Goal: Task Accomplishment & Management: Complete application form

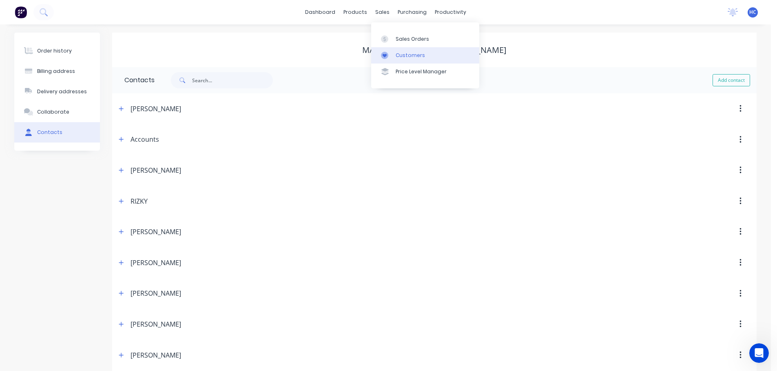
click at [404, 56] on div "Customers" at bounding box center [409, 55] width 29 height 7
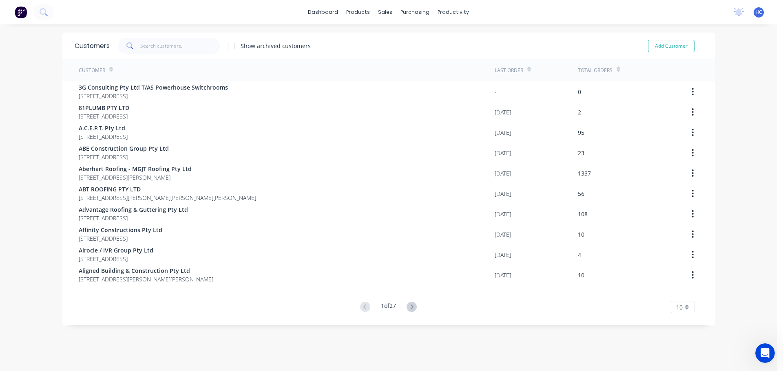
drag, startPoint x: 161, startPoint y: 37, endPoint x: 153, endPoint y: 45, distance: 11.2
click at [161, 37] on div "Customers Show archived customers Add Customer" at bounding box center [388, 46] width 652 height 26
click at [153, 45] on input "text" at bounding box center [179, 46] width 79 height 16
click at [185, 22] on div "dashboard products sales purchasing productivity dashboard products Product Cat…" at bounding box center [388, 12] width 777 height 24
click at [159, 41] on input "text" at bounding box center [179, 46] width 79 height 16
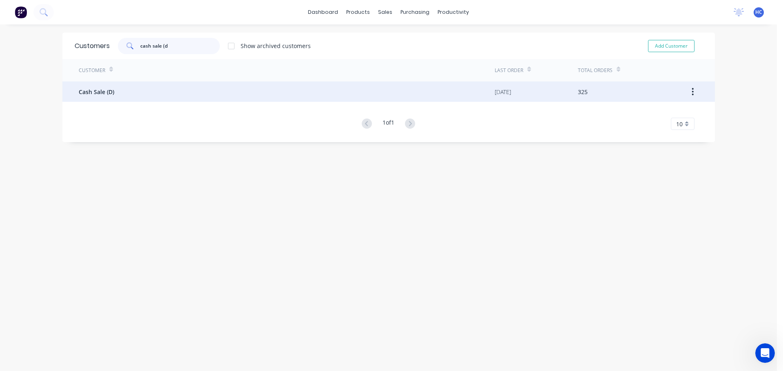
type input "cash sale (d"
click at [138, 95] on div "Cash Sale (D)" at bounding box center [287, 92] width 416 height 20
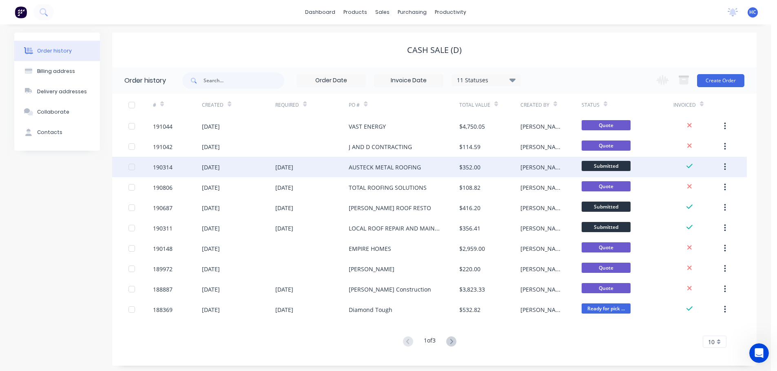
click at [391, 170] on div "AUSTECK METAL ROOFING" at bounding box center [385, 167] width 72 height 9
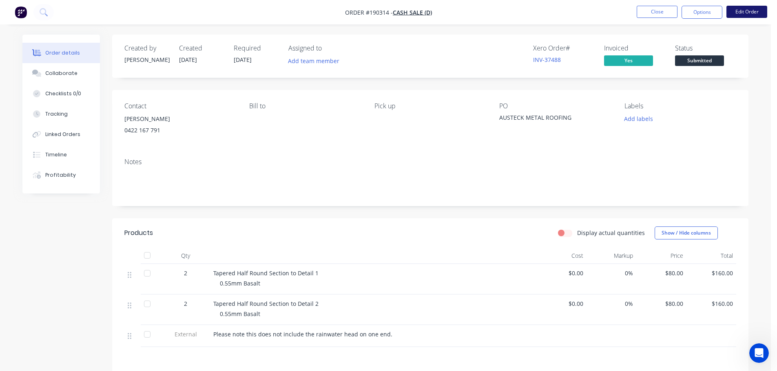
click at [757, 14] on button "Edit Order" at bounding box center [746, 12] width 41 height 12
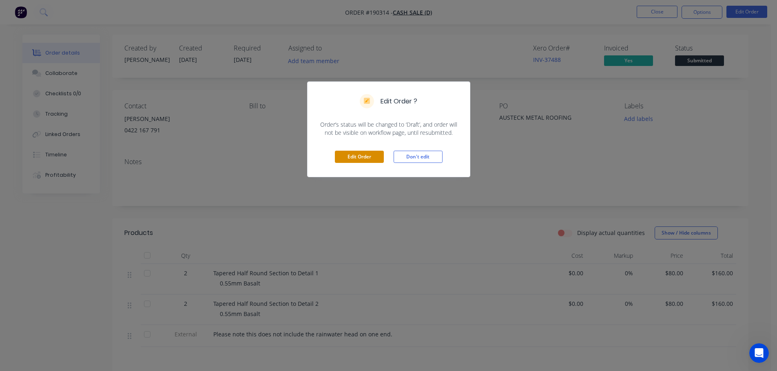
click at [377, 158] on button "Edit Order" at bounding box center [359, 157] width 49 height 12
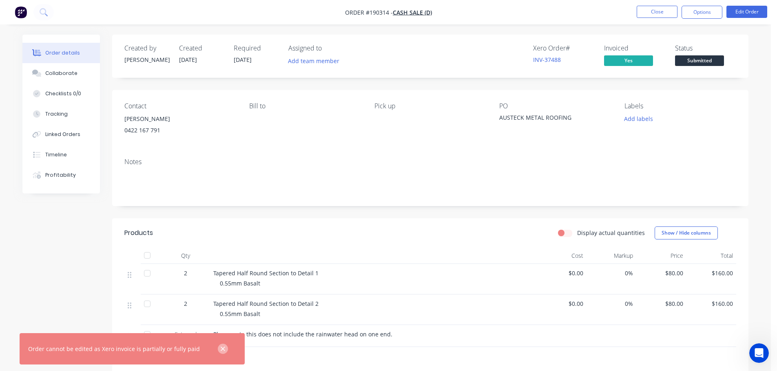
click at [220, 348] on icon "button" at bounding box center [222, 349] width 5 height 7
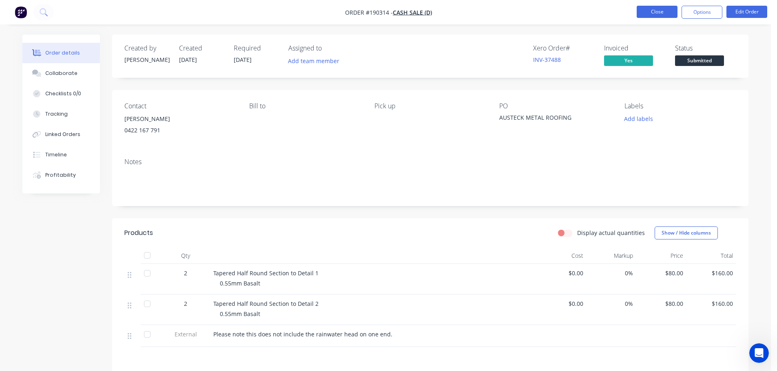
click at [651, 15] on button "Close" at bounding box center [656, 12] width 41 height 12
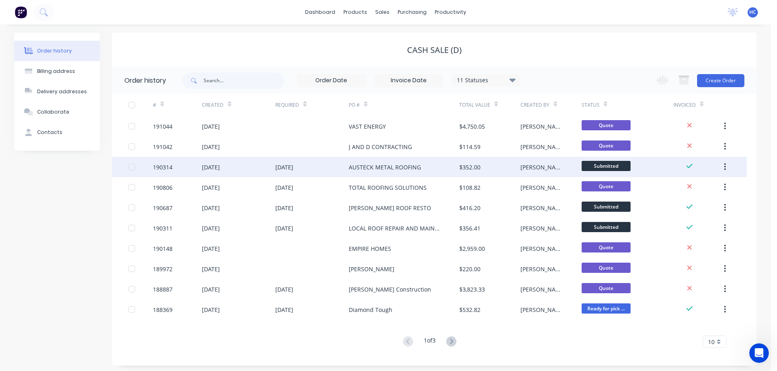
click at [389, 174] on div "AUSTECK METAL ROOFING" at bounding box center [404, 167] width 110 height 20
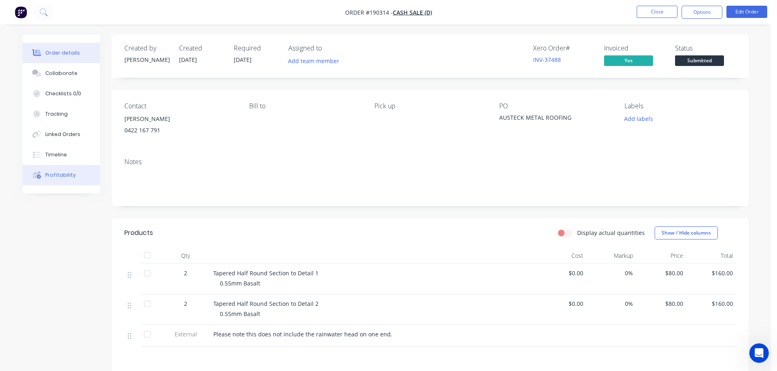
click at [53, 177] on div "Profitability" at bounding box center [60, 175] width 31 height 7
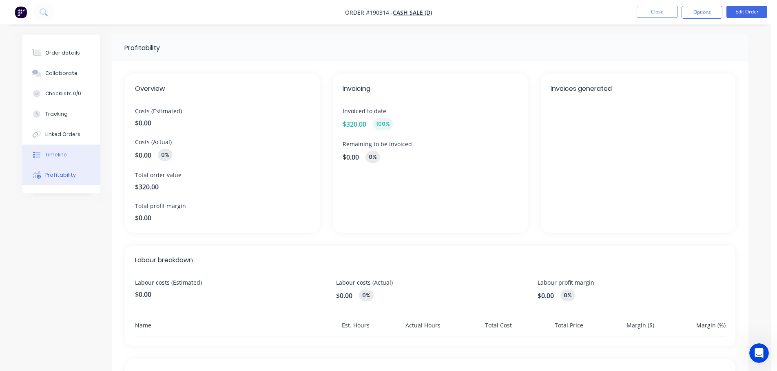
click at [66, 154] on button "Timeline" at bounding box center [60, 155] width 77 height 20
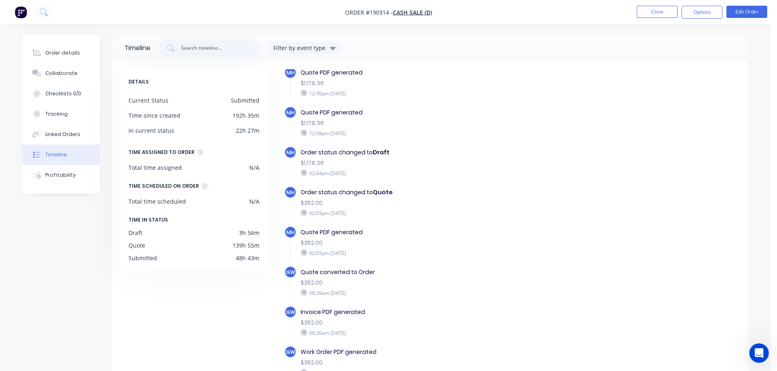
scroll to position [225, 0]
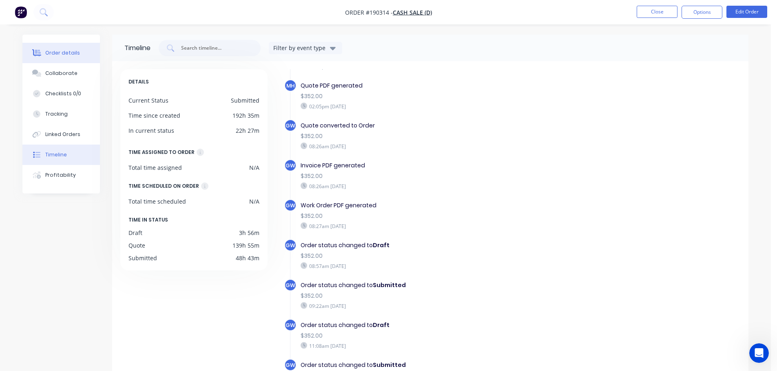
click at [64, 53] on div "Order details" at bounding box center [62, 52] width 35 height 7
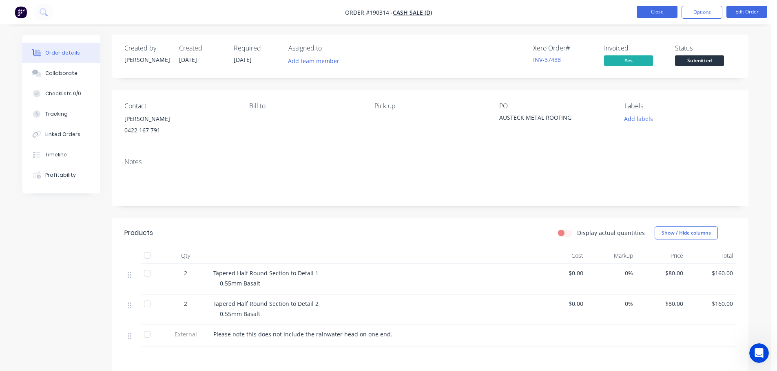
click at [653, 11] on button "Close" at bounding box center [656, 12] width 41 height 12
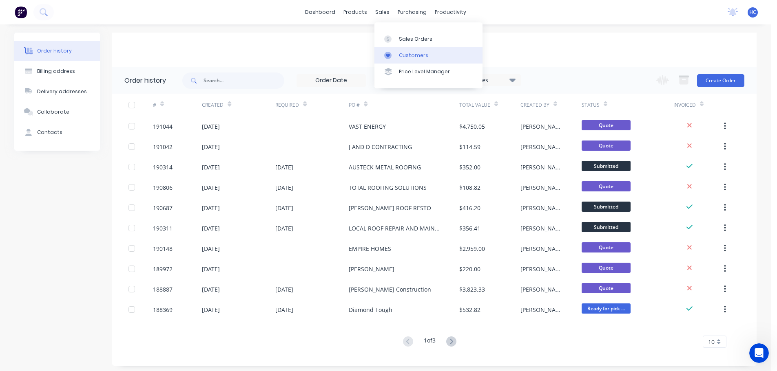
click at [419, 54] on div "Customers" at bounding box center [413, 55] width 29 height 7
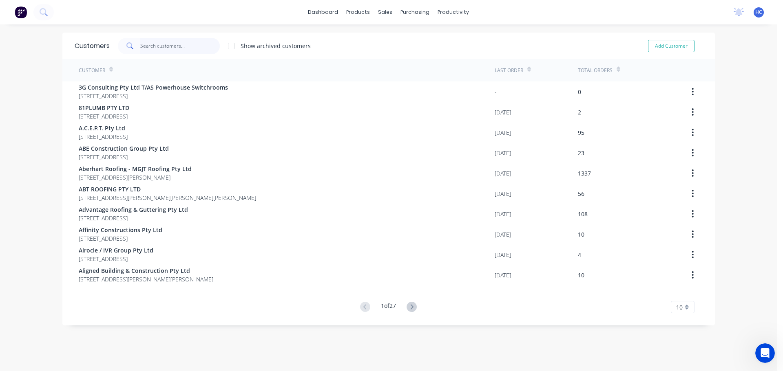
click at [186, 47] on input "text" at bounding box center [179, 46] width 79 height 16
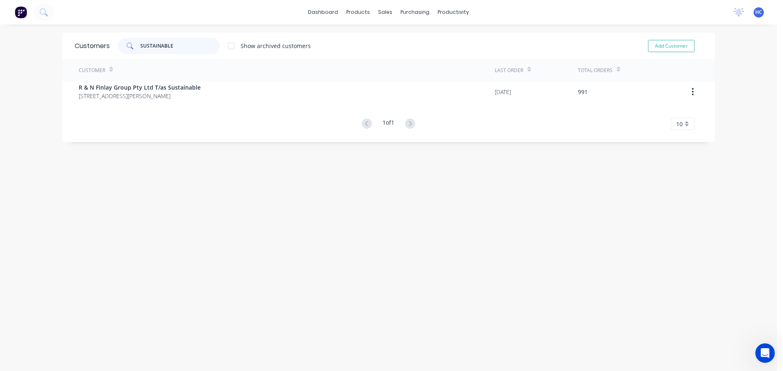
type input "SUSTAINABLE"
click at [165, 104] on div "Customer Last Order Total Orders R & N Finlay Group Pty Ltd T/as Sustainable [S…" at bounding box center [388, 94] width 652 height 71
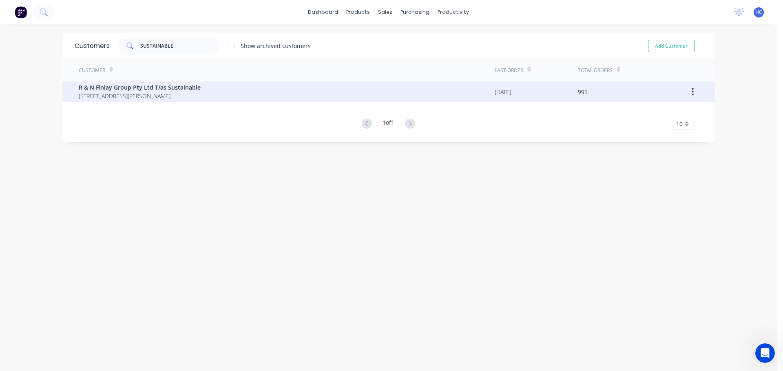
click at [197, 96] on span "[STREET_ADDRESS][PERSON_NAME]" at bounding box center [140, 96] width 122 height 9
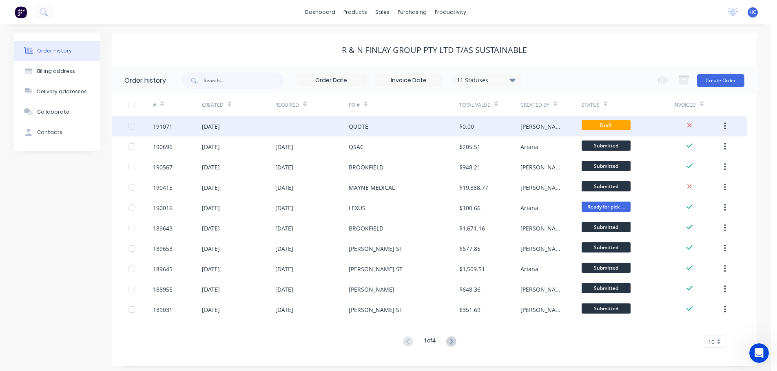
click at [458, 136] on div "QUOTE" at bounding box center [404, 126] width 110 height 20
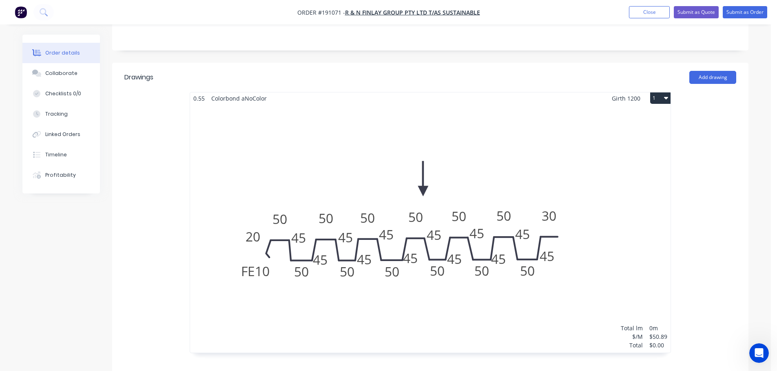
scroll to position [245, 0]
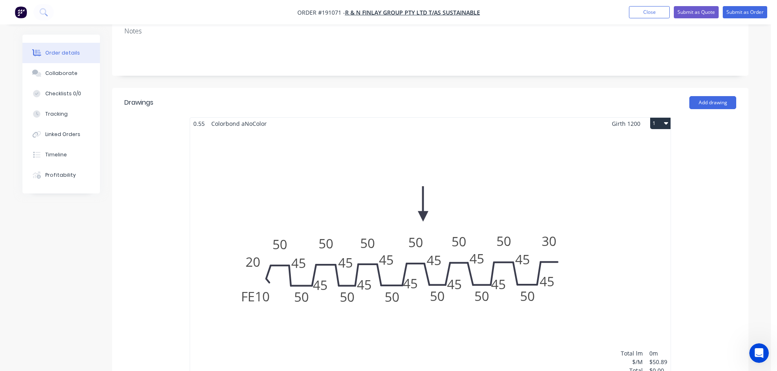
click at [481, 192] on div "Total lm $/M Total 0m $50.89 $0.00" at bounding box center [430, 254] width 480 height 249
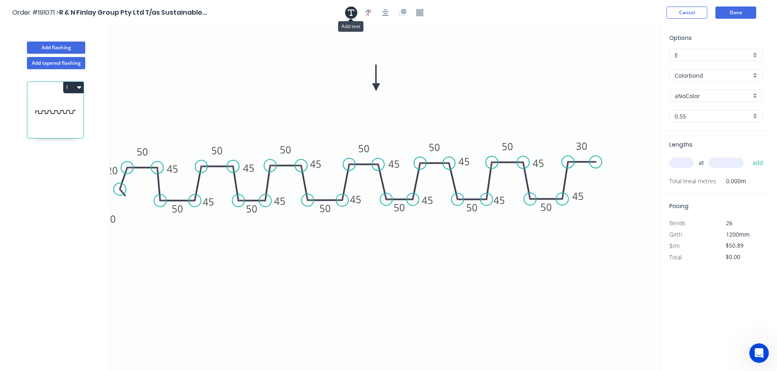
click at [353, 13] on icon "button" at bounding box center [351, 12] width 7 height 7
drag, startPoint x: 170, startPoint y: 51, endPoint x: 277, endPoint y: 117, distance: 125.9
click at [277, 117] on textarea at bounding box center [269, 123] width 66 height 30
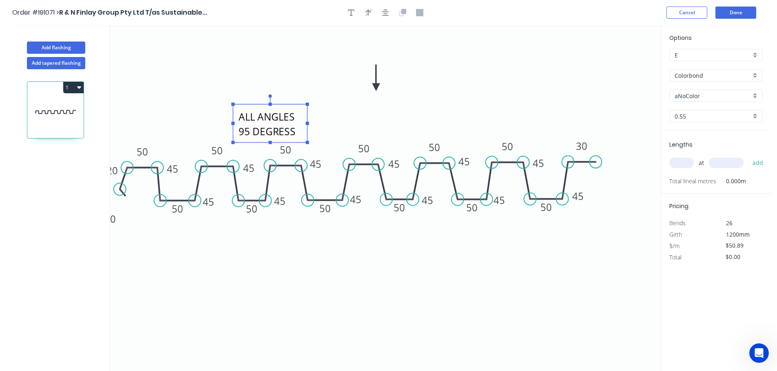
click at [451, 104] on icon "ALL ANGLES 95 DEGRESS 50 45 45 50 50 45 50 45 45 45 50 45 FE 10 20 50 50 50 45 …" at bounding box center [385, 198] width 550 height 346
type textarea "ALL ANGLES 95 DEGRESS"
click at [728, 17] on button "Done" at bounding box center [735, 13] width 41 height 12
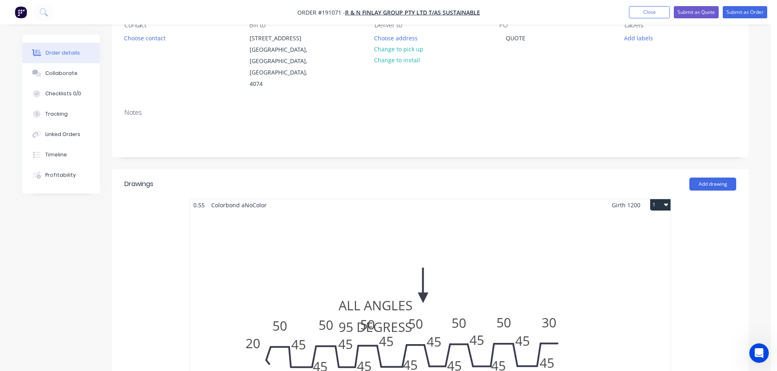
click at [437, 252] on div "Total lm $/M Total 0m $50.89 $0.00" at bounding box center [430, 335] width 480 height 249
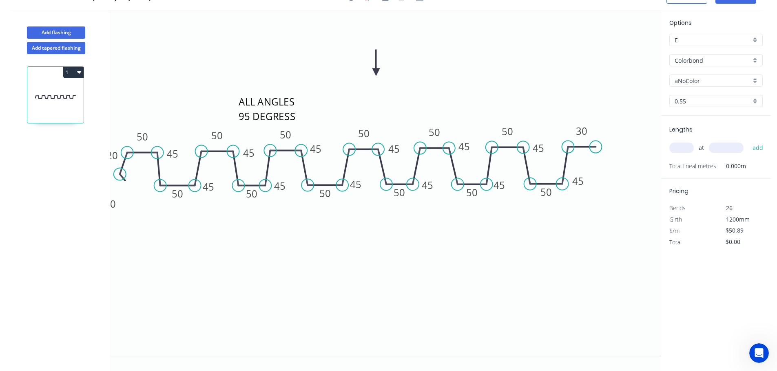
scroll to position [15, 0]
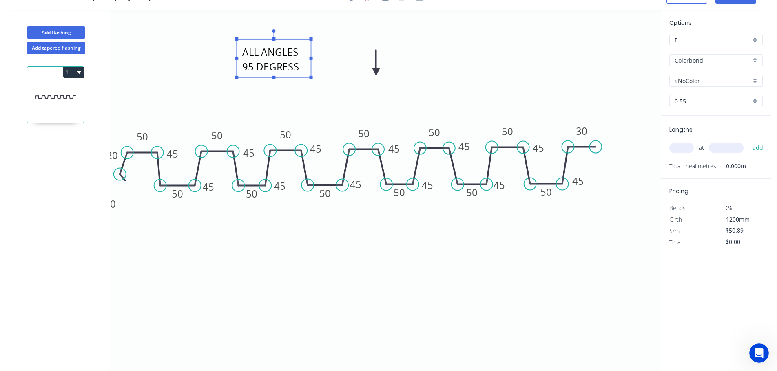
drag, startPoint x: 303, startPoint y: 115, endPoint x: 307, endPoint y: 65, distance: 50.3
click at [307, 65] on rect at bounding box center [273, 58] width 74 height 38
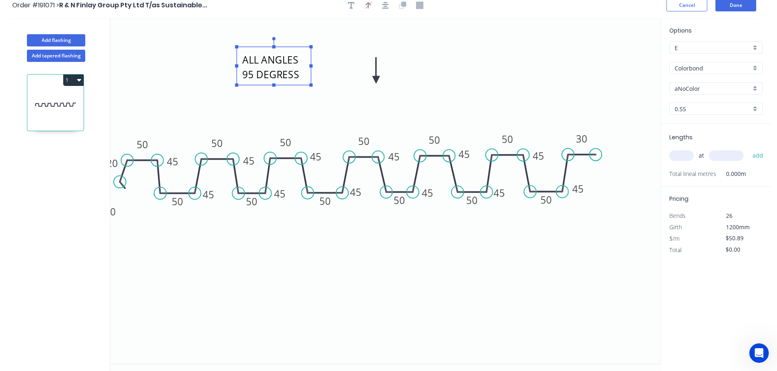
scroll to position [0, 0]
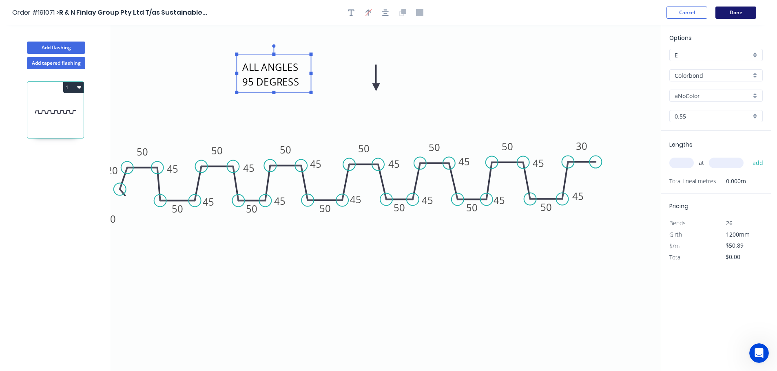
click at [751, 13] on button "Done" at bounding box center [735, 13] width 41 height 12
click at [726, 10] on button "Done" at bounding box center [735, 13] width 41 height 12
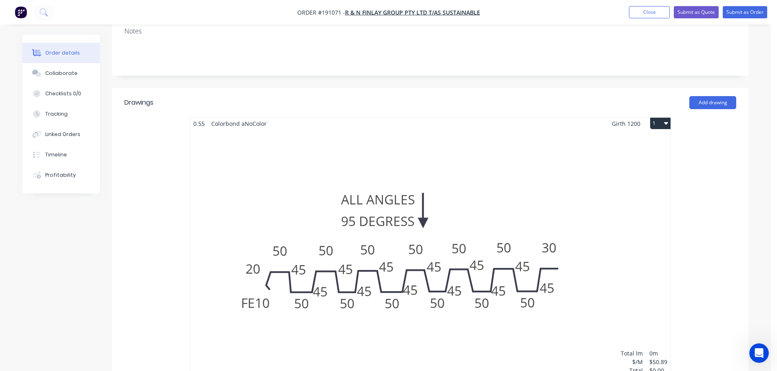
click at [358, 163] on div "Total lm $/M Total 0m $50.89 $0.00" at bounding box center [430, 254] width 480 height 249
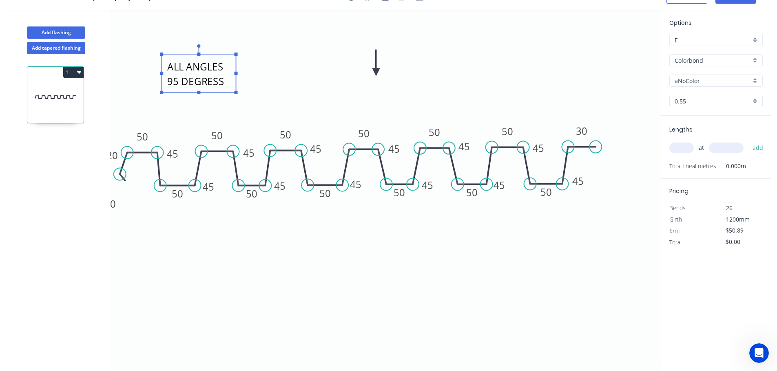
drag, startPoint x: 255, startPoint y: 68, endPoint x: 293, endPoint y: 64, distance: 37.6
click at [230, 74] on textarea "ALL ANGLES 95 DEGRESS" at bounding box center [199, 73] width 66 height 30
drag, startPoint x: 376, startPoint y: 71, endPoint x: 424, endPoint y: 77, distance: 48.2
click at [444, 79] on icon "ALL ANGLES 95 DEGRESS 50 45 45 50 50 45 50 45 45 45 50 45 FE 10 20 50 50 50 45 …" at bounding box center [385, 183] width 550 height 346
drag, startPoint x: 375, startPoint y: 70, endPoint x: 458, endPoint y: 73, distance: 82.4
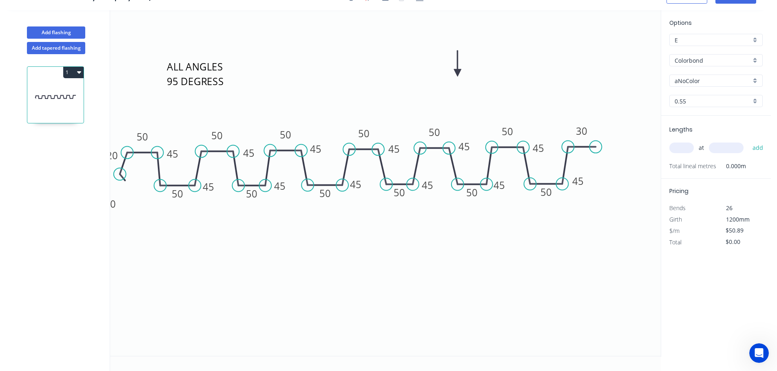
click at [458, 73] on icon at bounding box center [457, 64] width 7 height 26
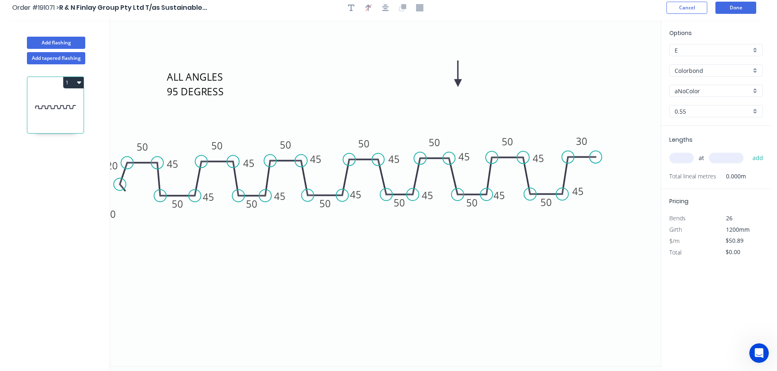
scroll to position [0, 0]
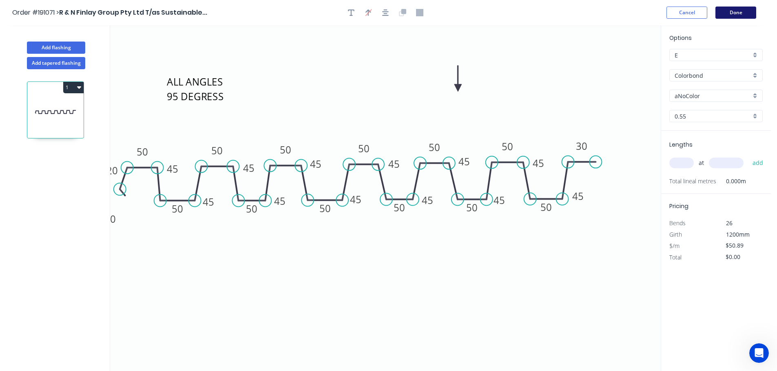
click at [733, 10] on button "Done" at bounding box center [735, 13] width 41 height 12
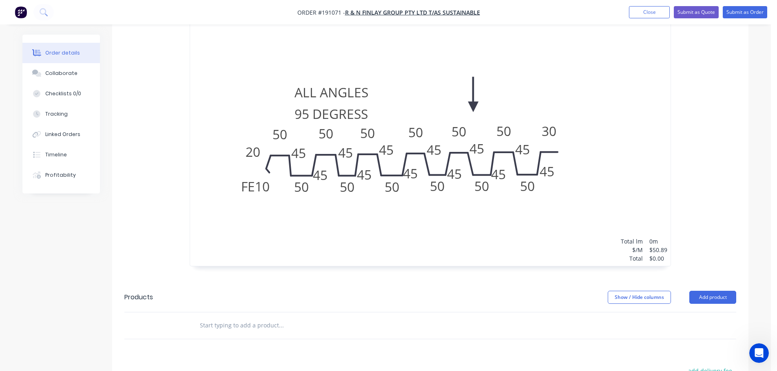
scroll to position [163, 0]
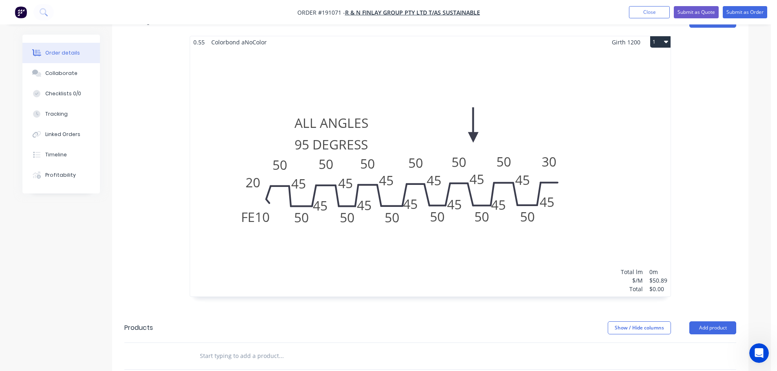
click at [604, 110] on div "Total lm $/M Total 0m $50.89 $0.00" at bounding box center [430, 172] width 480 height 249
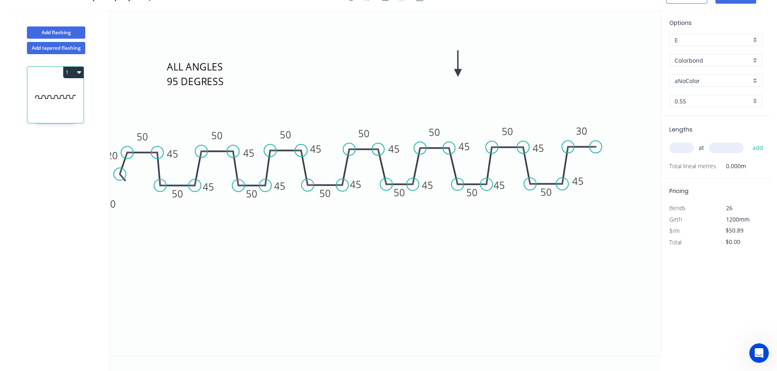
scroll to position [15, 0]
click at [689, 148] on input "text" at bounding box center [681, 148] width 24 height 11
type input "1"
type input "1000"
click at [748, 141] on button "add" at bounding box center [757, 148] width 19 height 14
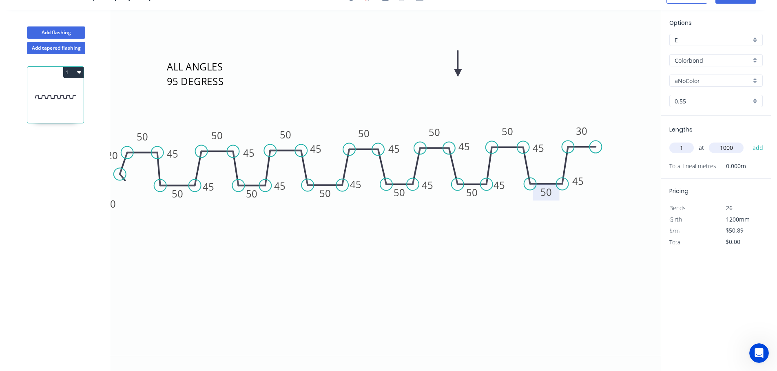
type input "$50.89"
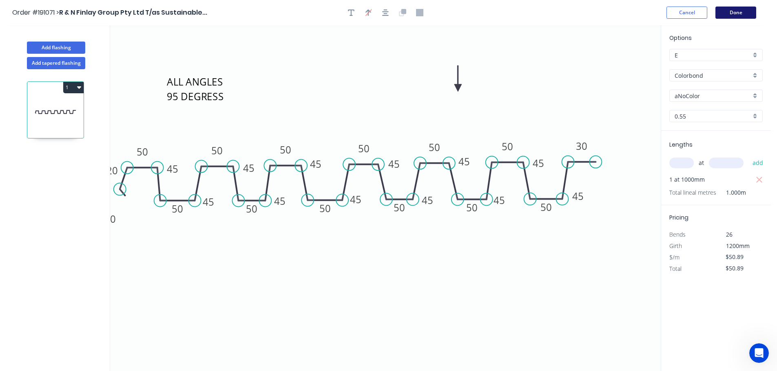
click at [743, 12] on button "Done" at bounding box center [735, 13] width 41 height 12
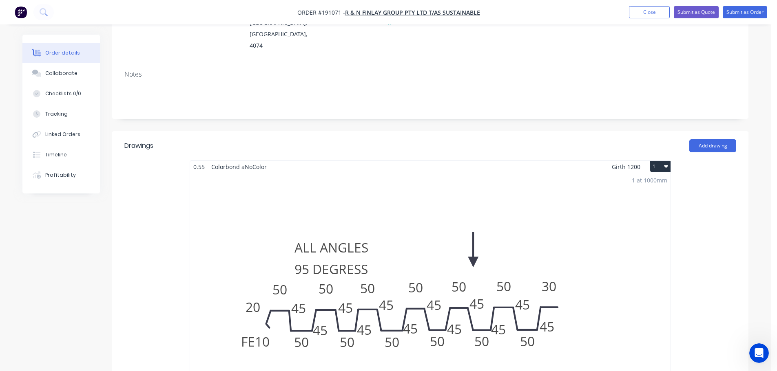
scroll to position [102, 0]
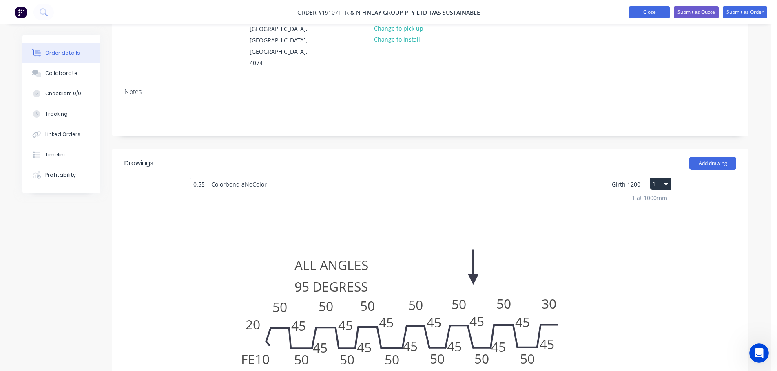
click at [638, 15] on button "Close" at bounding box center [649, 12] width 41 height 12
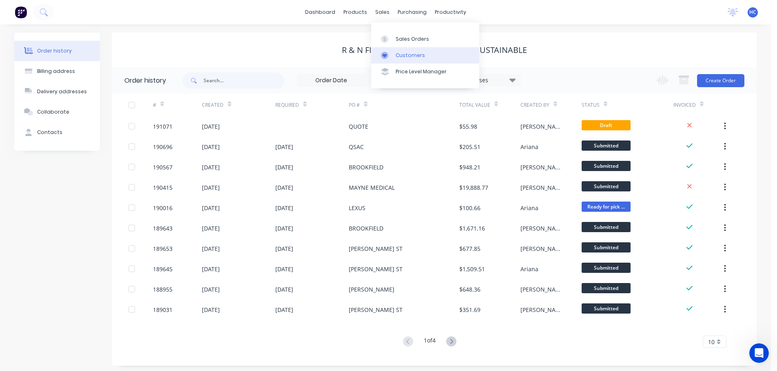
click at [417, 55] on div "Customers" at bounding box center [409, 55] width 29 height 7
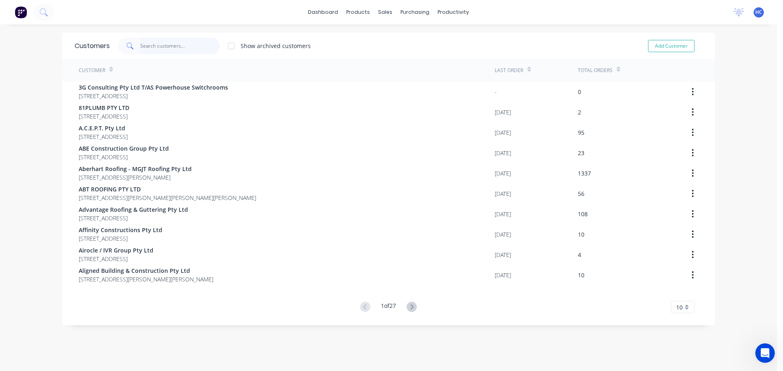
click at [172, 42] on input "text" at bounding box center [179, 46] width 79 height 16
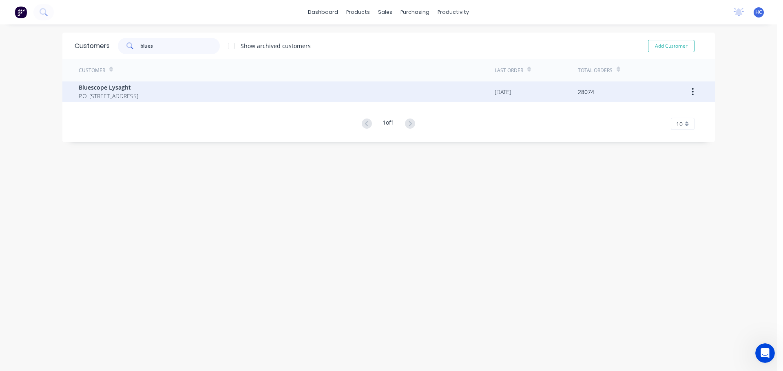
type input "blues"
click at [82, 97] on span "P.O. [STREET_ADDRESS]" at bounding box center [109, 96] width 60 height 9
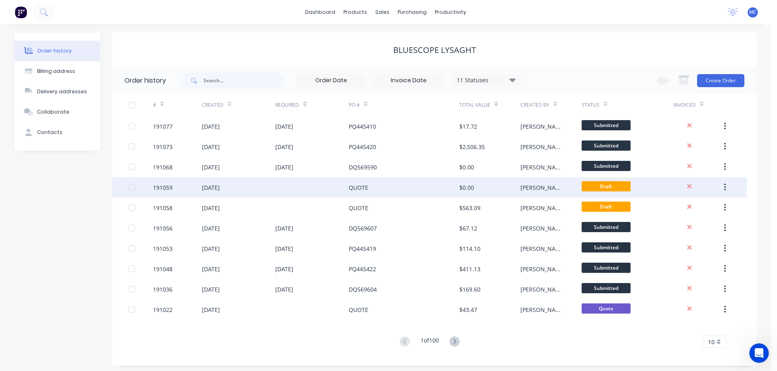
click at [470, 189] on div "$0.00" at bounding box center [466, 187] width 15 height 9
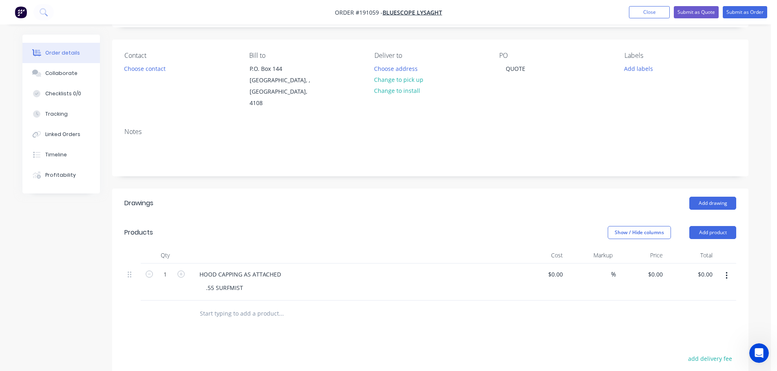
scroll to position [82, 0]
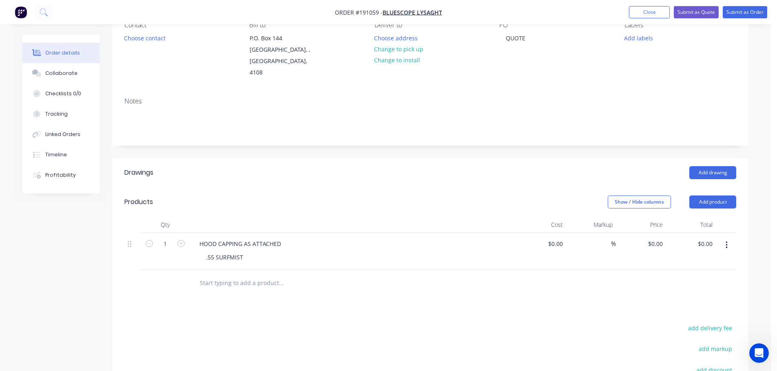
click at [369, 158] on header "Drawings Add drawing" at bounding box center [430, 172] width 636 height 29
click at [640, 18] on button "Close" at bounding box center [649, 12] width 41 height 12
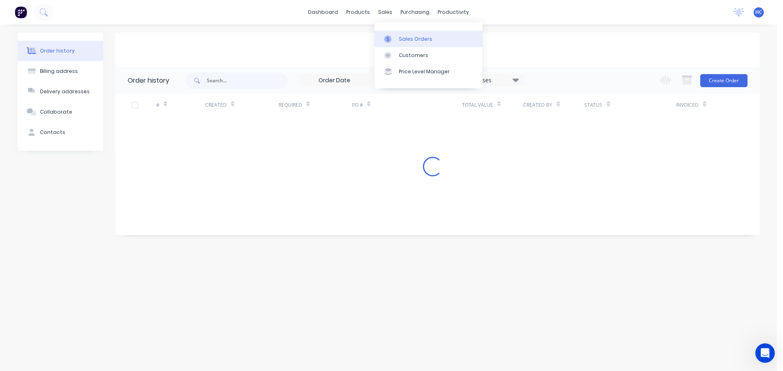
click at [413, 40] on div "Sales Orders" at bounding box center [415, 38] width 33 height 7
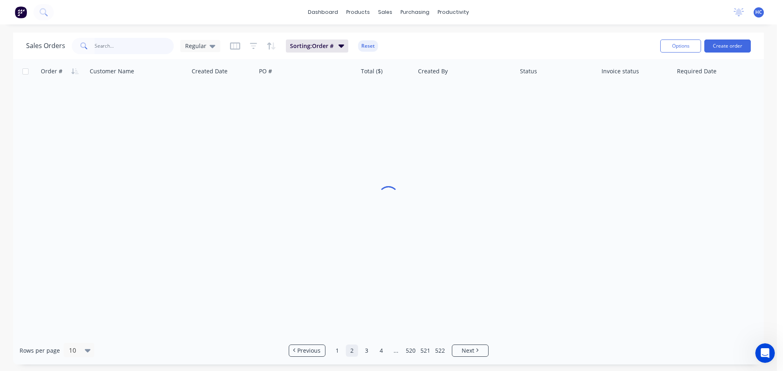
click at [144, 45] on input "text" at bounding box center [134, 46] width 79 height 16
click at [97, 44] on input "66181" at bounding box center [134, 46] width 79 height 16
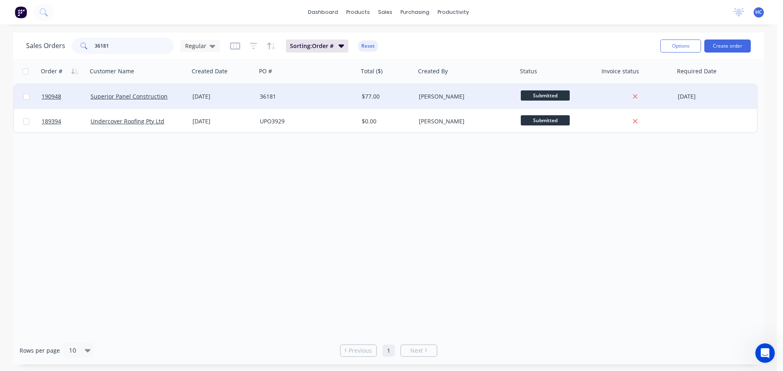
type input "36181"
click at [315, 103] on div "36181" at bounding box center [307, 96] width 102 height 24
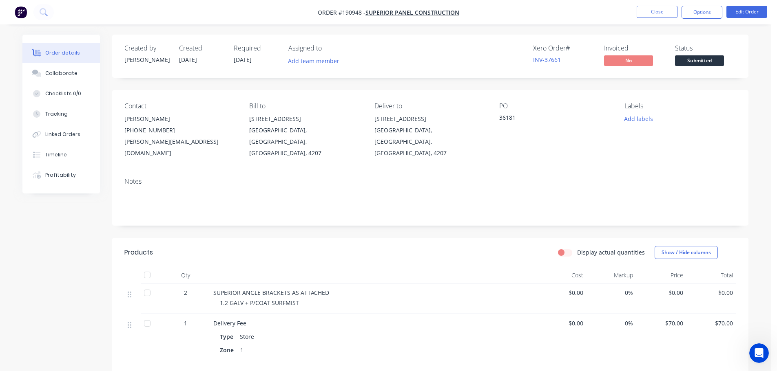
click at [333, 238] on header "Products Display actual quantities Show / Hide columns" at bounding box center [430, 252] width 636 height 29
click at [653, 9] on button "Close" at bounding box center [656, 12] width 41 height 12
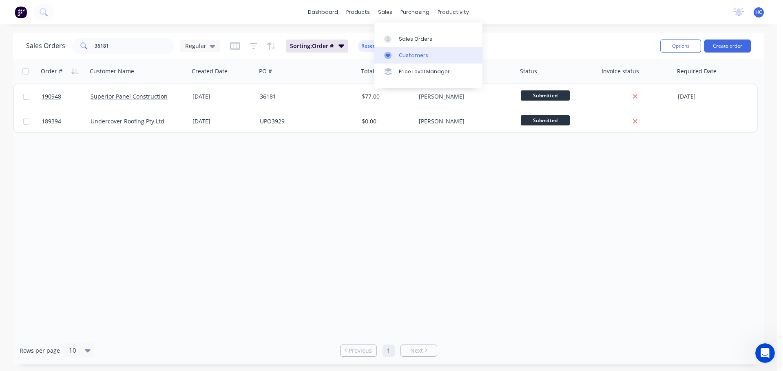
click at [419, 55] on div "Customers" at bounding box center [413, 55] width 29 height 7
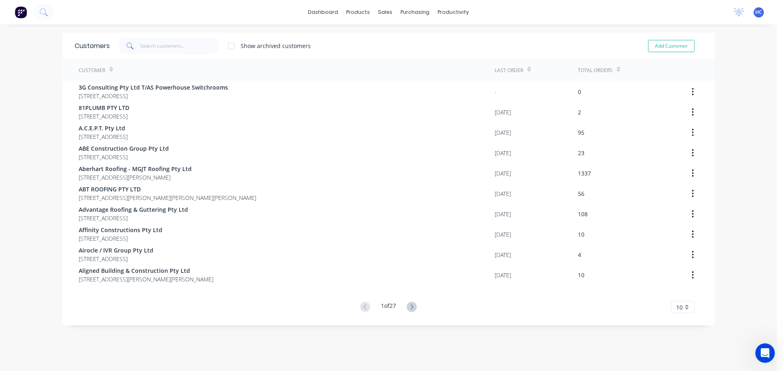
click at [184, 37] on div "Customers Show archived customers Add Customer" at bounding box center [388, 46] width 652 height 26
click at [172, 49] on input "text" at bounding box center [179, 46] width 79 height 16
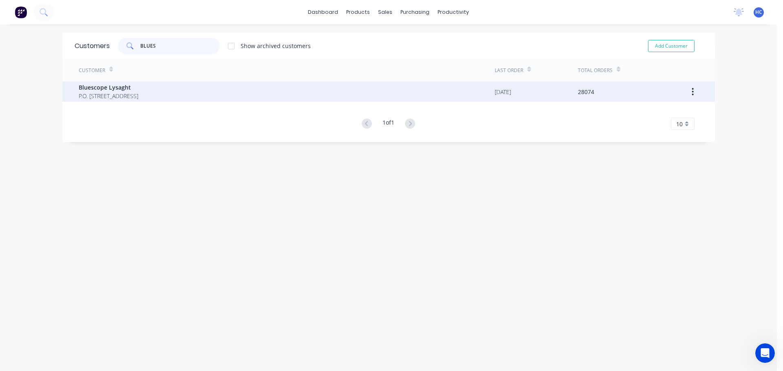
type input "BLUES"
click at [138, 96] on span "P.O. [STREET_ADDRESS]" at bounding box center [109, 96] width 60 height 9
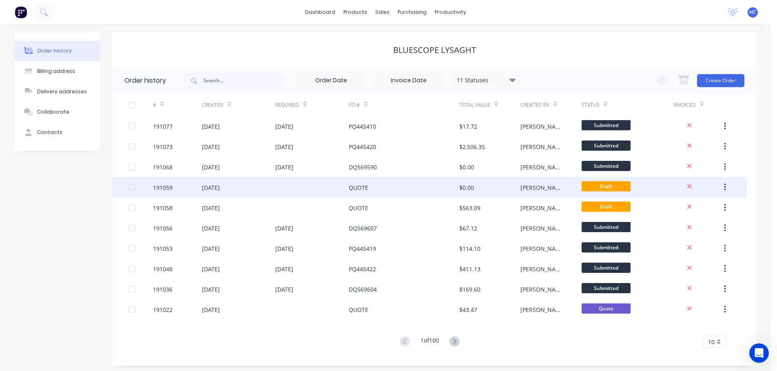
click at [407, 197] on div "QUOTE" at bounding box center [404, 187] width 110 height 20
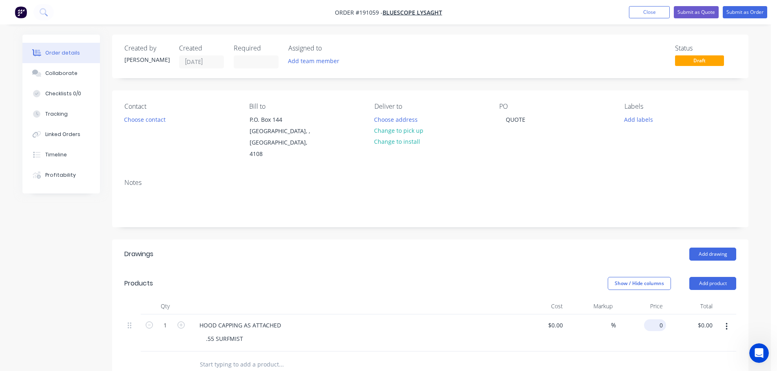
click at [661, 320] on input "0" at bounding box center [656, 326] width 19 height 12
type input "$37.05"
click at [477, 254] on header "Drawings Add drawing" at bounding box center [430, 254] width 636 height 29
click at [54, 73] on div "Collaborate" at bounding box center [61, 73] width 32 height 7
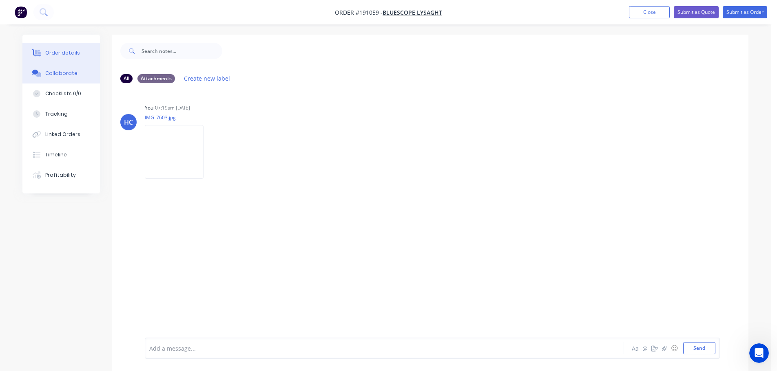
click at [67, 51] on div "Order details" at bounding box center [62, 52] width 35 height 7
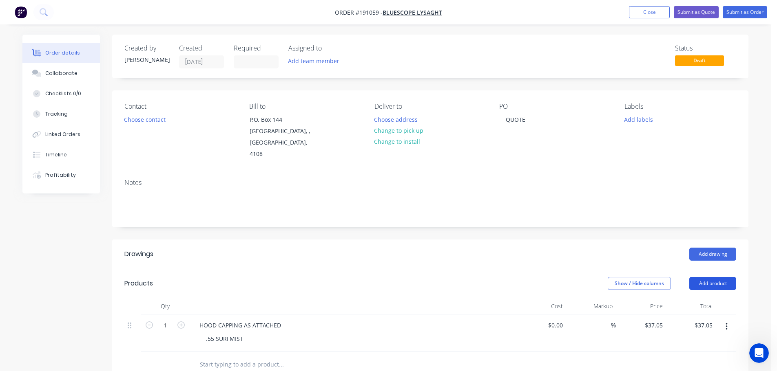
click at [706, 277] on button "Add product" at bounding box center [712, 283] width 47 height 13
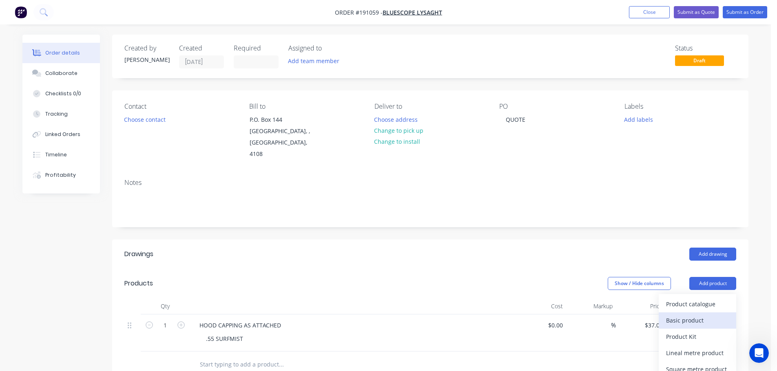
scroll to position [82, 0]
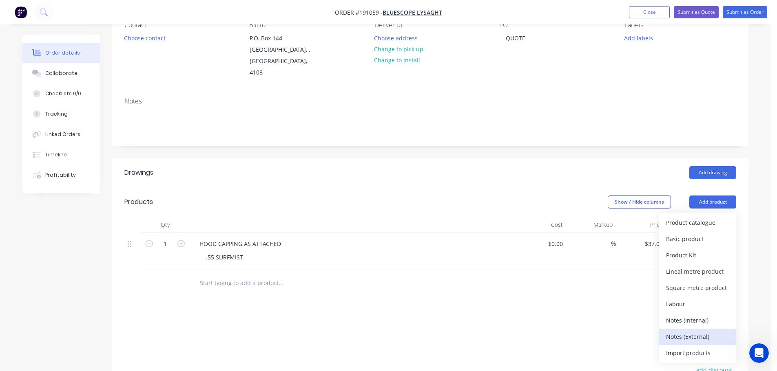
click at [685, 331] on div "Notes (External)" at bounding box center [697, 337] width 63 height 12
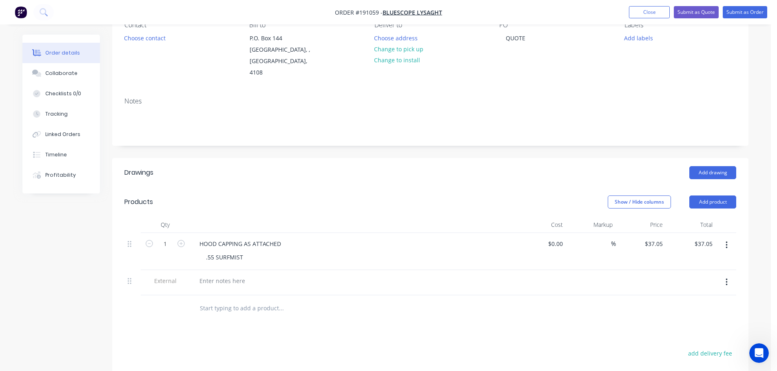
click at [212, 276] on div at bounding box center [353, 282] width 326 height 25
click at [212, 275] on div at bounding box center [222, 281] width 59 height 12
click at [307, 196] on div "Show / Hide columns Add product" at bounding box center [494, 202] width 481 height 13
click at [391, 196] on div "Show / Hide columns Add product" at bounding box center [494, 202] width 481 height 13
drag, startPoint x: 651, startPoint y: 11, endPoint x: 632, endPoint y: 2, distance: 21.0
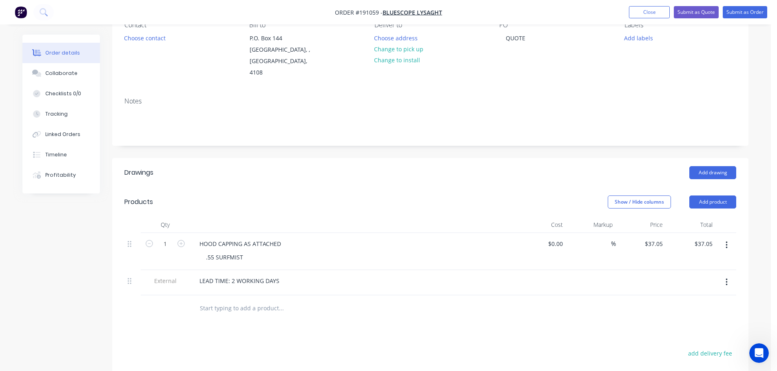
click at [651, 11] on button "Close" at bounding box center [649, 12] width 41 height 12
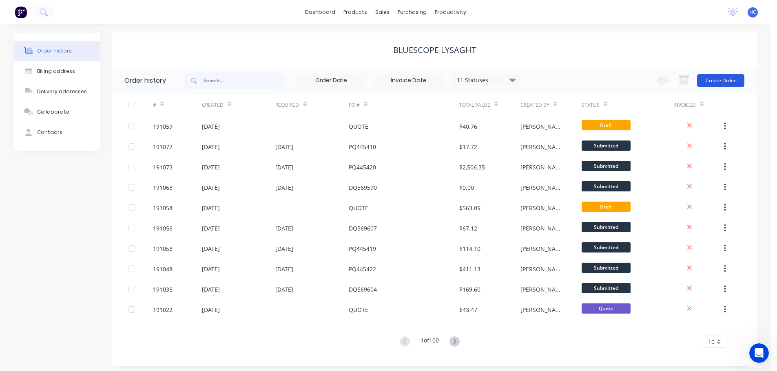
click at [714, 82] on button "Create Order" at bounding box center [720, 80] width 47 height 13
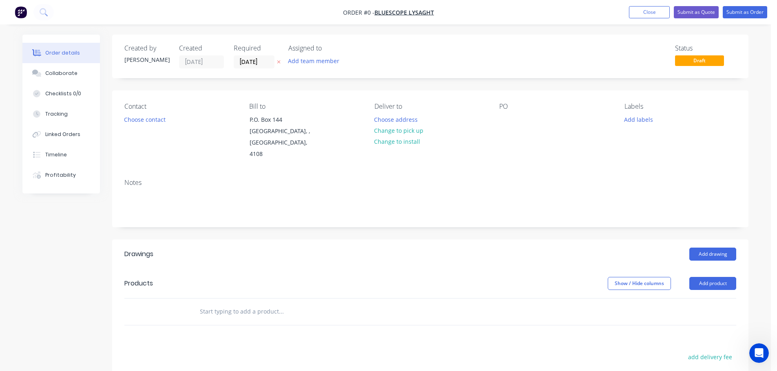
click at [279, 60] on icon at bounding box center [279, 62] width 4 height 5
click at [504, 120] on div at bounding box center [505, 120] width 13 height 12
click at [508, 118] on div "quote" at bounding box center [513, 120] width 29 height 12
click at [509, 118] on div "quote" at bounding box center [513, 120] width 29 height 12
click at [471, 251] on header "Drawings Add drawing" at bounding box center [430, 254] width 636 height 29
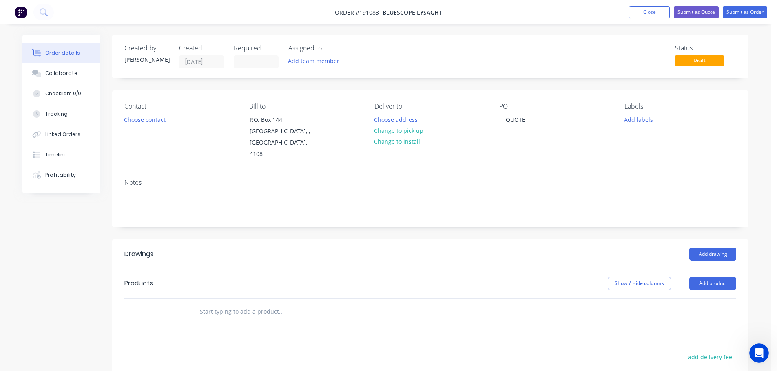
drag, startPoint x: 722, startPoint y: 273, endPoint x: 718, endPoint y: 265, distance: 9.1
click at [719, 277] on button "Add product" at bounding box center [712, 283] width 47 height 13
click at [691, 315] on div "Basic product" at bounding box center [697, 321] width 63 height 12
click at [248, 320] on div at bounding box center [227, 326] width 68 height 12
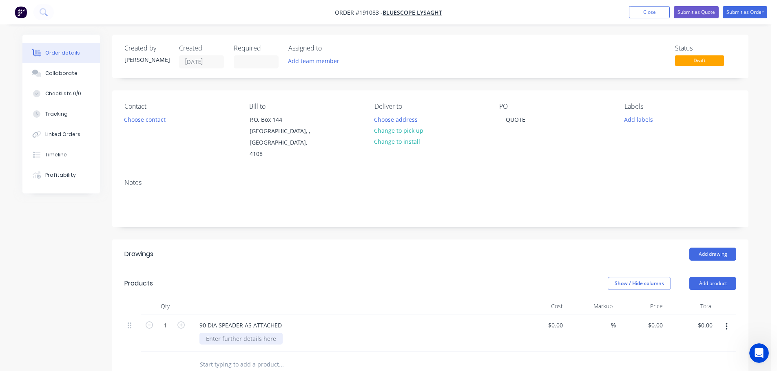
click at [230, 333] on div at bounding box center [240, 339] width 83 height 12
click at [408, 227] on div "Created by [PERSON_NAME] Created [DATE] Required Assigned to Add team member St…" at bounding box center [430, 304] width 636 height 539
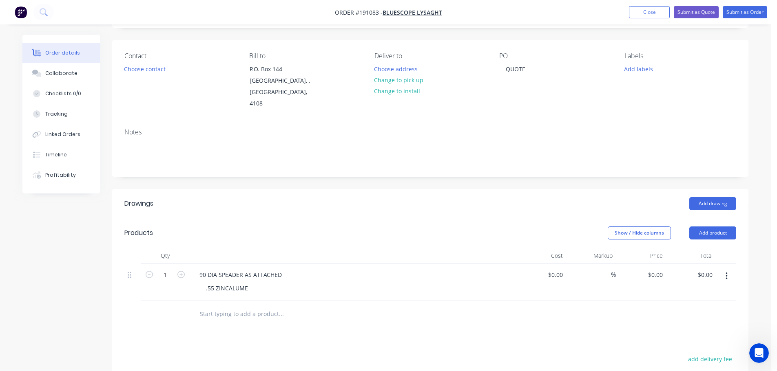
scroll to position [82, 0]
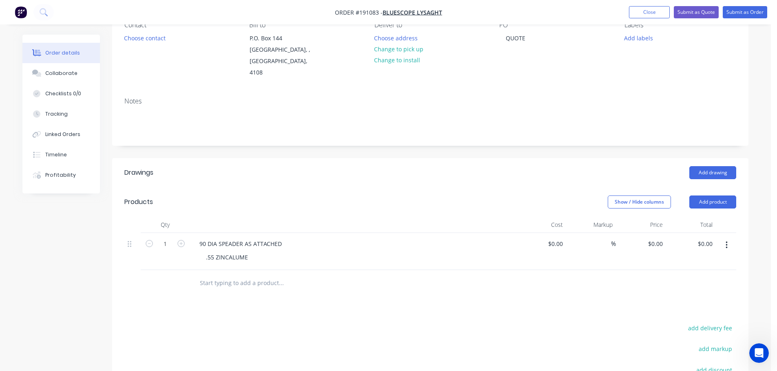
click at [437, 172] on header "Drawings Add drawing" at bounding box center [430, 172] width 636 height 29
click at [711, 196] on button "Add product" at bounding box center [712, 202] width 47 height 13
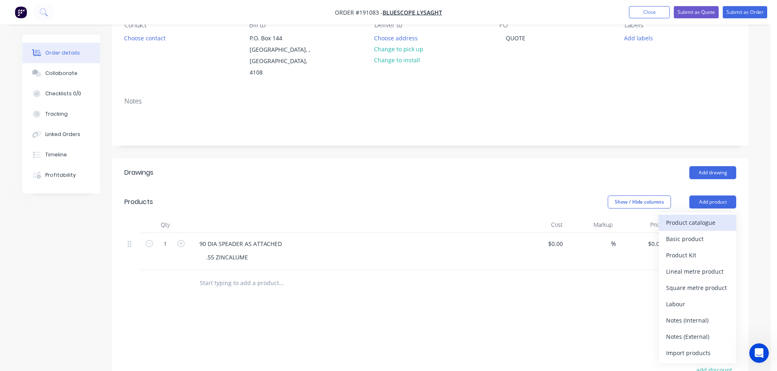
click at [688, 217] on div "Product catalogue" at bounding box center [697, 223] width 63 height 12
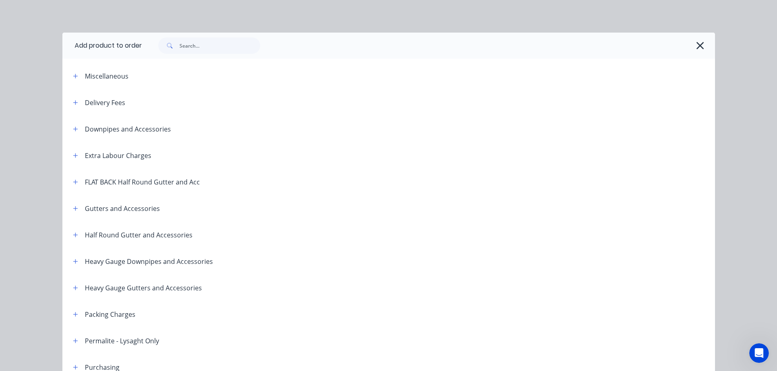
click at [66, 129] on div "Downpipes and Accessories" at bounding box center [118, 129] width 104 height 10
click at [75, 128] on button "button" at bounding box center [76, 129] width 10 height 10
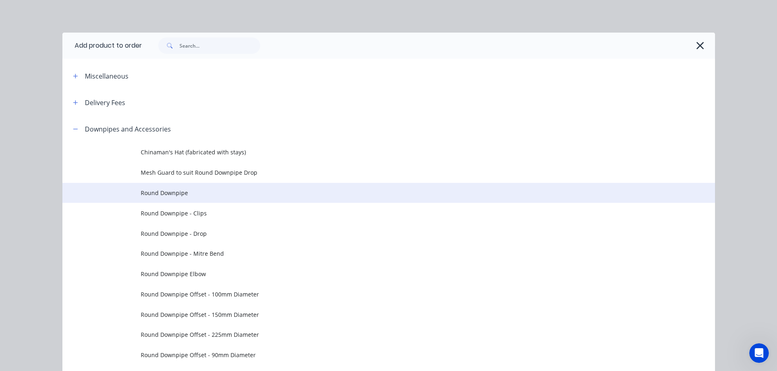
click at [215, 190] on span "Round Downpipe" at bounding box center [370, 193] width 459 height 9
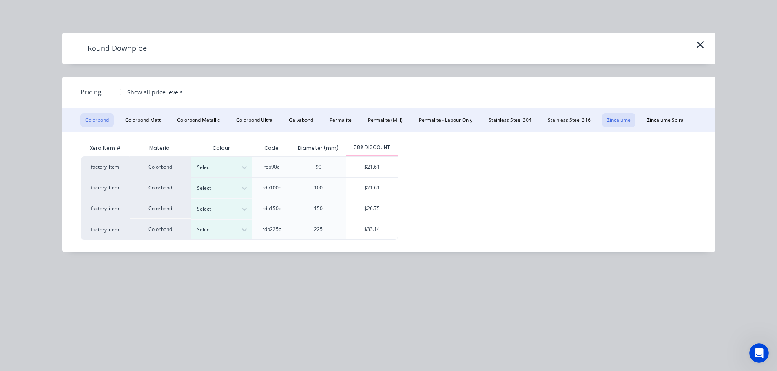
click at [628, 124] on button "Zincalume" at bounding box center [618, 120] width 33 height 14
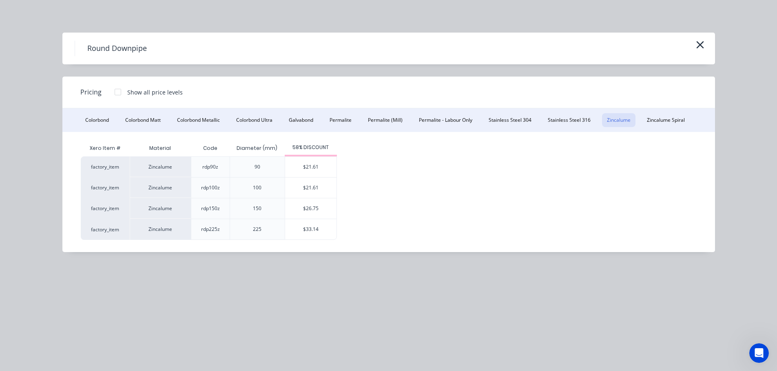
click at [712, 46] on div "Round Downpipe" at bounding box center [388, 49] width 652 height 32
click at [710, 46] on div "Round Downpipe" at bounding box center [388, 49] width 652 height 32
drag, startPoint x: 707, startPoint y: 45, endPoint x: 703, endPoint y: 44, distance: 4.3
click at [704, 45] on div "Round Downpipe" at bounding box center [388, 49] width 652 height 32
click at [702, 44] on icon "button" at bounding box center [699, 44] width 9 height 11
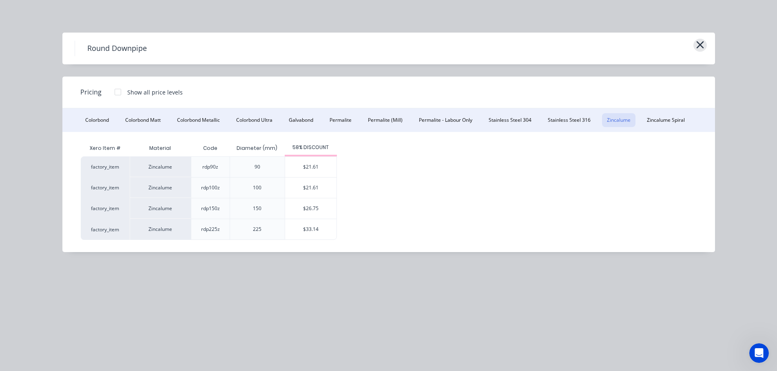
scroll to position [116, 0]
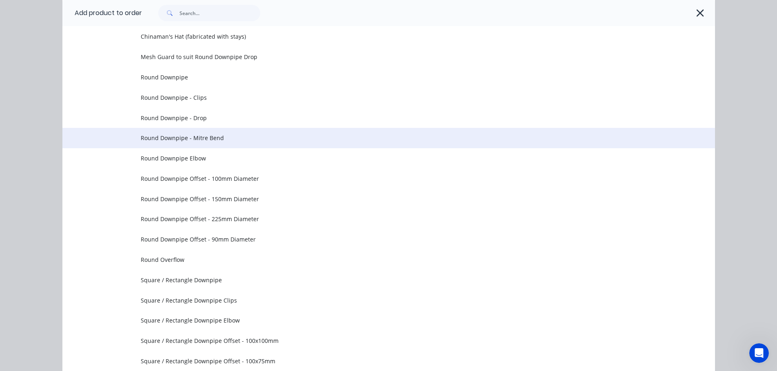
click at [227, 138] on span "Round Downpipe - Mitre Bend" at bounding box center [370, 138] width 459 height 9
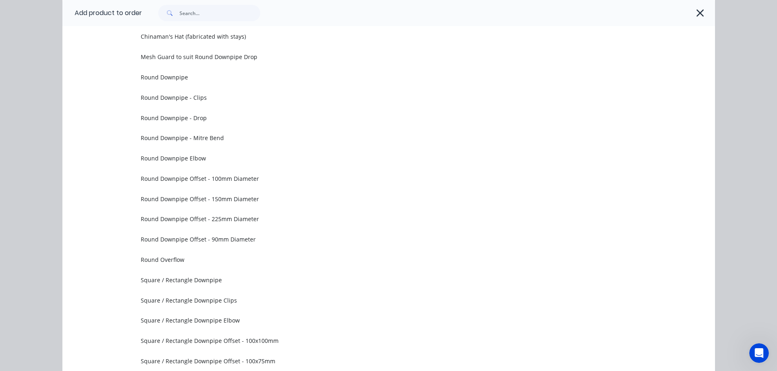
scroll to position [0, 0]
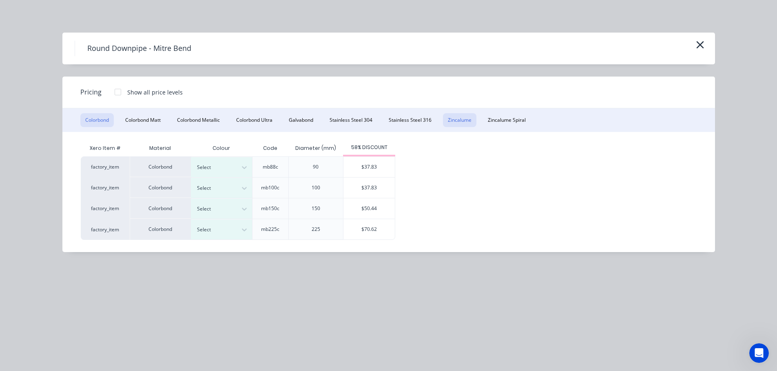
click at [450, 116] on button "Zincalume" at bounding box center [459, 120] width 33 height 14
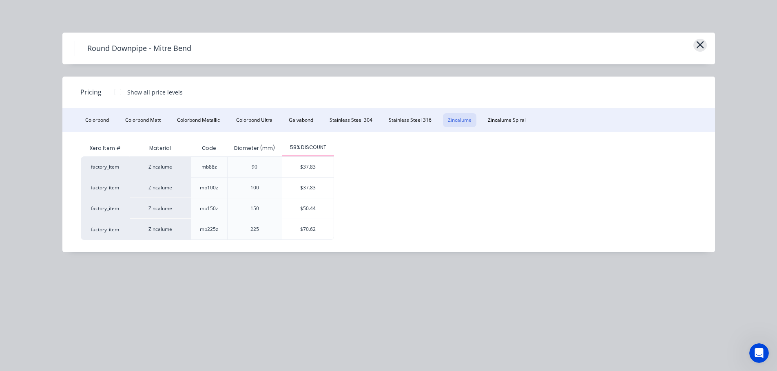
click at [704, 43] on button "button" at bounding box center [699, 45] width 13 height 13
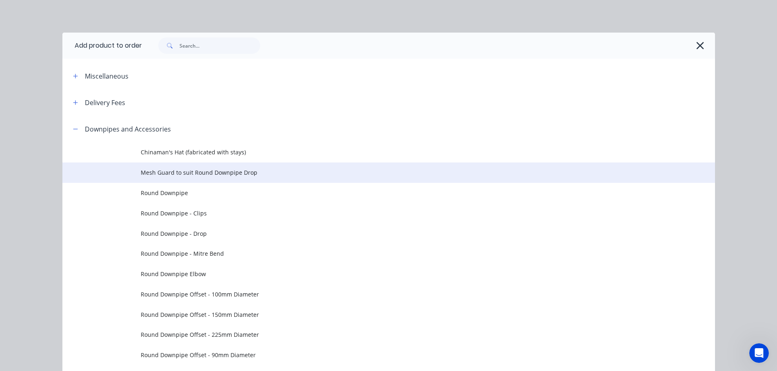
scroll to position [116, 0]
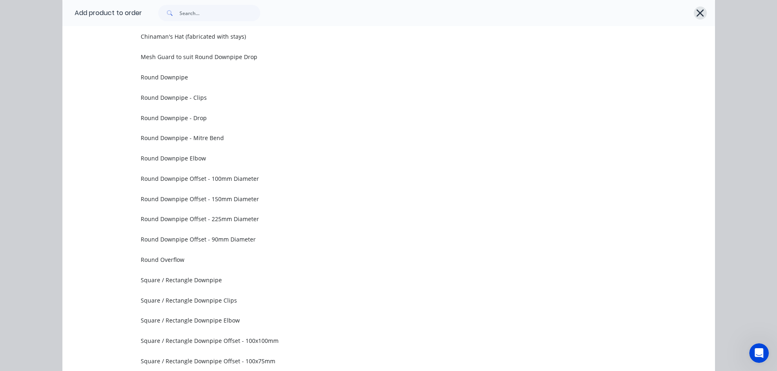
click at [696, 11] on icon "button" at bounding box center [699, 12] width 7 height 7
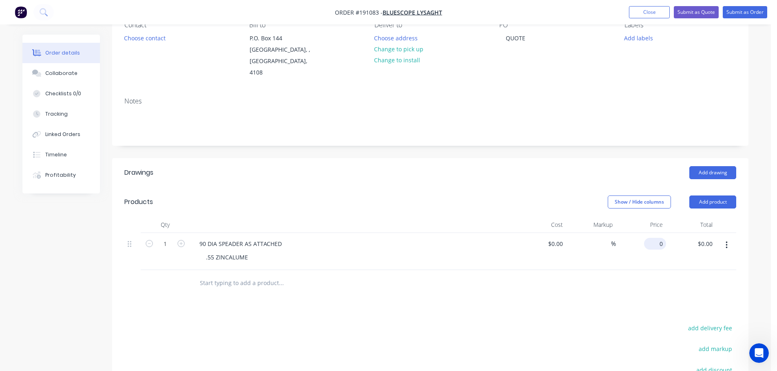
click at [660, 238] on input "0" at bounding box center [656, 244] width 19 height 12
type input "$145.91"
click at [336, 188] on header "Products Show / Hide columns Add product" at bounding box center [430, 202] width 636 height 29
click at [69, 77] on button "Collaborate" at bounding box center [60, 73] width 77 height 20
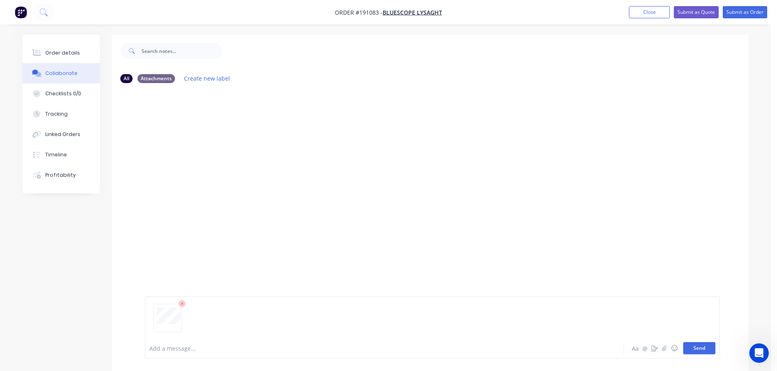
click at [693, 347] on button "Send" at bounding box center [699, 348] width 32 height 12
click at [68, 54] on div "Order details" at bounding box center [62, 52] width 35 height 7
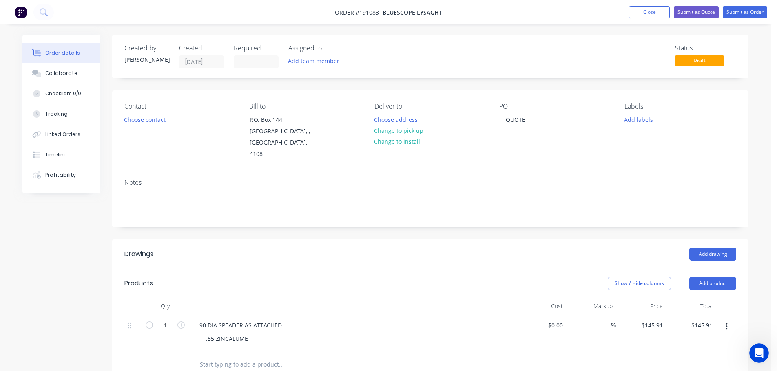
click at [353, 240] on header "Drawings Add drawing" at bounding box center [430, 254] width 636 height 29
click at [638, 8] on button "Close" at bounding box center [649, 12] width 41 height 12
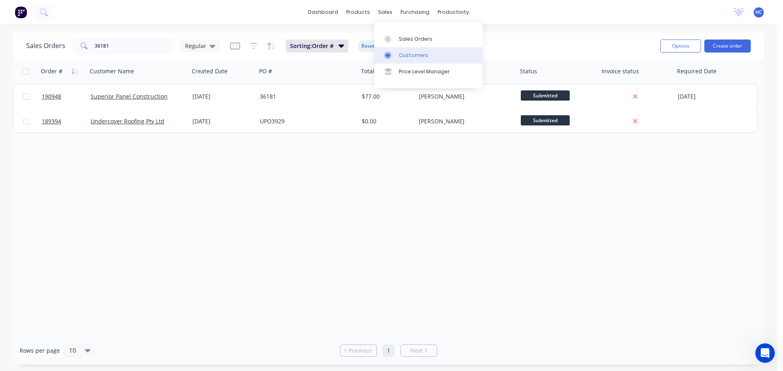
click at [418, 61] on link "Customers" at bounding box center [428, 55] width 108 height 16
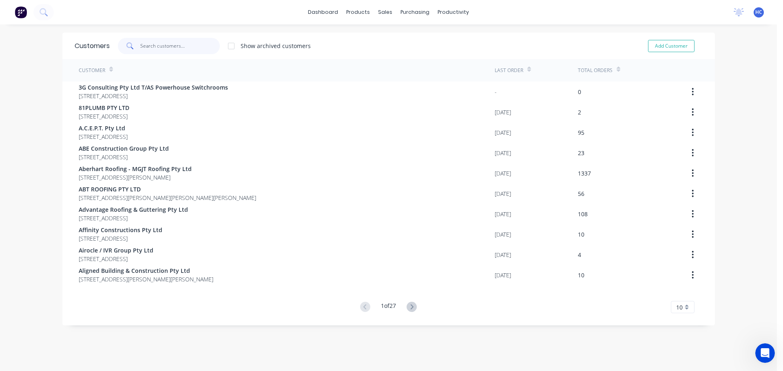
click at [169, 48] on input "text" at bounding box center [179, 46] width 79 height 16
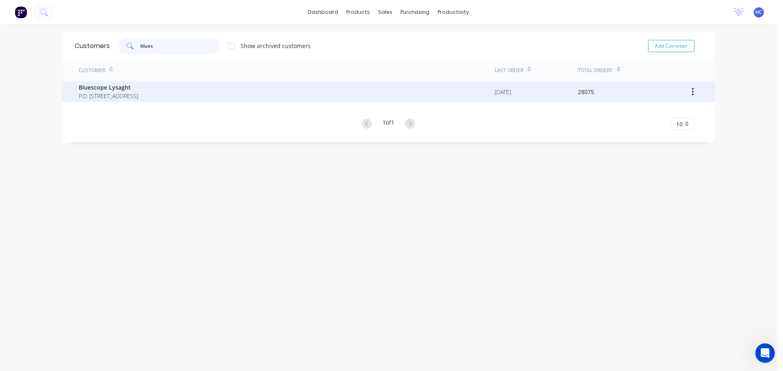
type input "blues"
click at [138, 89] on span "Bluescope Lysaght" at bounding box center [109, 87] width 60 height 9
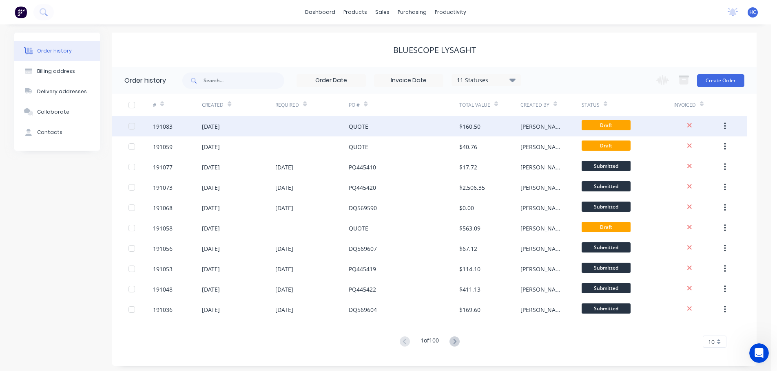
click at [446, 126] on div "QUOTE" at bounding box center [404, 126] width 110 height 20
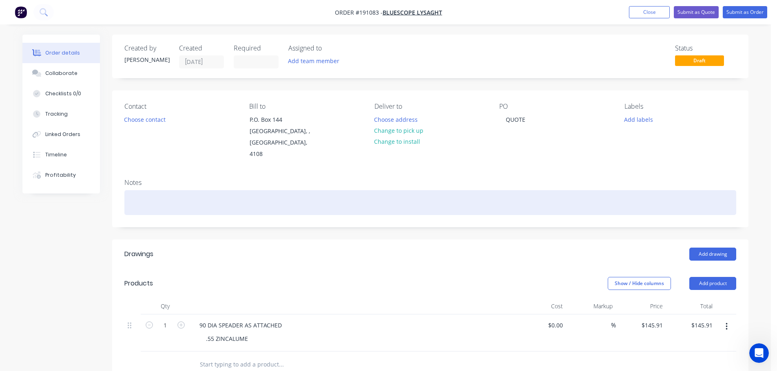
scroll to position [163, 0]
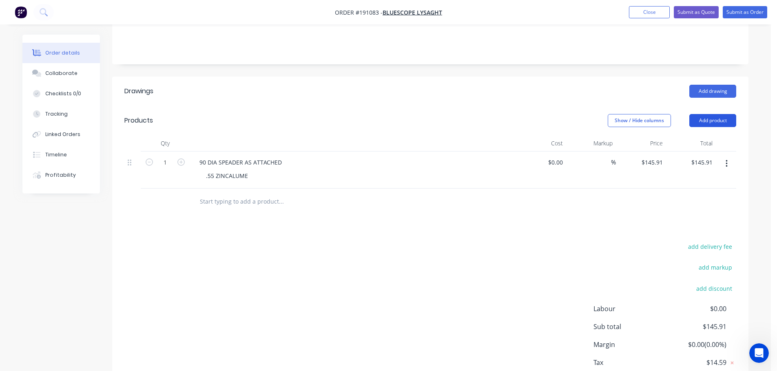
click at [720, 114] on button "Add product" at bounding box center [712, 120] width 47 height 13
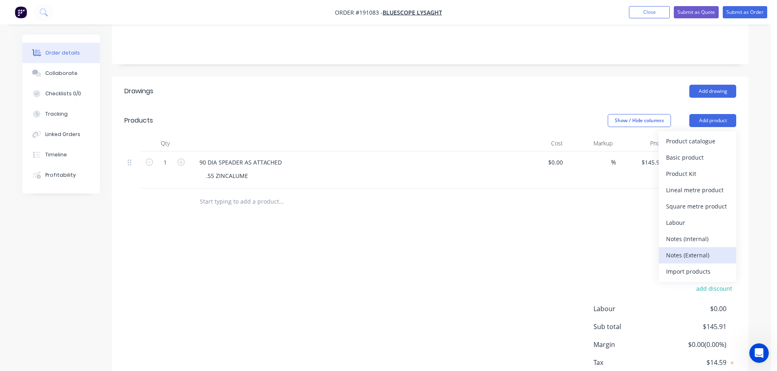
click at [691, 249] on div "Notes (External)" at bounding box center [697, 255] width 63 height 12
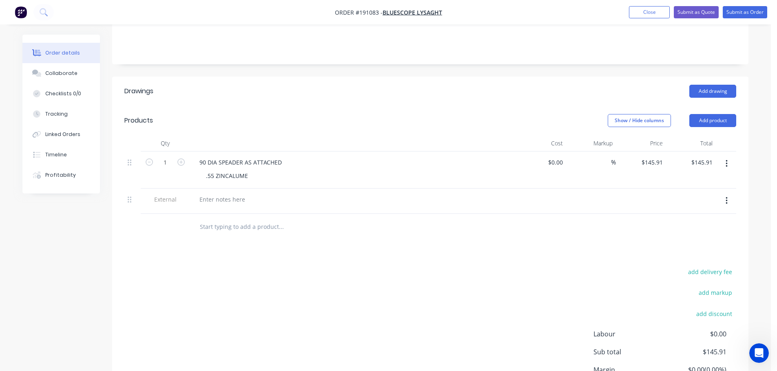
click at [226, 195] on div at bounding box center [353, 201] width 326 height 25
click at [226, 194] on div at bounding box center [222, 200] width 59 height 12
click at [320, 97] on div "Drawings Add drawing Products Show / Hide columns Add product Qty Cost Markup P…" at bounding box center [430, 257] width 636 height 360
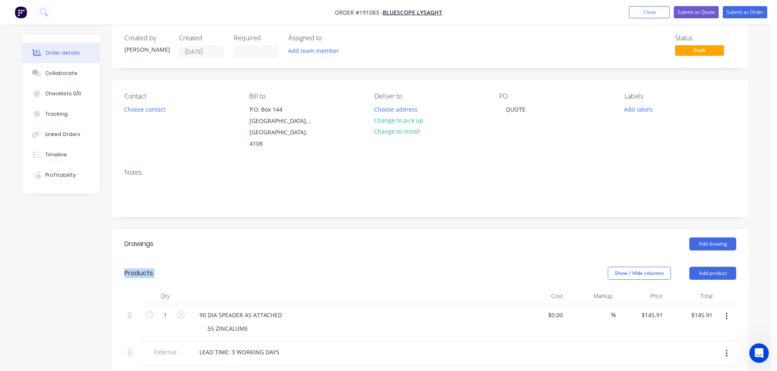
scroll to position [0, 0]
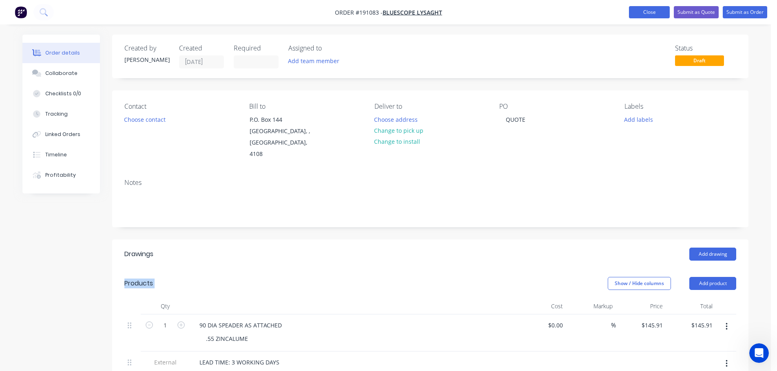
click at [650, 10] on button "Close" at bounding box center [649, 12] width 41 height 12
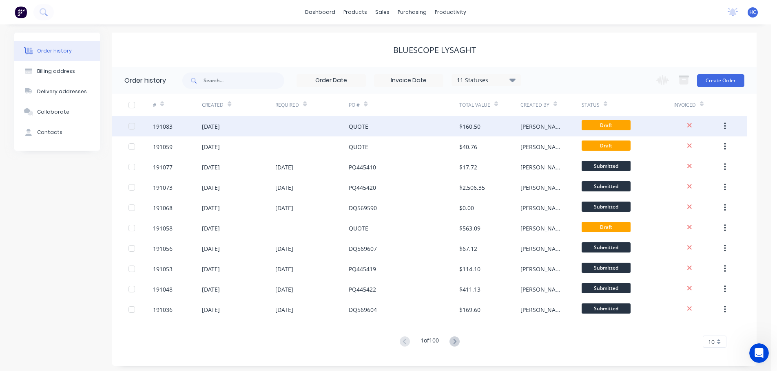
scroll to position [3, 0]
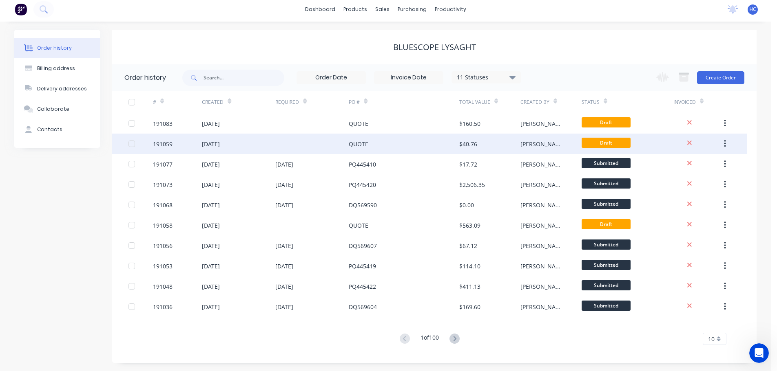
click at [402, 136] on div "QUOTE" at bounding box center [404, 144] width 110 height 20
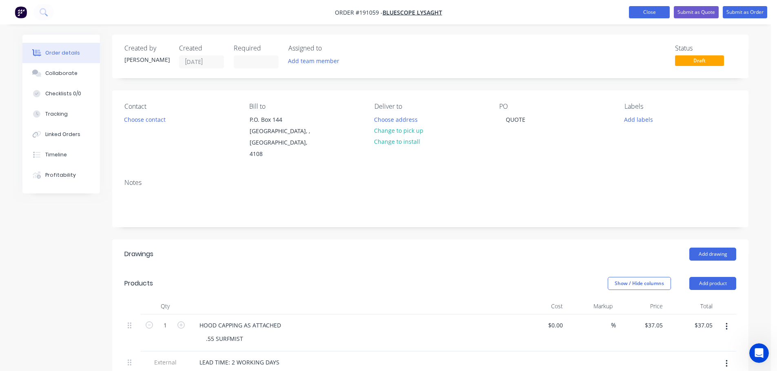
click at [648, 7] on button "Close" at bounding box center [649, 12] width 41 height 12
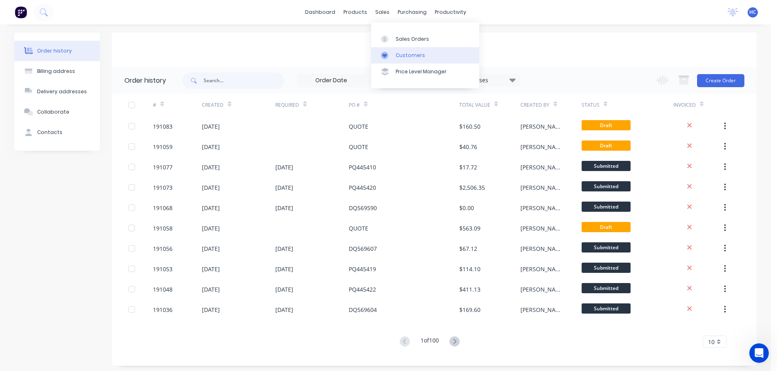
click at [402, 56] on div "Customers" at bounding box center [409, 55] width 29 height 7
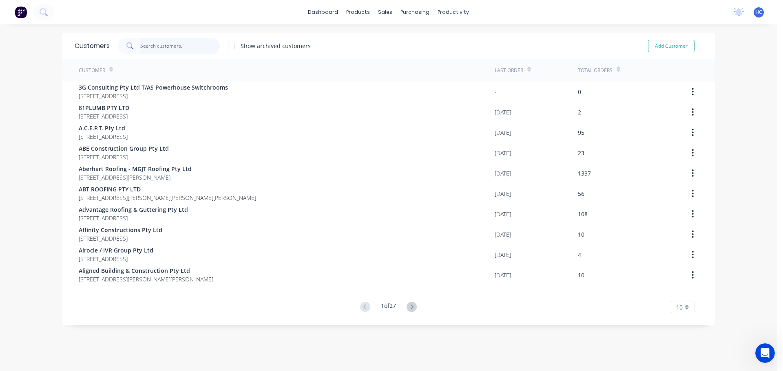
click at [175, 49] on input "text" at bounding box center [179, 46] width 79 height 16
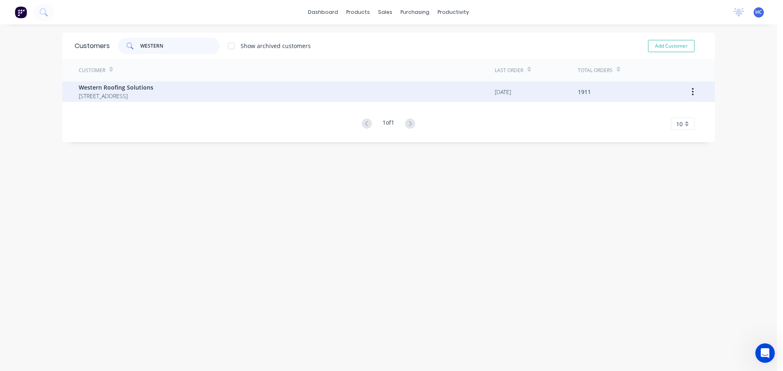
type input "WESTERN"
click at [105, 88] on span "Western Roofing Solutions" at bounding box center [116, 87] width 75 height 9
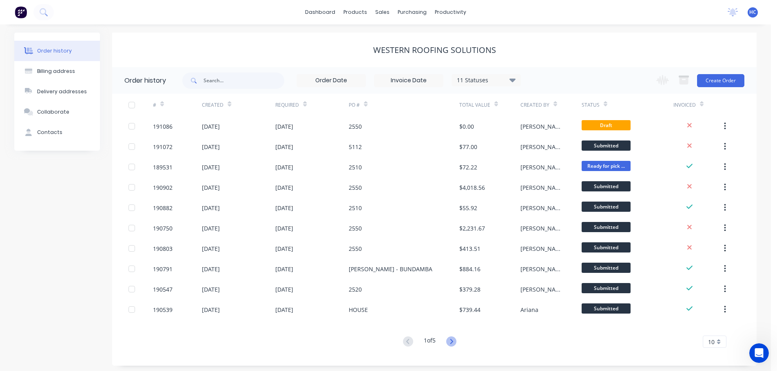
click at [451, 343] on icon at bounding box center [451, 342] width 10 height 10
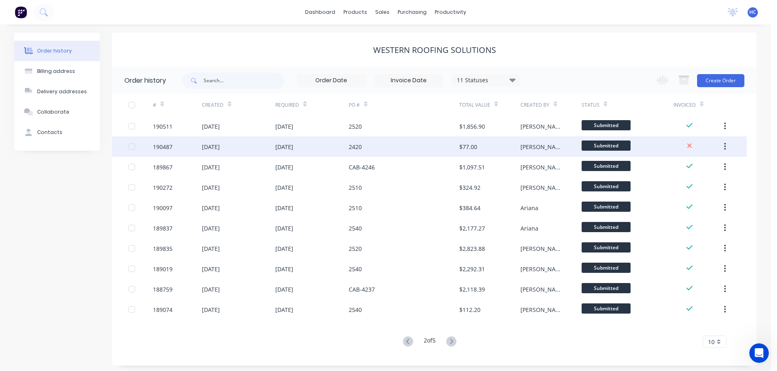
click at [413, 150] on div "2420" at bounding box center [404, 147] width 110 height 20
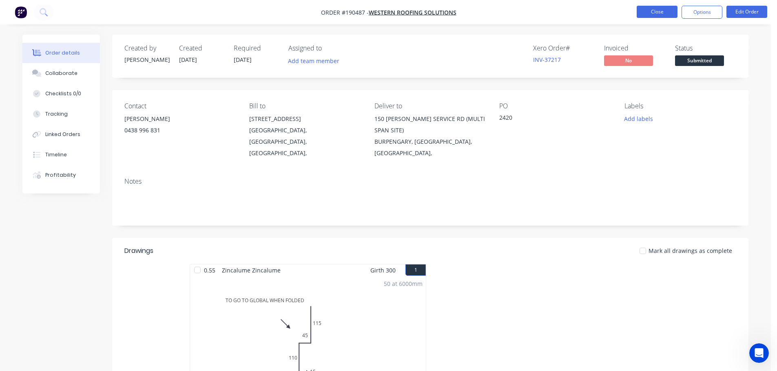
click at [640, 13] on button "Close" at bounding box center [656, 12] width 41 height 12
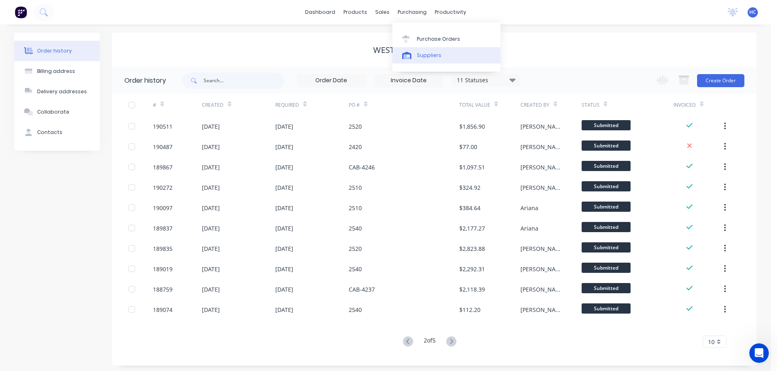
click at [437, 53] on div "Suppliers" at bounding box center [429, 55] width 24 height 7
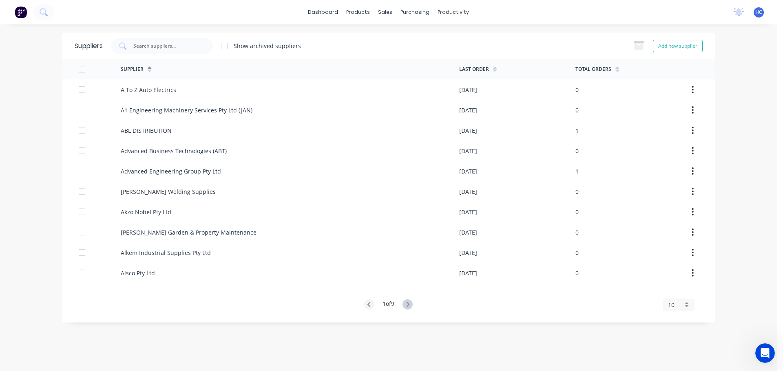
click at [171, 37] on div "Suppliers Show archived suppliers Add new supplier" at bounding box center [388, 46] width 652 height 26
click at [172, 46] on input "text" at bounding box center [166, 46] width 68 height 8
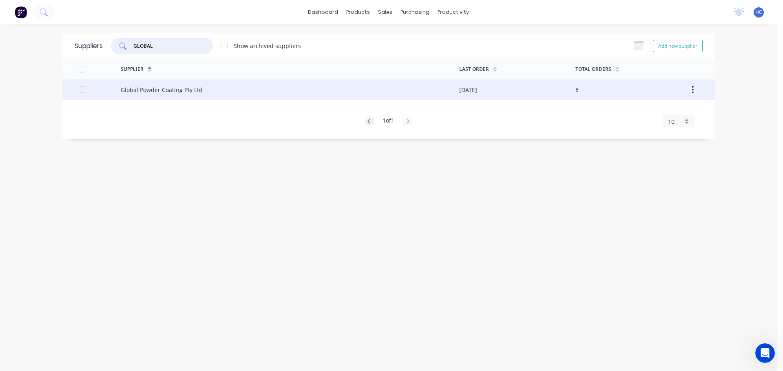
type input "GLOBAL"
click at [232, 99] on div "Global Powder Coating Pty Ltd" at bounding box center [290, 89] width 338 height 20
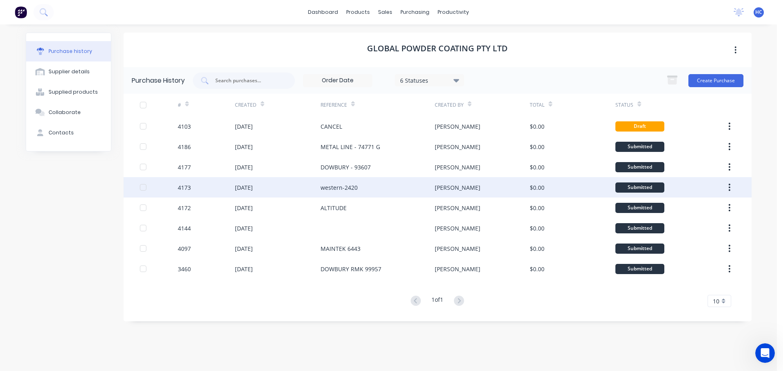
click at [408, 191] on div "western-2420" at bounding box center [377, 187] width 114 height 20
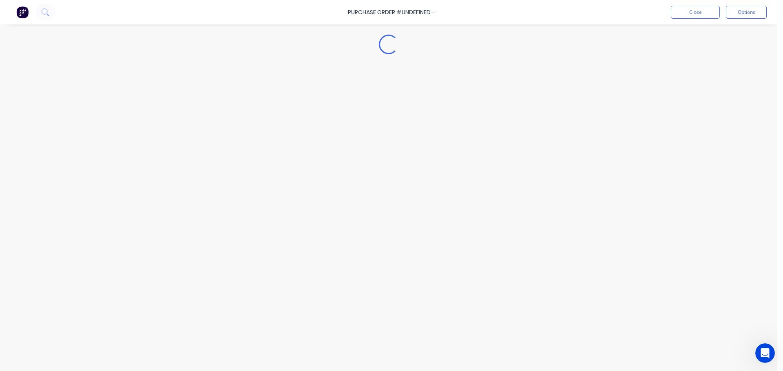
type textarea "x"
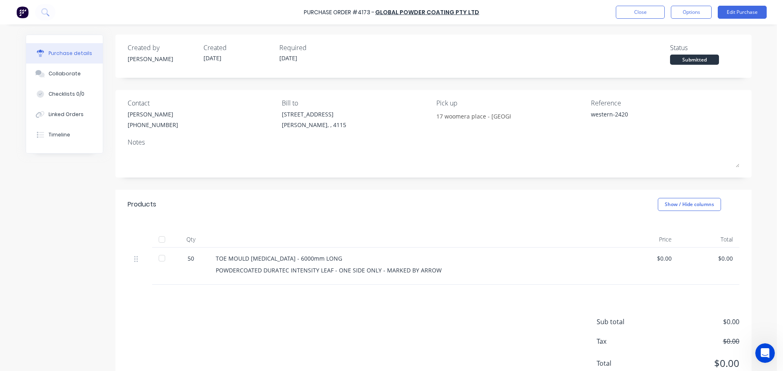
drag, startPoint x: 620, startPoint y: 13, endPoint x: 779, endPoint y: 33, distance: 161.0
click at [620, 13] on button "Close" at bounding box center [640, 12] width 49 height 13
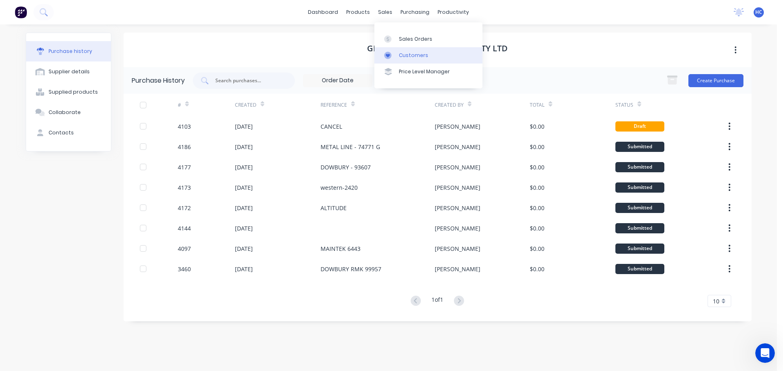
click at [406, 53] on div "Customers" at bounding box center [413, 55] width 29 height 7
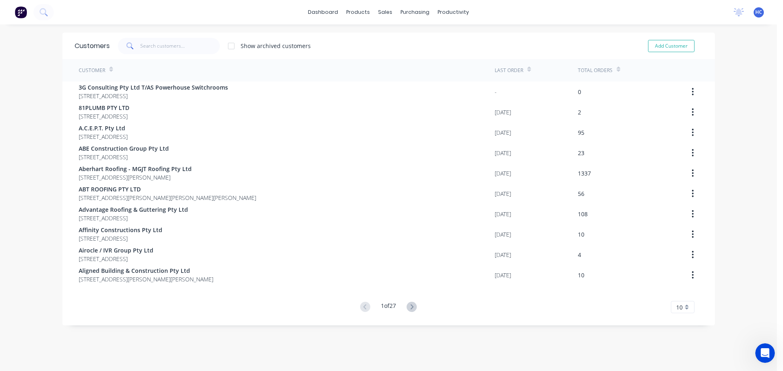
drag, startPoint x: 607, startPoint y: 345, endPoint x: 635, endPoint y: 337, distance: 28.9
click at [607, 345] on div "Customers Show archived customers Add Customer Customer Last Order Total Orders…" at bounding box center [388, 206] width 652 height 347
drag, startPoint x: 401, startPoint y: 51, endPoint x: 358, endPoint y: 51, distance: 42.8
click at [401, 51] on link "Customers" at bounding box center [425, 55] width 108 height 16
click at [403, 51] on link "Customers" at bounding box center [425, 55] width 108 height 16
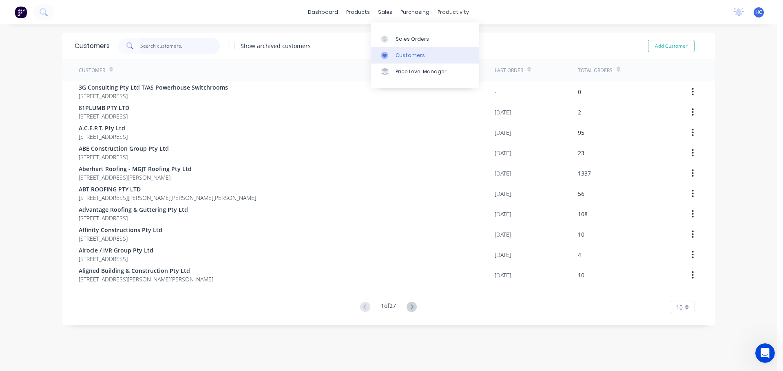
click at [174, 48] on input "text" at bounding box center [179, 46] width 79 height 16
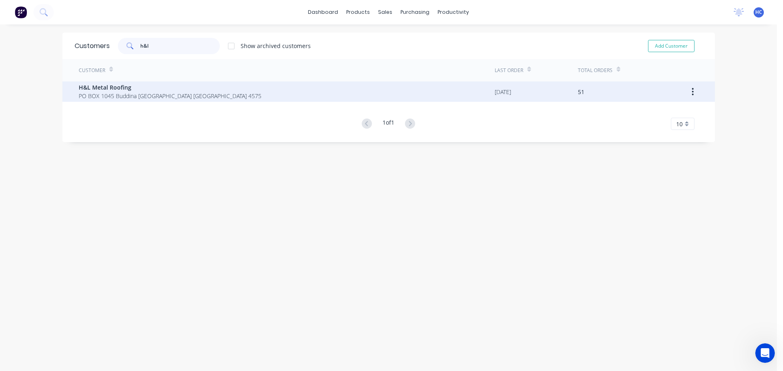
type input "h&l"
click at [101, 85] on span "H&L Metal Roofing" at bounding box center [170, 87] width 183 height 9
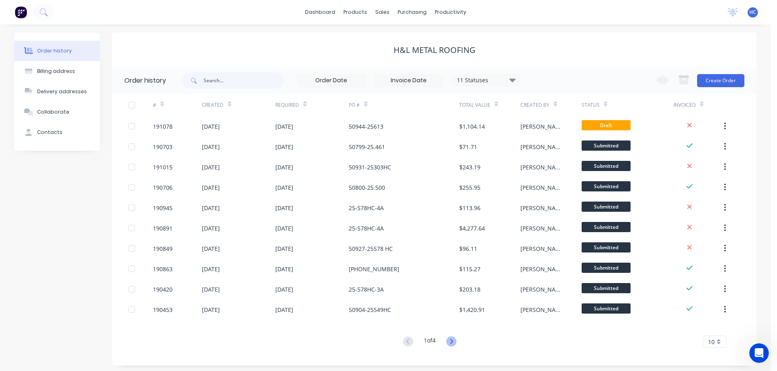
click at [453, 344] on icon at bounding box center [451, 342] width 10 height 10
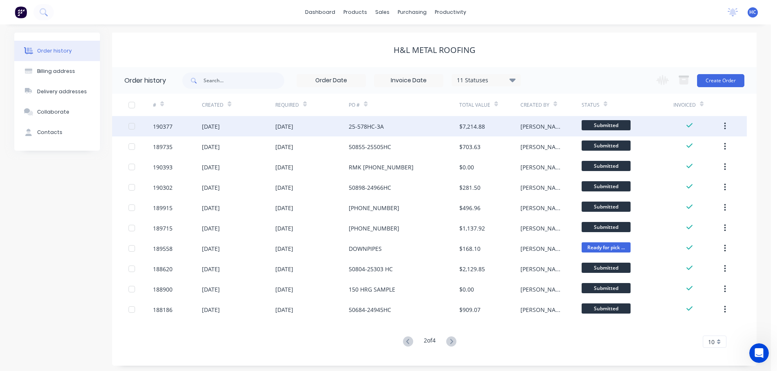
click at [413, 130] on div "25-578HC-3A" at bounding box center [404, 126] width 110 height 20
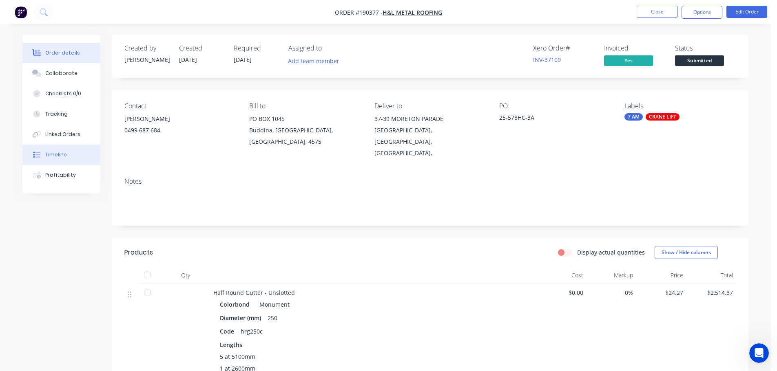
click at [69, 155] on button "Timeline" at bounding box center [60, 155] width 77 height 20
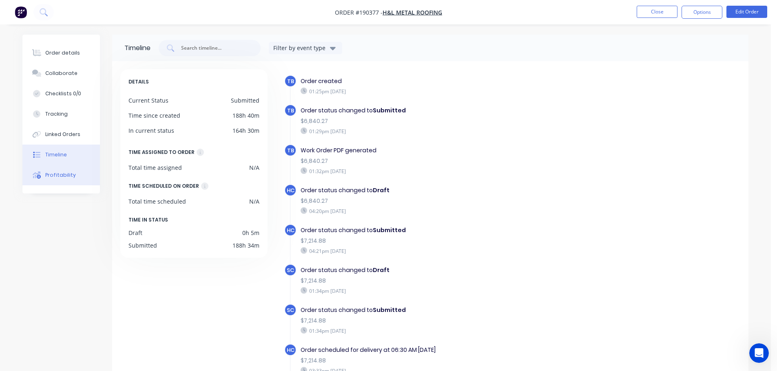
click at [53, 180] on button "Profitability" at bounding box center [60, 175] width 77 height 20
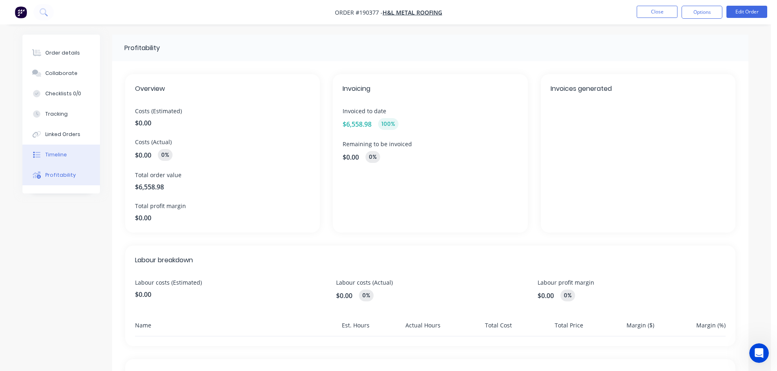
click at [63, 152] on div "Timeline" at bounding box center [56, 154] width 22 height 7
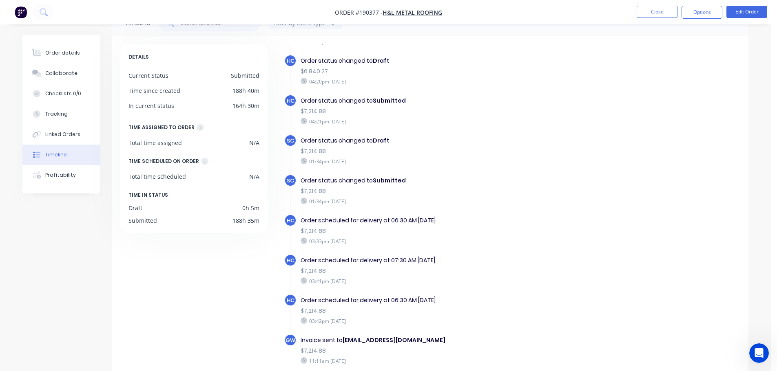
scroll to position [63, 0]
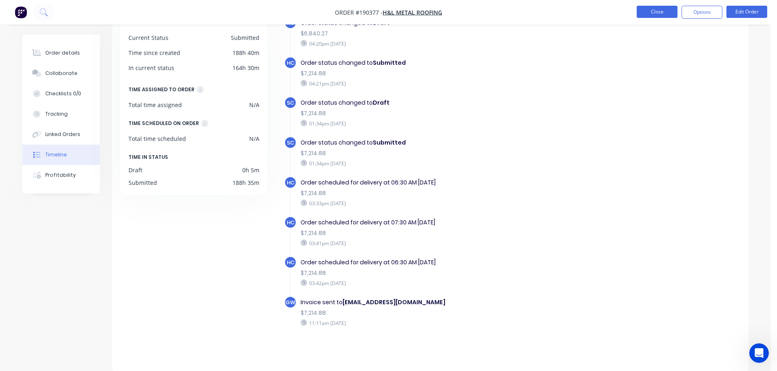
click at [667, 9] on button "Close" at bounding box center [656, 12] width 41 height 12
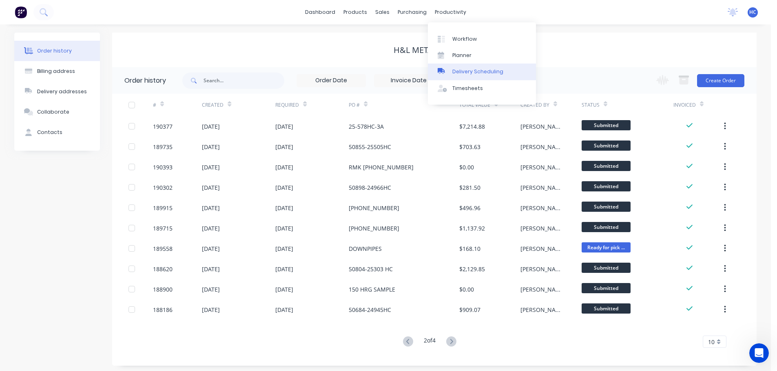
click at [476, 69] on div "Delivery Scheduling" at bounding box center [477, 71] width 51 height 7
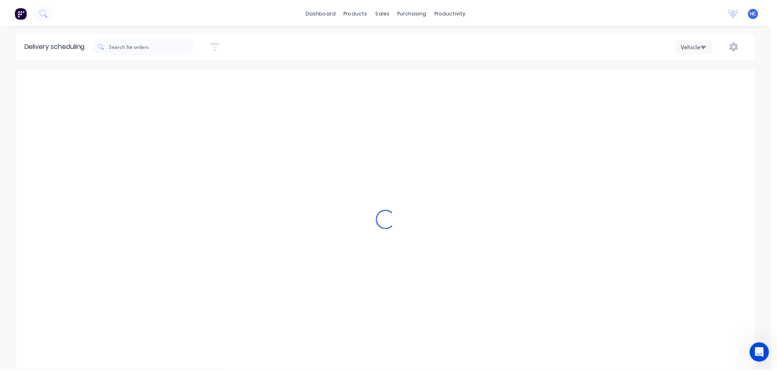
scroll to position [0, 0]
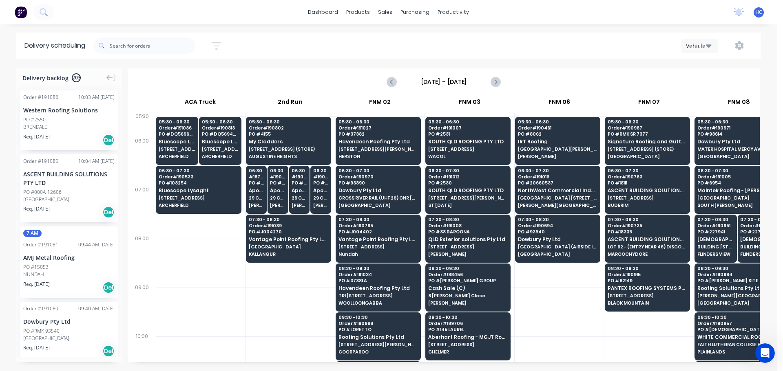
drag, startPoint x: 435, startPoint y: 79, endPoint x: 441, endPoint y: 87, distance: 9.6
click at [440, 90] on div "[DATE] - [DATE]" at bounding box center [444, 81] width 630 height 25
click at [451, 79] on input "[DATE] - [DATE]" at bounding box center [443, 82] width 81 height 12
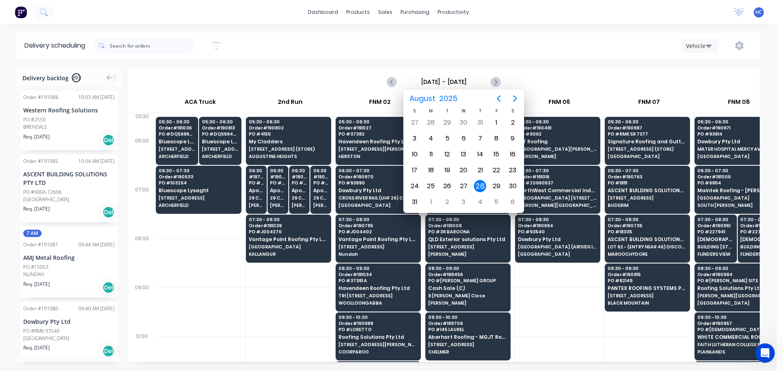
click at [490, 66] on div "Delivery scheduling Sort by Most recent Created date Required date Order number…" at bounding box center [388, 202] width 777 height 339
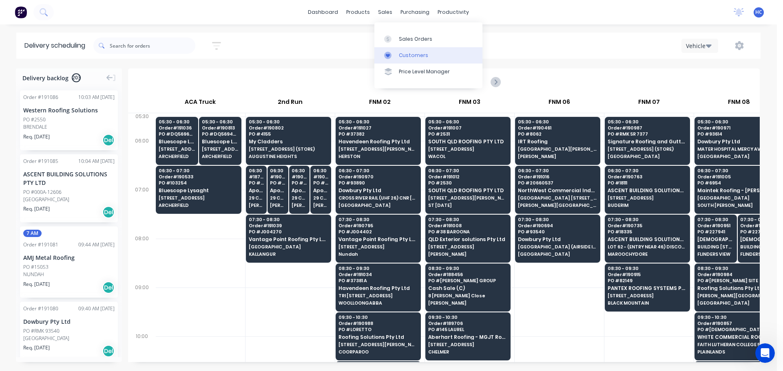
click at [419, 56] on div "Customers" at bounding box center [413, 55] width 29 height 7
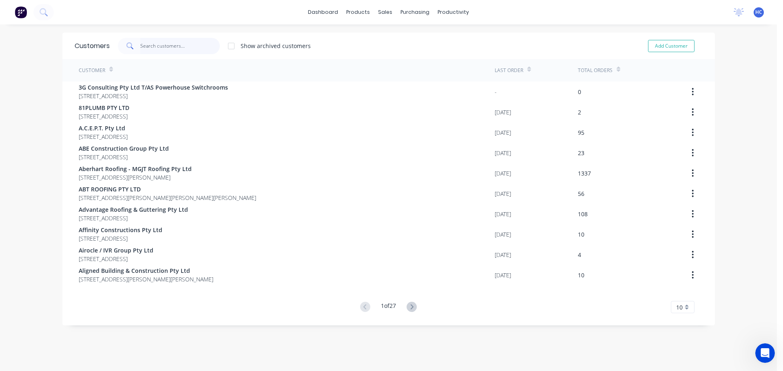
click at [193, 42] on input "text" at bounding box center [179, 46] width 79 height 16
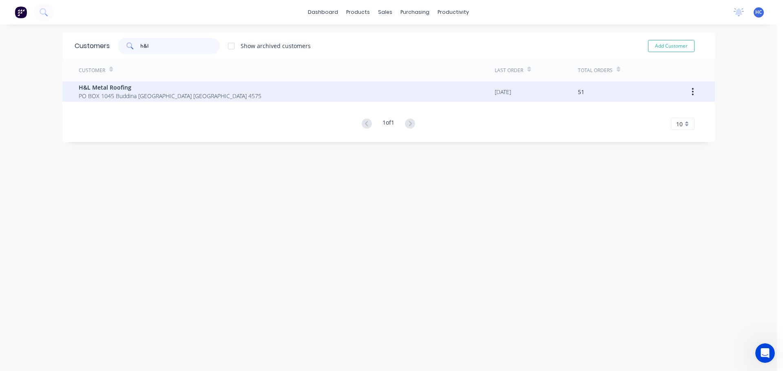
type input "h&l"
click at [100, 87] on span "H&L Metal Roofing" at bounding box center [170, 87] width 183 height 9
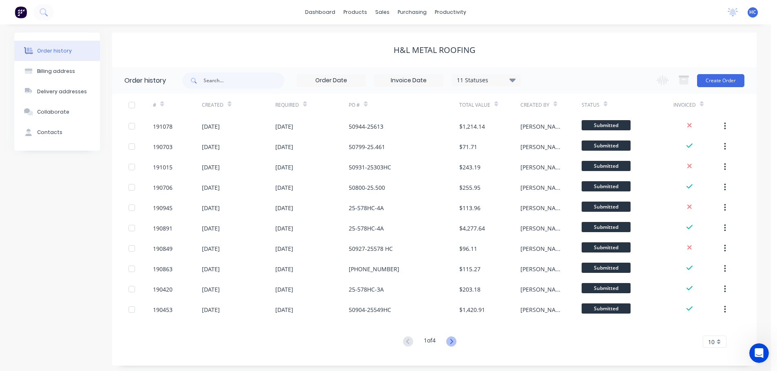
click at [456, 344] on icon at bounding box center [451, 342] width 10 height 10
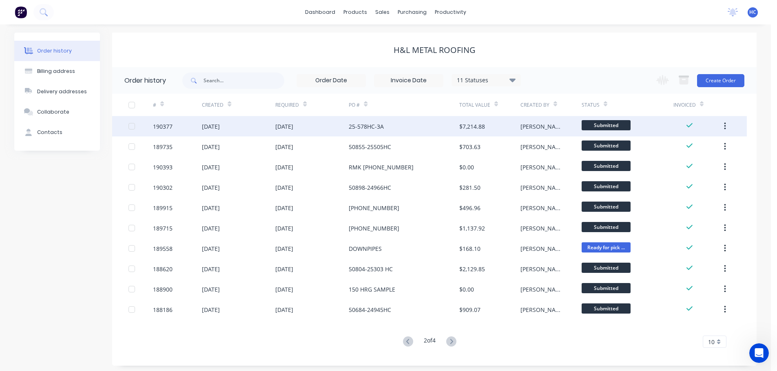
click at [415, 128] on div "25-578HC-3A" at bounding box center [404, 126] width 110 height 20
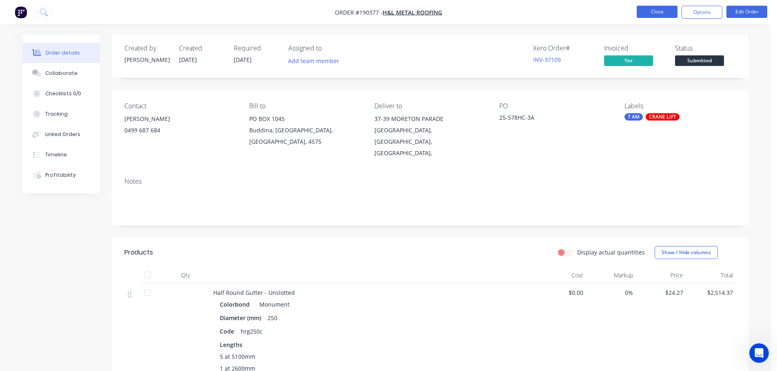
click at [657, 7] on button "Close" at bounding box center [656, 12] width 41 height 12
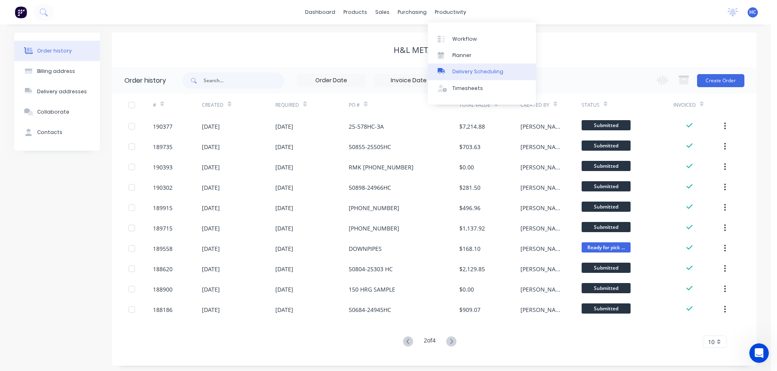
click at [467, 78] on link "Delivery Scheduling" at bounding box center [482, 72] width 108 height 16
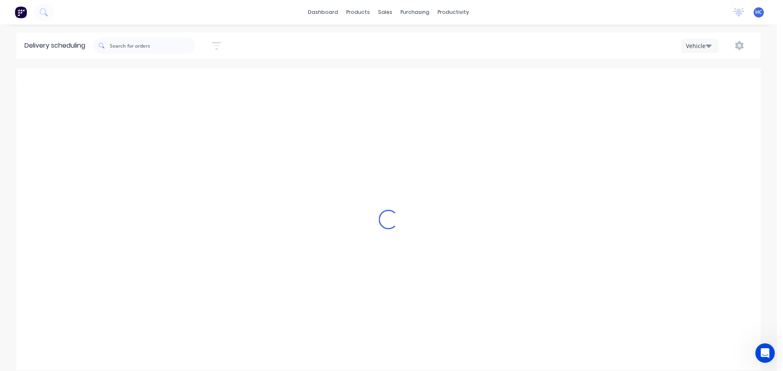
scroll to position [0, 0]
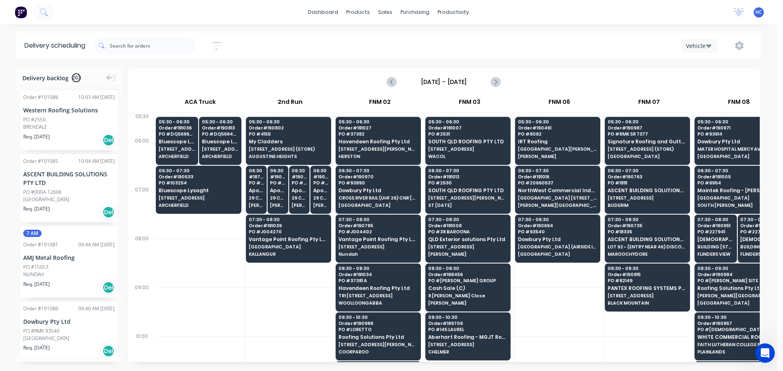
click at [448, 84] on input "[DATE] - [DATE]" at bounding box center [443, 82] width 81 height 12
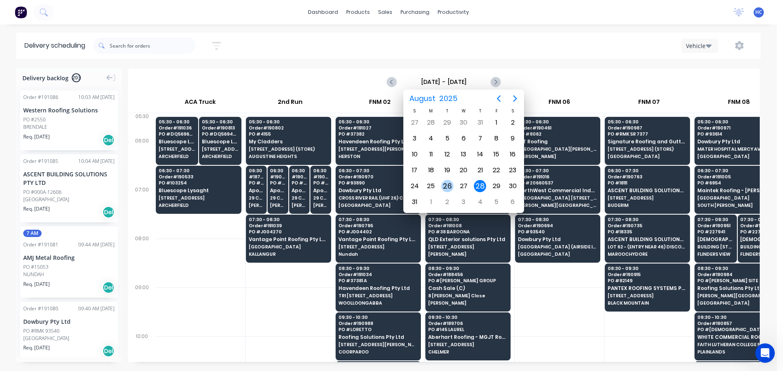
click at [451, 186] on div "26" at bounding box center [447, 186] width 12 height 12
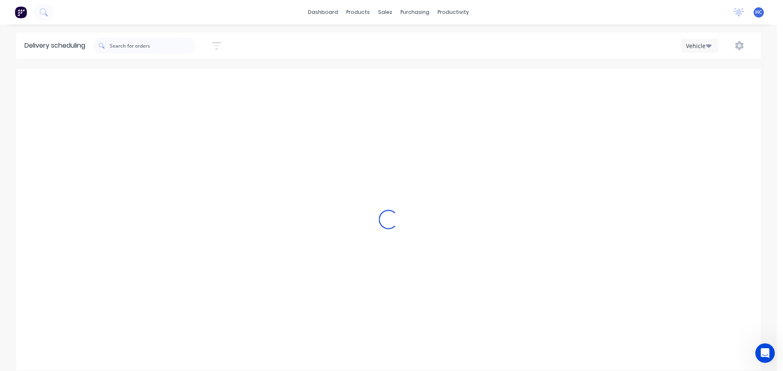
type input "[DATE] - [DATE]"
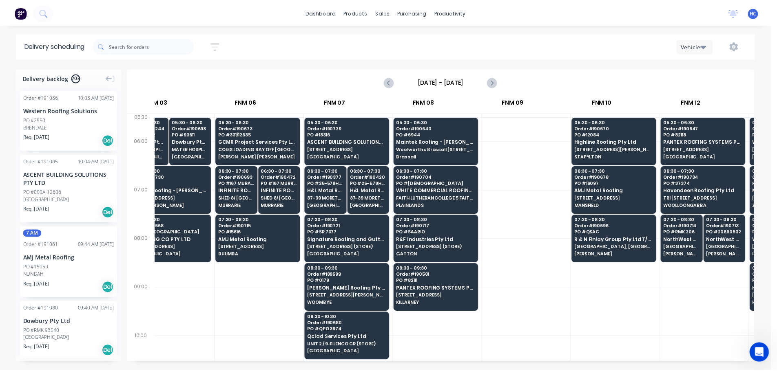
scroll to position [0, 283]
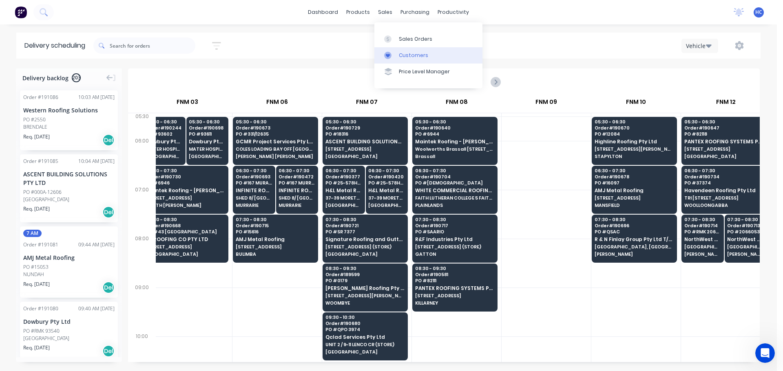
click at [401, 61] on link "Customers" at bounding box center [428, 55] width 108 height 16
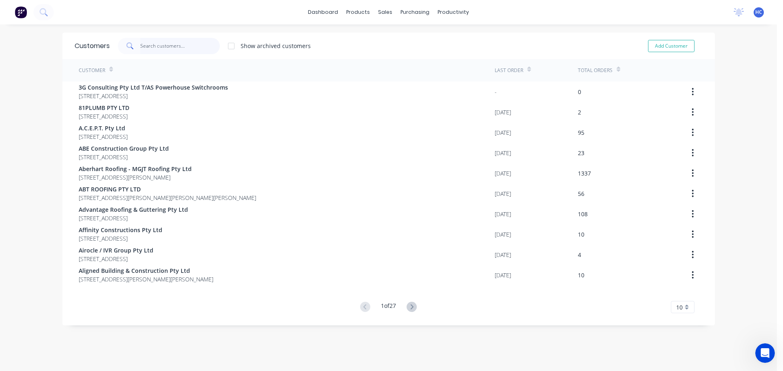
click at [146, 45] on input "text" at bounding box center [179, 46] width 79 height 16
click at [398, 54] on div "Customers" at bounding box center [409, 55] width 29 height 7
click at [202, 46] on input "text" at bounding box center [179, 46] width 79 height 16
click at [399, 54] on div "Customers" at bounding box center [409, 55] width 29 height 7
click at [174, 46] on input "text" at bounding box center [179, 46] width 79 height 16
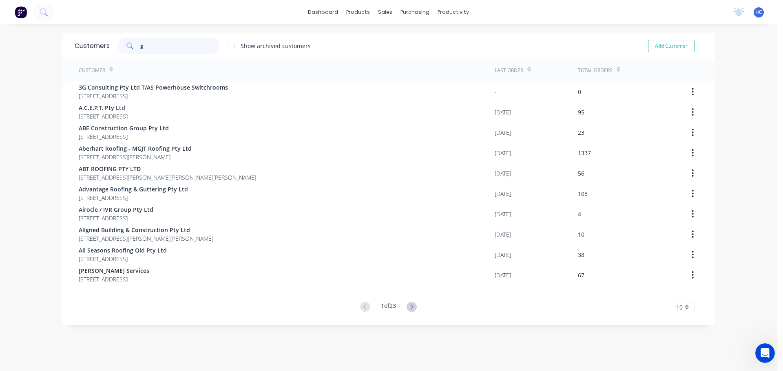
type input "gw"
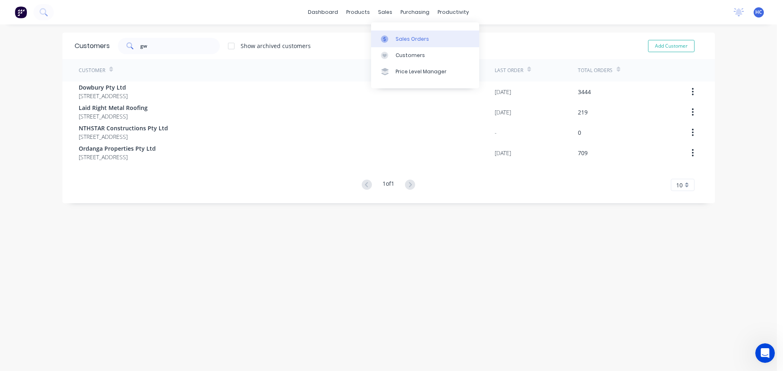
click at [403, 38] on div "Sales Orders" at bounding box center [411, 38] width 33 height 7
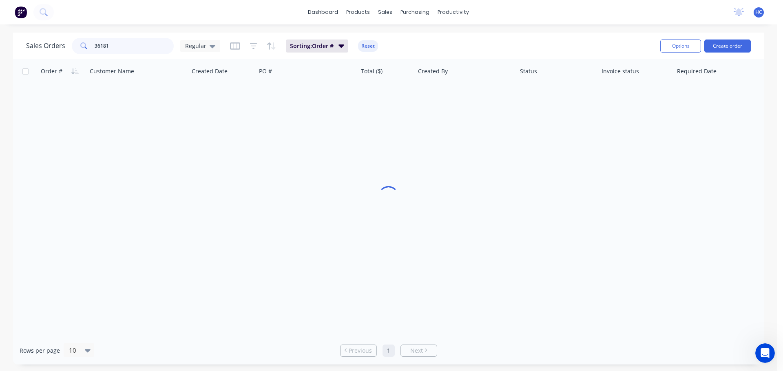
drag, startPoint x: 137, startPoint y: 49, endPoint x: 66, endPoint y: 46, distance: 71.0
click at [65, 47] on div "Sales Orders 36181 Regular" at bounding box center [123, 46] width 194 height 16
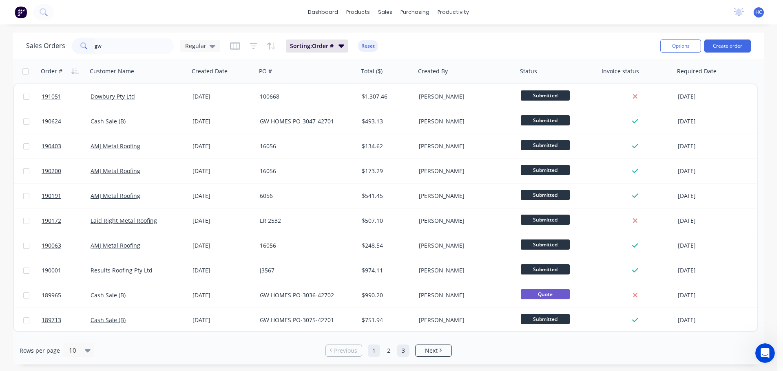
click at [403, 349] on link "3" at bounding box center [403, 351] width 12 height 12
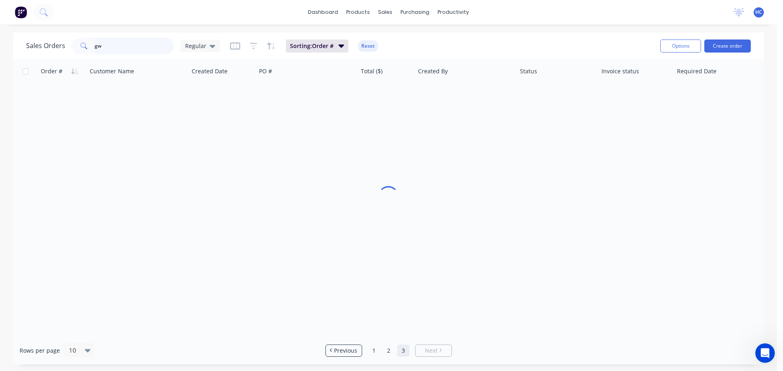
click at [140, 48] on input "gw" at bounding box center [134, 46] width 79 height 16
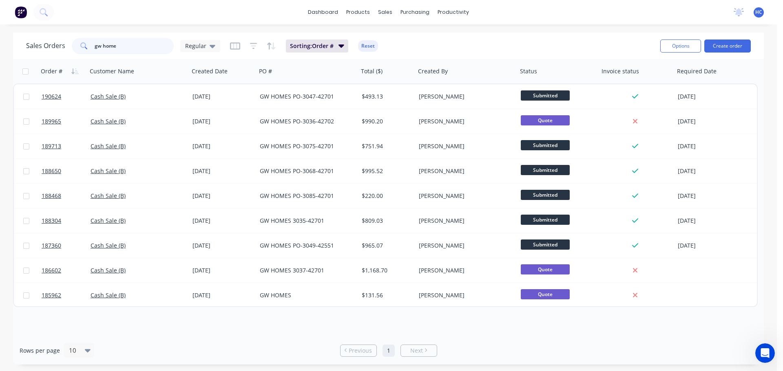
type input "gw home"
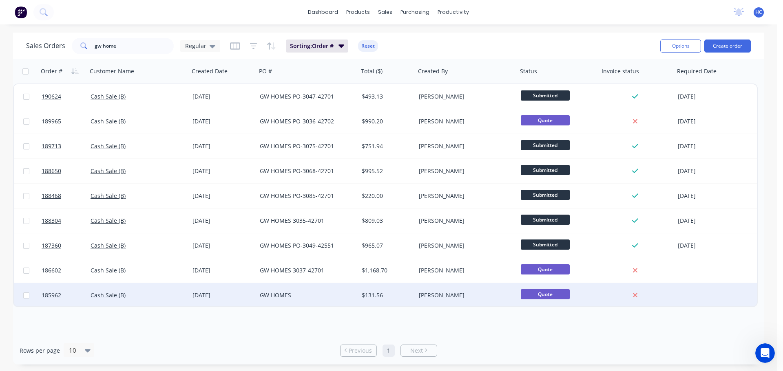
click at [353, 300] on div "GW HOMES" at bounding box center [307, 295] width 102 height 24
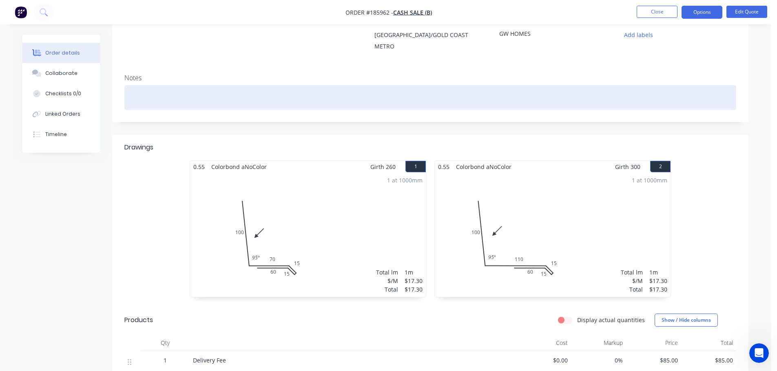
scroll to position [163, 0]
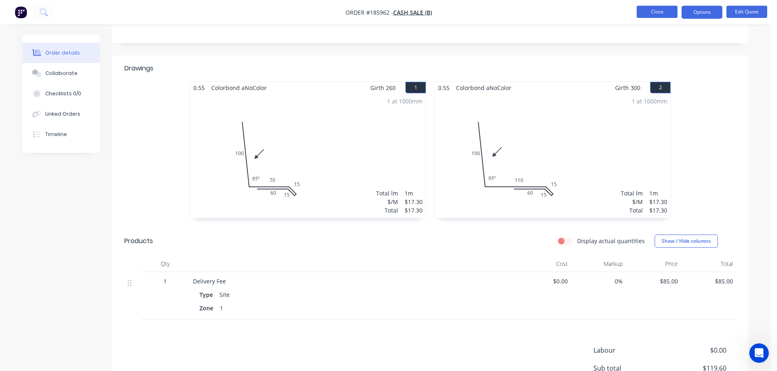
click at [662, 8] on button "Close" at bounding box center [656, 12] width 41 height 12
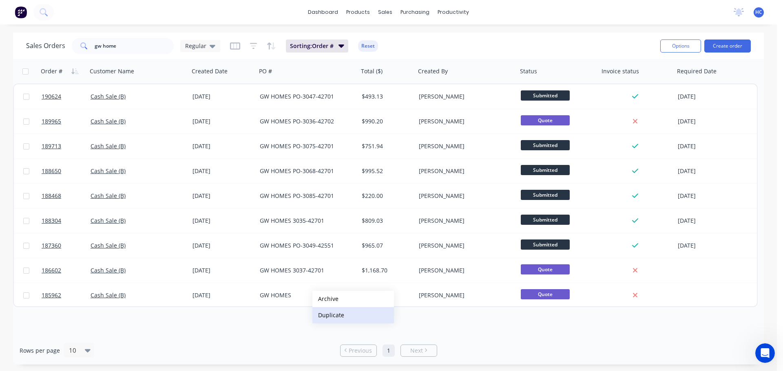
click at [343, 316] on button "Duplicate" at bounding box center [353, 315] width 82 height 16
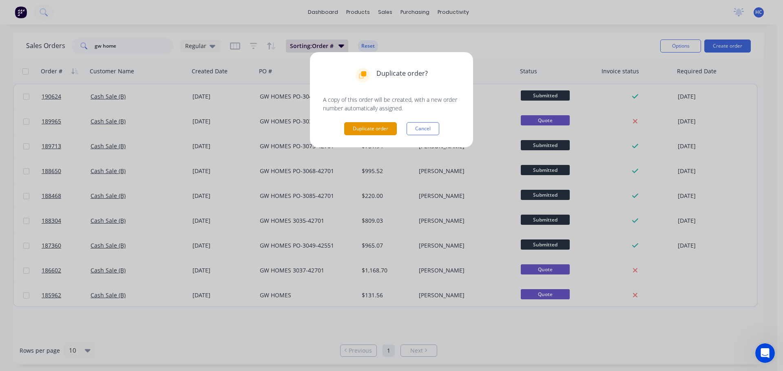
click at [373, 129] on button "Duplicate order" at bounding box center [370, 128] width 53 height 13
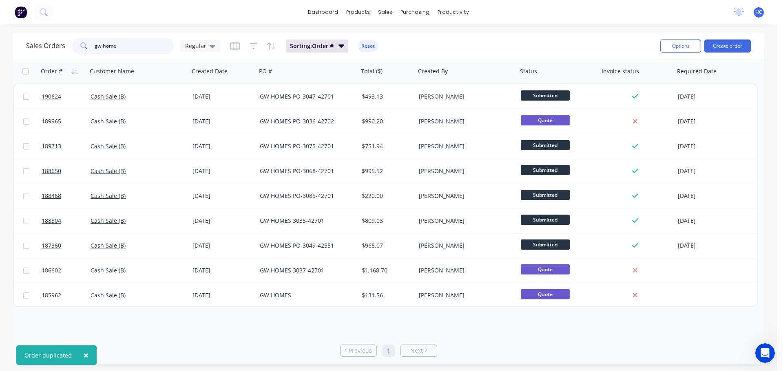
drag, startPoint x: 148, startPoint y: 46, endPoint x: 67, endPoint y: 49, distance: 80.8
click at [67, 49] on div "Sales Orders gw home Regular" at bounding box center [123, 46] width 194 height 16
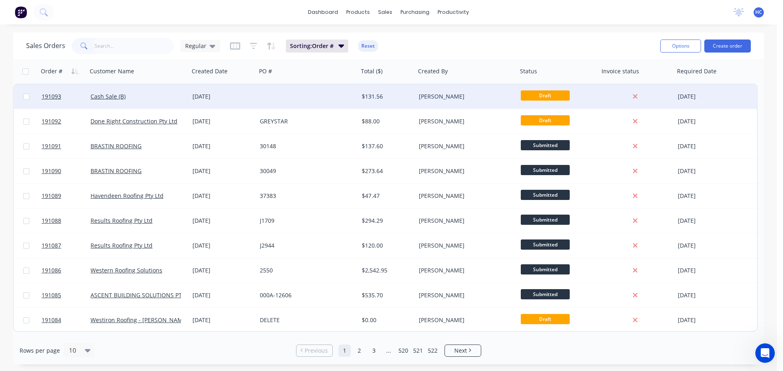
click at [296, 97] on div at bounding box center [307, 96] width 102 height 24
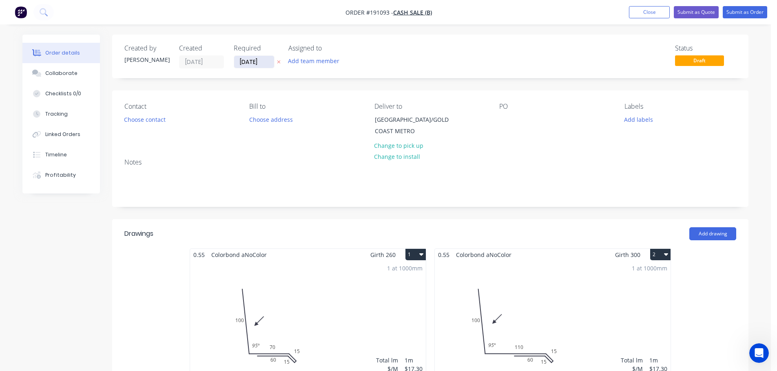
click at [254, 61] on input "[DATE]" at bounding box center [254, 62] width 40 height 12
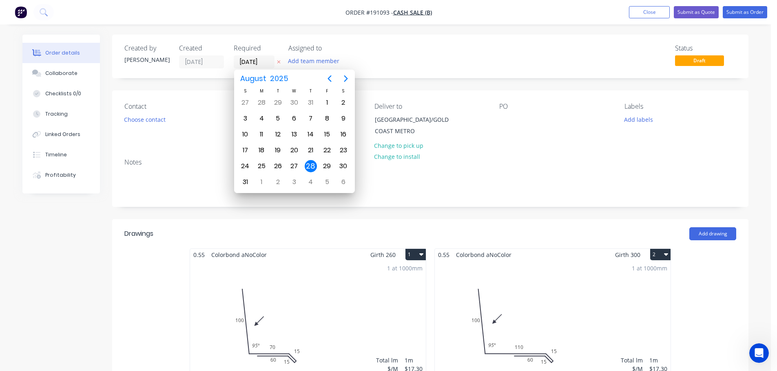
click at [280, 63] on icon at bounding box center [279, 62] width 4 height 5
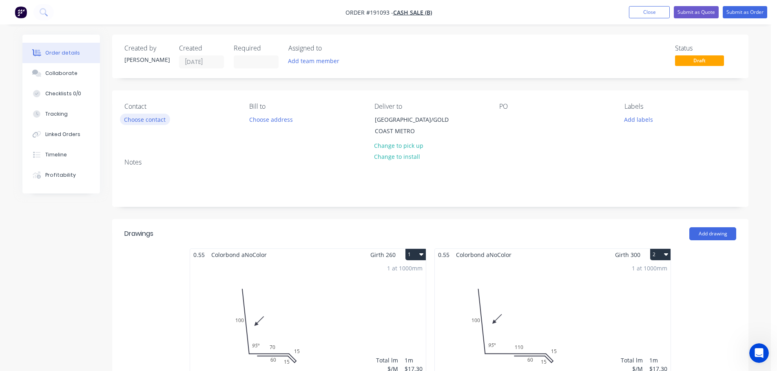
click at [148, 118] on button "Choose contact" at bounding box center [145, 119] width 50 height 11
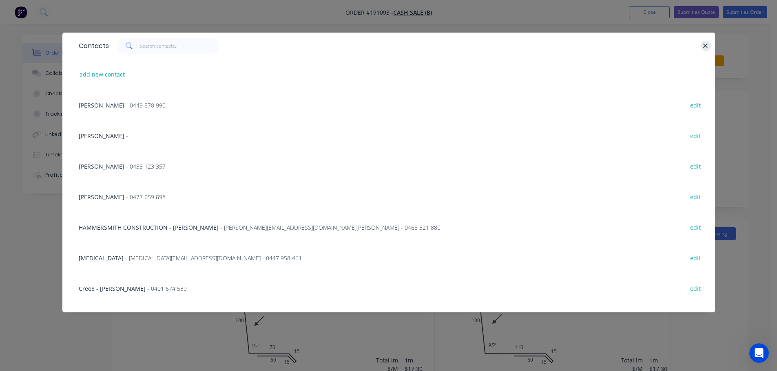
click at [707, 44] on icon "button" at bounding box center [704, 45] width 5 height 7
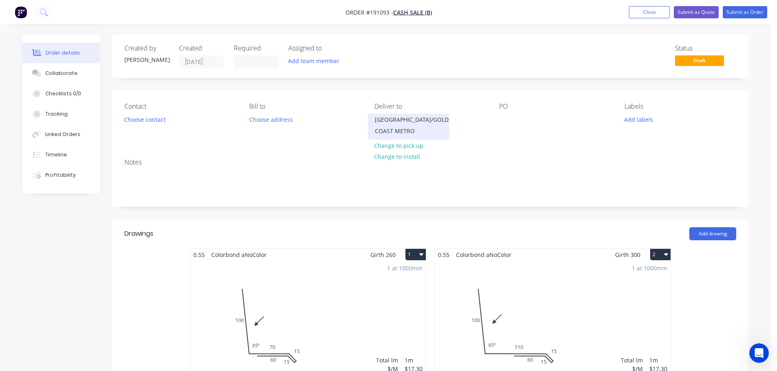
click at [394, 120] on div "[GEOGRAPHIC_DATA]/GOLD COAST METRO" at bounding box center [409, 125] width 68 height 23
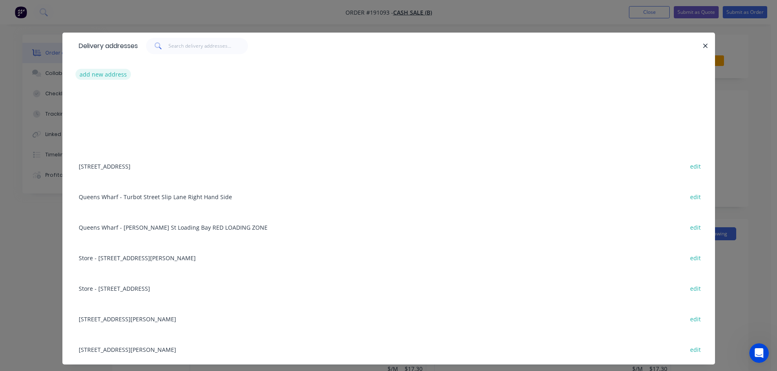
click at [89, 69] on button "add new address" at bounding box center [103, 74] width 56 height 11
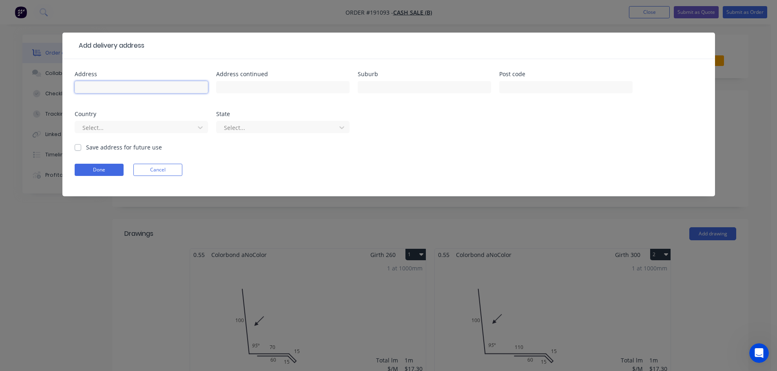
click at [116, 83] on input "text" at bounding box center [141, 87] width 133 height 12
type input "l"
type input "LOT [STREET_ADDRESS]"
type input "[GEOGRAPHIC_DATA]"
drag, startPoint x: 107, startPoint y: 122, endPoint x: 132, endPoint y: 135, distance: 28.8
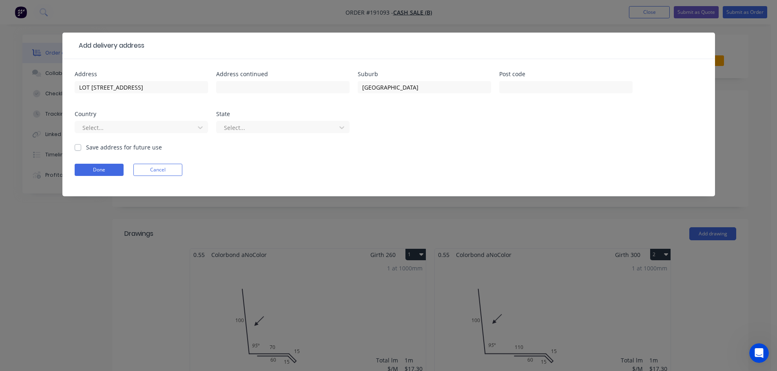
click at [107, 123] on div at bounding box center [136, 128] width 109 height 10
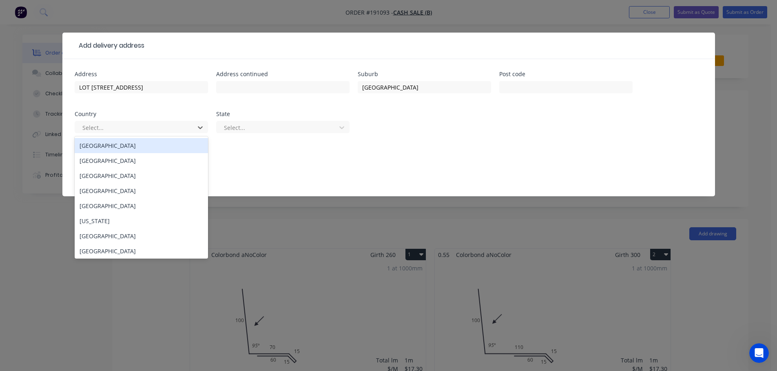
click at [110, 142] on div "[GEOGRAPHIC_DATA]" at bounding box center [141, 145] width 133 height 15
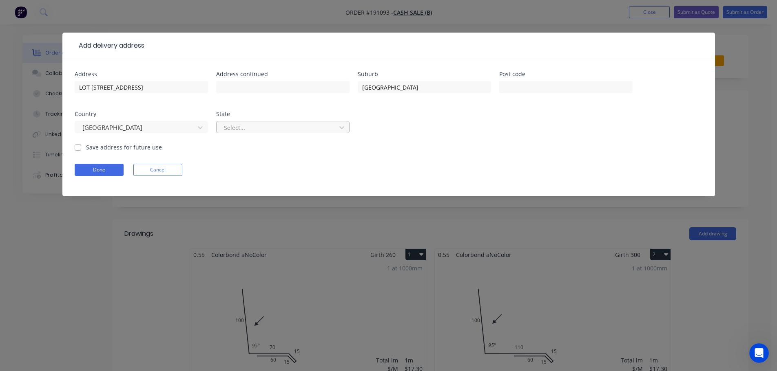
click at [287, 127] on div at bounding box center [277, 128] width 109 height 10
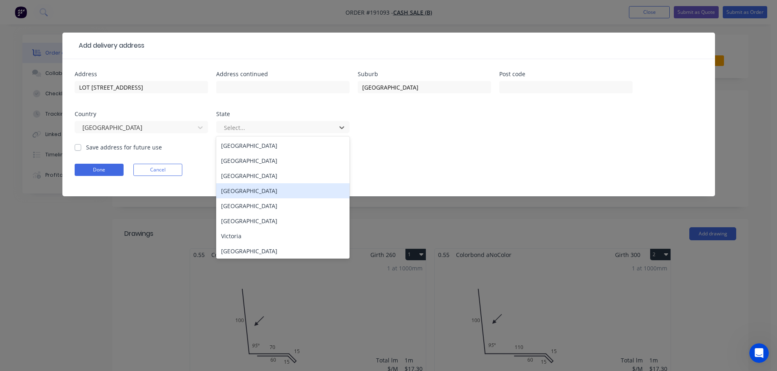
drag, startPoint x: 229, startPoint y: 195, endPoint x: 199, endPoint y: 189, distance: 30.4
click at [230, 195] on div "[GEOGRAPHIC_DATA]" at bounding box center [282, 190] width 133 height 15
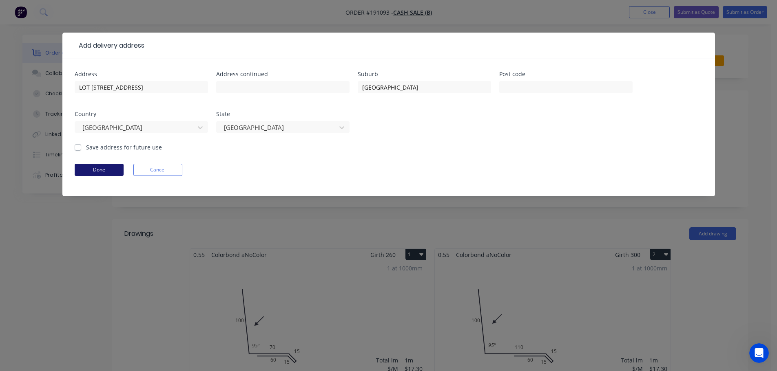
click at [105, 166] on button "Done" at bounding box center [99, 170] width 49 height 12
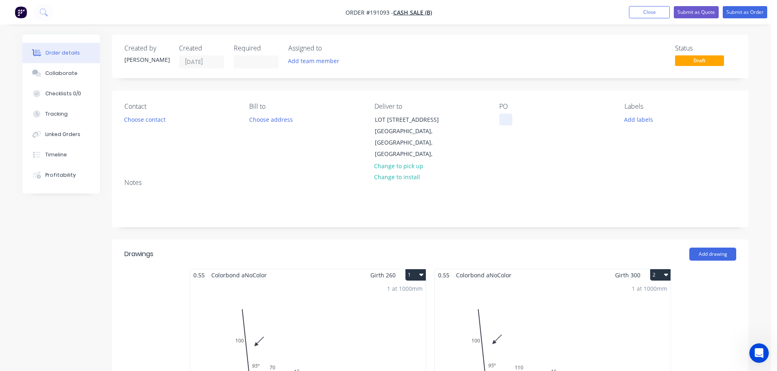
click at [501, 119] on div at bounding box center [505, 120] width 13 height 12
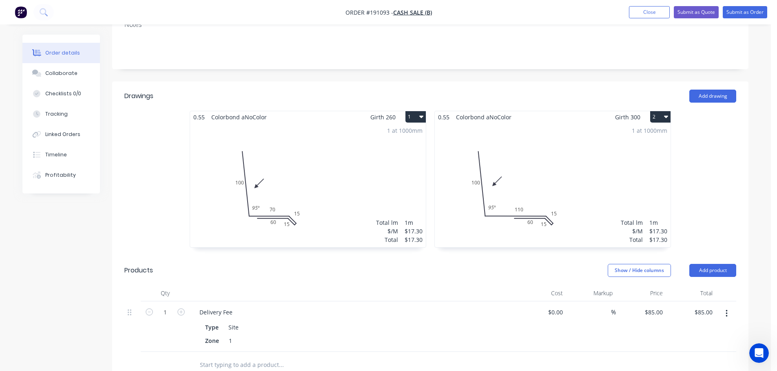
scroll to position [82, 0]
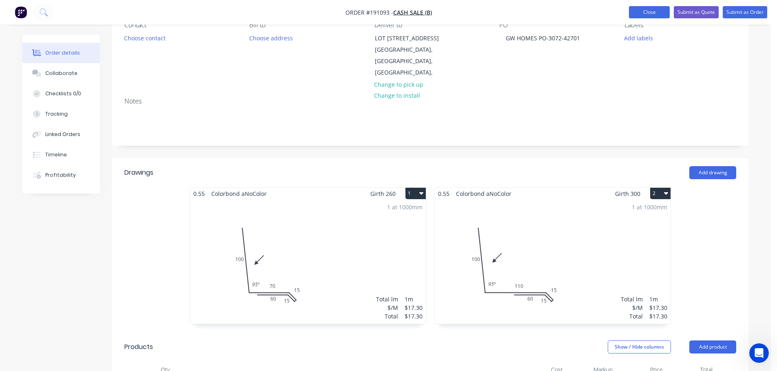
click at [649, 15] on button "Close" at bounding box center [649, 12] width 41 height 12
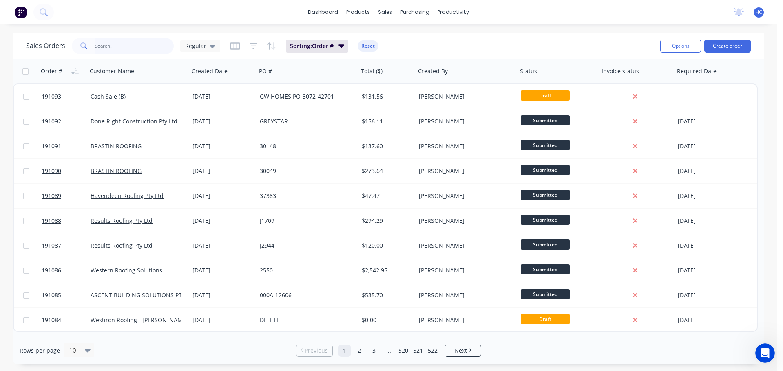
click at [149, 49] on input "text" at bounding box center [134, 46] width 79 height 16
click at [399, 59] on link "Customers" at bounding box center [428, 55] width 108 height 16
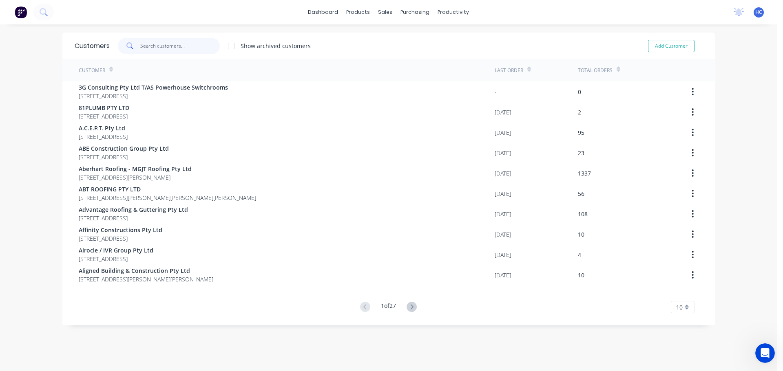
click at [185, 48] on input "text" at bounding box center [179, 46] width 79 height 16
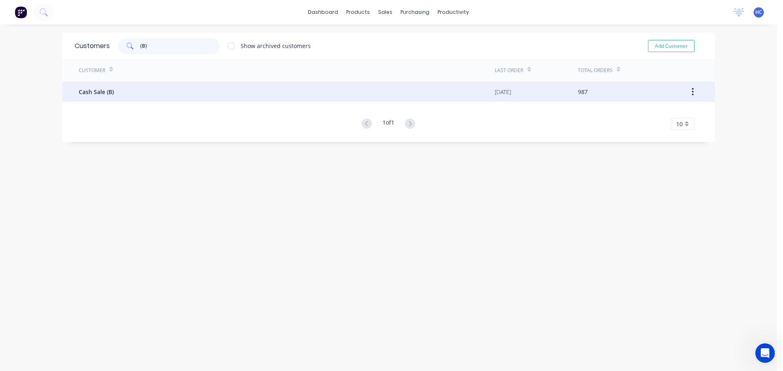
type input "(B)"
click at [106, 89] on span "Cash Sale (B)" at bounding box center [96, 92] width 35 height 9
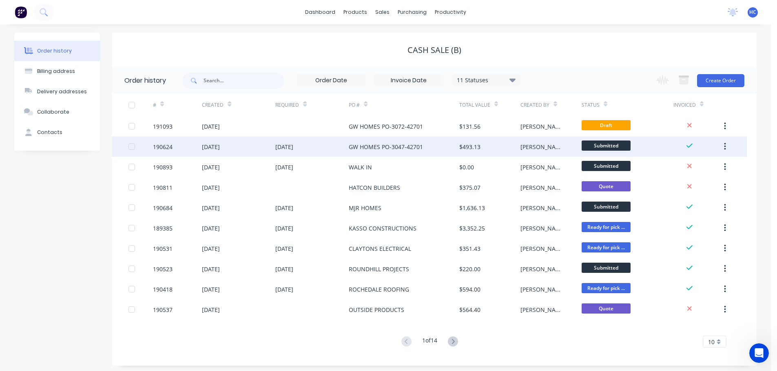
click at [365, 138] on div "GW HOMES PO-3047-42701" at bounding box center [404, 147] width 110 height 20
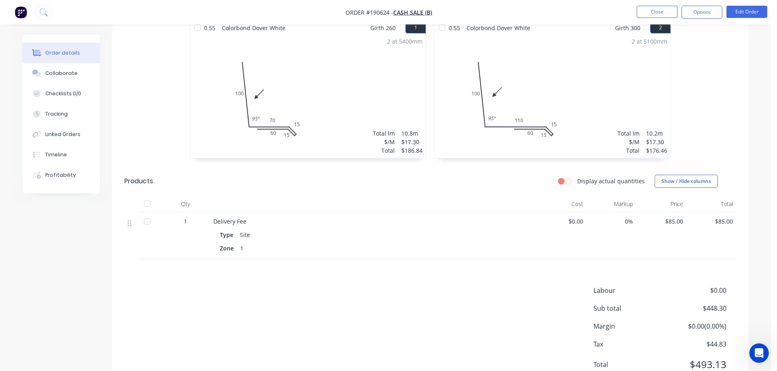
scroll to position [245, 0]
click at [660, 18] on button "Close" at bounding box center [656, 12] width 41 height 12
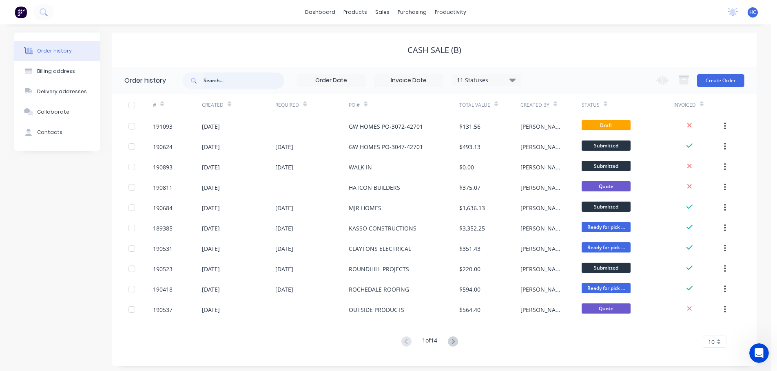
click at [253, 86] on input "text" at bounding box center [243, 81] width 81 height 16
type input "GW"
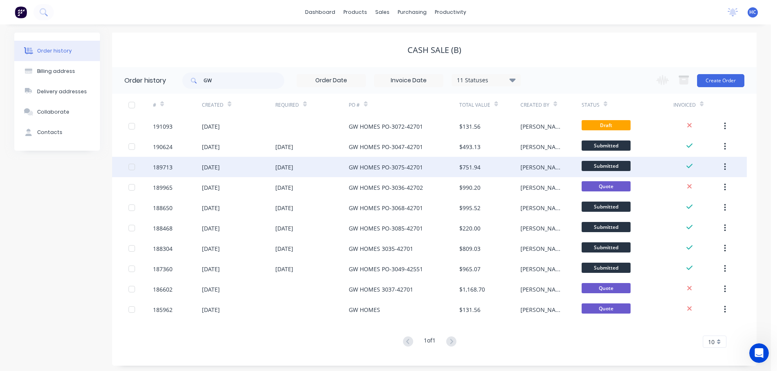
click at [388, 176] on div "GW HOMES PO-3075-42701" at bounding box center [404, 167] width 110 height 20
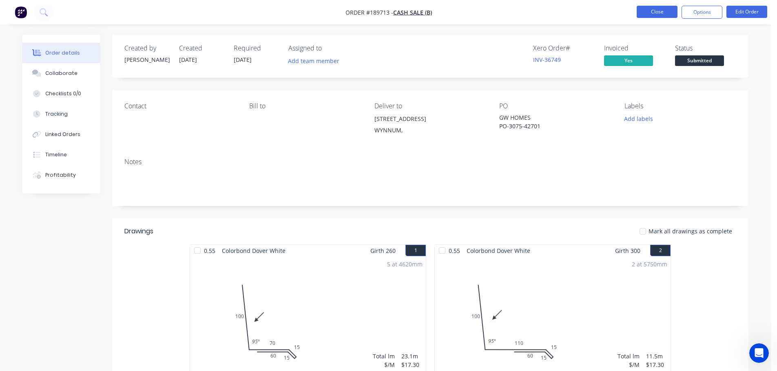
click at [654, 14] on button "Close" at bounding box center [656, 12] width 41 height 12
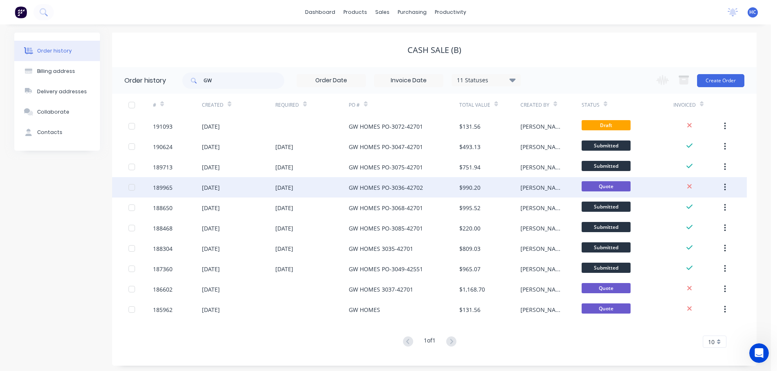
click at [411, 194] on div "GW HOMES PO-3036-42702" at bounding box center [404, 187] width 110 height 20
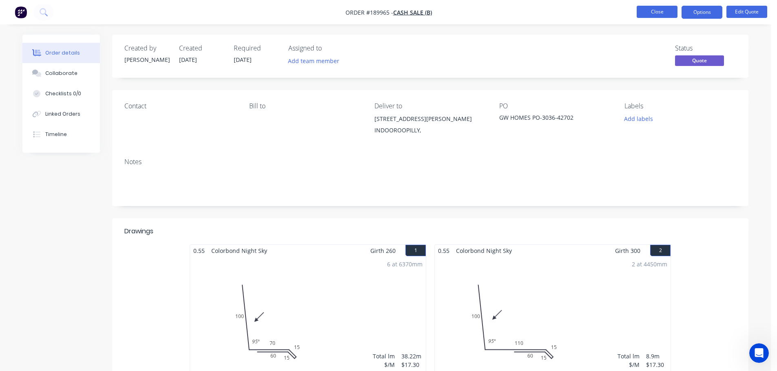
click at [656, 13] on button "Close" at bounding box center [656, 12] width 41 height 12
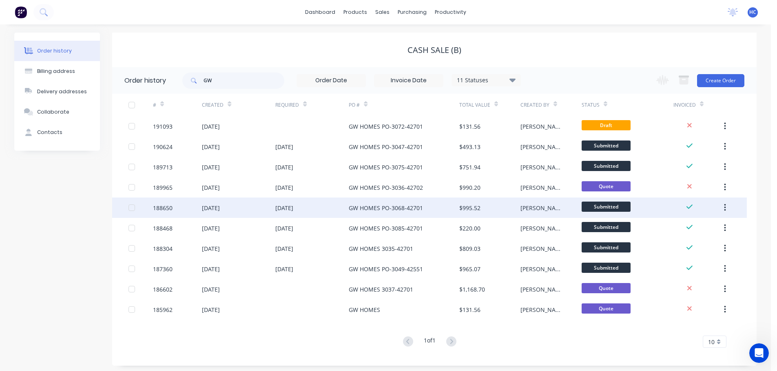
click at [426, 210] on div "GW HOMES PO-3068-42701" at bounding box center [404, 208] width 110 height 20
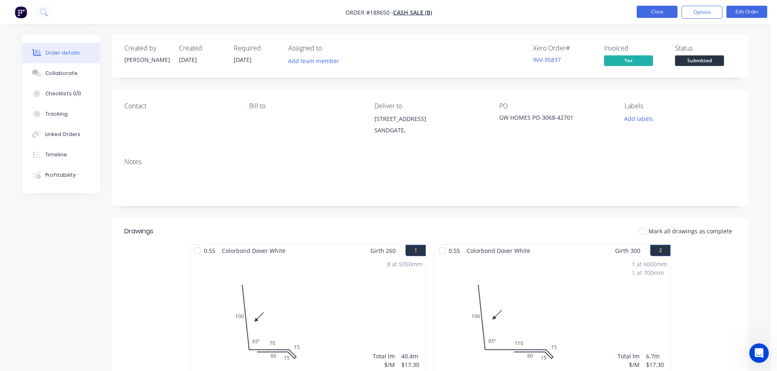
click at [652, 11] on button "Close" at bounding box center [656, 12] width 41 height 12
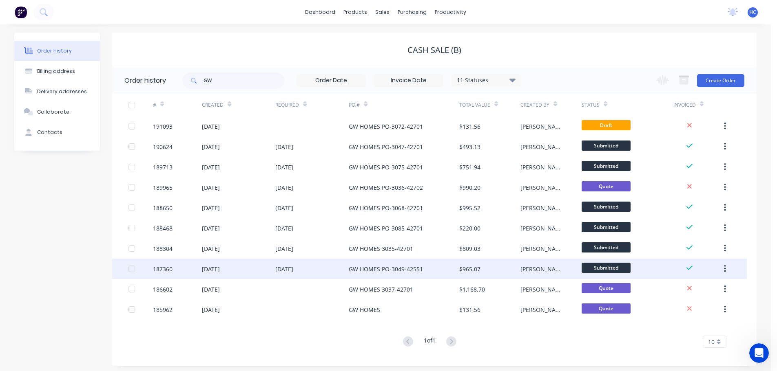
click at [429, 274] on div "GW HOMES PO-3049-42551" at bounding box center [404, 269] width 110 height 20
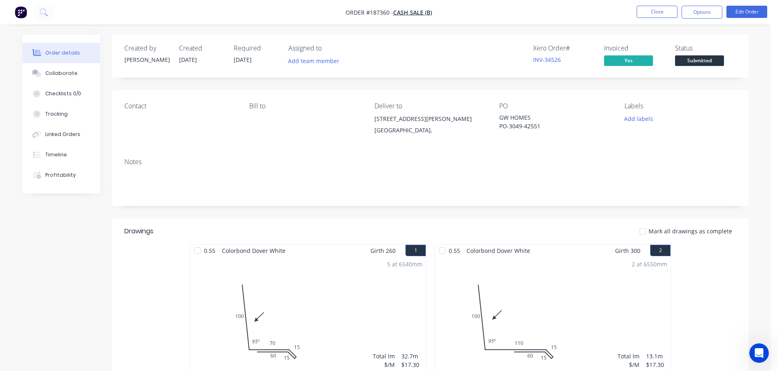
click at [652, 5] on nav "Order #187360 - Cash Sale (B) Close Options Edit Order" at bounding box center [388, 12] width 777 height 24
click at [655, 11] on button "Close" at bounding box center [656, 12] width 41 height 12
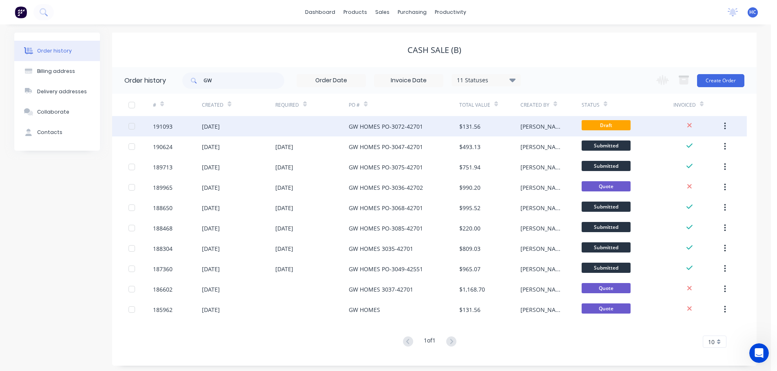
click at [434, 136] on div "GW HOMES PO-3072-42701" at bounding box center [404, 126] width 110 height 20
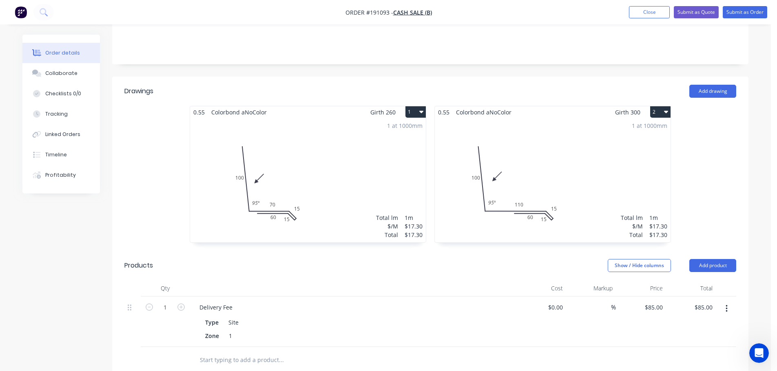
click at [392, 165] on div "1 at 1000mm Total lm $/M Total 1m $17.30 $17.30" at bounding box center [308, 180] width 236 height 124
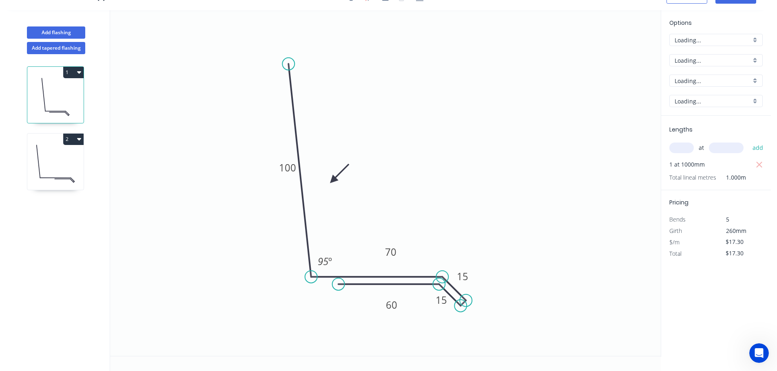
scroll to position [15, 0]
click at [688, 146] on input "text" at bounding box center [681, 148] width 24 height 11
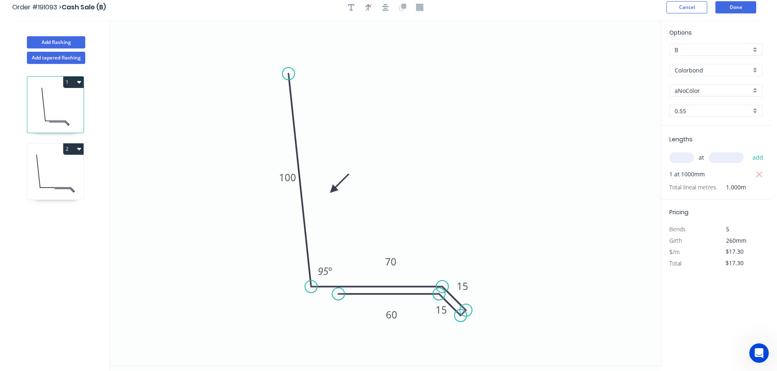
scroll to position [0, 0]
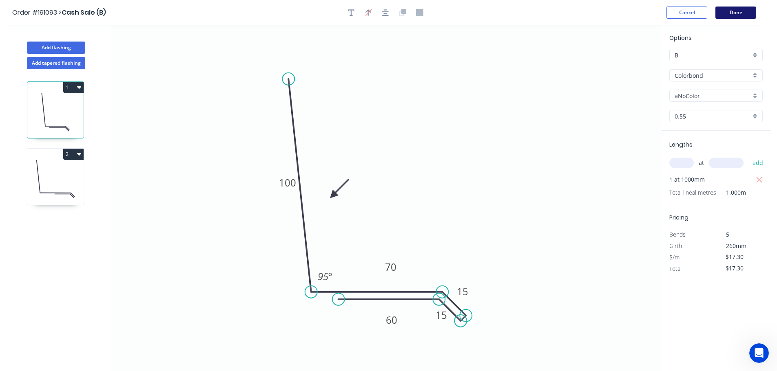
click at [730, 15] on button "Done" at bounding box center [735, 13] width 41 height 12
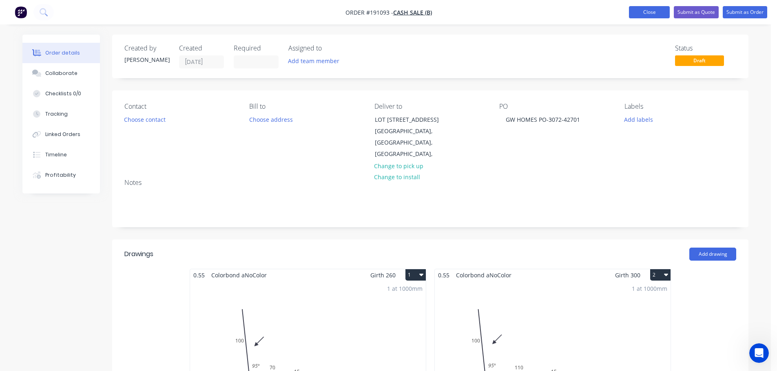
click at [658, 13] on button "Close" at bounding box center [649, 12] width 41 height 12
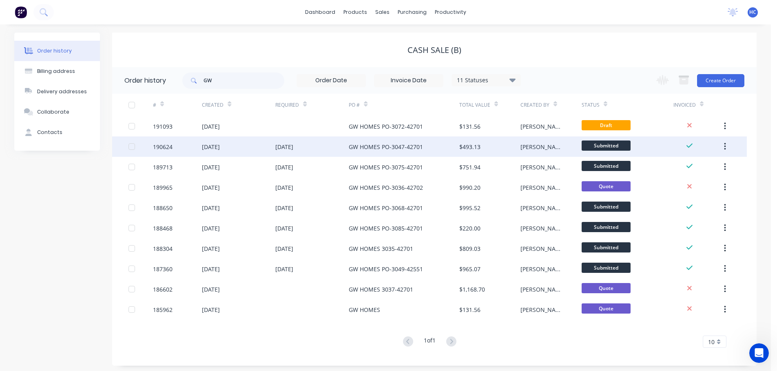
click at [422, 149] on div "GW HOMES PO-3047-42701" at bounding box center [386, 147] width 74 height 9
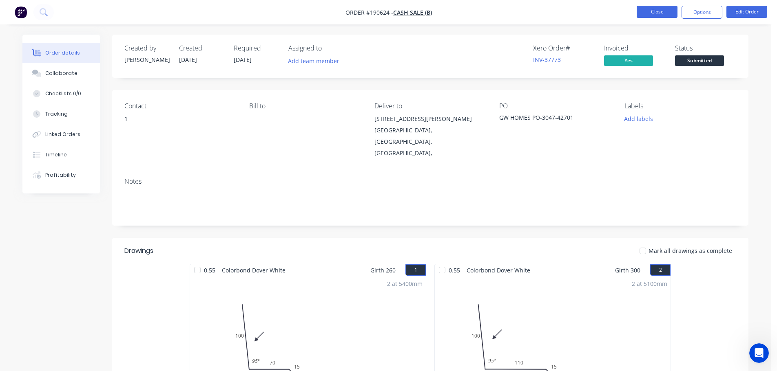
click at [657, 13] on button "Close" at bounding box center [656, 12] width 41 height 12
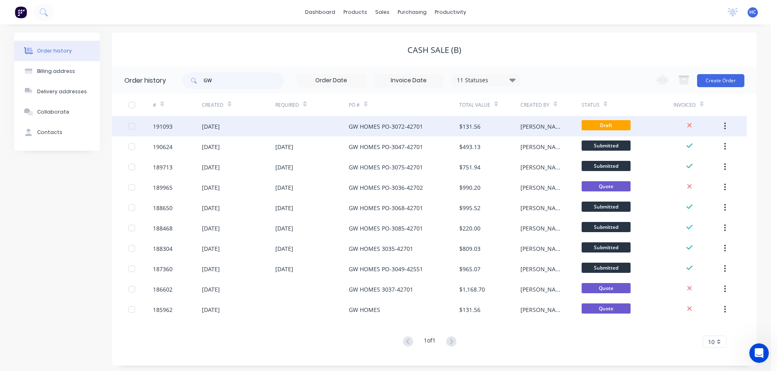
click at [415, 126] on div "GW HOMES PO-3072-42701" at bounding box center [386, 126] width 74 height 9
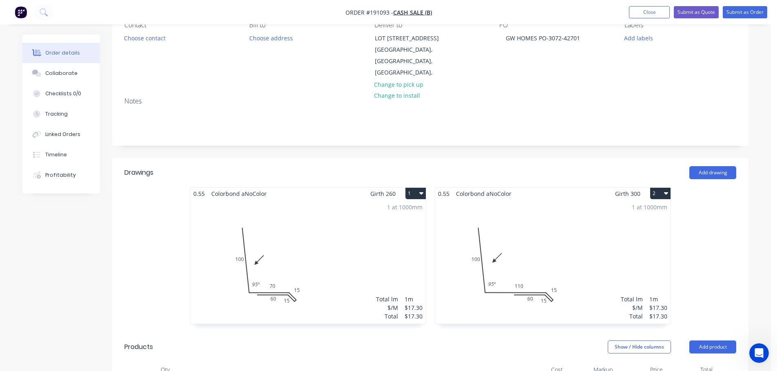
click at [333, 225] on div "1 at 1000mm Total lm $/M Total 1m $17.30 $17.30" at bounding box center [308, 262] width 236 height 124
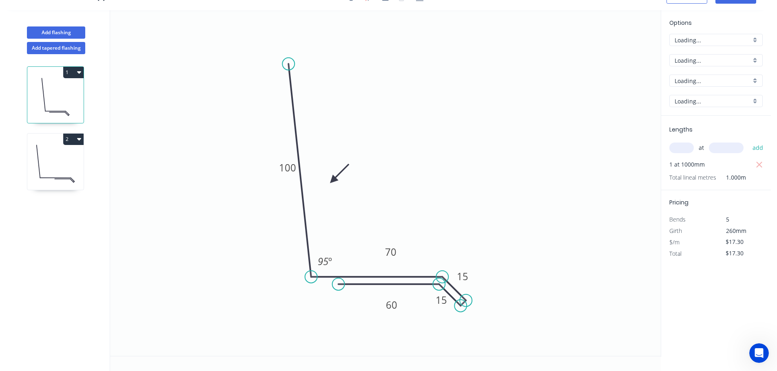
scroll to position [15, 0]
click at [673, 143] on input "text" at bounding box center [681, 148] width 24 height 11
click at [682, 148] on input "text" at bounding box center [681, 148] width 24 height 11
type input "3"
type input "4700"
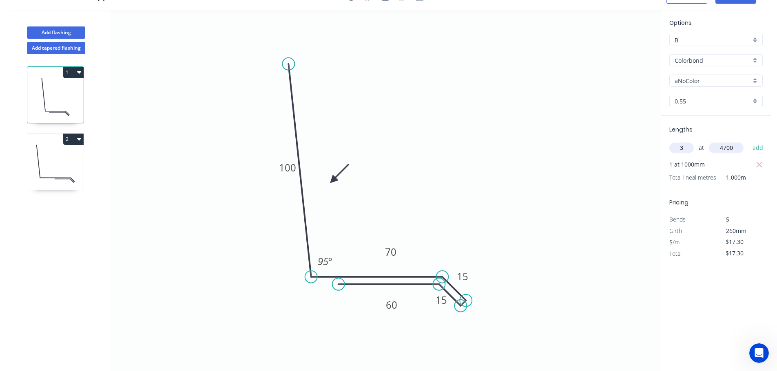
click at [748, 141] on button "add" at bounding box center [757, 148] width 19 height 14
click at [757, 165] on icon "button" at bounding box center [758, 165] width 7 height 10
click at [66, 162] on icon at bounding box center [55, 164] width 56 height 52
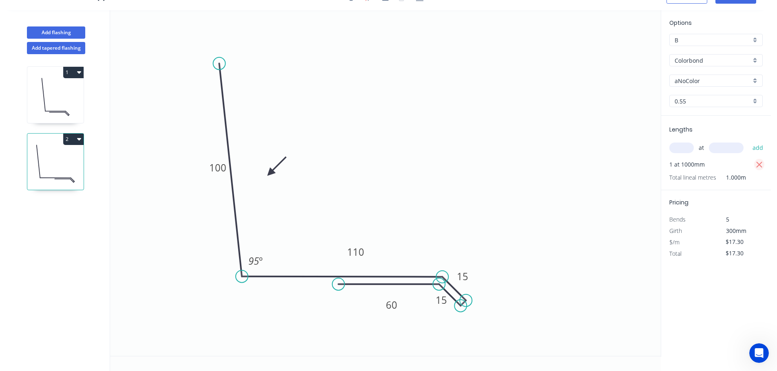
click at [756, 166] on icon "button" at bounding box center [758, 165] width 7 height 10
type input "$0.00"
click at [686, 153] on input "text" at bounding box center [681, 148] width 24 height 11
type input "4"
type input "5070"
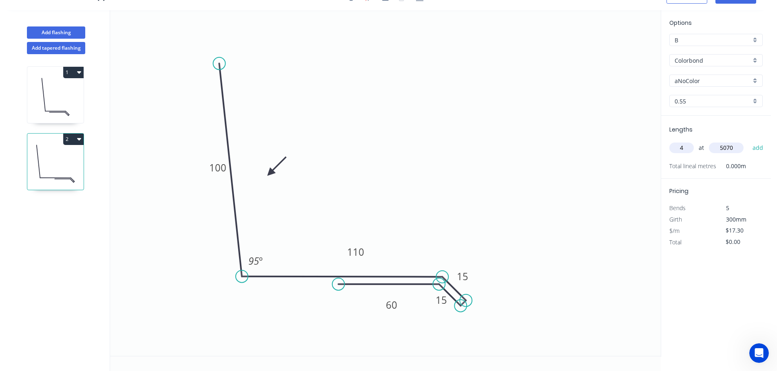
click at [748, 141] on button "add" at bounding box center [757, 148] width 19 height 14
type input "$350.84"
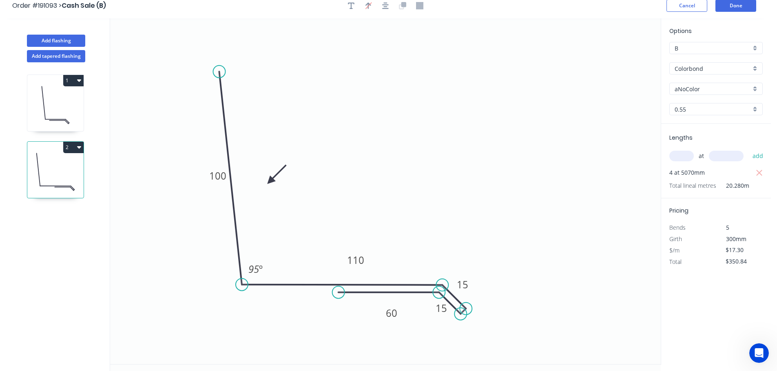
scroll to position [0, 0]
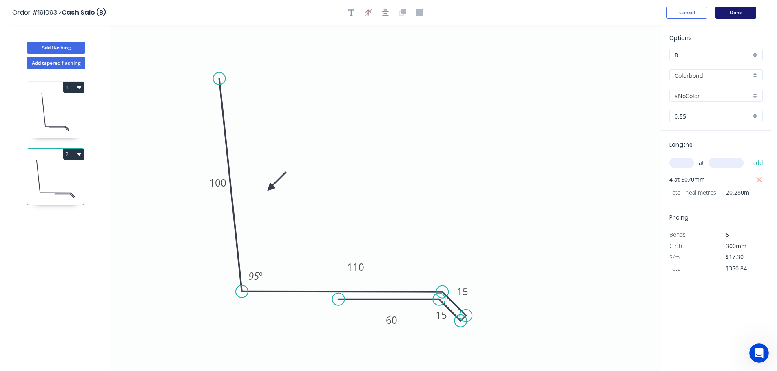
click at [735, 12] on button "Done" at bounding box center [735, 13] width 41 height 12
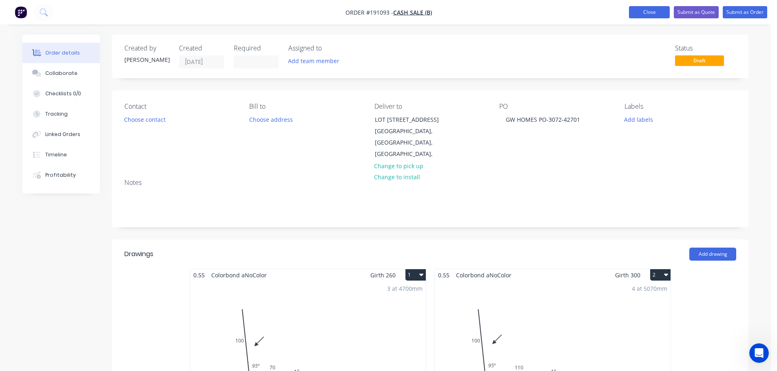
click at [666, 8] on button "Close" at bounding box center [649, 12] width 41 height 12
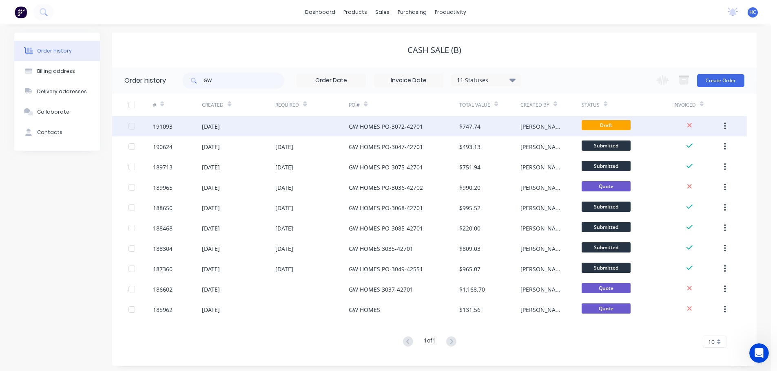
click at [390, 130] on div "GW HOMES PO-3072-42701" at bounding box center [386, 126] width 74 height 9
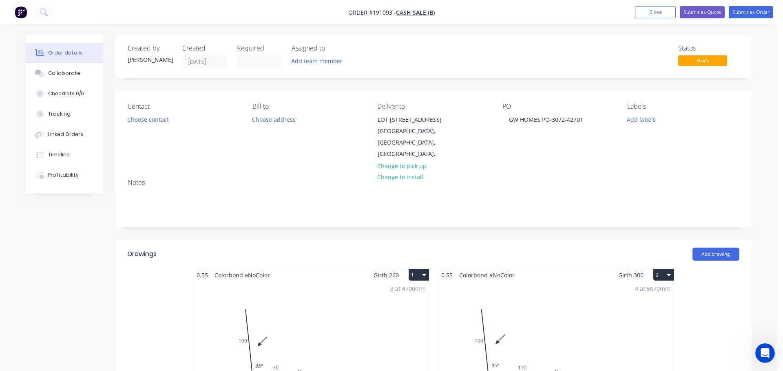
type input "$85.00"
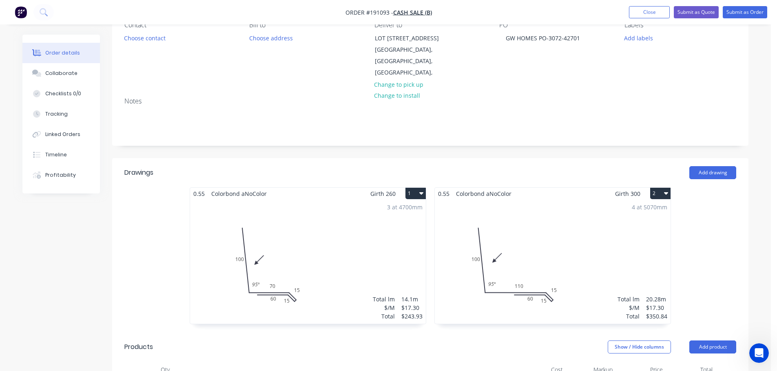
click at [361, 233] on div "3 at 4700mm Total lm $/M Total 14.1m $17.30 $243.93" at bounding box center [308, 262] width 236 height 124
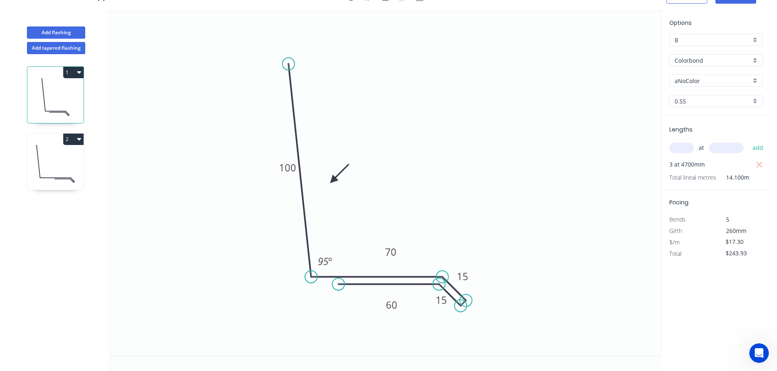
click at [702, 82] on input "aNoColor" at bounding box center [712, 81] width 76 height 9
click at [698, 66] on div "Colorbond" at bounding box center [715, 60] width 93 height 12
type input "aNoColor"
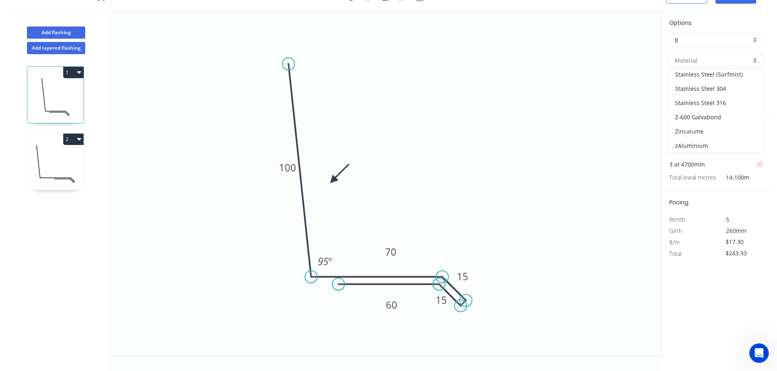
click at [700, 134] on div "Zincalume" at bounding box center [715, 131] width 93 height 14
type input "Zincalume"
type input "$16.30"
type input "$229.83"
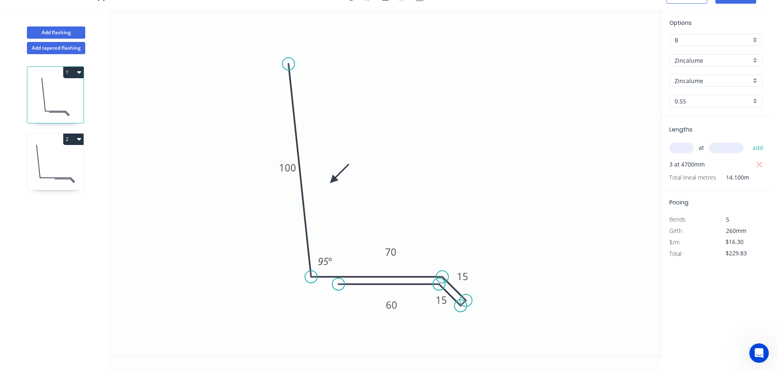
scroll to position [0, 0]
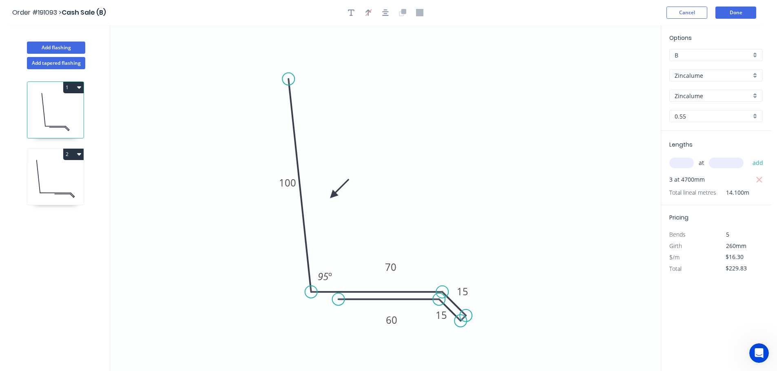
click at [56, 173] on icon at bounding box center [55, 179] width 56 height 52
type input "$17.30"
type input "$350.84"
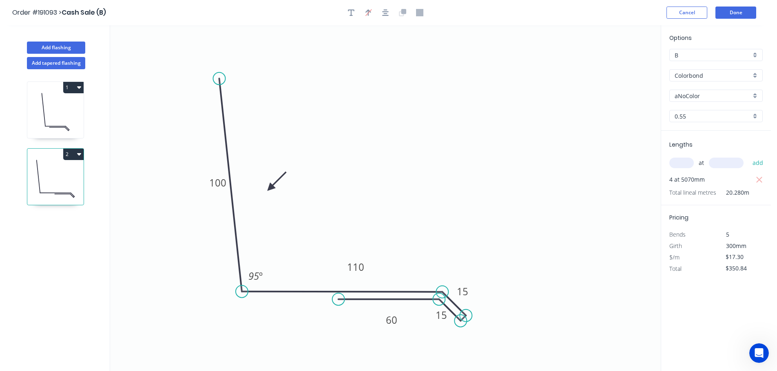
click at [700, 80] on div "Colorbond" at bounding box center [715, 75] width 93 height 12
click at [695, 146] on div "Zincalume" at bounding box center [715, 146] width 93 height 14
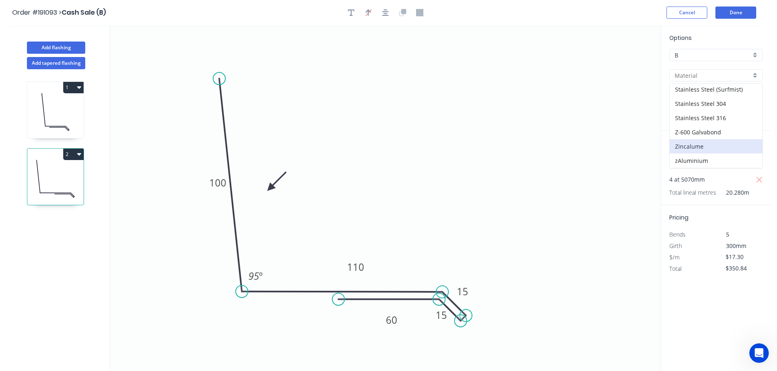
type input "Zincalume"
type input "$16.30"
type input "$330.56"
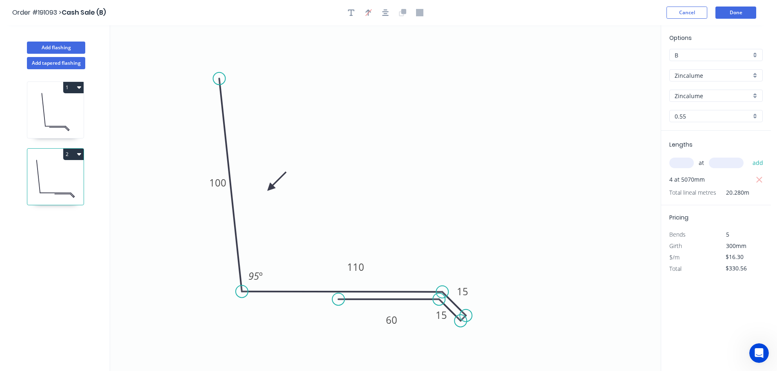
click at [595, 158] on icon "0 100 110 15 15 60 95 º" at bounding box center [385, 198] width 550 height 346
click at [739, 13] on button "Done" at bounding box center [735, 13] width 41 height 12
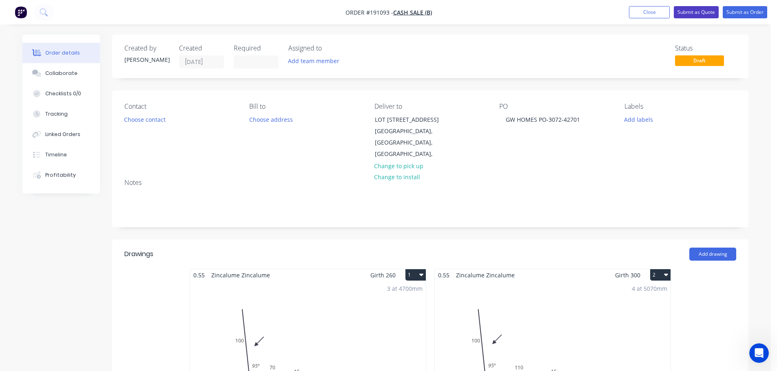
click at [691, 14] on button "Submit as Quote" at bounding box center [695, 12] width 45 height 12
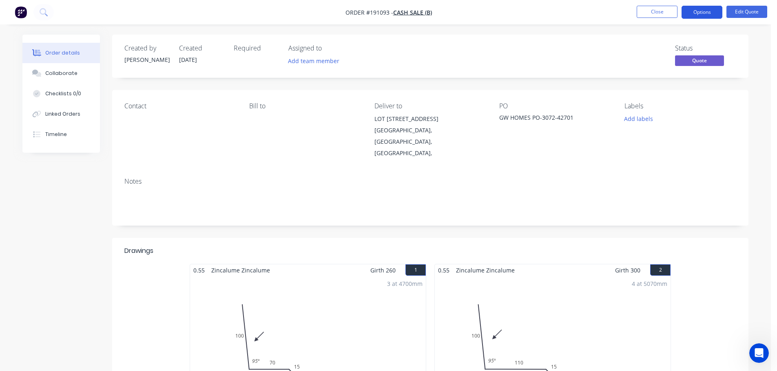
click at [704, 15] on button "Options" at bounding box center [701, 12] width 41 height 13
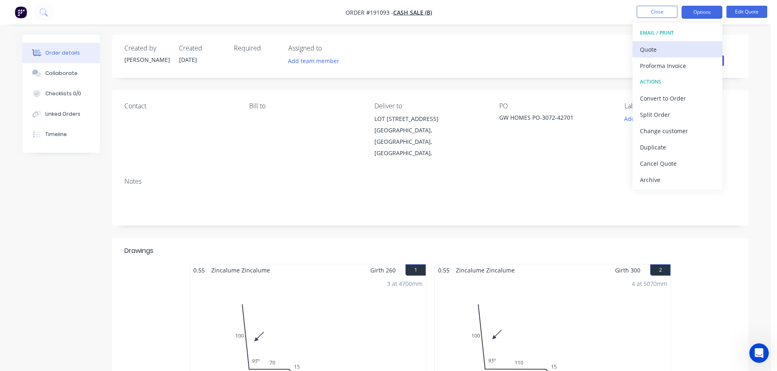
click at [660, 51] on div "Quote" at bounding box center [677, 50] width 75 height 12
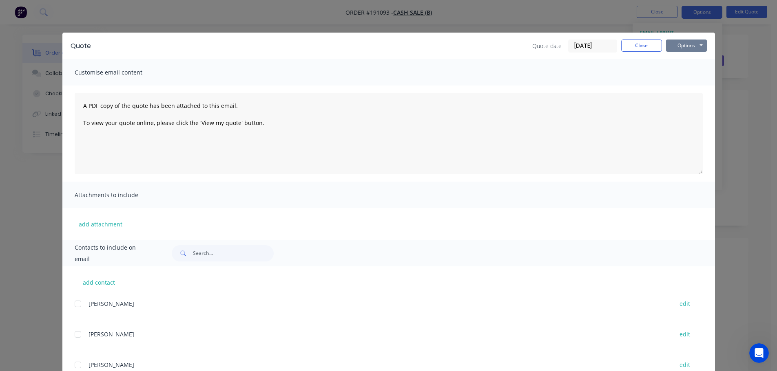
click at [675, 49] on button "Options" at bounding box center [686, 46] width 41 height 12
click at [675, 74] on button "Print" at bounding box center [692, 73] width 52 height 13
click at [638, 43] on button "Close" at bounding box center [641, 46] width 41 height 12
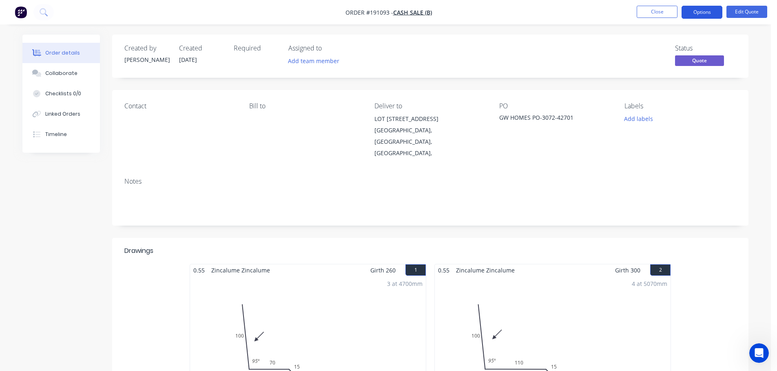
click at [699, 15] on button "Options" at bounding box center [701, 12] width 41 height 13
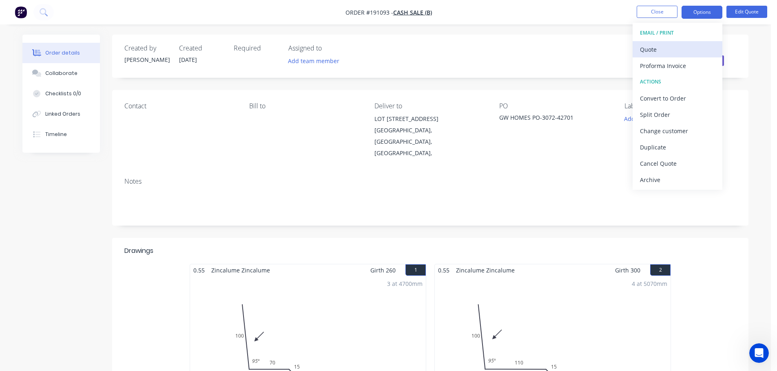
click at [667, 47] on div "Quote" at bounding box center [677, 50] width 75 height 12
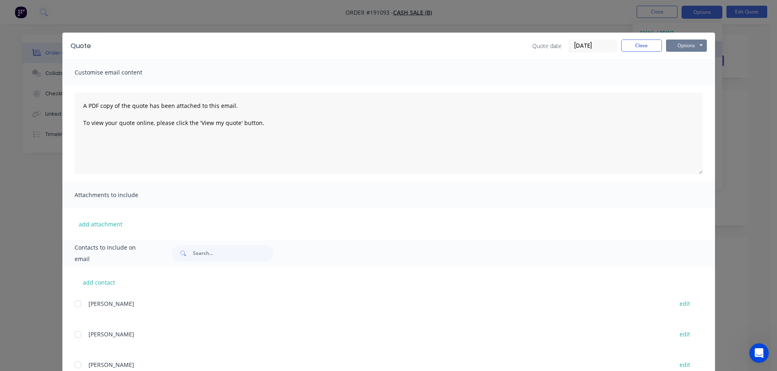
click at [688, 48] on button "Options" at bounding box center [686, 46] width 41 height 12
click at [686, 73] on button "Print" at bounding box center [692, 73] width 52 height 13
drag, startPoint x: 605, startPoint y: 45, endPoint x: 614, endPoint y: 40, distance: 10.9
click at [605, 45] on input "[DATE]" at bounding box center [592, 46] width 48 height 12
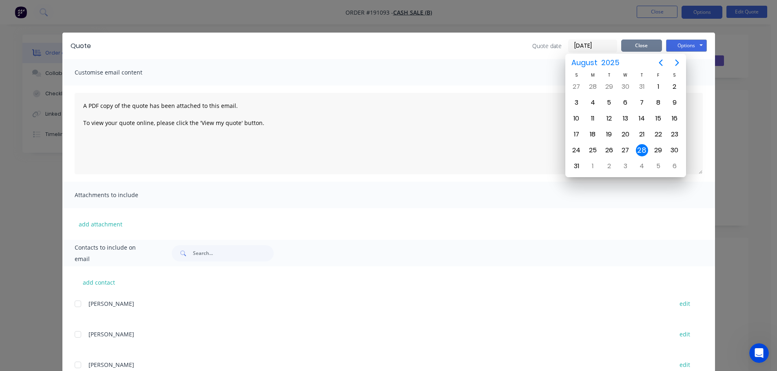
click at [637, 44] on button "Close" at bounding box center [641, 46] width 41 height 12
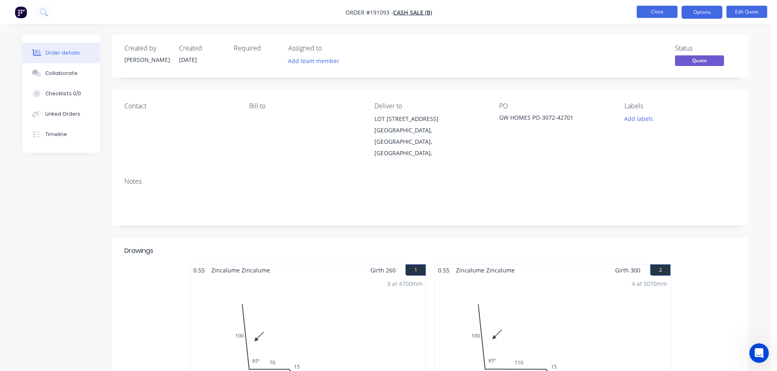
click at [654, 14] on button "Close" at bounding box center [656, 12] width 41 height 12
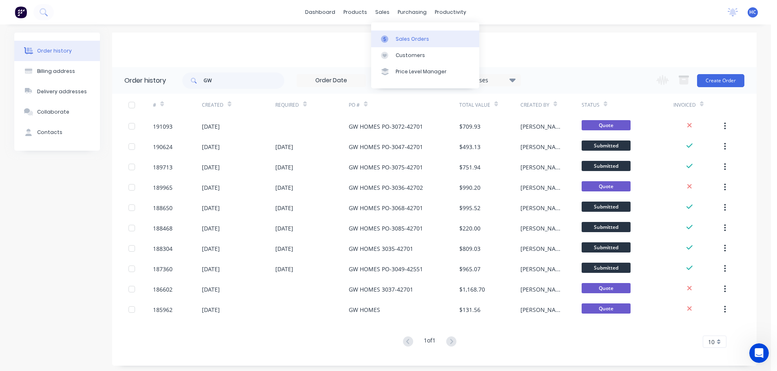
click at [406, 39] on div "Sales Orders" at bounding box center [411, 38] width 33 height 7
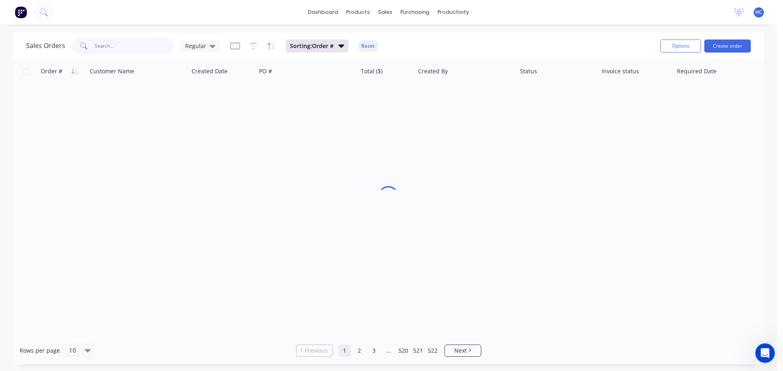
drag, startPoint x: 159, startPoint y: 43, endPoint x: 151, endPoint y: 45, distance: 7.9
click at [158, 43] on input "text" at bounding box center [134, 46] width 79 height 16
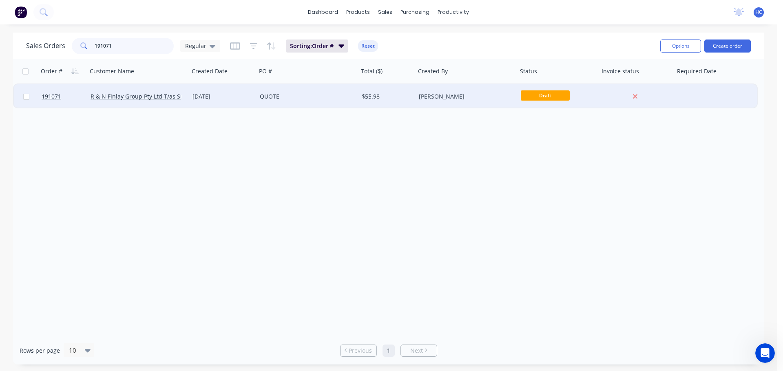
type input "191071"
click at [382, 101] on div "$55.98" at bounding box center [386, 96] width 57 height 24
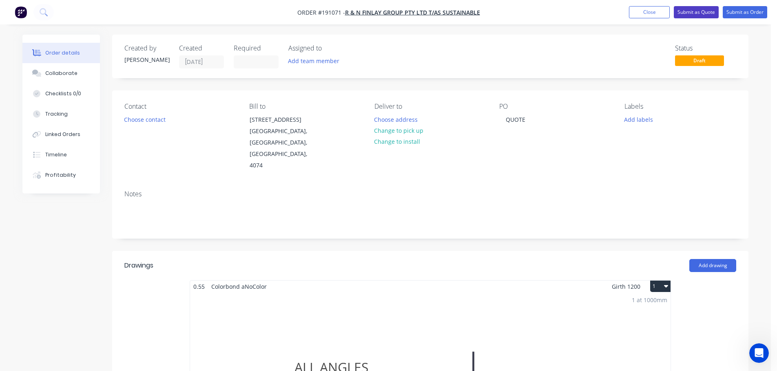
click at [697, 12] on button "Submit as Quote" at bounding box center [695, 12] width 45 height 12
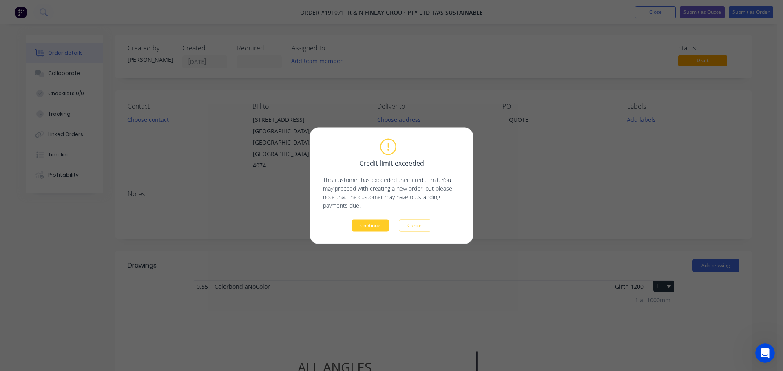
click at [373, 226] on button "Continue" at bounding box center [370, 225] width 38 height 12
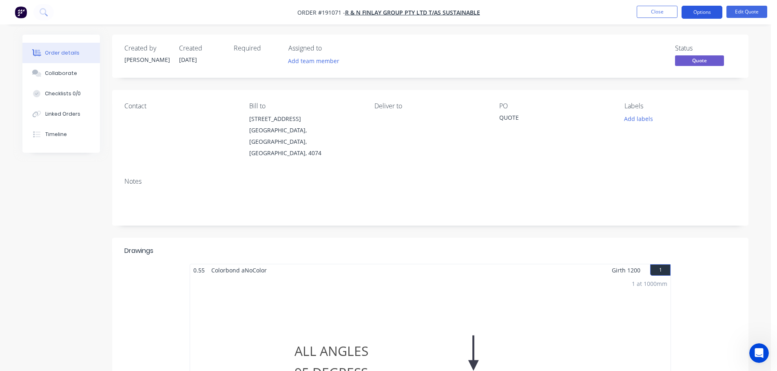
click at [701, 15] on button "Options" at bounding box center [701, 12] width 41 height 13
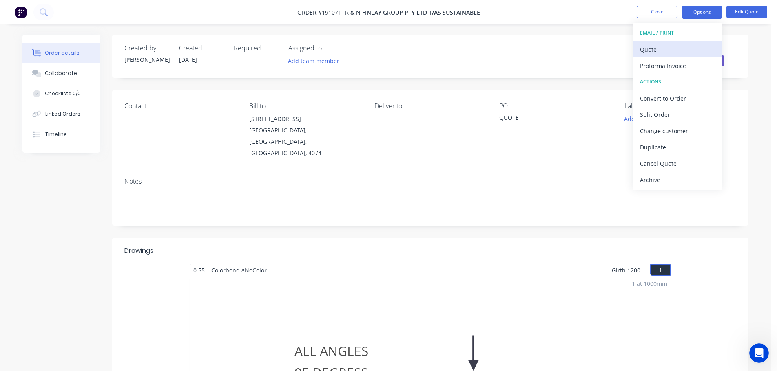
click at [672, 49] on div "Quote" at bounding box center [677, 50] width 75 height 12
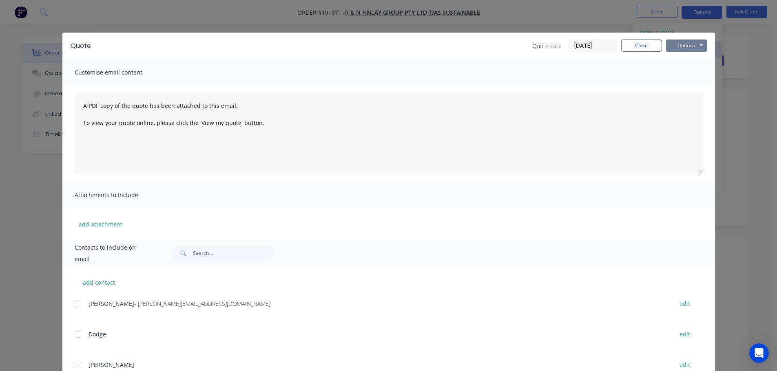
click at [694, 45] on button "Options" at bounding box center [686, 46] width 41 height 12
click at [683, 75] on button "Print" at bounding box center [692, 73] width 52 height 13
click at [643, 51] on button "Close" at bounding box center [641, 46] width 41 height 12
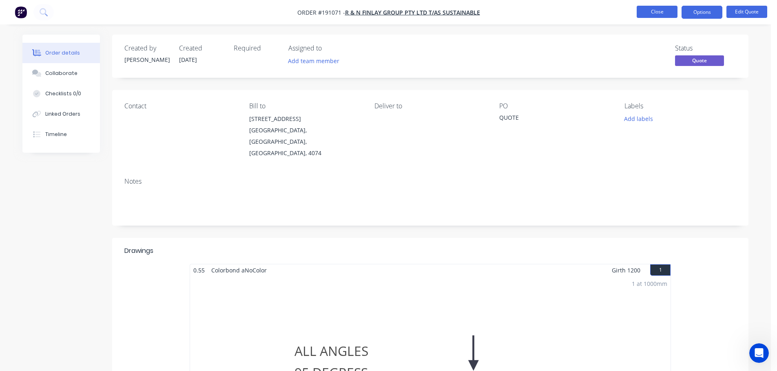
click at [660, 8] on button "Close" at bounding box center [656, 12] width 41 height 12
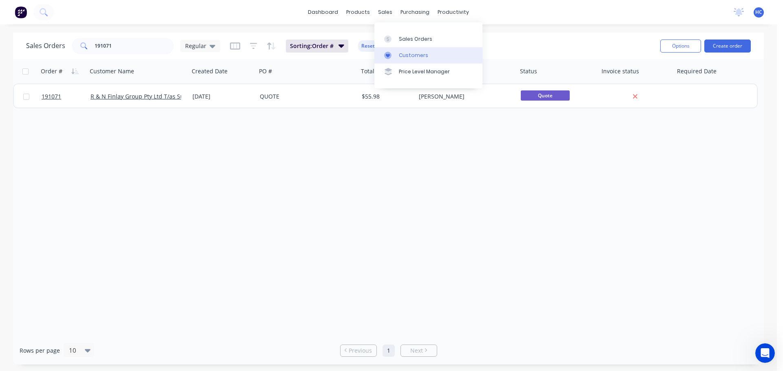
click at [420, 49] on link "Customers" at bounding box center [428, 55] width 108 height 16
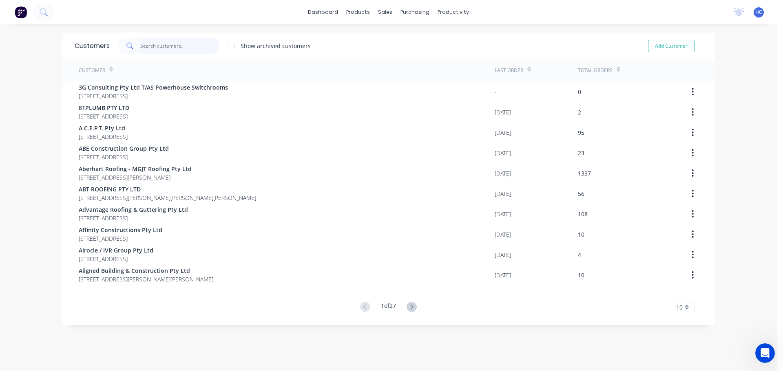
click at [149, 45] on input "text" at bounding box center [179, 46] width 79 height 16
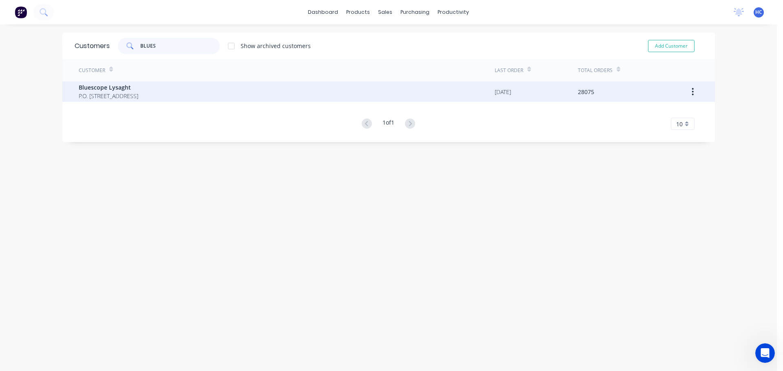
type input "BLUES"
click at [137, 87] on span "Bluescope Lysaght" at bounding box center [109, 87] width 60 height 9
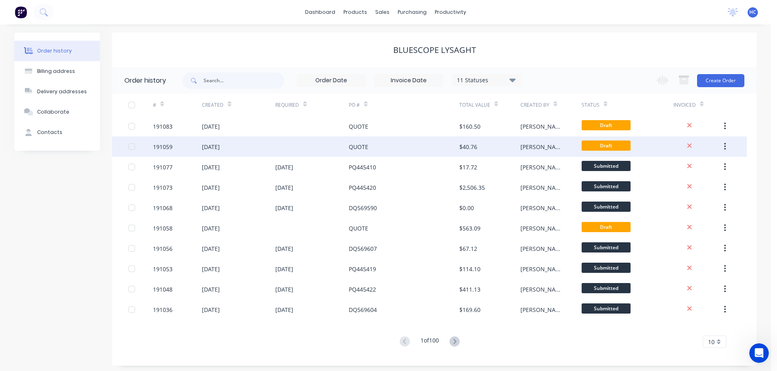
click at [280, 146] on div at bounding box center [311, 147] width 73 height 20
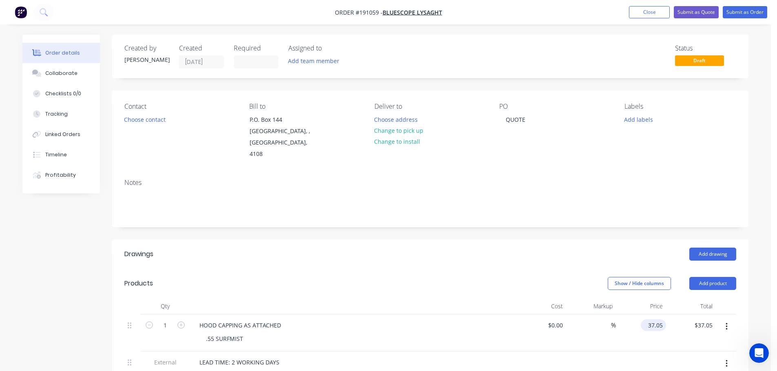
click at [656, 320] on input "37.05" at bounding box center [655, 326] width 22 height 12
click at [547, 269] on header "Products Show / Hide columns Add product" at bounding box center [430, 283] width 636 height 29
type input "$64.41"
click at [647, 15] on button "Close" at bounding box center [649, 12] width 41 height 12
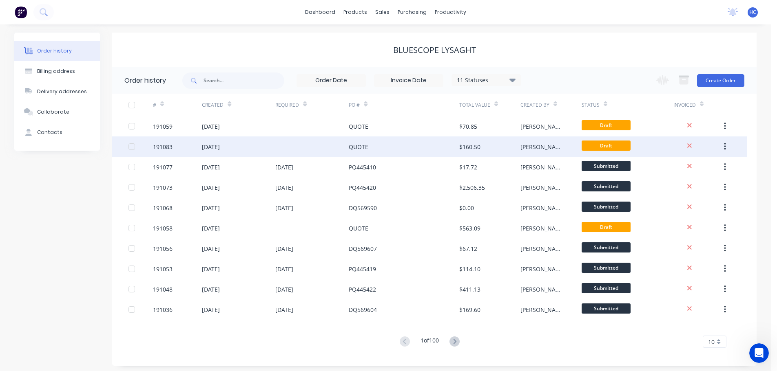
click at [265, 141] on div "[DATE]" at bounding box center [238, 147] width 73 height 20
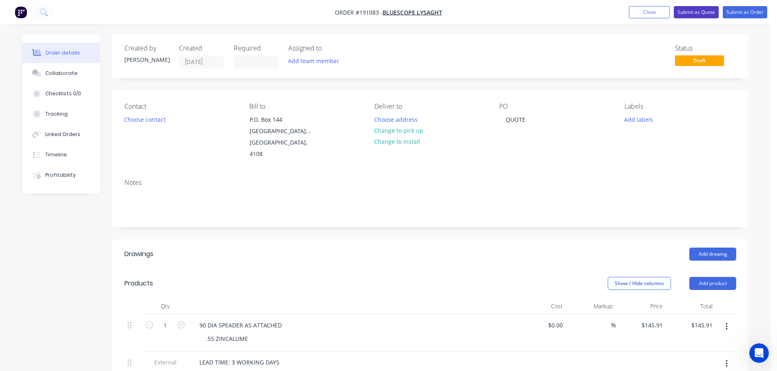
click at [698, 9] on button "Submit as Quote" at bounding box center [695, 12] width 45 height 12
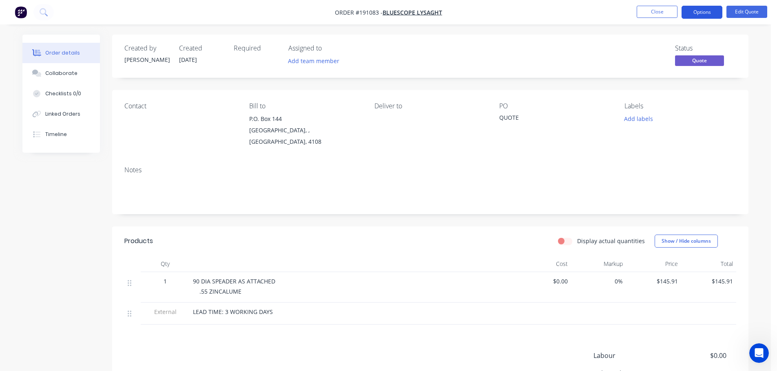
click at [695, 11] on button "Options" at bounding box center [701, 12] width 41 height 13
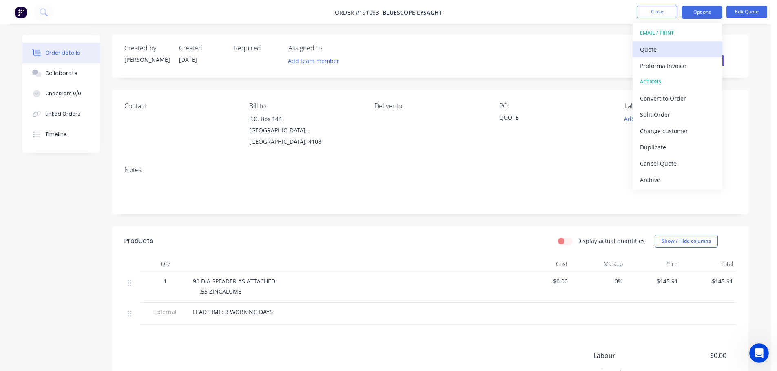
click at [668, 51] on div "Quote" at bounding box center [677, 50] width 75 height 12
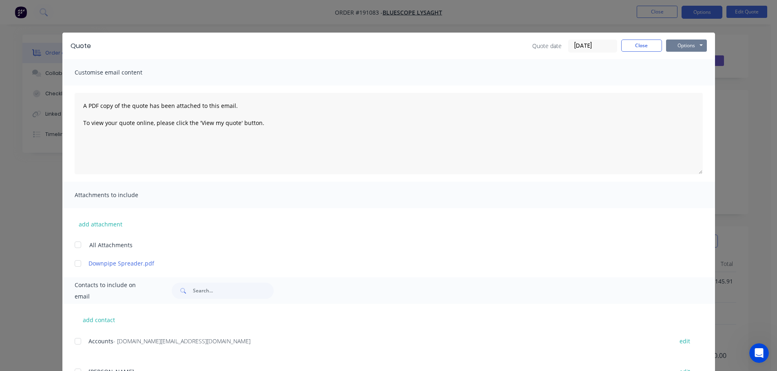
click at [689, 46] on button "Options" at bounding box center [686, 46] width 41 height 12
click at [686, 75] on button "Print" at bounding box center [692, 73] width 52 height 13
click at [635, 51] on button "Close" at bounding box center [641, 46] width 41 height 12
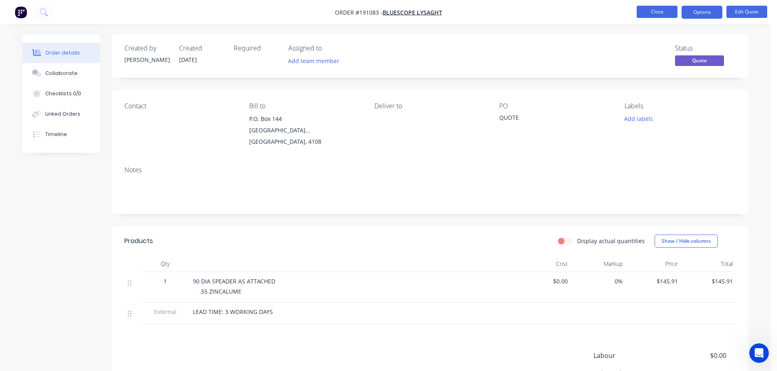
click at [658, 14] on button "Close" at bounding box center [656, 12] width 41 height 12
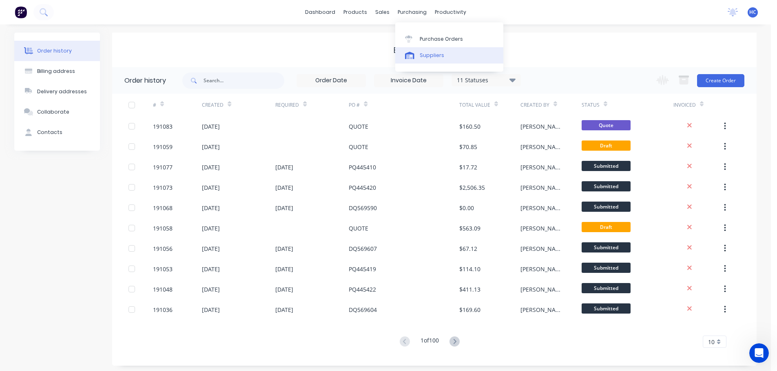
click at [434, 53] on div "Suppliers" at bounding box center [431, 55] width 24 height 7
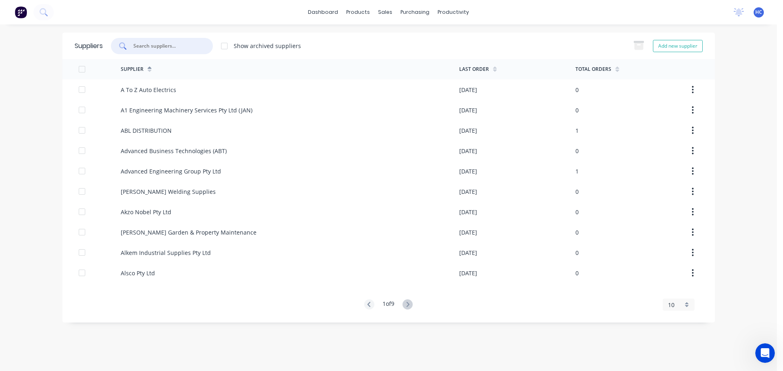
click at [170, 47] on input "text" at bounding box center [166, 46] width 68 height 8
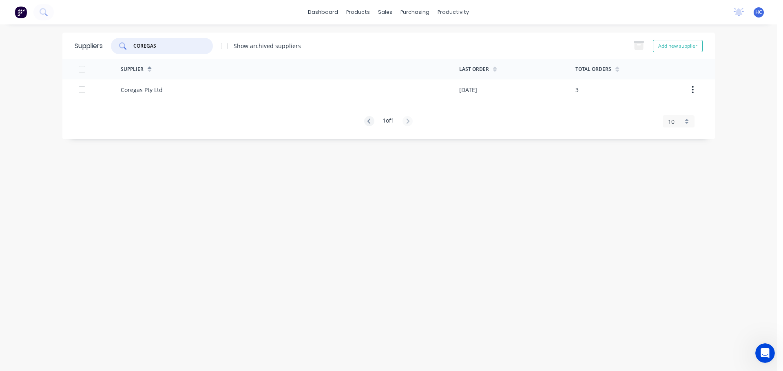
type input "COREGAS"
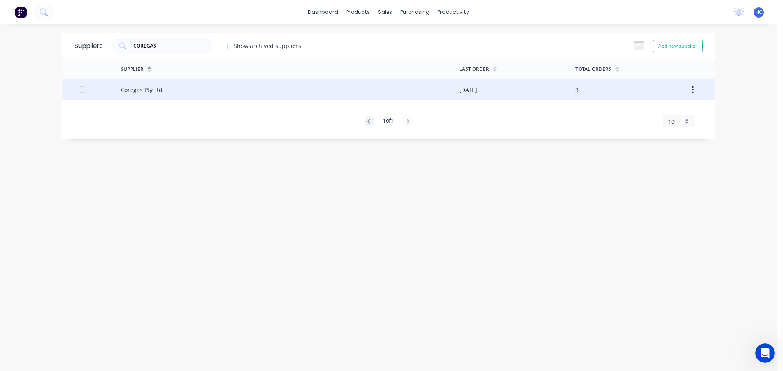
click at [102, 93] on div at bounding box center [100, 89] width 42 height 20
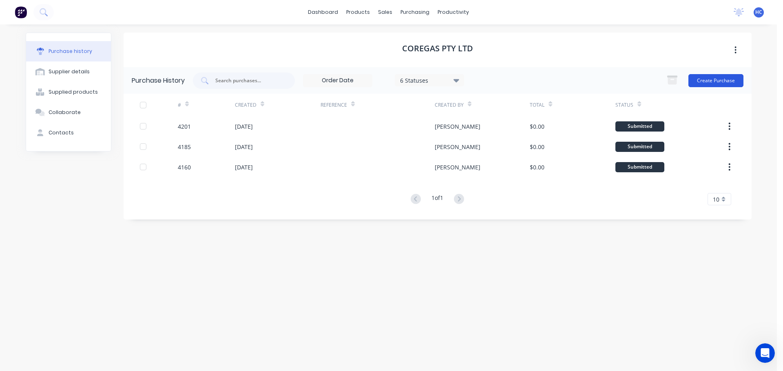
click at [721, 83] on button "Create Purchase" at bounding box center [715, 80] width 55 height 13
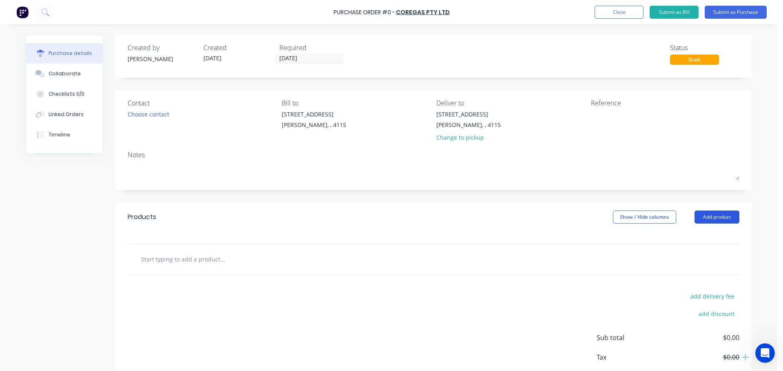
click at [735, 215] on button "Add product" at bounding box center [716, 217] width 45 height 13
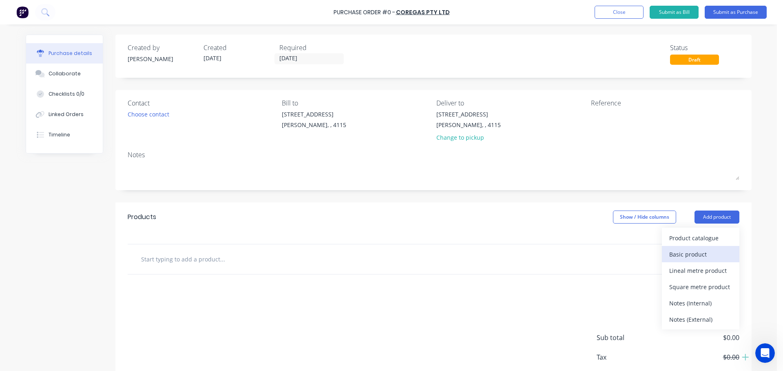
click at [701, 248] on button "Basic product" at bounding box center [700, 254] width 77 height 16
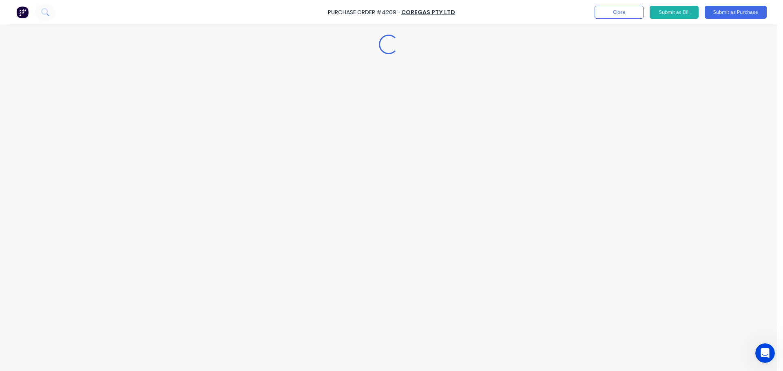
click at [204, 271] on div "Loading..." at bounding box center [389, 173] width 742 height 331
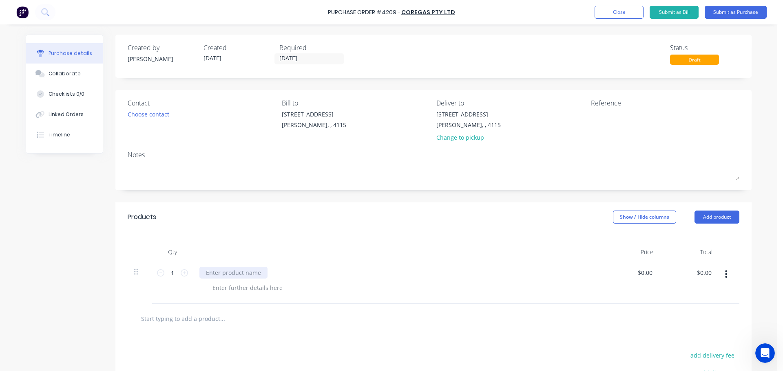
click at [227, 274] on div at bounding box center [233, 273] width 68 height 12
click at [280, 274] on div "GOODS PER ONLINE ORDER:" at bounding box center [244, 273] width 90 height 12
click at [377, 227] on div "Products Show / Hide columns Add product" at bounding box center [433, 217] width 636 height 29
click at [741, 12] on button "Submit as Purchase" at bounding box center [735, 12] width 62 height 13
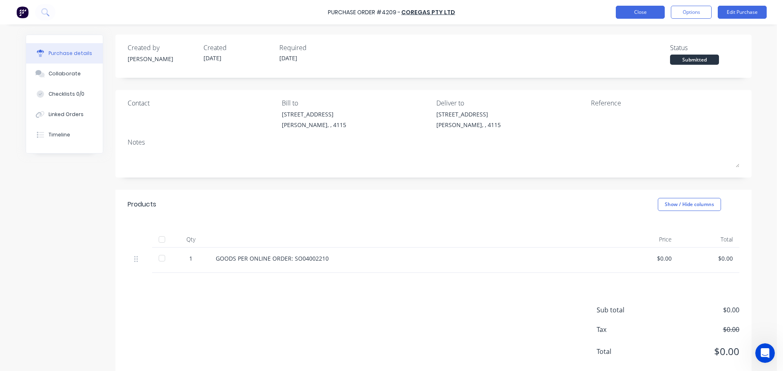
click at [632, 13] on button "Close" at bounding box center [640, 12] width 49 height 13
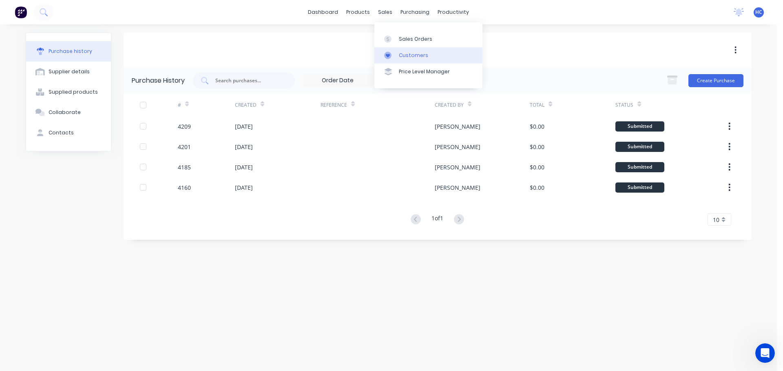
click at [401, 52] on div "Customers" at bounding box center [413, 55] width 29 height 7
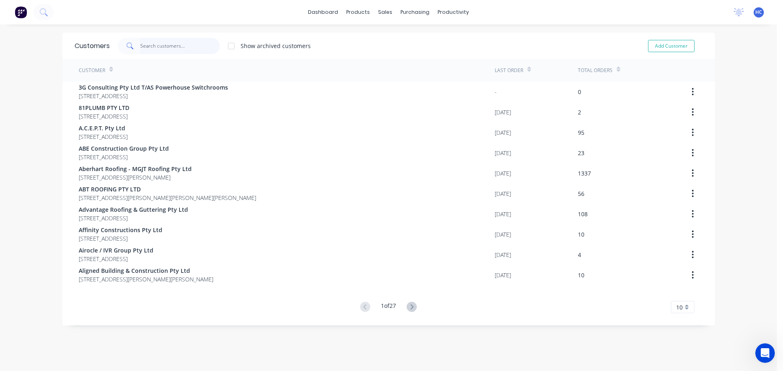
click at [170, 49] on input "text" at bounding box center [179, 46] width 79 height 16
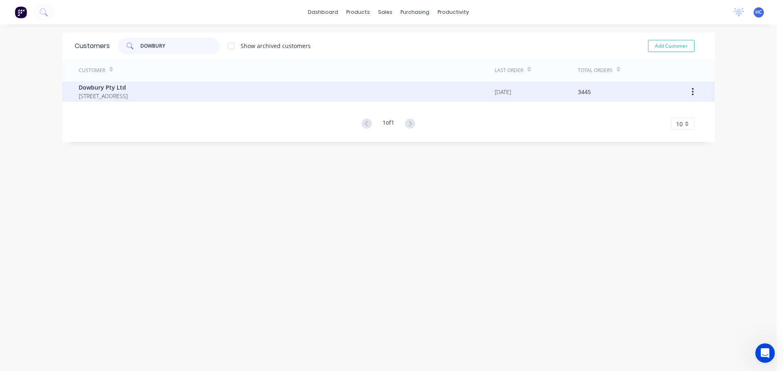
type input "DOWBURY"
click at [79, 84] on span "Dowbury Pty Ltd" at bounding box center [103, 87] width 49 height 9
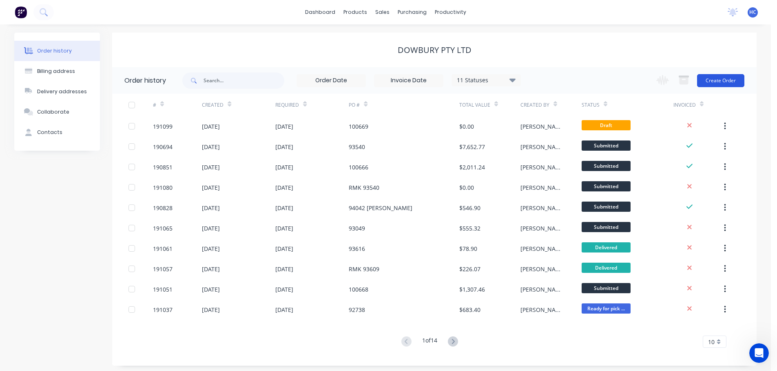
click at [723, 76] on button "Create Order" at bounding box center [720, 80] width 47 height 13
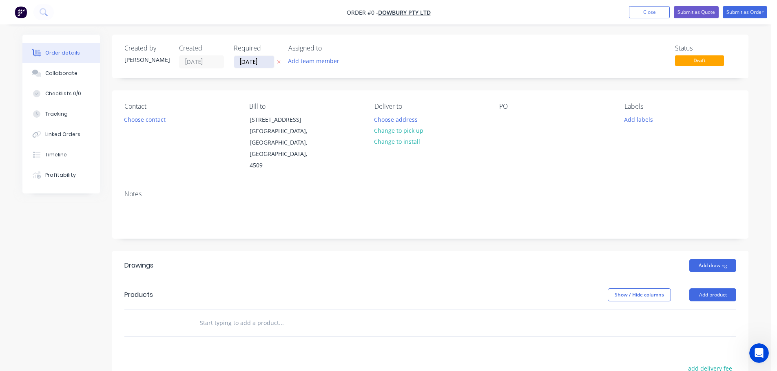
click at [253, 60] on input "[DATE]" at bounding box center [254, 62] width 40 height 12
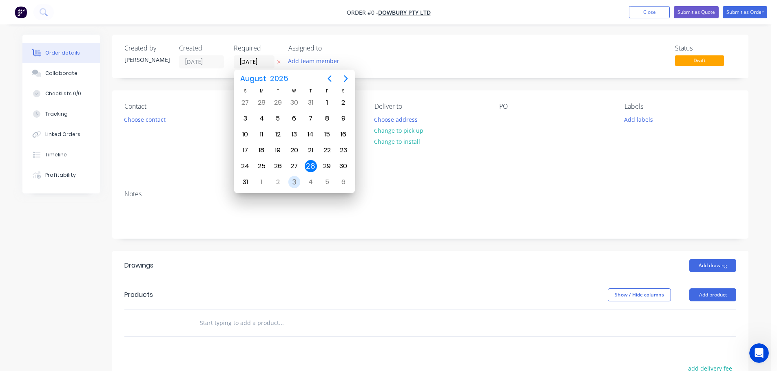
click at [292, 178] on div "3" at bounding box center [294, 182] width 12 height 12
type input "[DATE]"
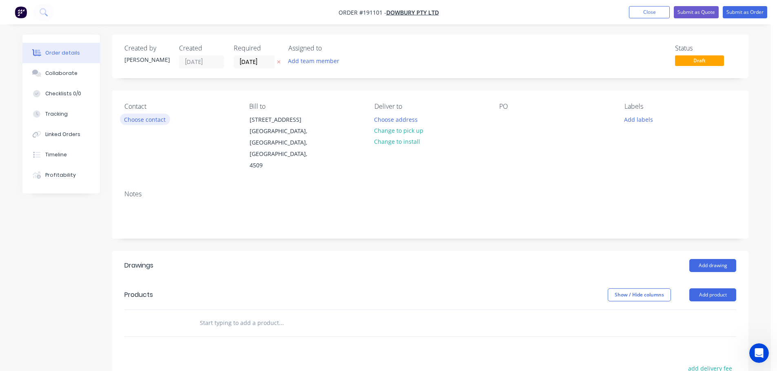
click at [143, 121] on button "Choose contact" at bounding box center [145, 119] width 50 height 11
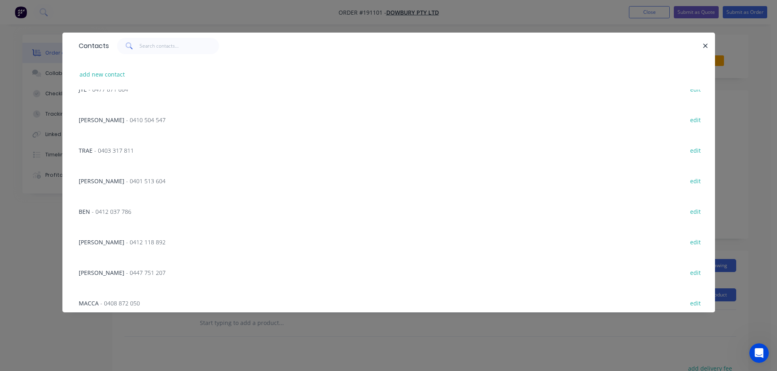
scroll to position [408, 0]
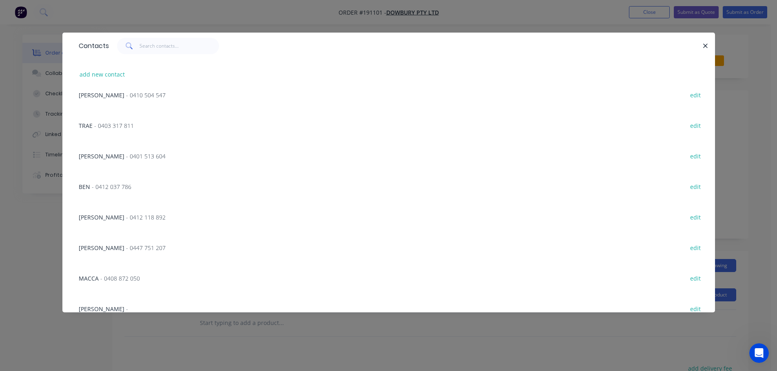
click at [97, 207] on div "[PERSON_NAME] - 0412 118 892 edit" at bounding box center [389, 217] width 628 height 31
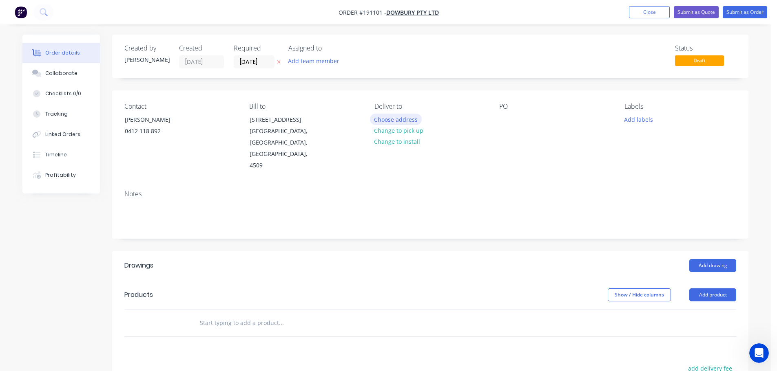
click at [392, 117] on button "Choose address" at bounding box center [396, 119] width 52 height 11
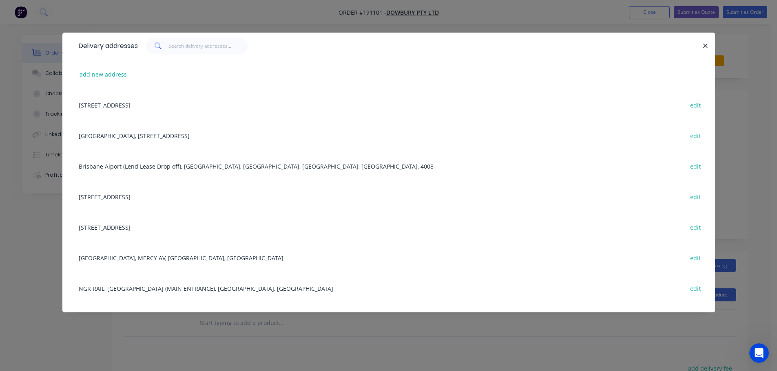
click at [205, 140] on div "[GEOGRAPHIC_DATA], [STREET_ADDRESS] edit" at bounding box center [389, 135] width 628 height 31
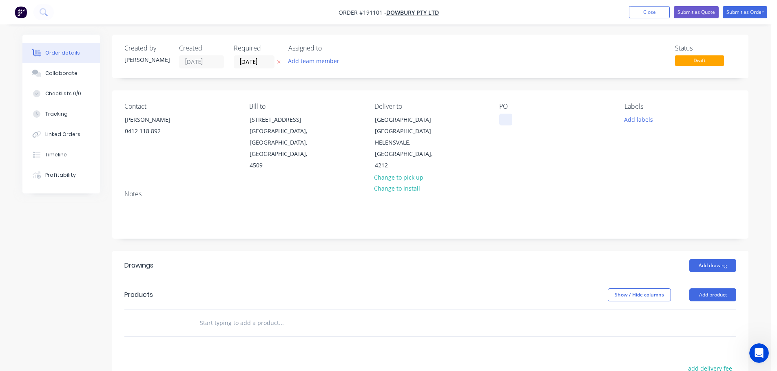
click at [506, 118] on div at bounding box center [505, 120] width 13 height 12
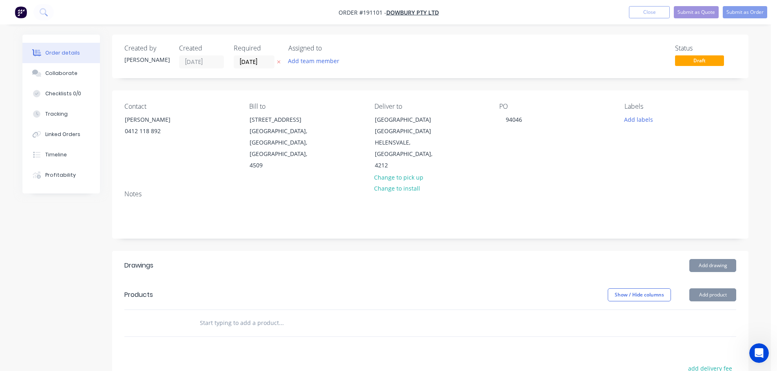
click at [507, 255] on header "Drawings Add drawing" at bounding box center [430, 265] width 636 height 29
click at [708, 271] on button "Add drawing" at bounding box center [712, 265] width 47 height 13
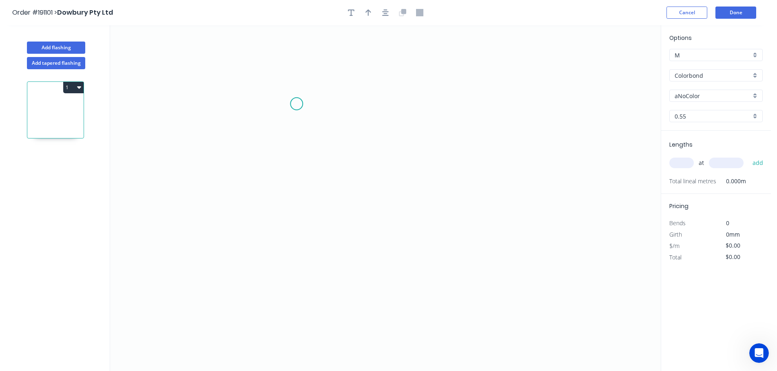
click at [324, 97] on icon "0" at bounding box center [385, 198] width 550 height 346
click at [300, 97] on icon "0" at bounding box center [385, 198] width 550 height 346
drag, startPoint x: 304, startPoint y: 211, endPoint x: 306, endPoint y: 207, distance: 4.8
click at [304, 210] on icon "0 ?" at bounding box center [385, 198] width 550 height 346
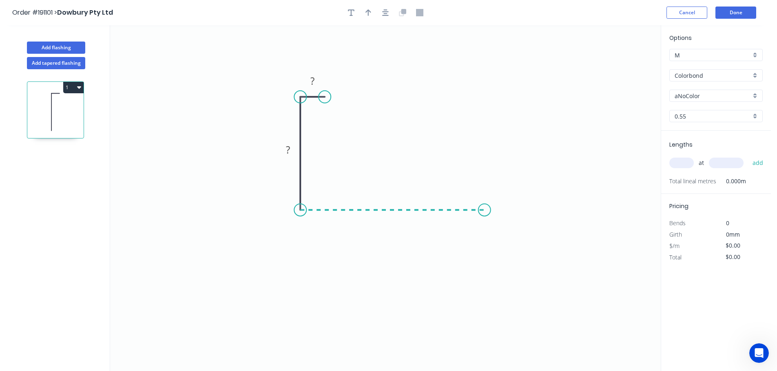
drag, startPoint x: 492, startPoint y: 212, endPoint x: 498, endPoint y: 180, distance: 32.5
click at [492, 212] on icon "0 ? ?" at bounding box center [385, 198] width 550 height 346
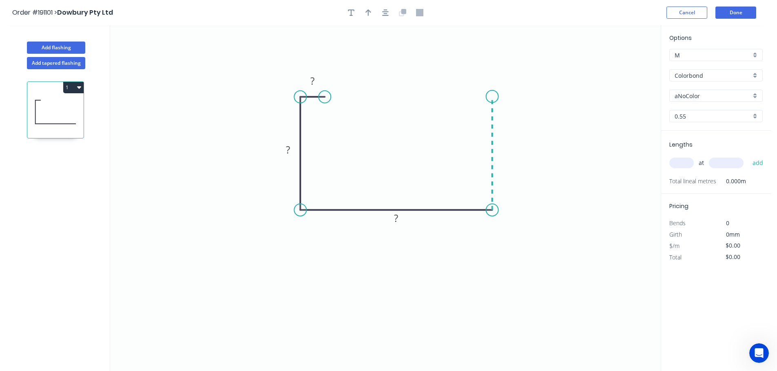
click at [493, 97] on icon "0 ? ? ?" at bounding box center [385, 198] width 550 height 346
click at [493, 97] on circle at bounding box center [492, 96] width 12 height 12
click at [507, 145] on rect at bounding box center [504, 149] width 16 height 11
type input "$13.09"
click at [364, 13] on button "button" at bounding box center [368, 13] width 12 height 12
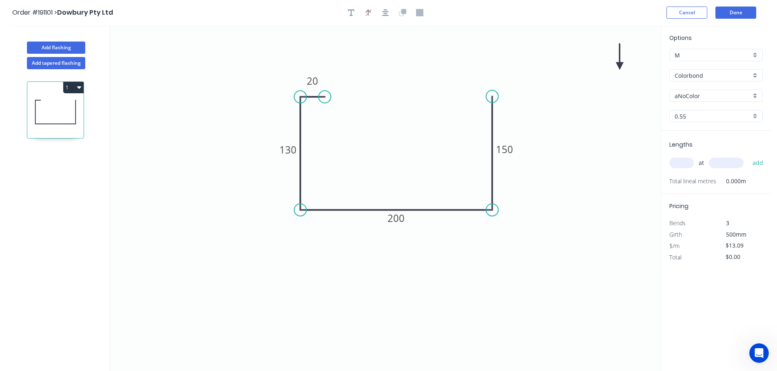
click at [620, 66] on icon at bounding box center [619, 57] width 7 height 26
click at [620, 66] on icon at bounding box center [626, 60] width 24 height 24
drag, startPoint x: 620, startPoint y: 66, endPoint x: 533, endPoint y: 180, distance: 143.7
click at [533, 180] on icon at bounding box center [542, 180] width 26 height 7
click at [713, 77] on input "Colorbond" at bounding box center [712, 75] width 76 height 9
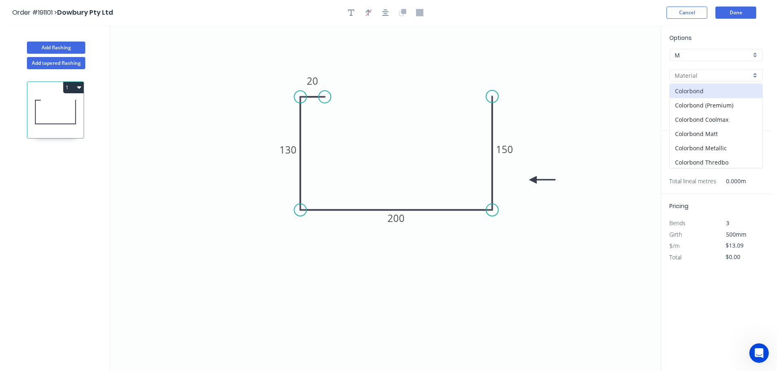
scroll to position [173, 0]
click at [724, 117] on div "Stainless Steel 316" at bounding box center [715, 118] width 93 height 14
type input "Stainless Steel 316"
type input "2B"
type input "$45.71"
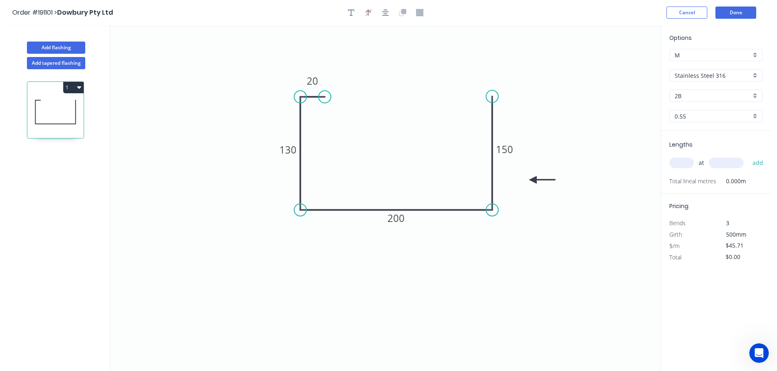
click at [703, 102] on div "Options M M Stainless Steel 316 Stainless Steel 316 2B 2B 0.55 0.55" at bounding box center [716, 81] width 110 height 97
click at [699, 96] on input "2B" at bounding box center [712, 96] width 76 height 9
click at [695, 126] on div "No. 4" at bounding box center [715, 126] width 93 height 14
type input "No. 4"
click at [691, 121] on div "0.55" at bounding box center [715, 116] width 93 height 12
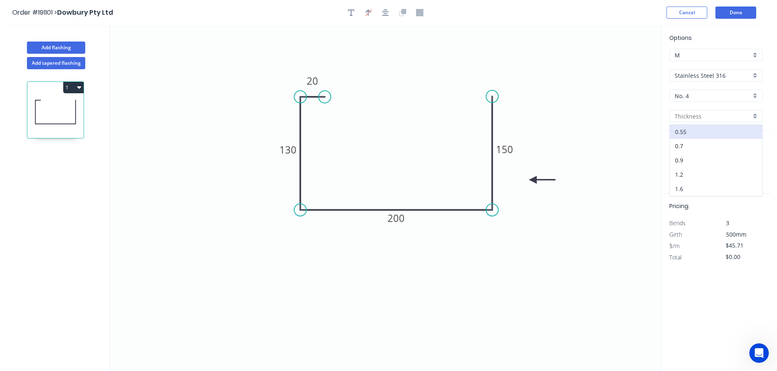
click at [693, 191] on div "1.6" at bounding box center [715, 189] width 93 height 14
type input "1.6"
type input "$1.00"
click at [679, 163] on input "text" at bounding box center [681, 163] width 24 height 11
type input "1"
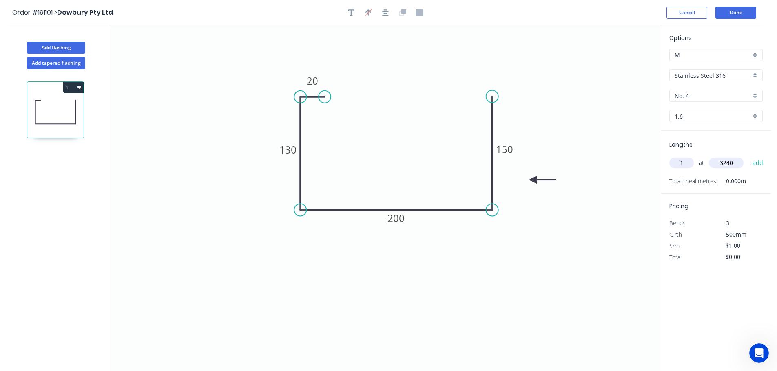
type input "3240"
click at [748, 156] on button "add" at bounding box center [757, 163] width 19 height 14
type input "$3.24"
type input "1"
type input "4190"
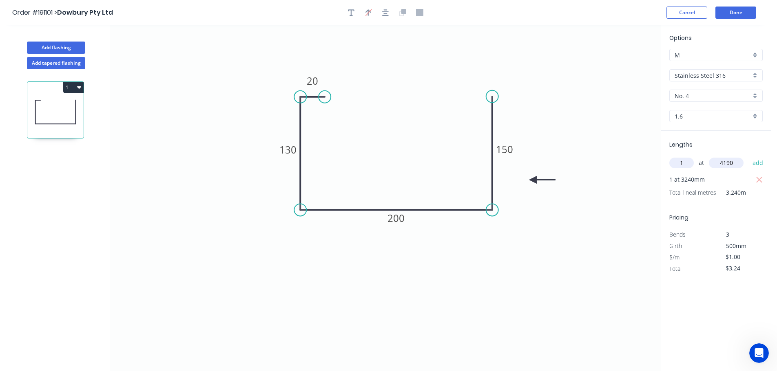
click at [748, 156] on button "add" at bounding box center [757, 163] width 19 height 14
type input "$7.43"
type input "1"
type input "3975"
click at [748, 156] on button "add" at bounding box center [757, 163] width 19 height 14
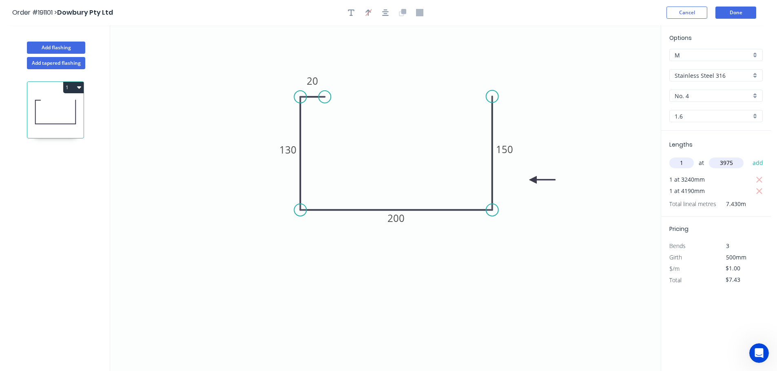
type input "$11.41"
type input "1"
type input "2975"
click at [748, 156] on button "add" at bounding box center [757, 163] width 19 height 14
type input "$14.38"
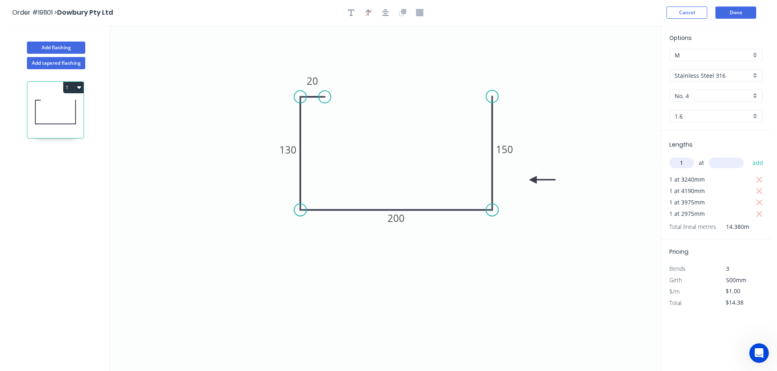
type input "1"
type input "4620"
click at [748, 156] on button "add" at bounding box center [757, 163] width 19 height 14
click at [760, 202] on icon "button" at bounding box center [758, 203] width 7 height 10
type input "$15.03"
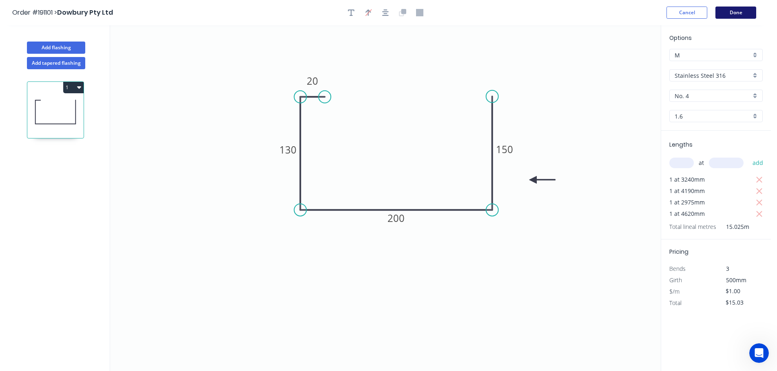
click at [732, 16] on button "Done" at bounding box center [735, 13] width 41 height 12
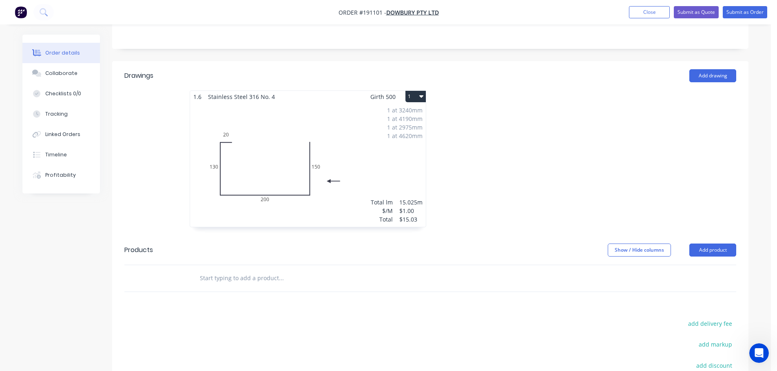
scroll to position [245, 0]
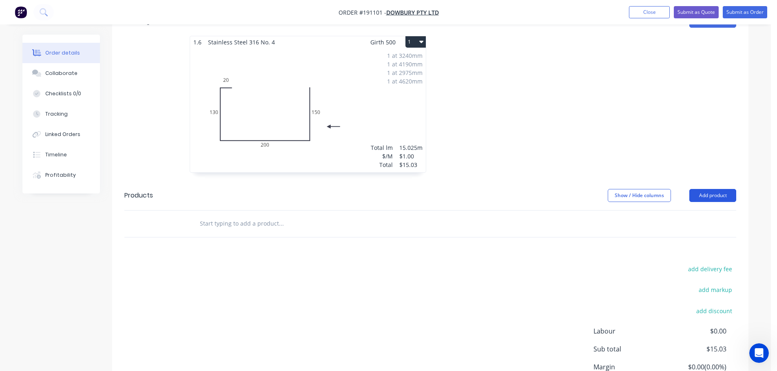
click at [716, 196] on button "Add product" at bounding box center [712, 195] width 47 height 13
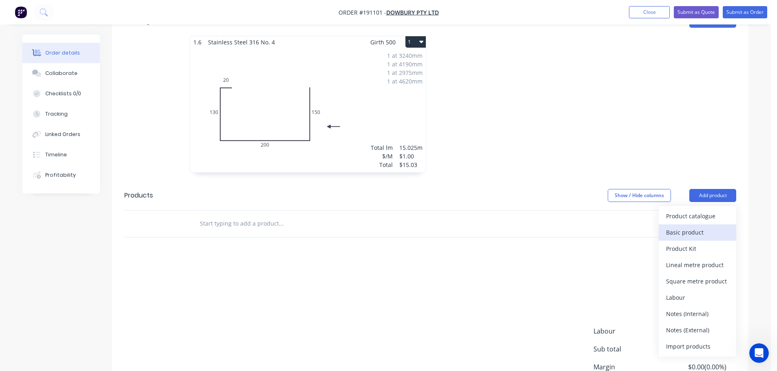
click at [689, 232] on div "Basic product" at bounding box center [697, 233] width 63 height 12
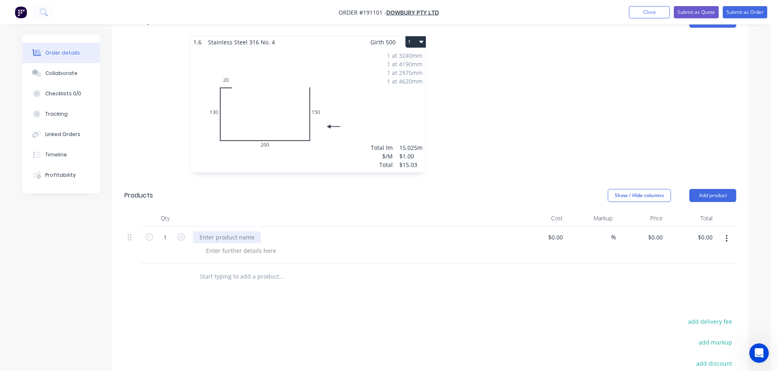
click at [232, 242] on div at bounding box center [227, 238] width 68 height 12
click at [232, 246] on div at bounding box center [240, 251] width 83 height 12
click at [181, 236] on icon "button" at bounding box center [180, 237] width 7 height 7
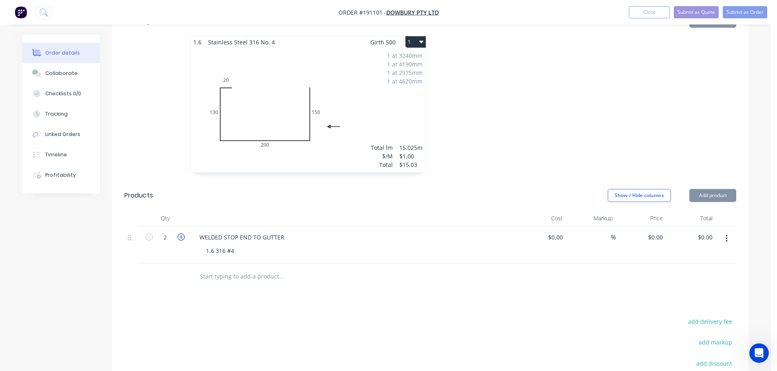
click at [181, 234] on icon "button" at bounding box center [180, 237] width 7 height 7
type input "3"
click at [723, 235] on button "button" at bounding box center [726, 239] width 19 height 15
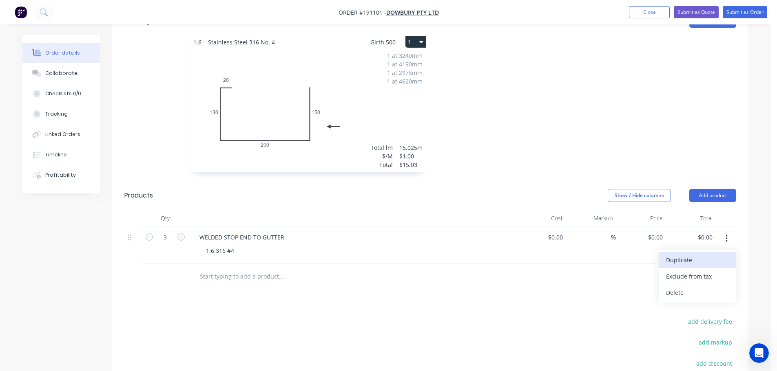
click at [691, 265] on div "Duplicate" at bounding box center [697, 260] width 63 height 12
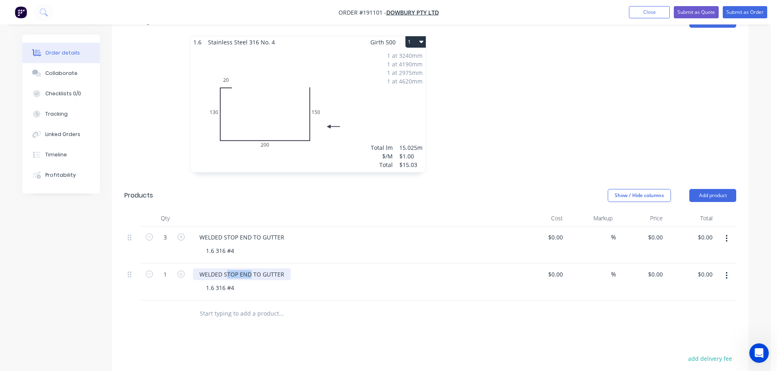
drag, startPoint x: 251, startPoint y: 275, endPoint x: 228, endPoint y: 275, distance: 22.8
click at [228, 275] on div "WELDED STOP END TO GUTTER" at bounding box center [242, 275] width 98 height 12
click at [179, 270] on button "button" at bounding box center [181, 273] width 11 height 9
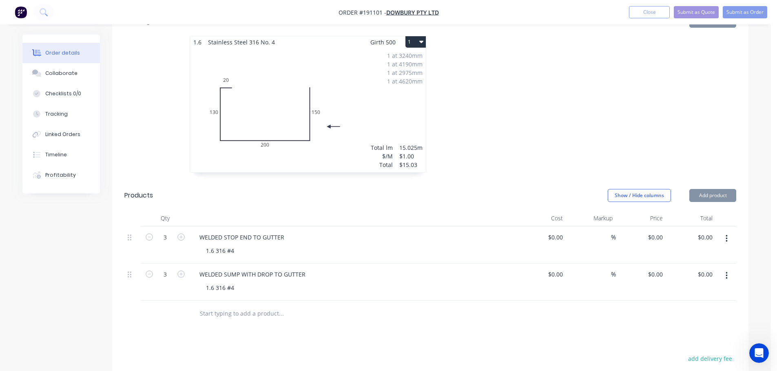
click at [179, 270] on button "button" at bounding box center [181, 273] width 11 height 9
click at [149, 273] on icon "button" at bounding box center [149, 274] width 7 height 7
type input "3"
click at [550, 146] on div at bounding box center [552, 108] width 245 height 145
click at [541, 152] on div at bounding box center [552, 108] width 245 height 145
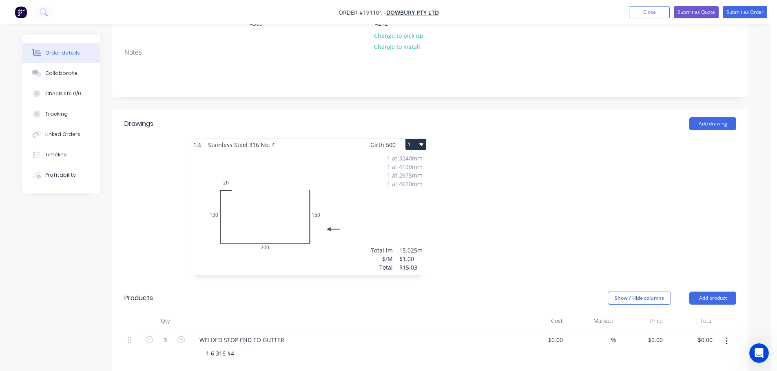
scroll to position [0, 0]
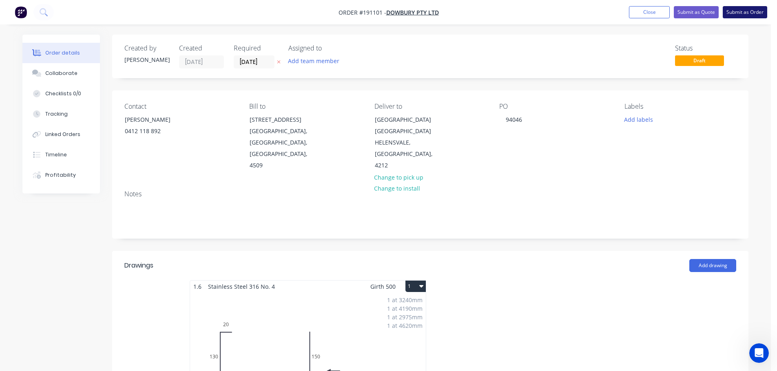
click at [736, 10] on button "Submit as Order" at bounding box center [744, 12] width 44 height 12
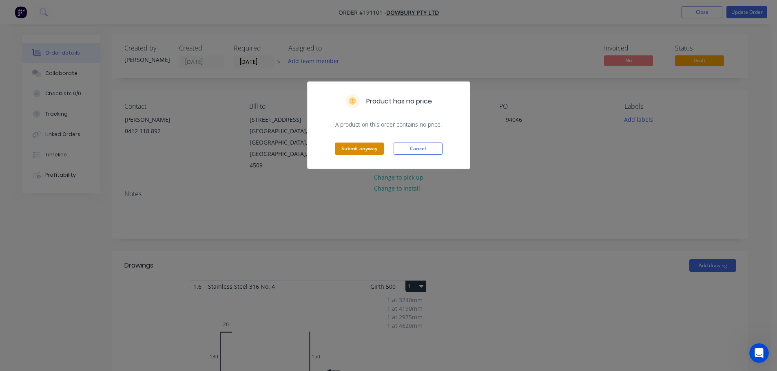
click at [365, 150] on button "Submit anyway" at bounding box center [359, 149] width 49 height 12
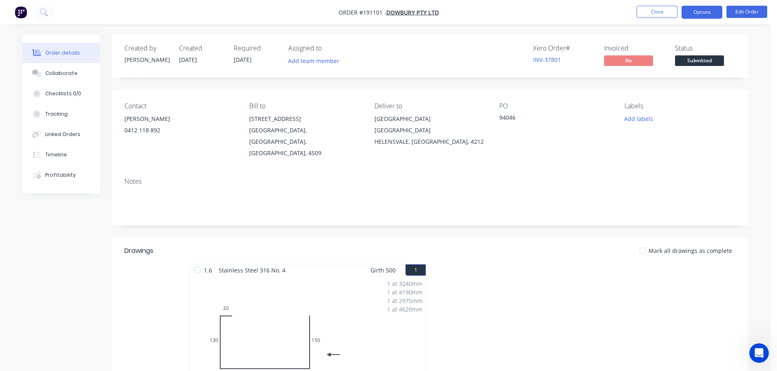
click at [700, 9] on button "Options" at bounding box center [701, 12] width 41 height 13
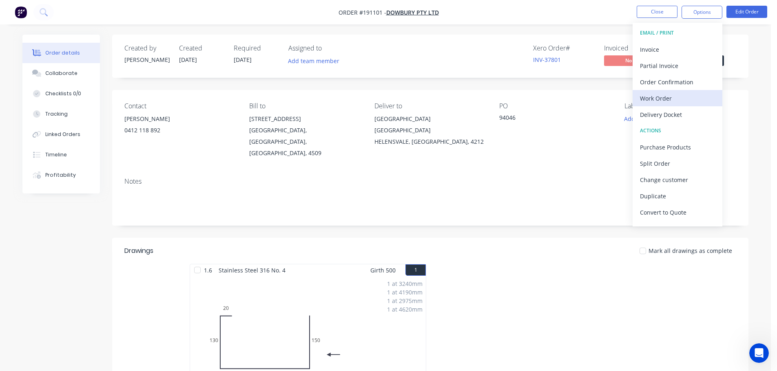
click at [663, 94] on div "Work Order" at bounding box center [677, 99] width 75 height 12
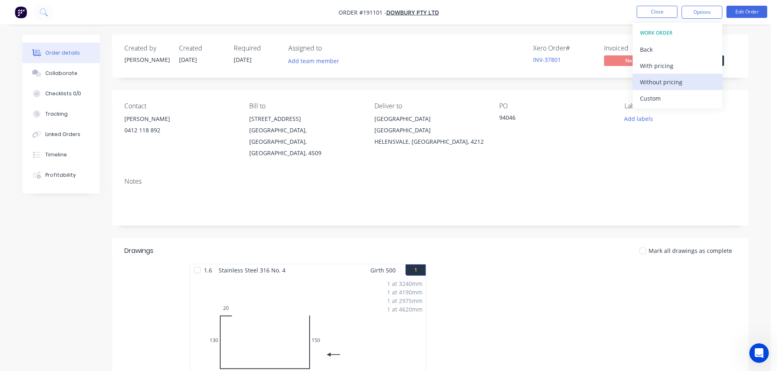
click at [664, 84] on div "Without pricing" at bounding box center [677, 82] width 75 height 12
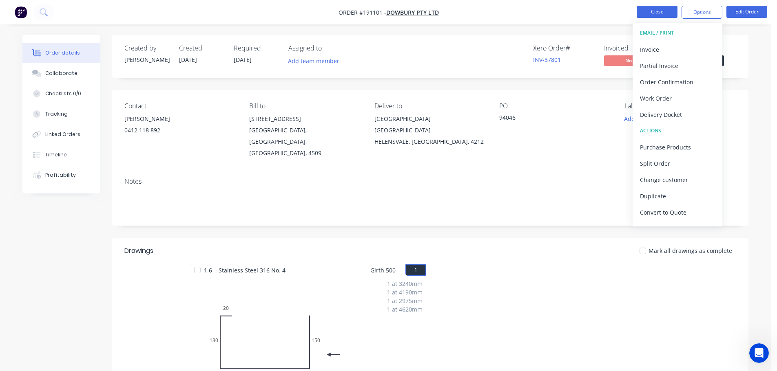
click at [658, 11] on button "Close" at bounding box center [656, 12] width 41 height 12
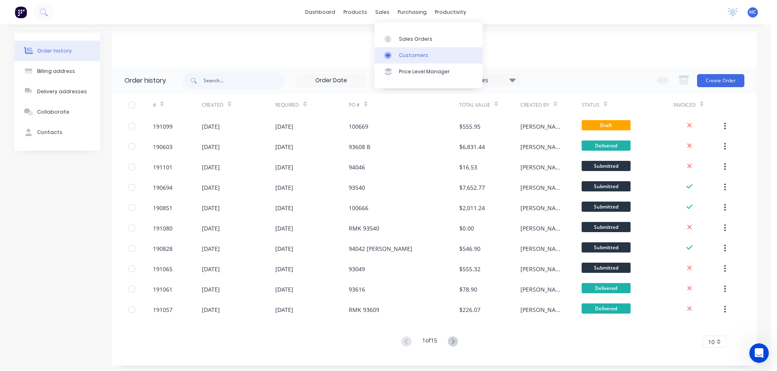
click at [403, 51] on link "Customers" at bounding box center [428, 55] width 108 height 16
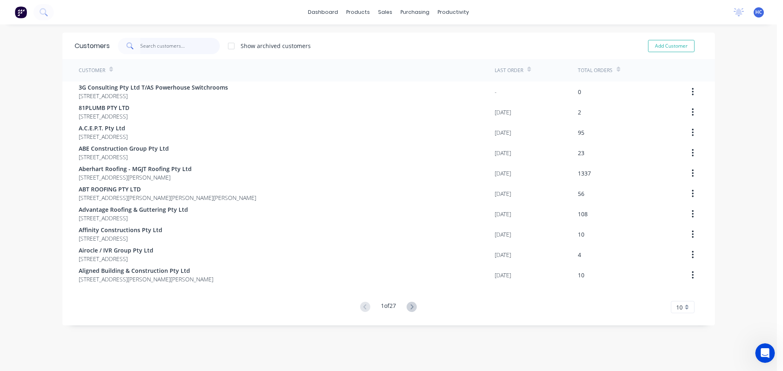
click at [169, 52] on input "text" at bounding box center [179, 46] width 79 height 16
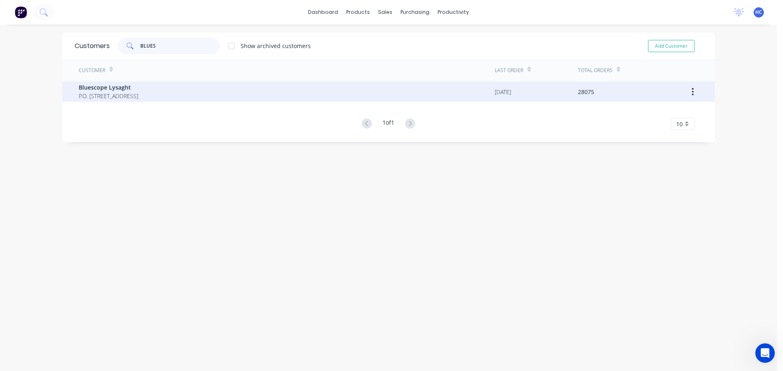
type input "BLUES"
click at [118, 88] on span "Bluescope Lysaght" at bounding box center [109, 87] width 60 height 9
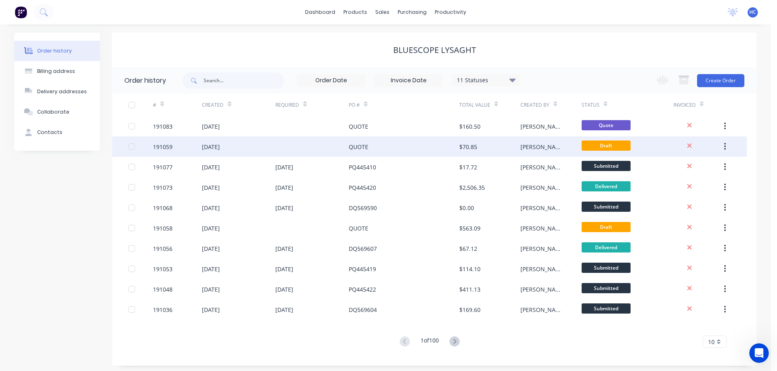
click at [350, 150] on div "QUOTE" at bounding box center [359, 147] width 20 height 9
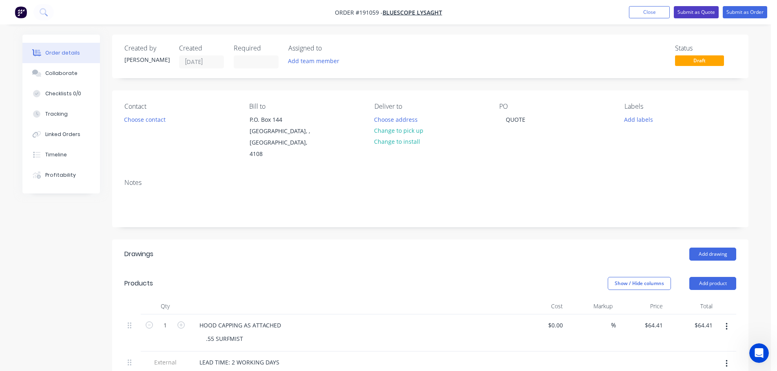
click at [697, 10] on button "Submit as Quote" at bounding box center [695, 12] width 45 height 12
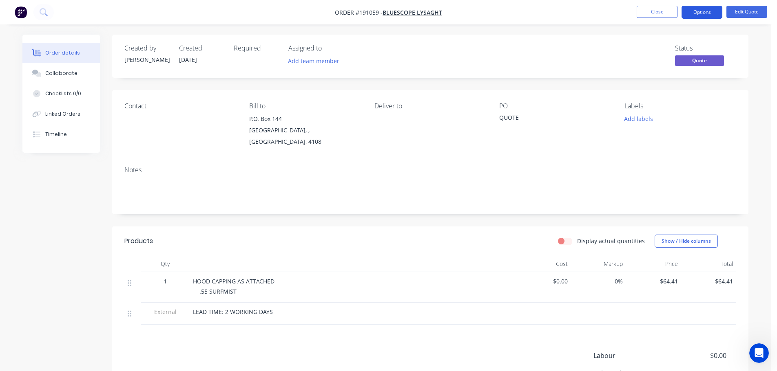
click at [707, 9] on button "Options" at bounding box center [701, 12] width 41 height 13
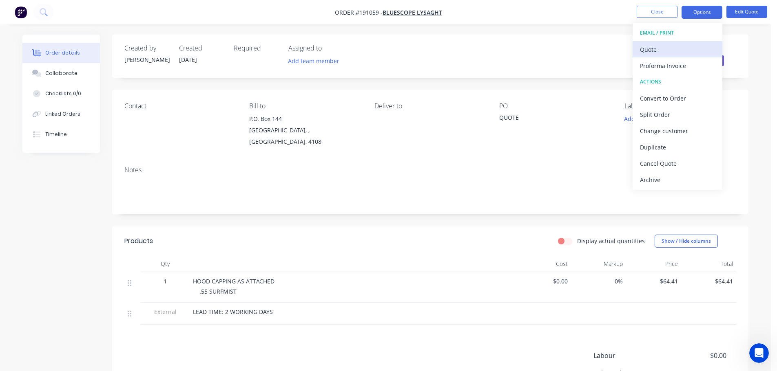
click at [670, 47] on div "Quote" at bounding box center [677, 50] width 75 height 12
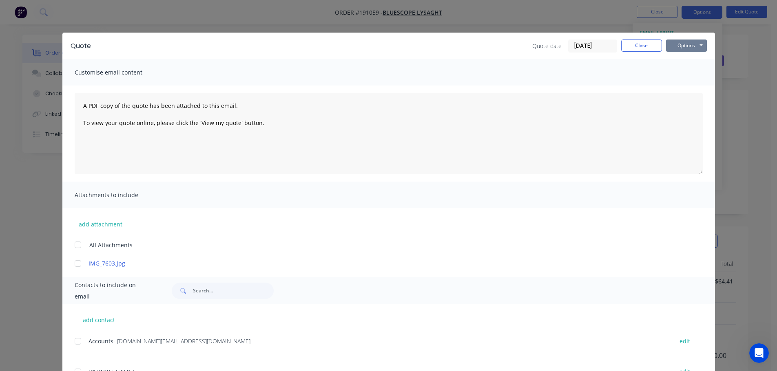
click at [675, 47] on button "Options" at bounding box center [686, 46] width 41 height 12
click at [680, 74] on button "Print" at bounding box center [692, 73] width 52 height 13
click at [632, 47] on button "Close" at bounding box center [641, 46] width 41 height 12
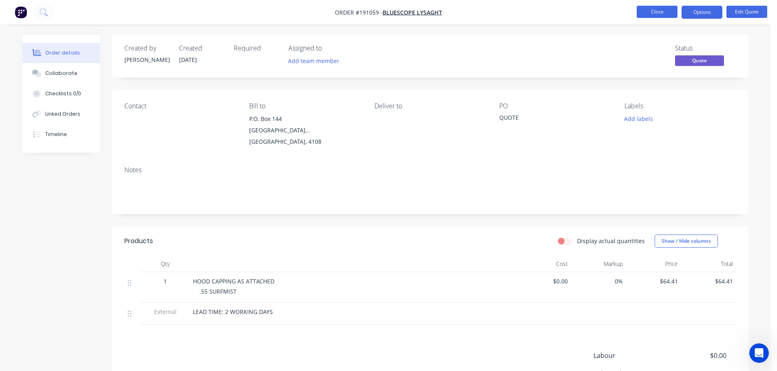
click at [658, 11] on button "Close" at bounding box center [656, 12] width 41 height 12
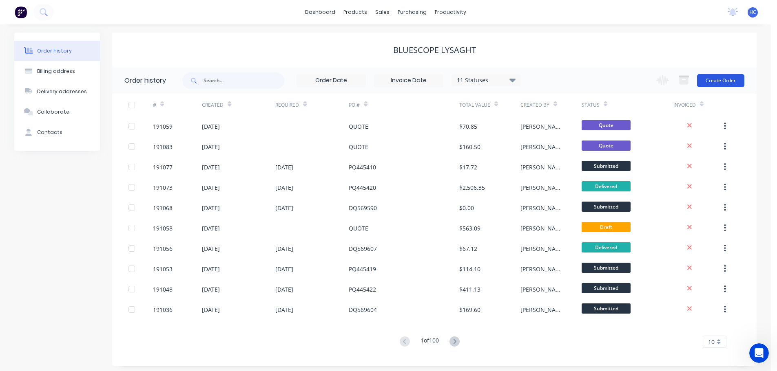
click at [721, 78] on button "Create Order" at bounding box center [720, 80] width 47 height 13
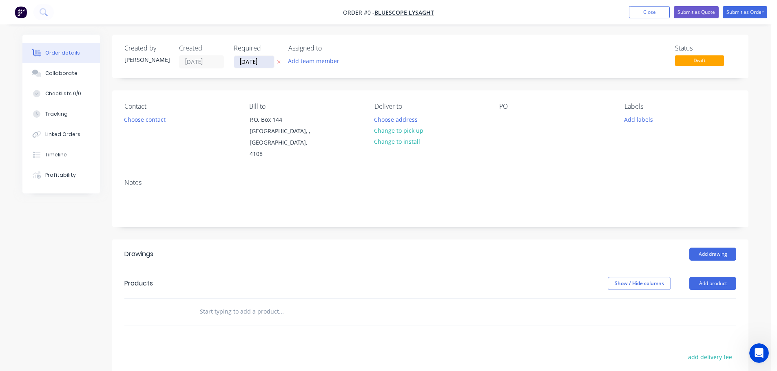
click at [241, 64] on input "[DATE]" at bounding box center [254, 62] width 40 height 12
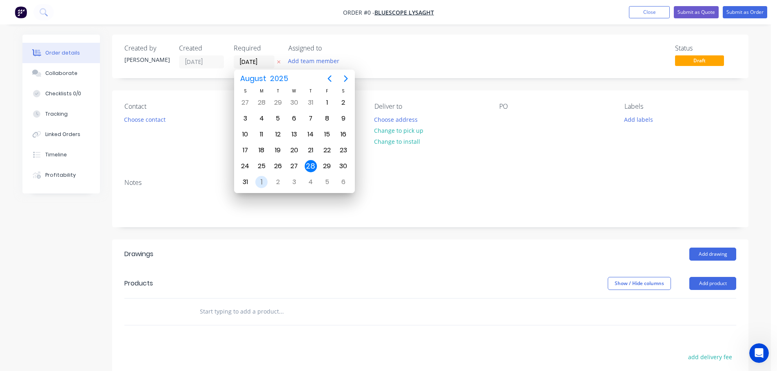
click at [263, 185] on div "1" at bounding box center [261, 182] width 12 height 12
type input "[DATE]"
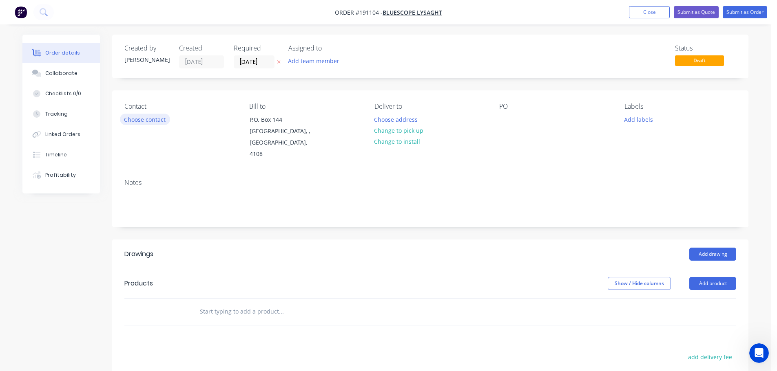
click at [157, 121] on button "Choose contact" at bounding box center [145, 119] width 50 height 11
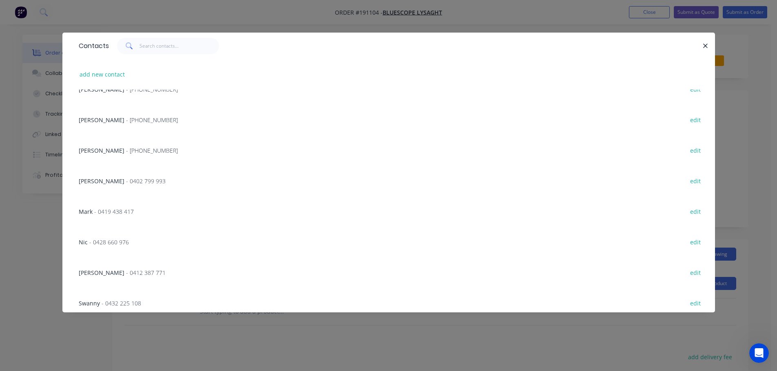
scroll to position [124, 0]
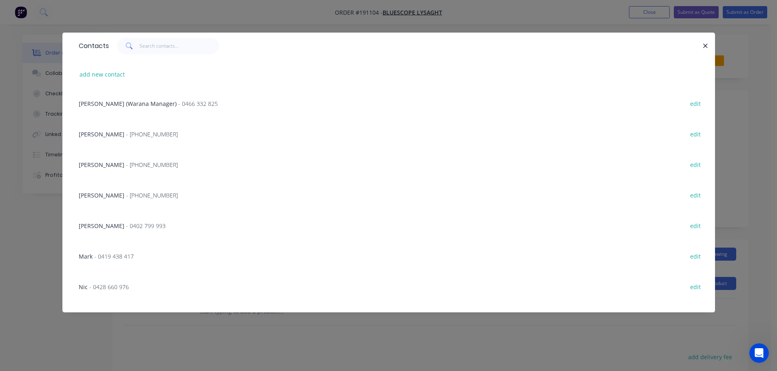
click at [131, 188] on div "[PERSON_NAME] - [PHONE_NUMBER] edit" at bounding box center [389, 195] width 628 height 31
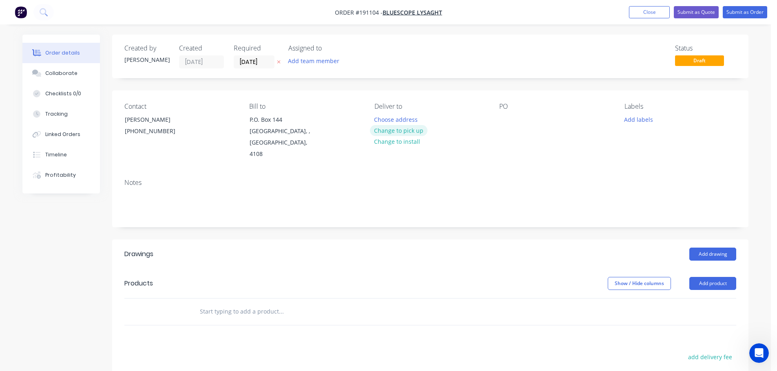
drag, startPoint x: 405, startPoint y: 120, endPoint x: 380, endPoint y: 136, distance: 29.2
click at [380, 136] on div "Choose address Change to pick up Change to install" at bounding box center [399, 130] width 58 height 33
click at [393, 119] on button "Choose address" at bounding box center [396, 119] width 52 height 11
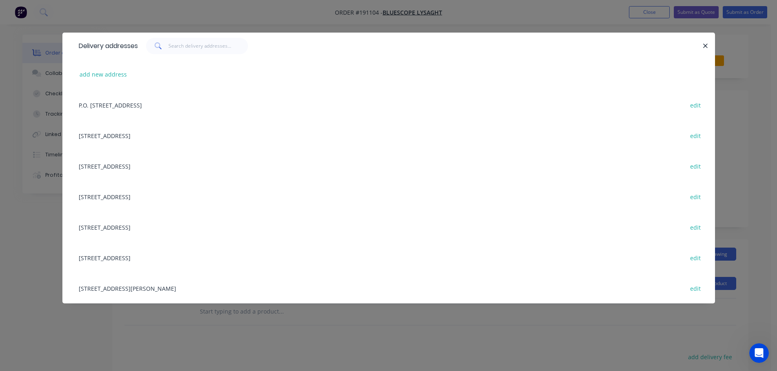
click at [104, 282] on div "[STREET_ADDRESS][PERSON_NAME] edit" at bounding box center [389, 288] width 628 height 31
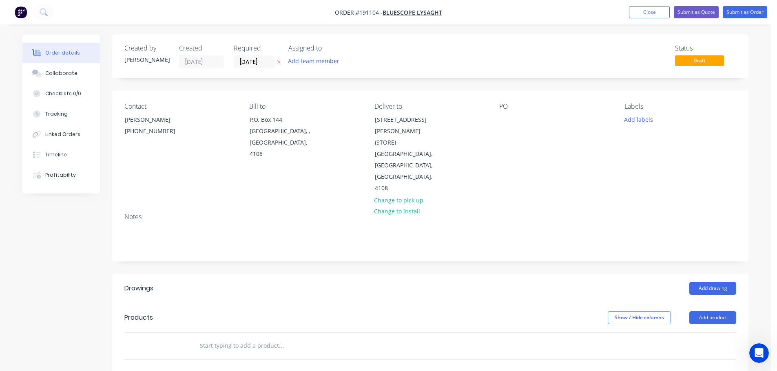
click at [518, 122] on div "PO" at bounding box center [555, 149] width 112 height 92
click at [494, 126] on div "Contact [PERSON_NAME] [PHONE_NUMBER] Bill to P.O. [GEOGRAPHIC_DATA], 4108 Deliv…" at bounding box center [430, 148] width 636 height 116
click at [510, 123] on div at bounding box center [505, 120] width 13 height 12
click at [505, 121] on div "dq569623" at bounding box center [519, 120] width 40 height 12
click at [512, 121] on div "dq569623" at bounding box center [519, 120] width 40 height 12
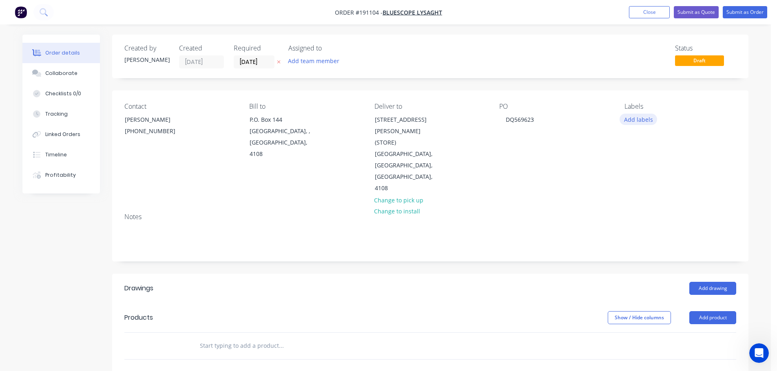
click at [642, 124] on button "Add labels" at bounding box center [638, 119] width 38 height 11
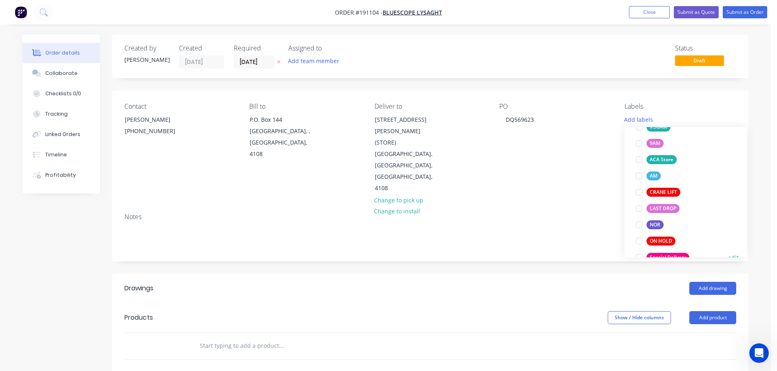
scroll to position [326, 0]
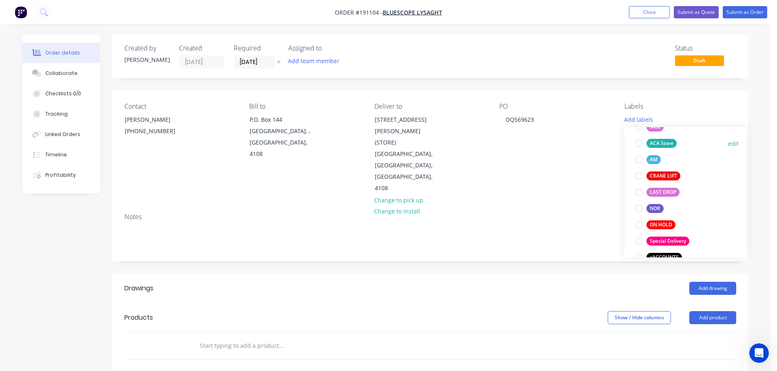
click at [664, 145] on div "ACA Store" at bounding box center [661, 143] width 30 height 9
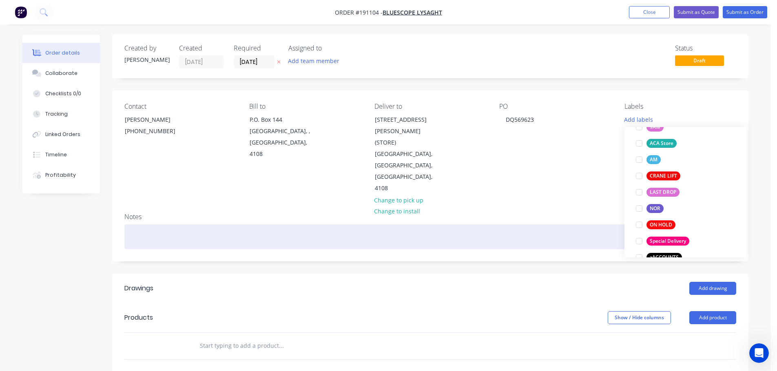
scroll to position [49, 0]
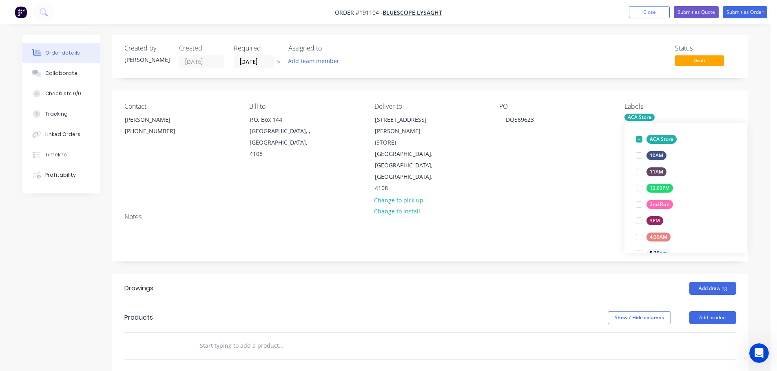
click at [564, 243] on div "Created by [PERSON_NAME] Created [DATE] Required [DATE] Assigned to Add team me…" at bounding box center [430, 295] width 636 height 521
click at [716, 307] on header "Products Show / Hide columns Add product" at bounding box center [430, 317] width 636 height 29
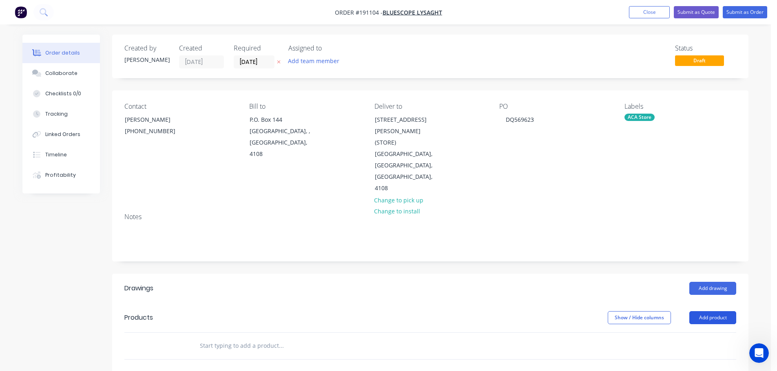
click at [717, 311] on button "Add product" at bounding box center [712, 317] width 47 height 13
click at [702, 304] on header "Products Show / Hide columns Add product" at bounding box center [430, 317] width 636 height 29
click at [712, 311] on button "Add product" at bounding box center [712, 317] width 47 height 13
click at [697, 347] on button "Basic product" at bounding box center [696, 355] width 77 height 16
click at [711, 311] on button "Add product" at bounding box center [712, 317] width 47 height 13
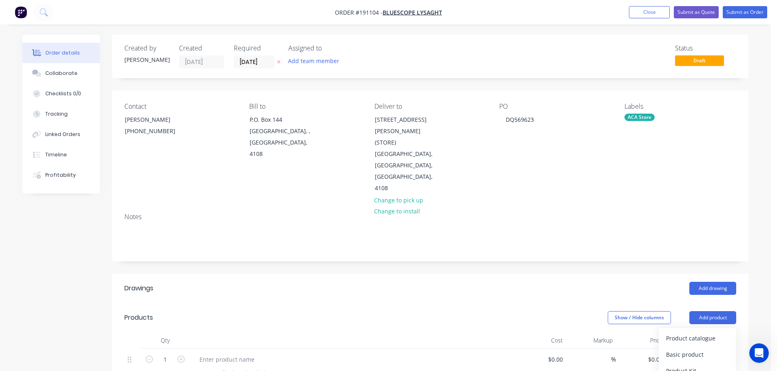
click at [697, 333] on div "Product catalogue" at bounding box center [697, 339] width 63 height 12
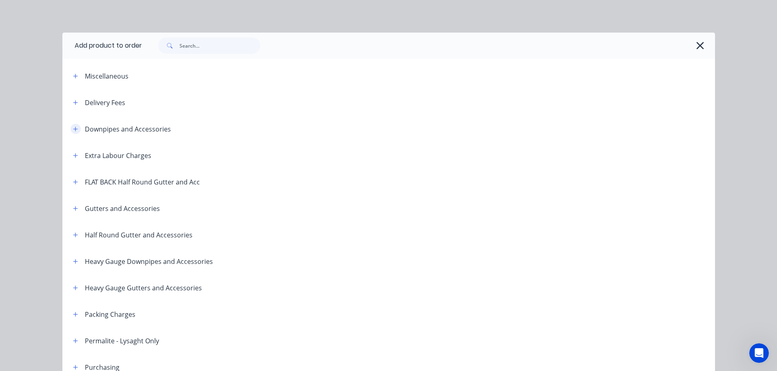
click at [73, 130] on icon "button" at bounding box center [75, 129] width 5 height 6
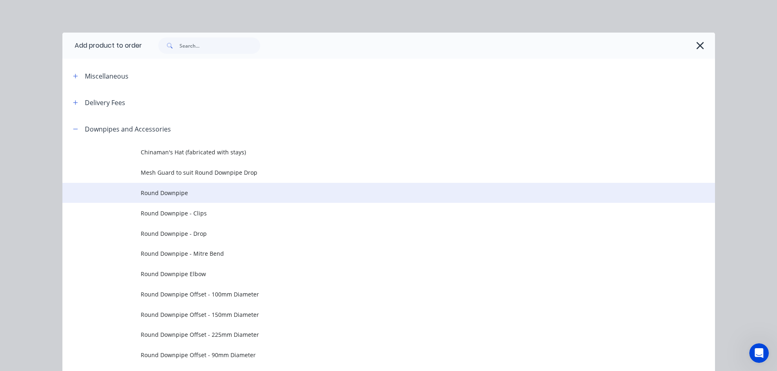
click at [192, 194] on span "Round Downpipe" at bounding box center [370, 193] width 459 height 9
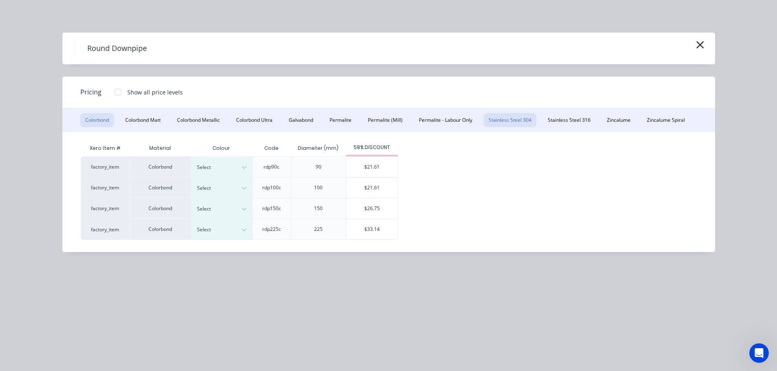
click at [519, 113] on button "Stainless Steel 304" at bounding box center [509, 120] width 53 height 14
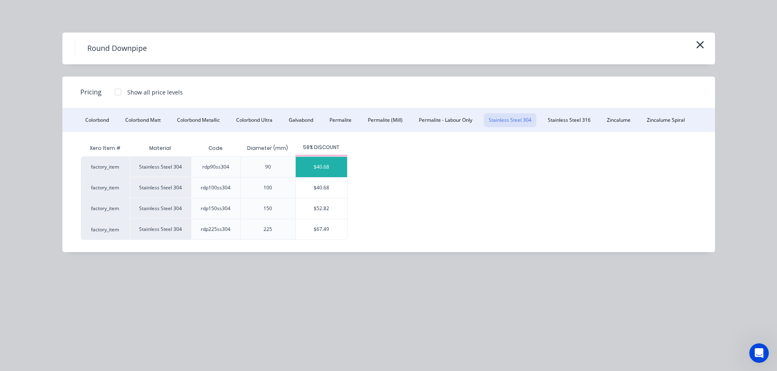
click at [319, 166] on div "$40.68" at bounding box center [321, 167] width 51 height 20
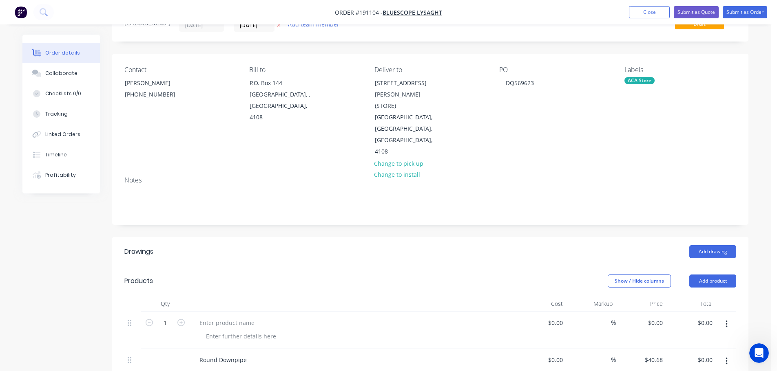
scroll to position [82, 0]
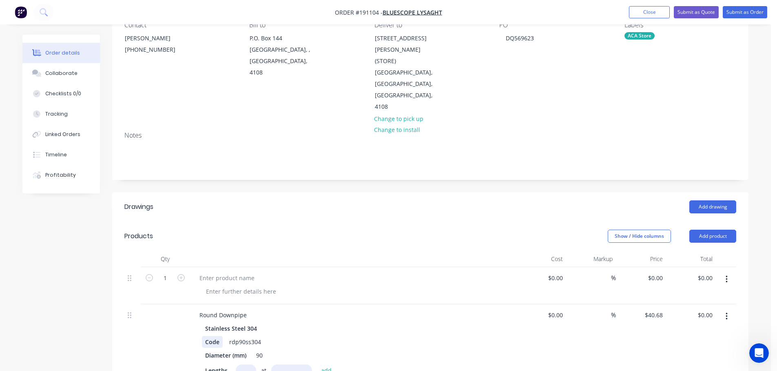
click at [207, 336] on div "Code" at bounding box center [212, 342] width 21 height 12
click at [329, 230] on div "Show / Hide columns Add product" at bounding box center [494, 236] width 481 height 13
click at [242, 365] on input "text" at bounding box center [246, 371] width 20 height 12
type input "2"
type input "3000"
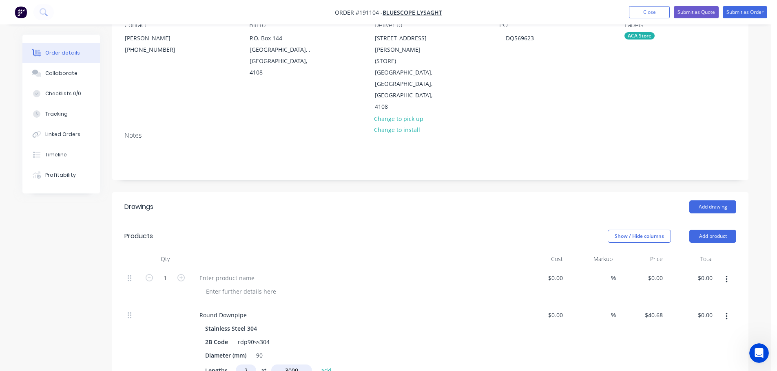
click at [317, 365] on button "add" at bounding box center [326, 370] width 19 height 11
type input "$244.08"
drag, startPoint x: 722, startPoint y: 256, endPoint x: 728, endPoint y: 255, distance: 6.6
click at [722, 272] on button "button" at bounding box center [726, 279] width 19 height 15
click at [697, 328] on div "Delete" at bounding box center [697, 334] width 63 height 12
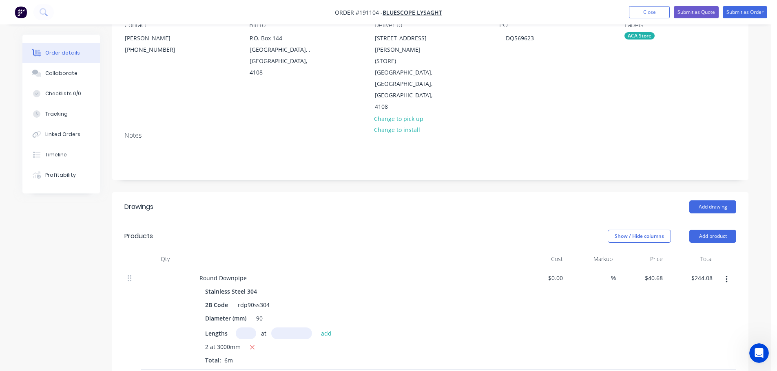
click at [508, 222] on header "Products Show / Hide columns Add product" at bounding box center [430, 236] width 636 height 29
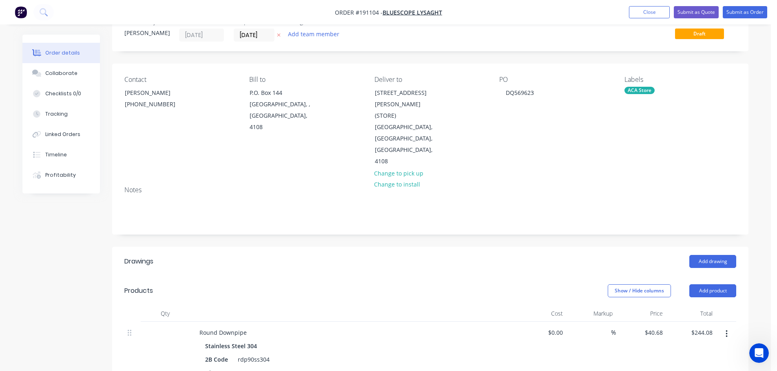
scroll to position [0, 0]
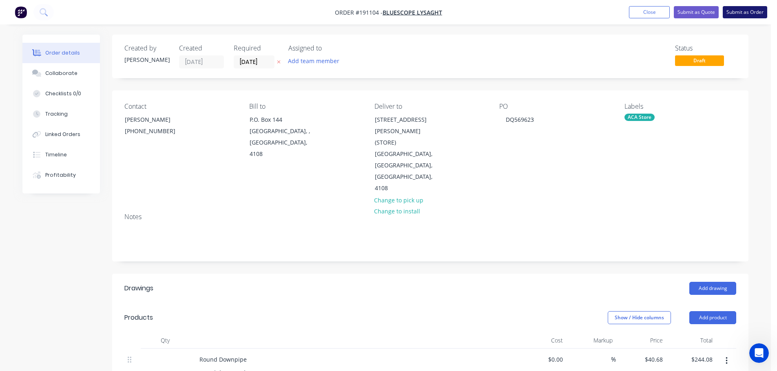
click at [740, 18] on button "Submit as Order" at bounding box center [744, 12] width 44 height 12
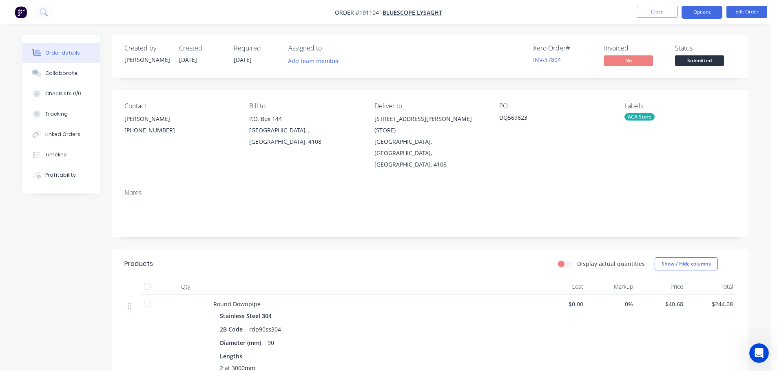
click at [700, 13] on button "Options" at bounding box center [701, 12] width 41 height 13
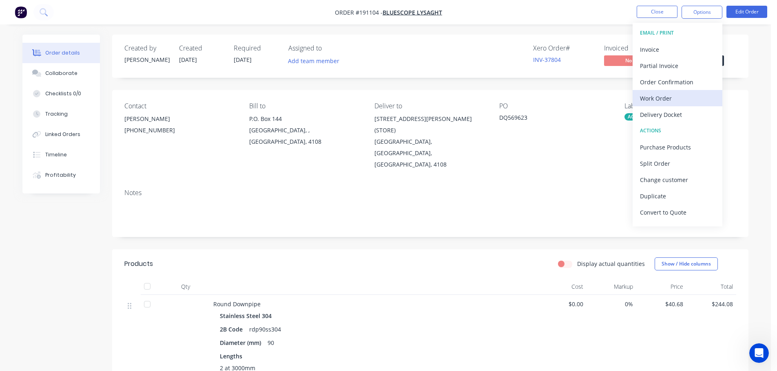
click at [656, 93] on div "Work Order" at bounding box center [677, 99] width 75 height 12
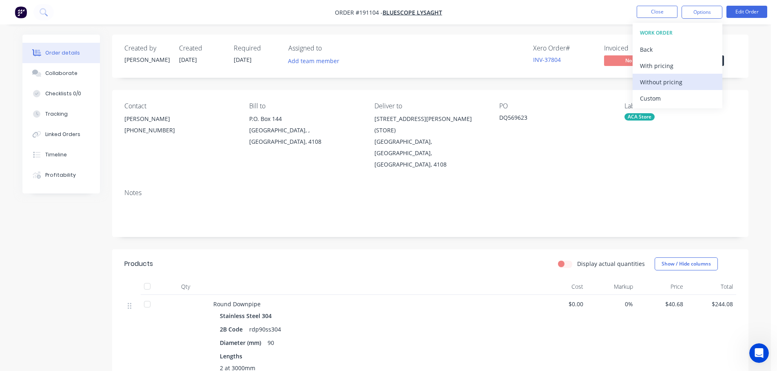
click at [660, 79] on div "Without pricing" at bounding box center [677, 82] width 75 height 12
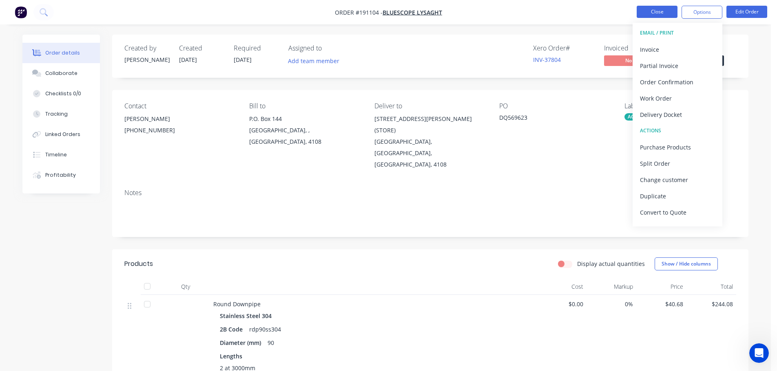
click at [669, 12] on button "Close" at bounding box center [656, 12] width 41 height 12
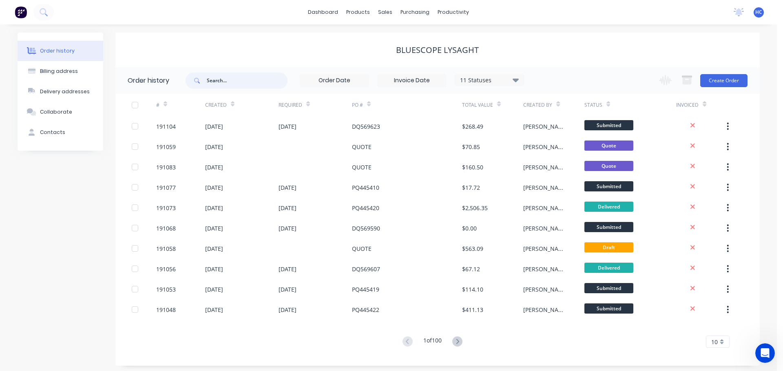
click at [241, 76] on input "text" at bounding box center [247, 81] width 81 height 16
type input "568020"
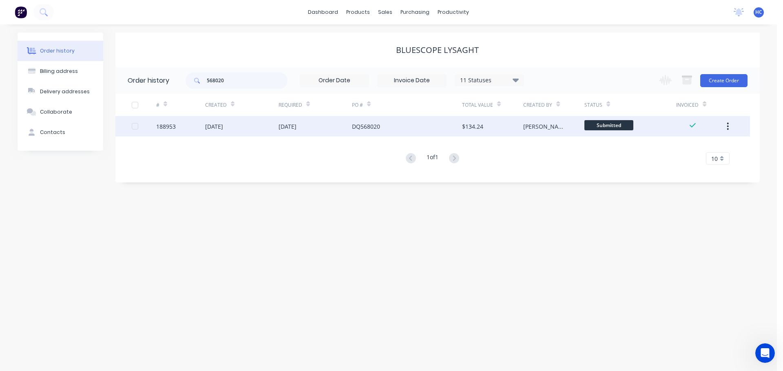
click at [439, 130] on div "DQ568020" at bounding box center [407, 126] width 110 height 20
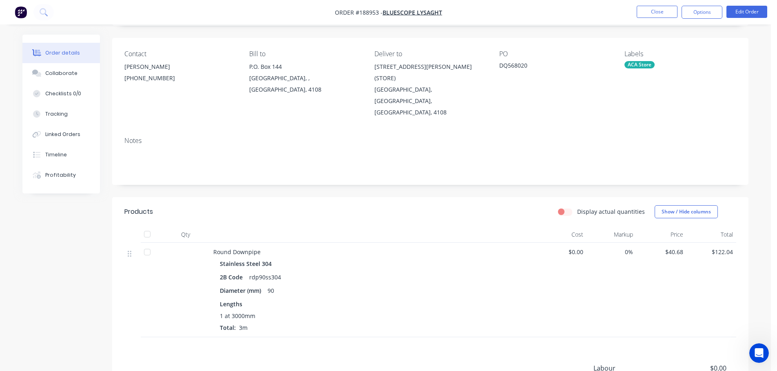
scroll to position [82, 0]
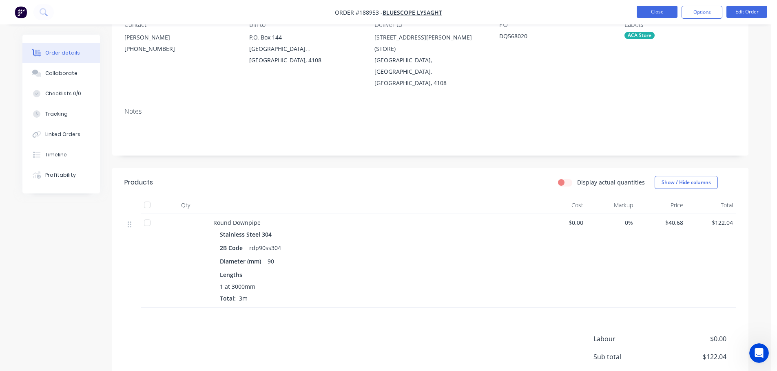
click at [647, 13] on button "Close" at bounding box center [656, 12] width 41 height 12
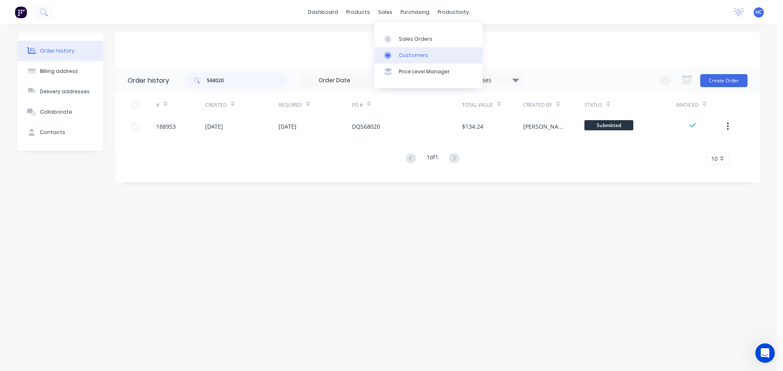
click at [411, 52] on div "Customers" at bounding box center [413, 55] width 29 height 7
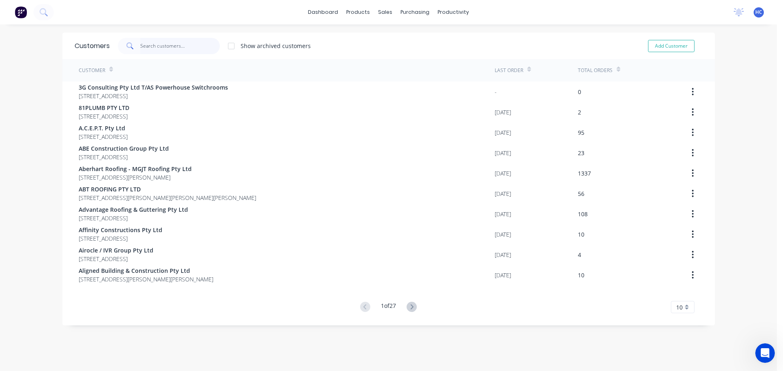
drag, startPoint x: 166, startPoint y: 44, endPoint x: 174, endPoint y: 43, distance: 7.4
click at [166, 44] on input "text" at bounding box center [179, 46] width 79 height 16
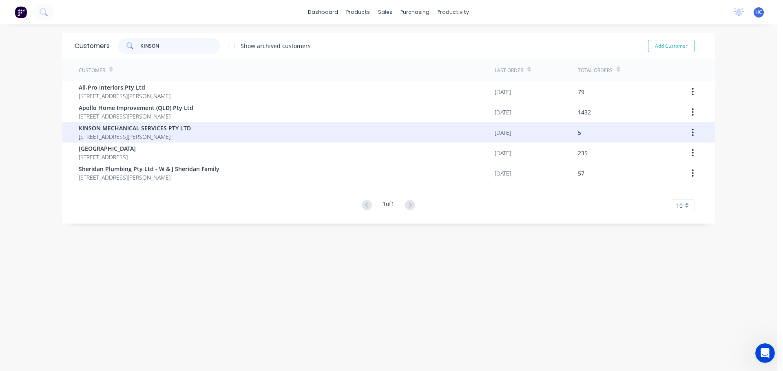
type input "KINSON"
click at [179, 136] on span "[STREET_ADDRESS][PERSON_NAME]" at bounding box center [135, 136] width 112 height 9
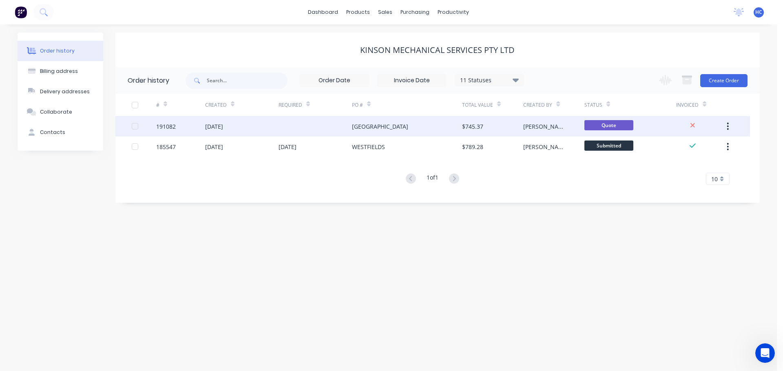
click at [530, 124] on div "[PERSON_NAME]" at bounding box center [545, 126] width 45 height 9
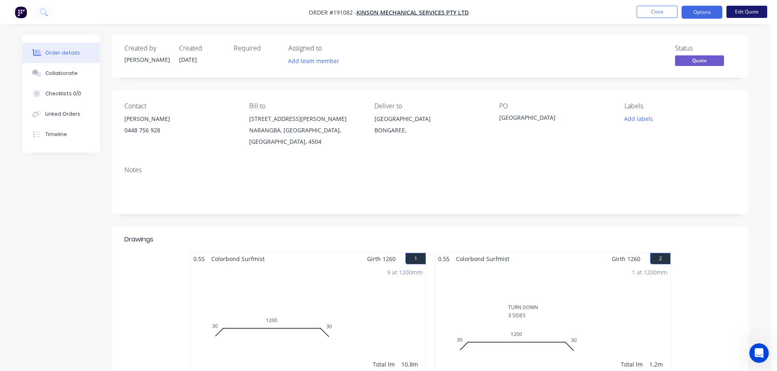
click at [753, 11] on button "Edit Quote" at bounding box center [746, 12] width 41 height 12
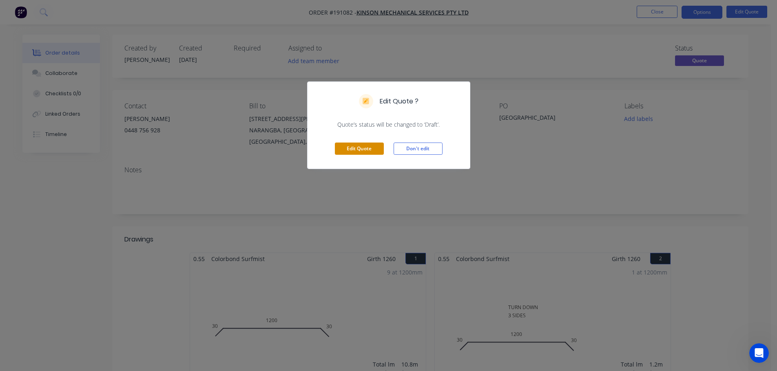
click at [351, 146] on button "Edit Quote" at bounding box center [359, 149] width 49 height 12
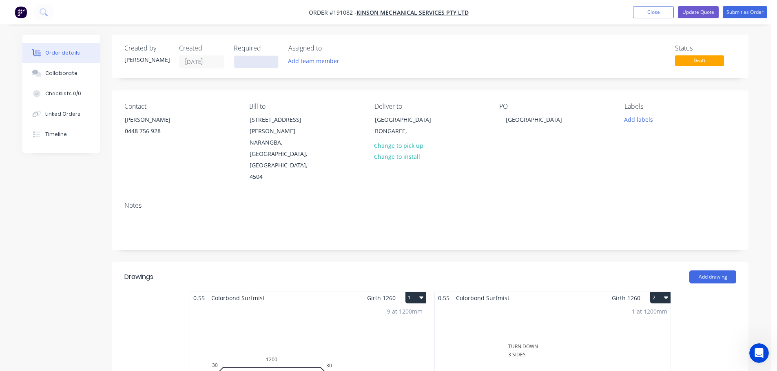
click at [254, 66] on input at bounding box center [256, 62] width 44 height 12
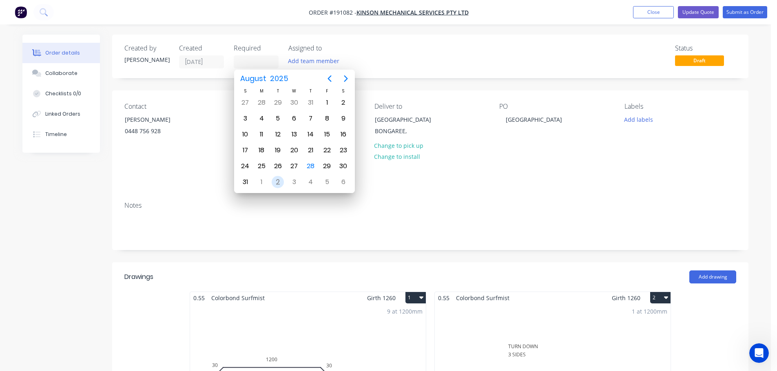
click at [278, 186] on div "2" at bounding box center [277, 182] width 12 height 12
type input "[DATE]"
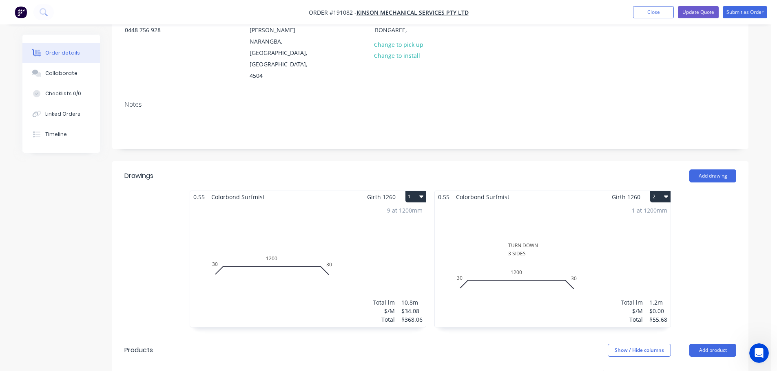
scroll to position [82, 0]
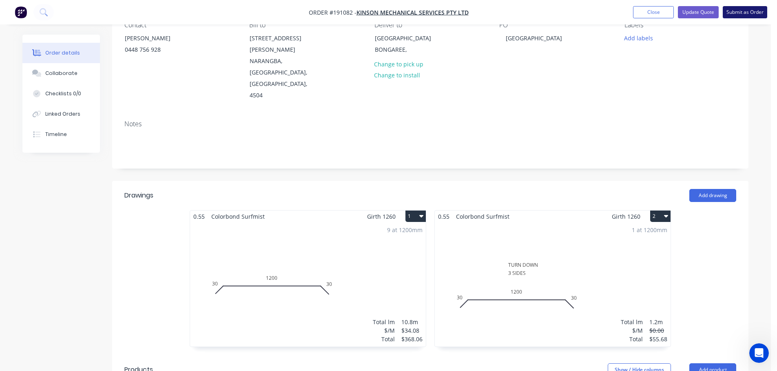
click at [741, 17] on button "Submit as Order" at bounding box center [744, 12] width 44 height 12
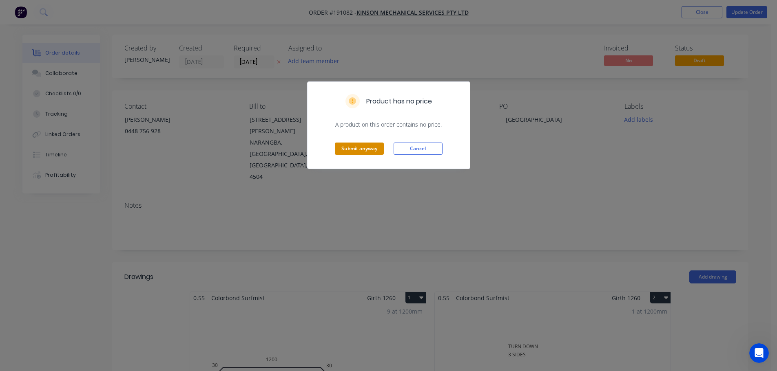
click at [354, 148] on button "Submit anyway" at bounding box center [359, 149] width 49 height 12
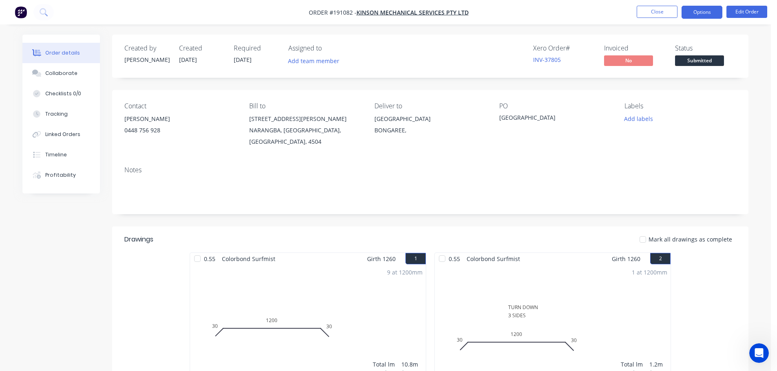
click at [702, 14] on button "Options" at bounding box center [701, 12] width 41 height 13
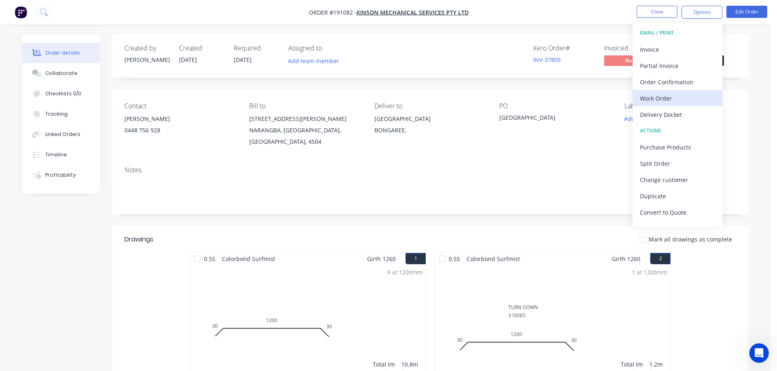
click at [653, 99] on div "Work Order" at bounding box center [677, 99] width 75 height 12
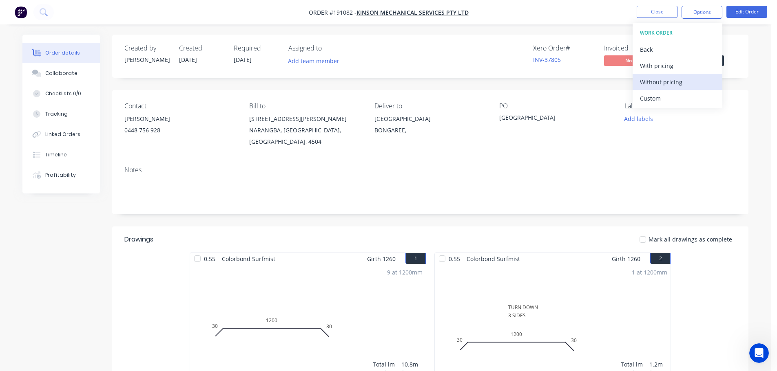
click at [666, 82] on div "Without pricing" at bounding box center [677, 82] width 75 height 12
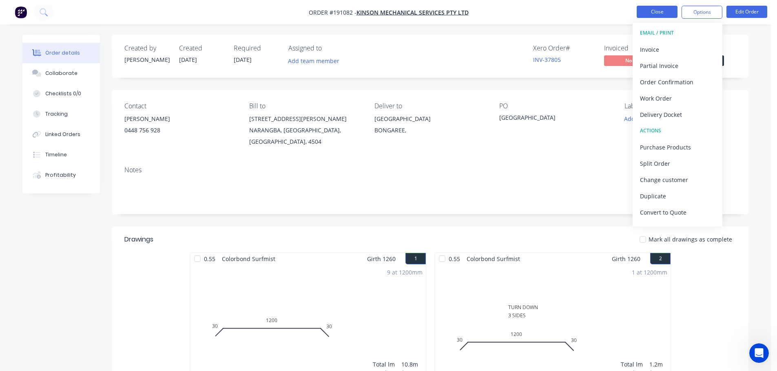
click at [656, 15] on button "Close" at bounding box center [656, 12] width 41 height 12
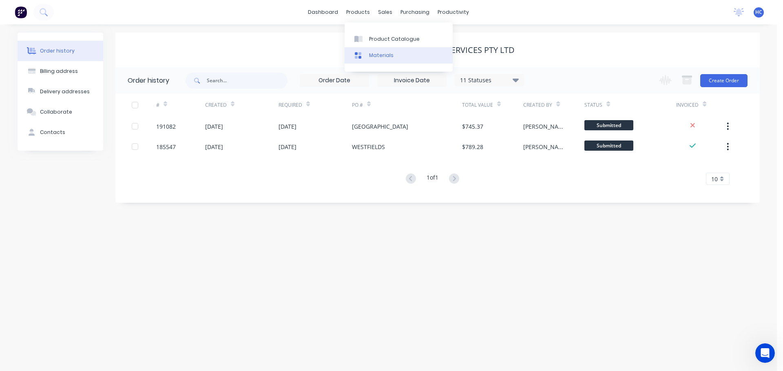
click at [384, 58] on div "Materials" at bounding box center [381, 55] width 24 height 7
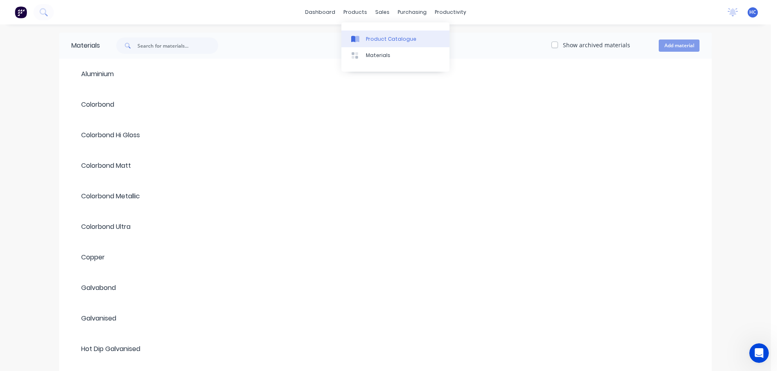
click at [372, 39] on div "Product Catalogue" at bounding box center [391, 38] width 51 height 7
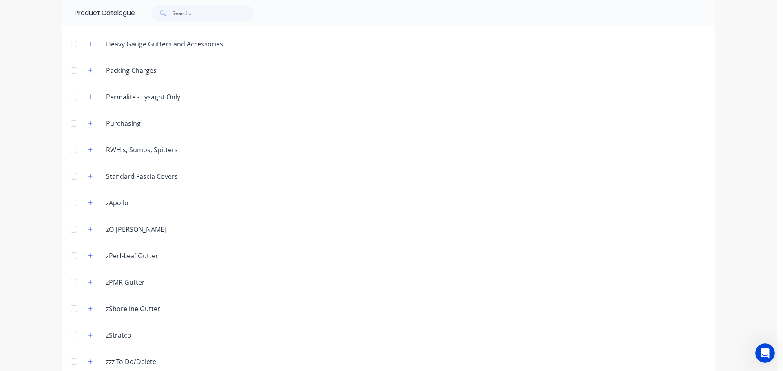
scroll to position [278, 0]
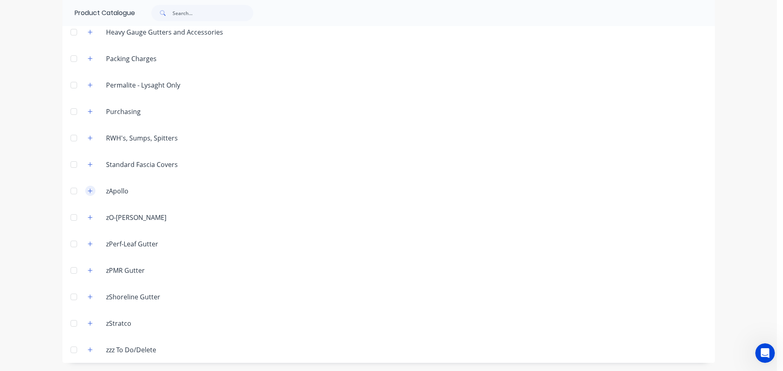
click at [88, 192] on icon "button" at bounding box center [90, 191] width 5 height 6
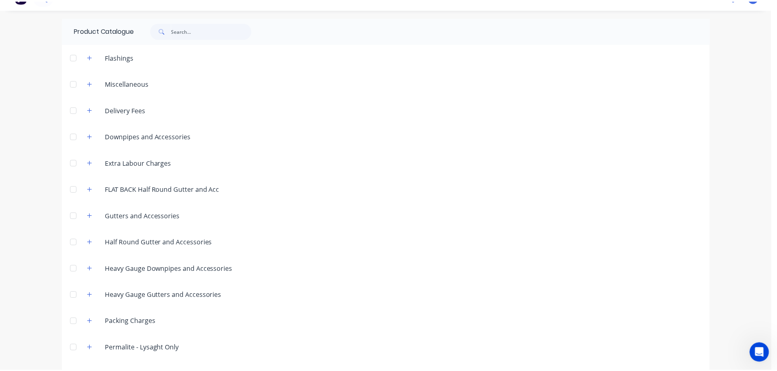
scroll to position [0, 0]
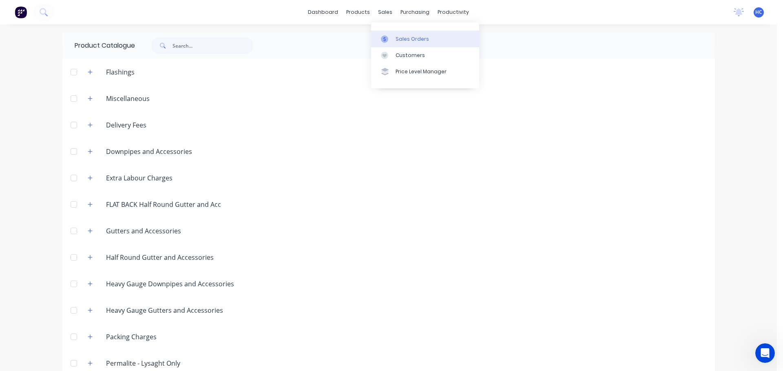
click at [408, 37] on div "Sales Orders" at bounding box center [411, 38] width 33 height 7
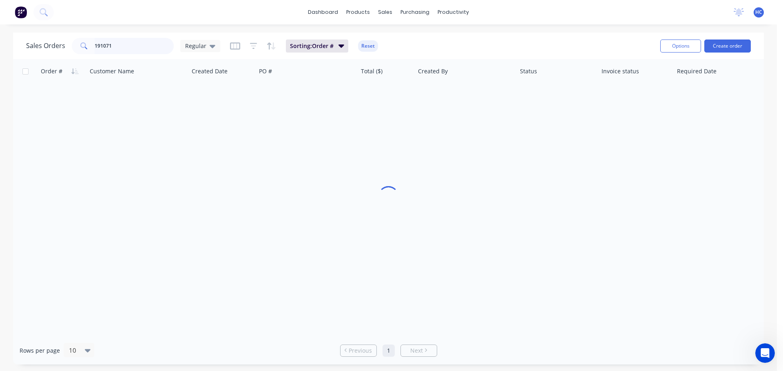
drag, startPoint x: 135, startPoint y: 44, endPoint x: 26, endPoint y: 53, distance: 108.9
click at [26, 53] on div "Sales Orders 191071 Regular" at bounding box center [123, 46] width 194 height 16
type input "188247"
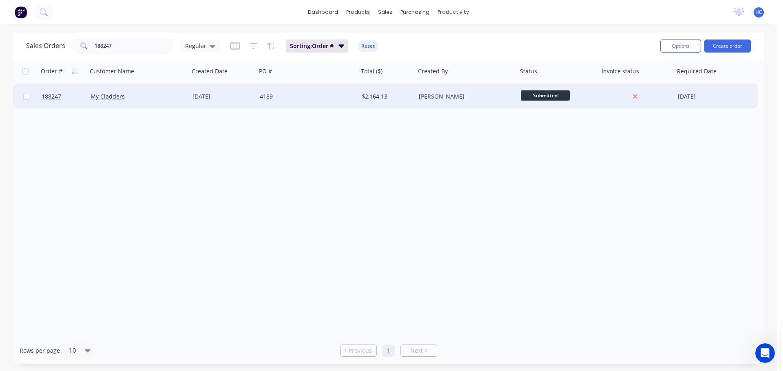
click at [358, 85] on div "4189" at bounding box center [307, 96] width 102 height 24
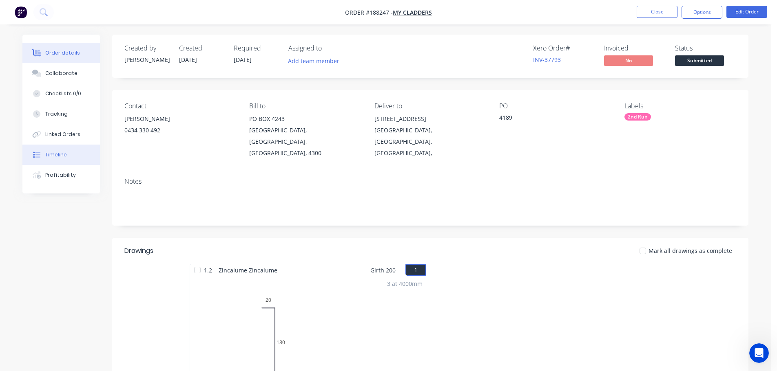
click at [62, 155] on div "Timeline" at bounding box center [56, 154] width 22 height 7
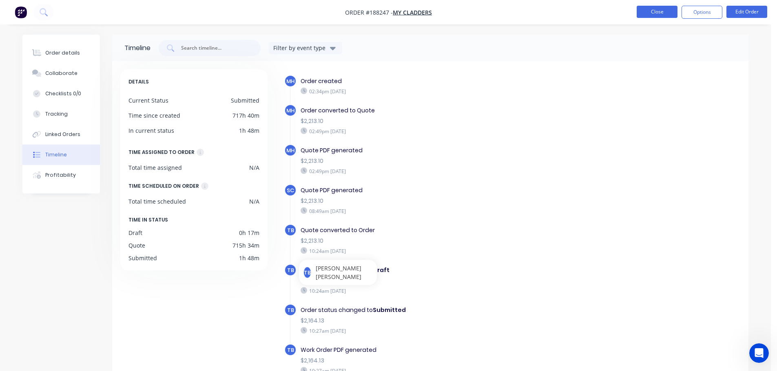
click at [667, 9] on button "Close" at bounding box center [656, 12] width 41 height 12
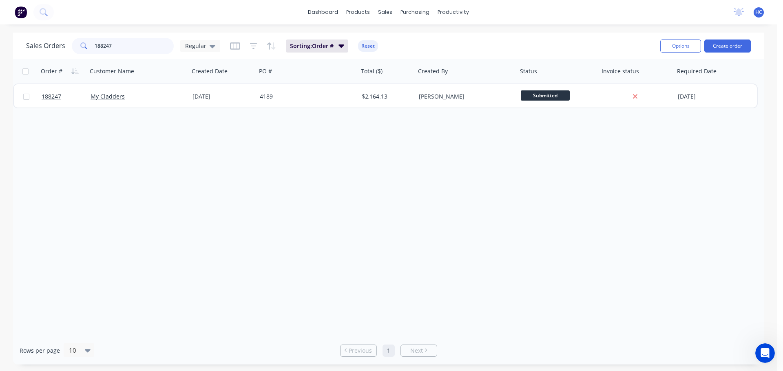
drag, startPoint x: 141, startPoint y: 46, endPoint x: 65, endPoint y: 53, distance: 76.2
click at [65, 53] on div "Sales Orders 188247 Regular" at bounding box center [123, 46] width 194 height 16
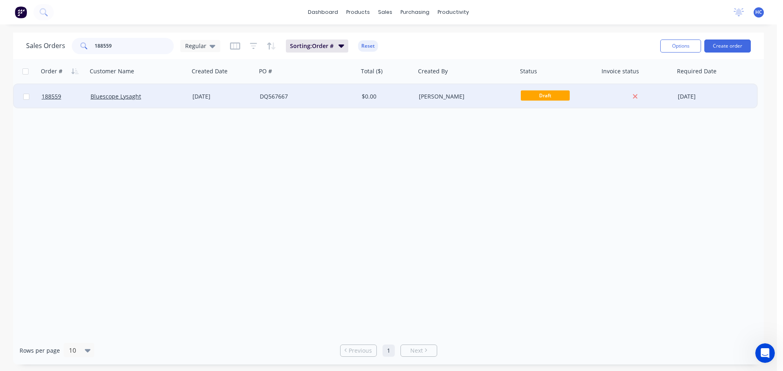
type input "188559"
click at [320, 95] on div "DQ567667" at bounding box center [305, 97] width 90 height 8
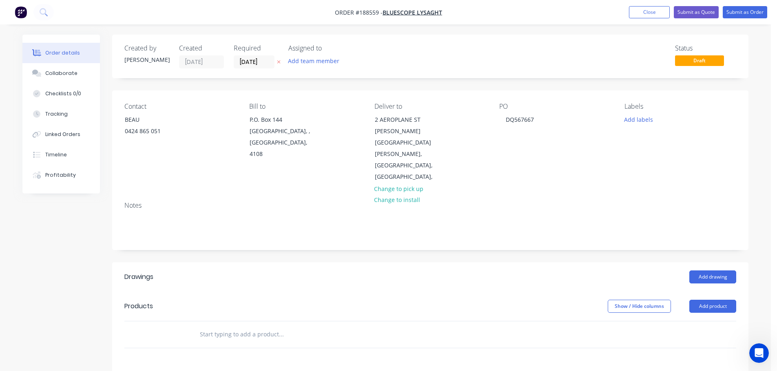
drag, startPoint x: 651, startPoint y: 15, endPoint x: 623, endPoint y: 18, distance: 27.9
click at [651, 15] on button "Close" at bounding box center [649, 12] width 41 height 12
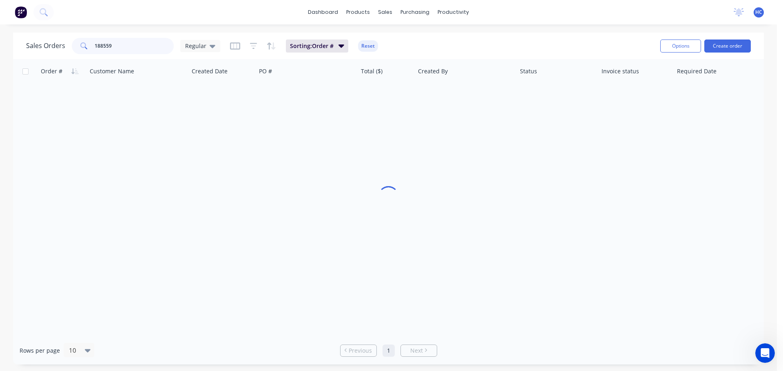
drag, startPoint x: 103, startPoint y: 47, endPoint x: 74, endPoint y: 52, distance: 29.8
click at [74, 51] on div "188559" at bounding box center [123, 46] width 102 height 16
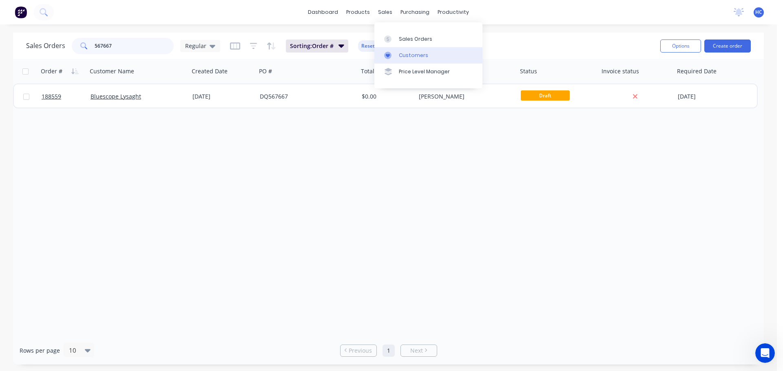
type input "567667"
click at [405, 57] on div "Customers" at bounding box center [413, 55] width 29 height 7
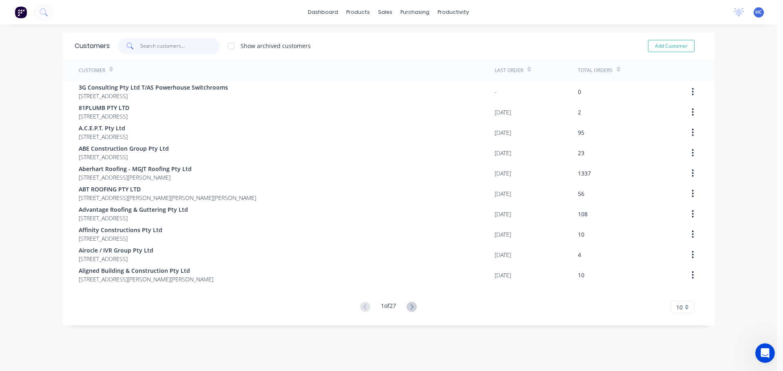
click at [185, 46] on input "text" at bounding box center [179, 46] width 79 height 16
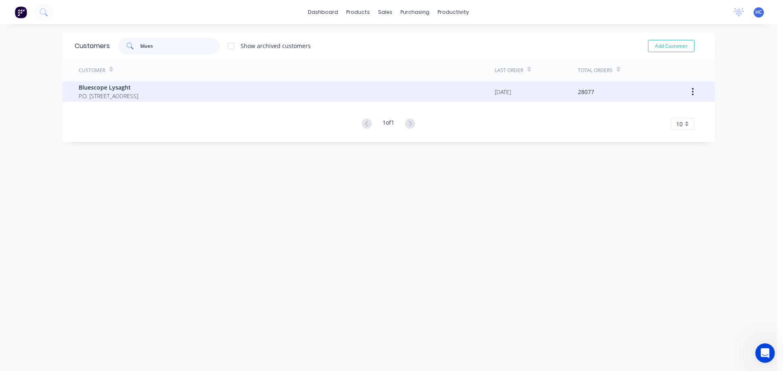
type input "blues"
click at [179, 95] on div "Bluescope Lysaght P.O. Box 144 Archerfield Australia 4108" at bounding box center [287, 92] width 416 height 20
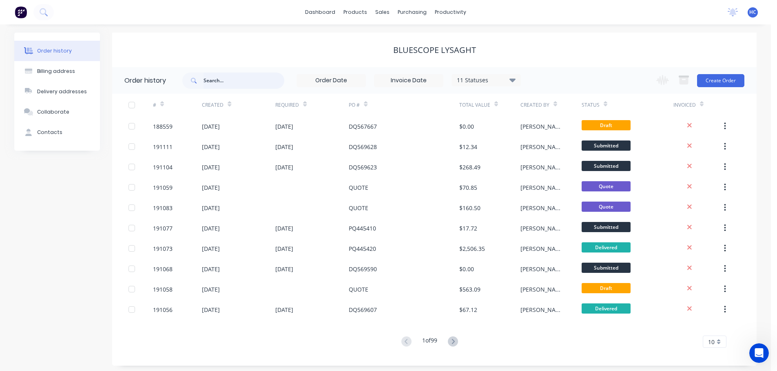
click at [219, 78] on input "text" at bounding box center [243, 81] width 81 height 16
type input "567667"
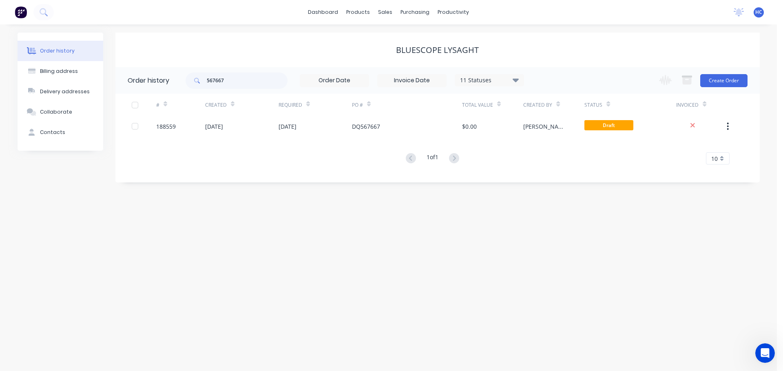
click at [477, 84] on div "11 Statuses" at bounding box center [489, 80] width 68 height 9
click at [547, 194] on div "Archived" at bounding box center [506, 195] width 102 height 16
click at [556, 190] on label at bounding box center [556, 190] width 0 height 0
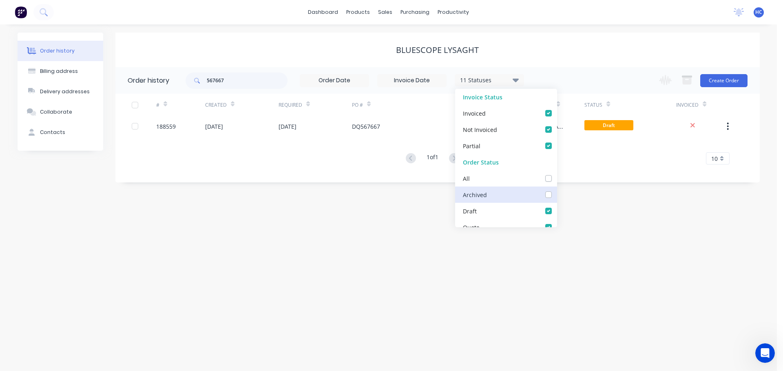
click at [556, 194] on input "checkbox" at bounding box center [559, 194] width 7 height 8
checkbox input "true"
click at [563, 209] on div "Order history Billing address Delivery addresses Collaborate Contacts Bluescope…" at bounding box center [388, 197] width 777 height 347
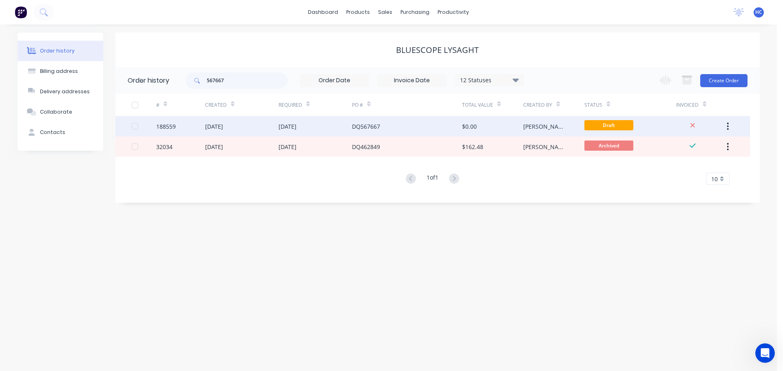
click at [422, 126] on div "DQ567667" at bounding box center [407, 126] width 110 height 20
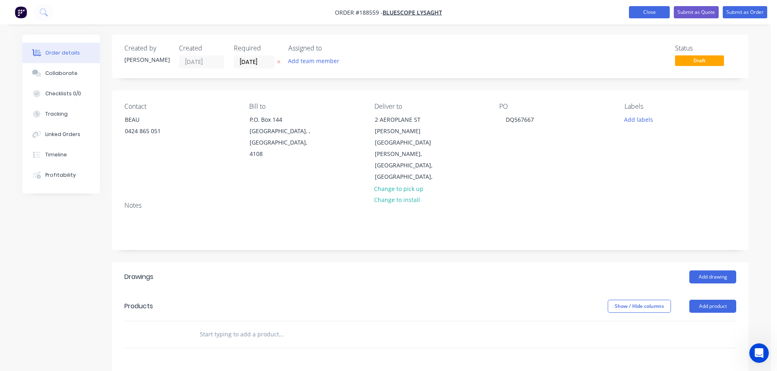
click at [650, 15] on button "Close" at bounding box center [649, 12] width 41 height 12
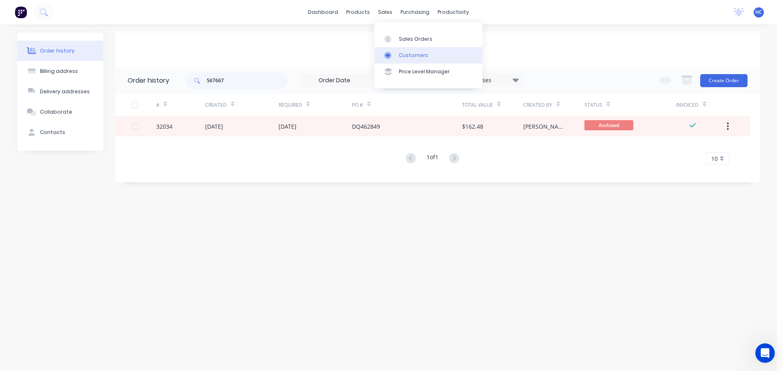
click at [425, 49] on link "Customers" at bounding box center [428, 55] width 108 height 16
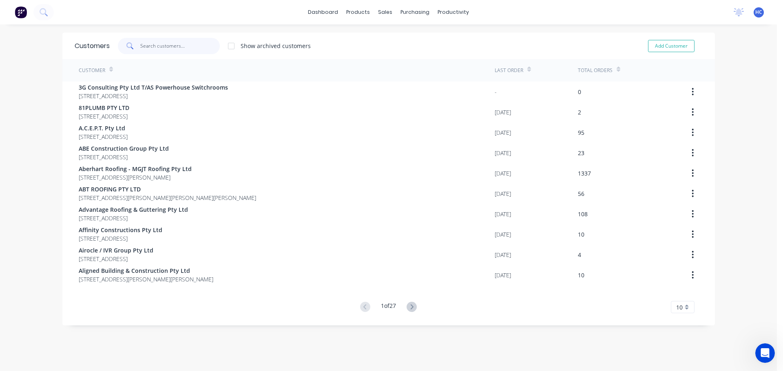
click at [140, 42] on input "text" at bounding box center [179, 46] width 79 height 16
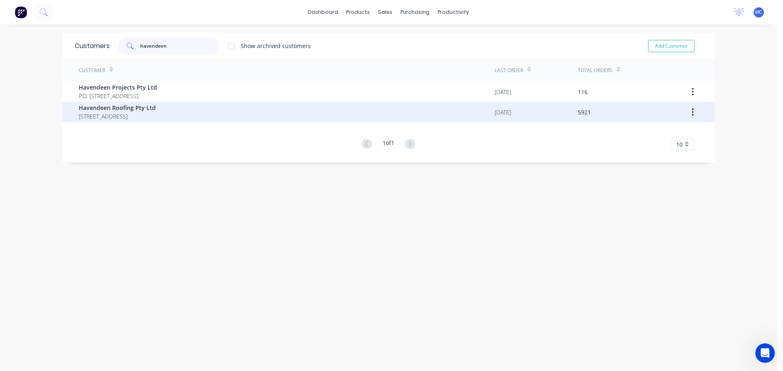
type input "havendeen"
click at [156, 114] on span "[STREET_ADDRESS]" at bounding box center [117, 116] width 77 height 9
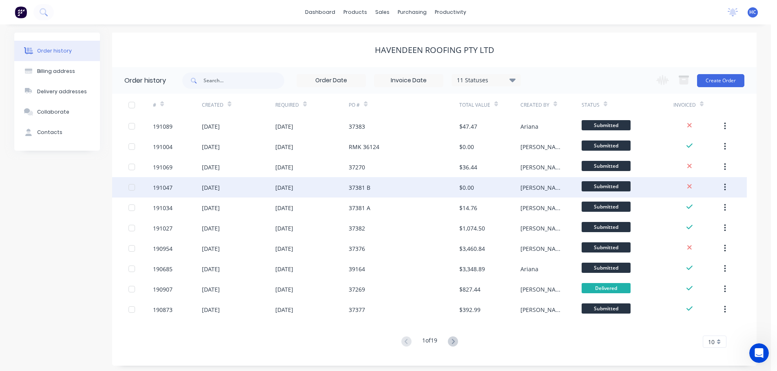
click at [493, 184] on div "$0.00" at bounding box center [489, 187] width 61 height 20
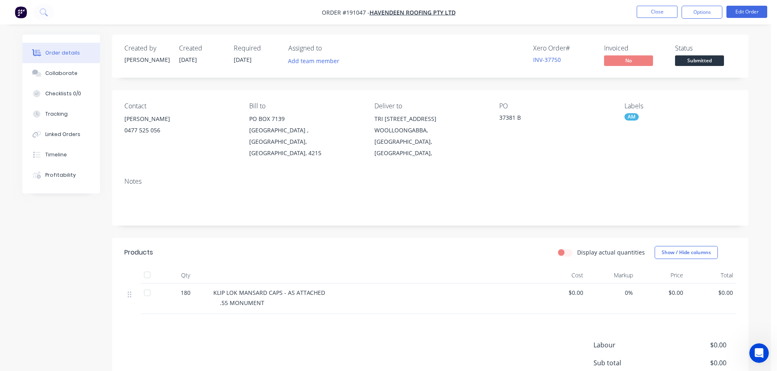
click at [489, 252] on header "Products Display actual quantities Show / Hide columns" at bounding box center [430, 252] width 636 height 29
click at [652, 8] on button "Close" at bounding box center [656, 12] width 41 height 12
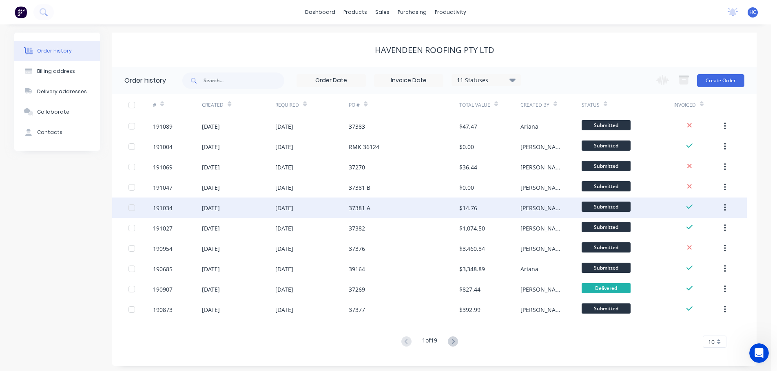
click at [416, 210] on div "37381 A" at bounding box center [404, 208] width 110 height 20
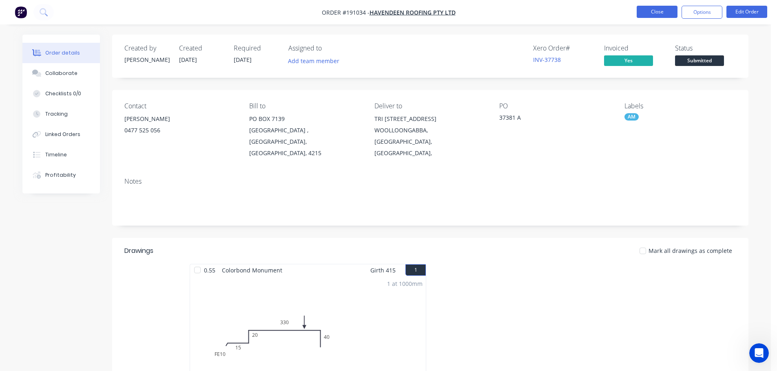
click at [663, 16] on button "Close" at bounding box center [656, 12] width 41 height 12
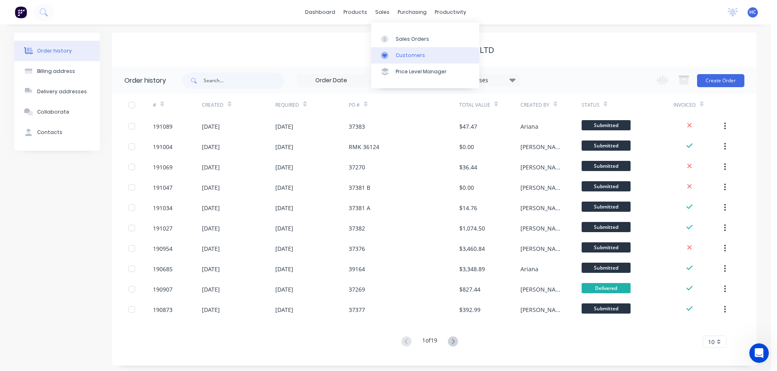
click at [395, 49] on link "Customers" at bounding box center [425, 55] width 108 height 16
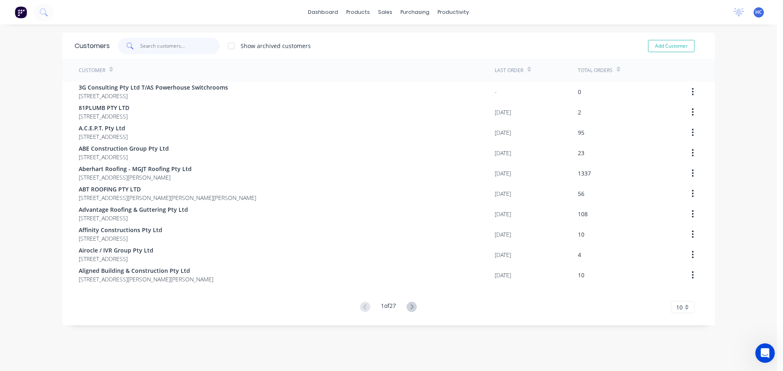
click at [166, 46] on input "text" at bounding box center [179, 46] width 79 height 16
click at [413, 40] on div "Sales Orders" at bounding box center [411, 38] width 33 height 7
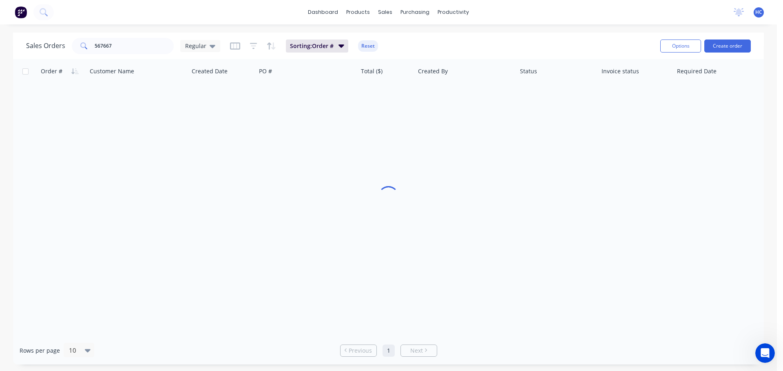
click at [174, 46] on div "Sales Orders 567667 Regular" at bounding box center [123, 46] width 194 height 16
drag, startPoint x: 132, startPoint y: 49, endPoint x: 17, endPoint y: 48, distance: 115.4
click at [17, 48] on div "Sales Orders 567667 Regular Sorting: Order # Reset Options Create order" at bounding box center [388, 46] width 750 height 26
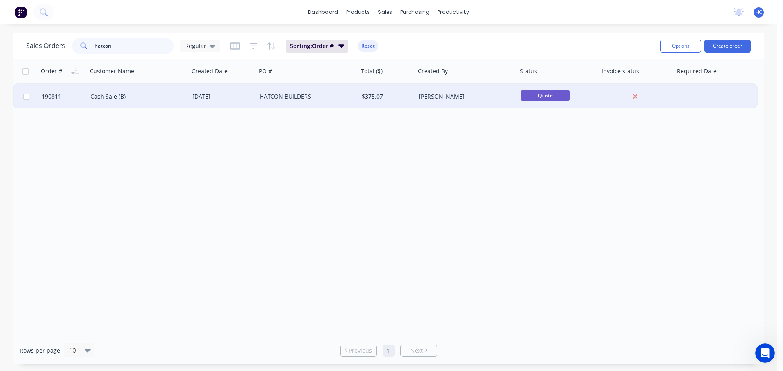
type input "hatcon"
click at [315, 98] on div "HATCON BUILDERS" at bounding box center [305, 97] width 90 height 8
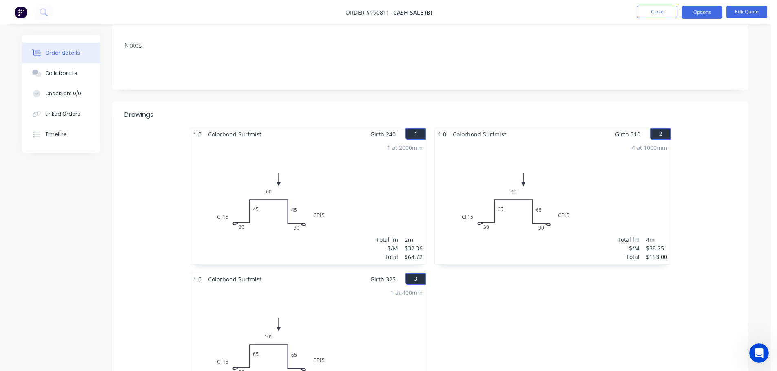
scroll to position [75, 0]
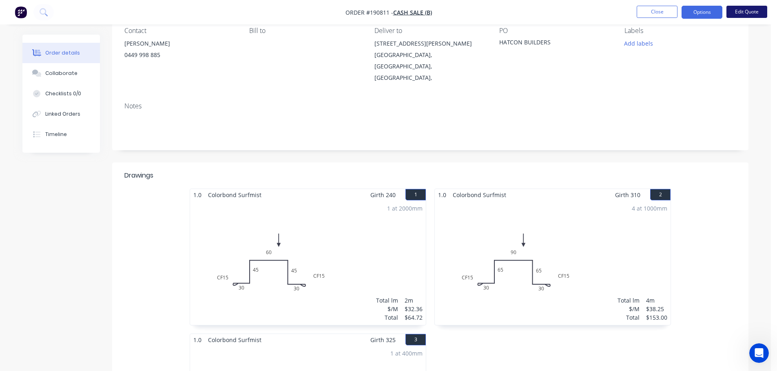
click at [753, 12] on button "Edit Quote" at bounding box center [746, 12] width 41 height 12
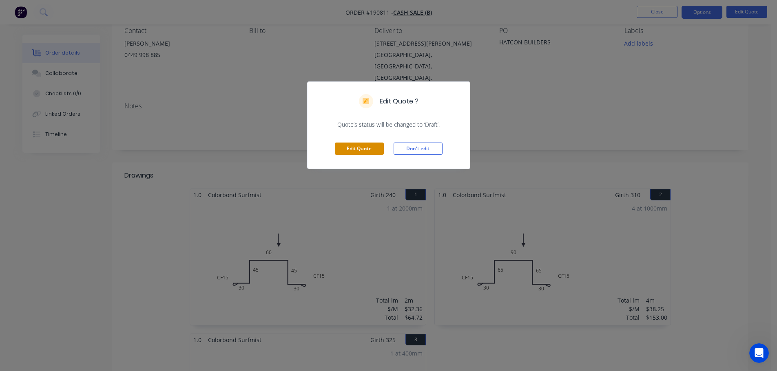
click at [367, 150] on button "Edit Quote" at bounding box center [359, 149] width 49 height 12
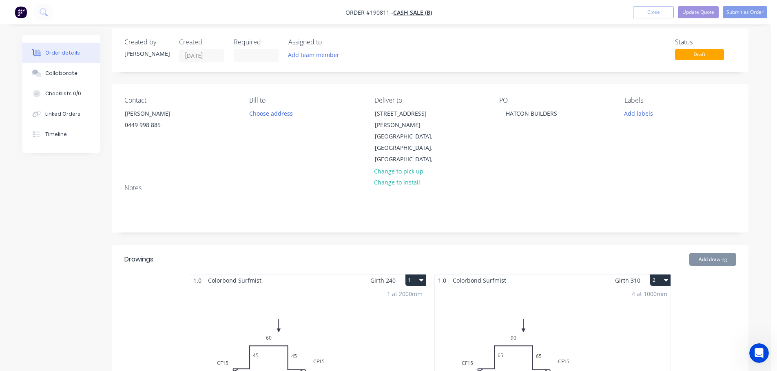
scroll to position [507, 0]
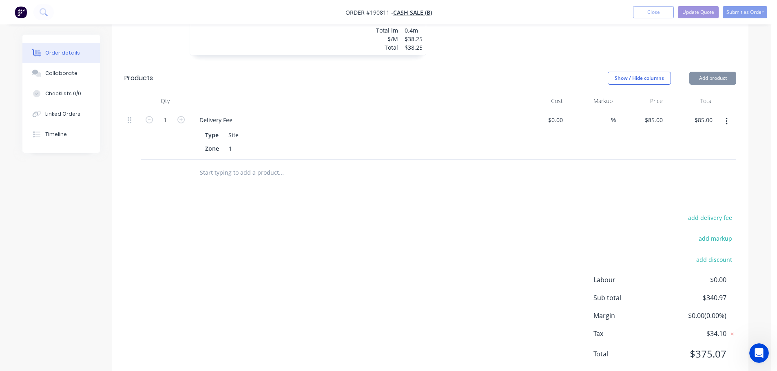
click at [724, 114] on button "button" at bounding box center [726, 121] width 19 height 15
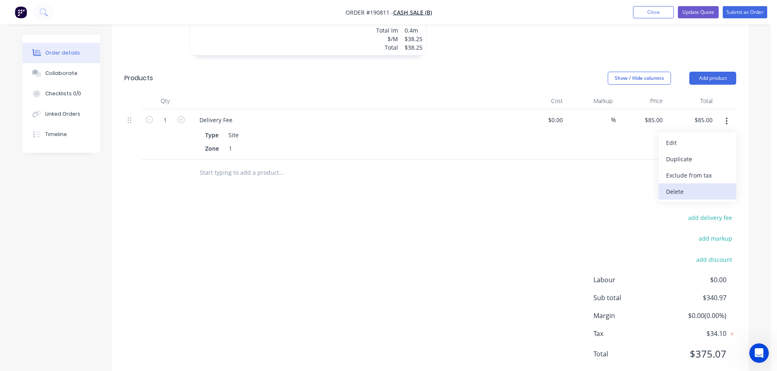
click at [686, 186] on div "Delete" at bounding box center [697, 192] width 63 height 12
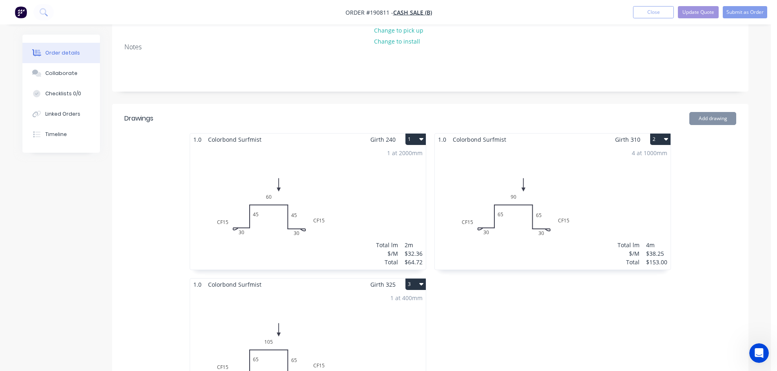
scroll to position [33, 0]
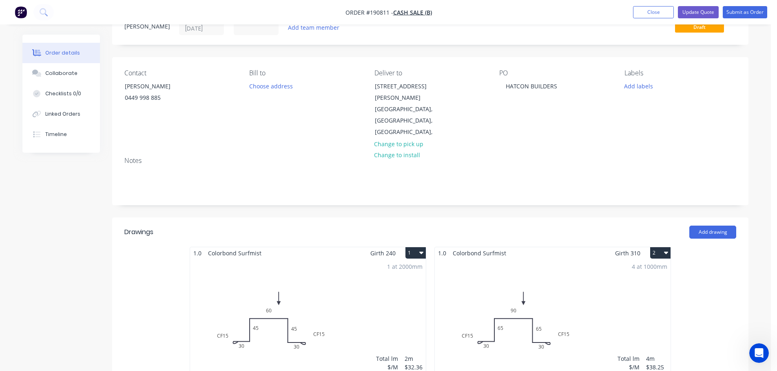
drag, startPoint x: 413, startPoint y: 123, endPoint x: 437, endPoint y: 122, distance: 24.5
click at [413, 138] on button "Change to pick up" at bounding box center [399, 143] width 58 height 11
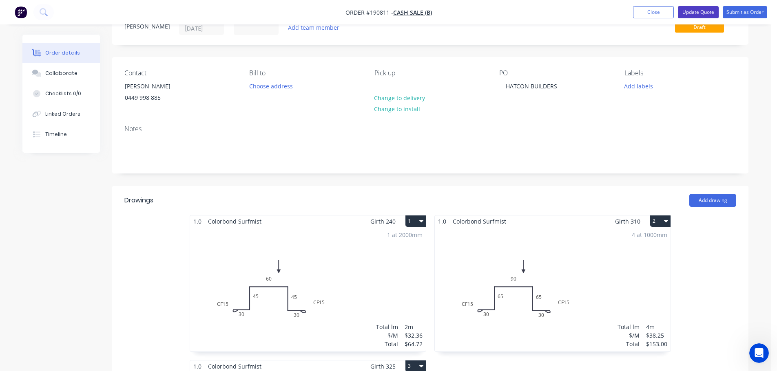
click at [708, 8] on button "Update Quote" at bounding box center [698, 12] width 41 height 12
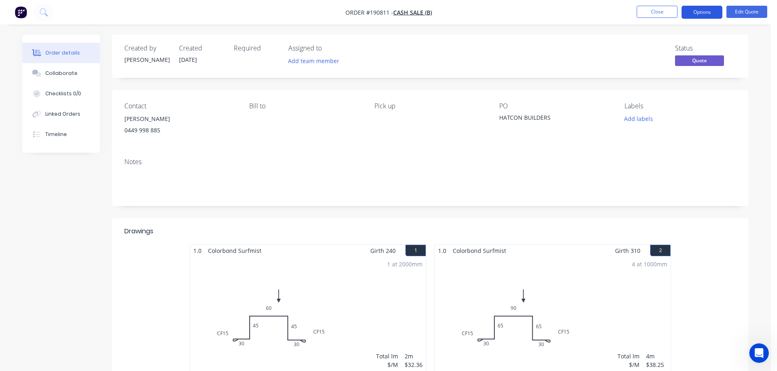
click at [701, 16] on button "Options" at bounding box center [701, 12] width 41 height 13
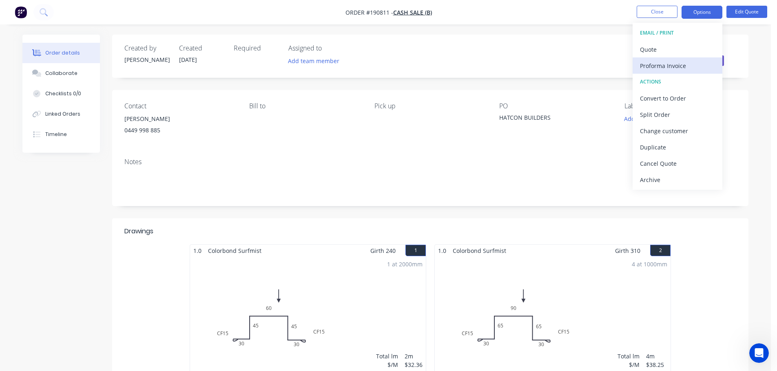
click at [656, 66] on div "Proforma Invoice" at bounding box center [677, 66] width 75 height 12
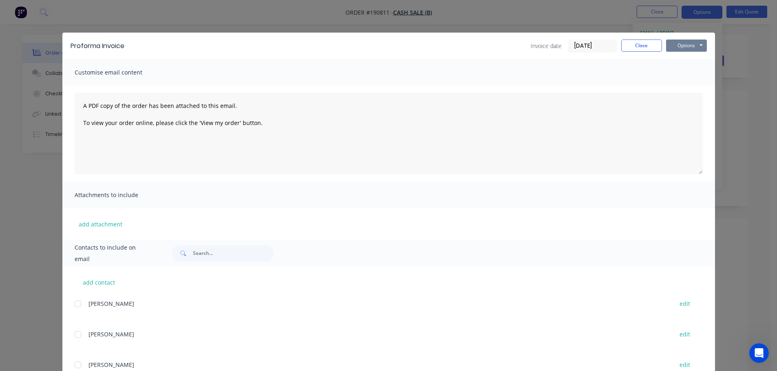
click at [687, 50] on button "Options" at bounding box center [686, 46] width 41 height 12
click at [677, 70] on button "Print" at bounding box center [692, 73] width 52 height 13
click at [632, 46] on button "Close" at bounding box center [641, 46] width 41 height 12
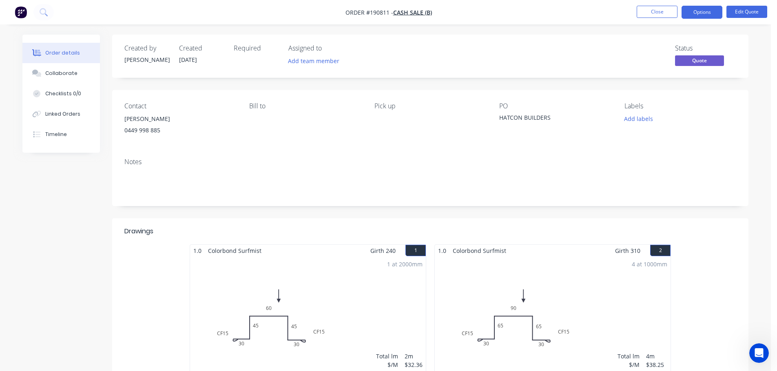
drag, startPoint x: 702, startPoint y: 16, endPoint x: 700, endPoint y: 21, distance: 5.0
click at [702, 16] on button "Options" at bounding box center [701, 12] width 41 height 13
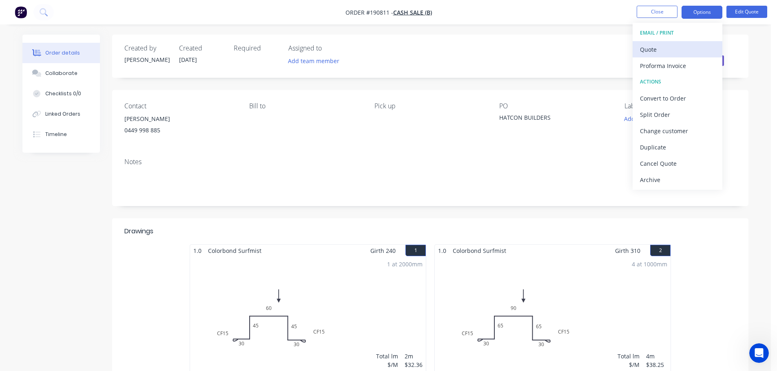
click at [670, 44] on div "Quote" at bounding box center [677, 50] width 75 height 12
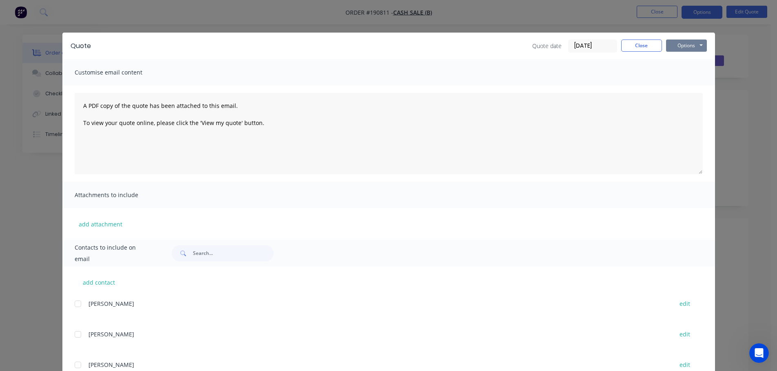
click at [687, 44] on button "Options" at bounding box center [686, 46] width 41 height 12
click at [683, 71] on button "Print" at bounding box center [692, 73] width 52 height 13
click at [645, 48] on button "Close" at bounding box center [641, 46] width 41 height 12
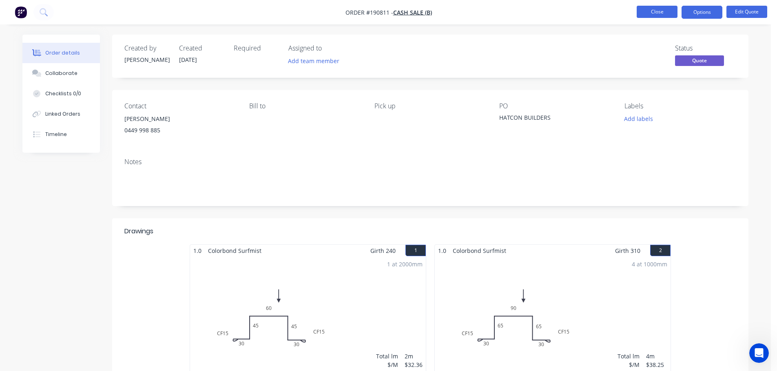
click at [654, 6] on button "Close" at bounding box center [656, 12] width 41 height 12
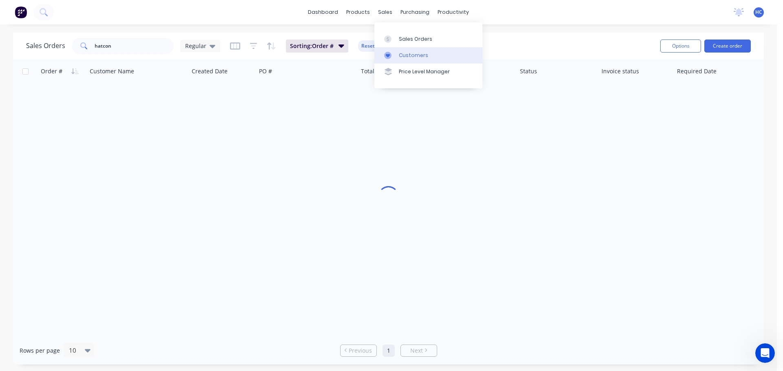
click at [408, 53] on div "Customers" at bounding box center [413, 55] width 29 height 7
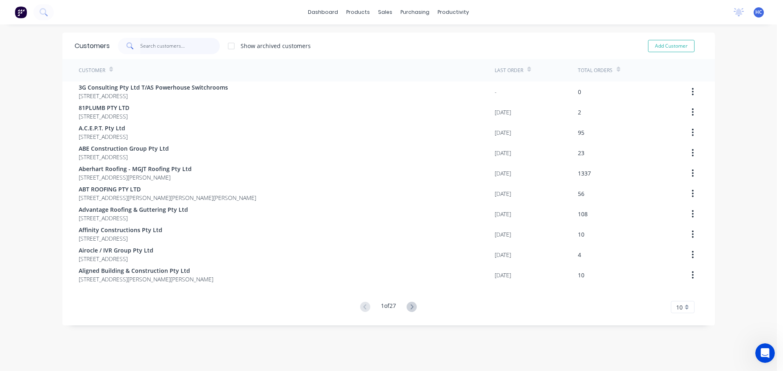
click at [180, 45] on input "text" at bounding box center [179, 46] width 79 height 16
click at [169, 42] on input "text" at bounding box center [179, 46] width 79 height 16
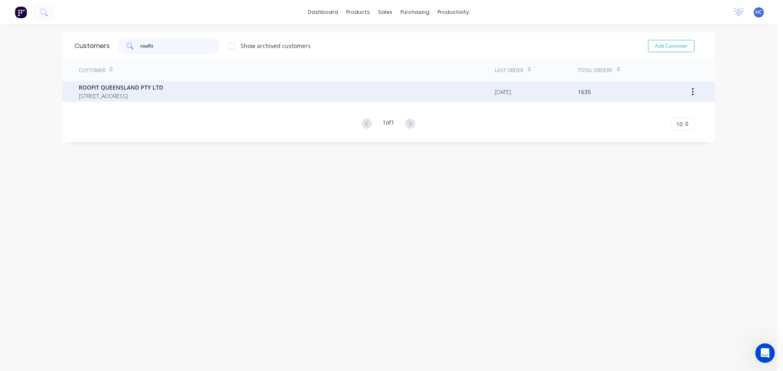
type input "roofit"
click at [136, 95] on span "PO BOX 1193 SUNNYBANK HILLS Queensland Australia 4109" at bounding box center [121, 96] width 84 height 9
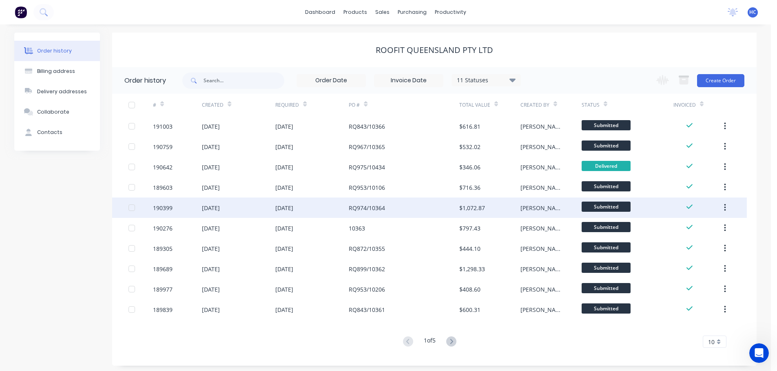
click at [426, 205] on div "RQ974/10364" at bounding box center [404, 208] width 110 height 20
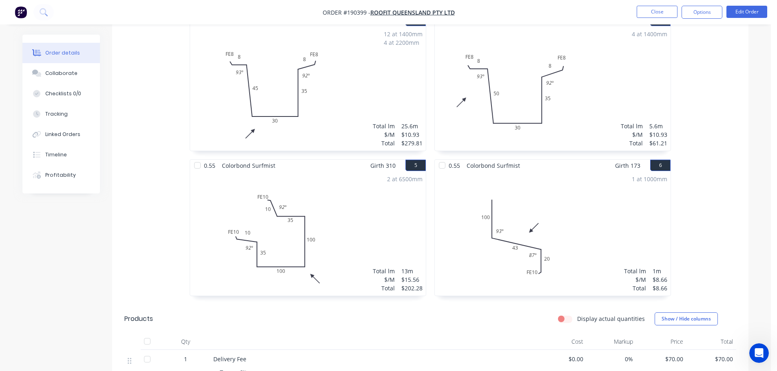
scroll to position [245, 0]
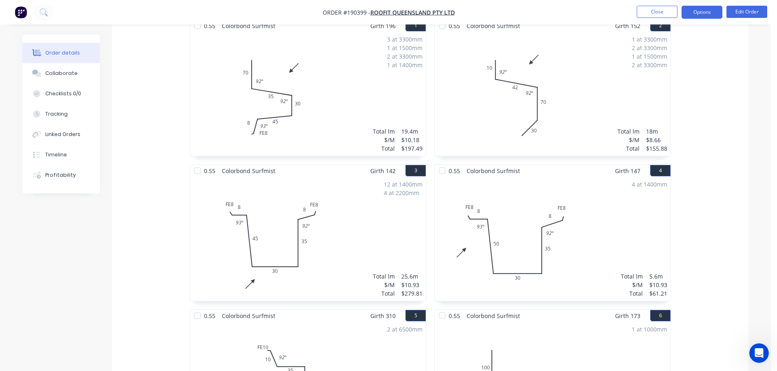
click at [710, 13] on button "Options" at bounding box center [701, 12] width 41 height 13
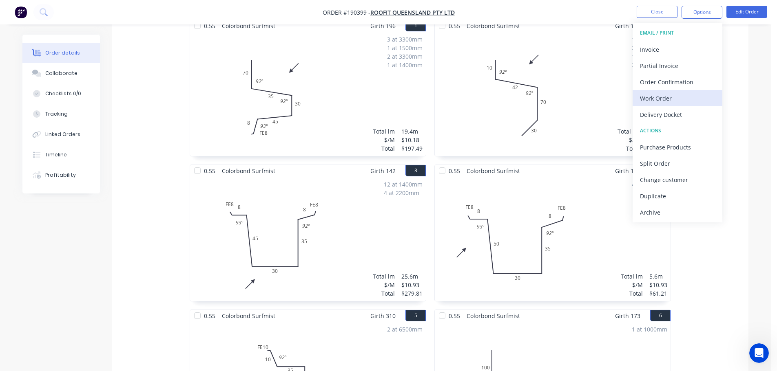
click at [651, 100] on div "Work Order" at bounding box center [677, 99] width 75 height 12
click at [662, 95] on div "Custom" at bounding box center [677, 99] width 75 height 12
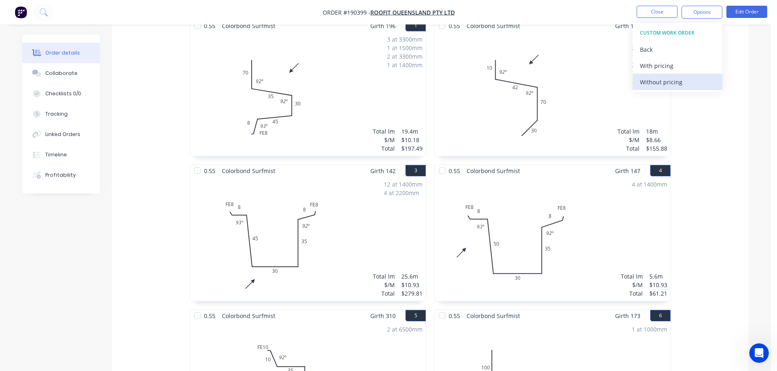
click at [657, 82] on div "Without pricing" at bounding box center [677, 82] width 75 height 12
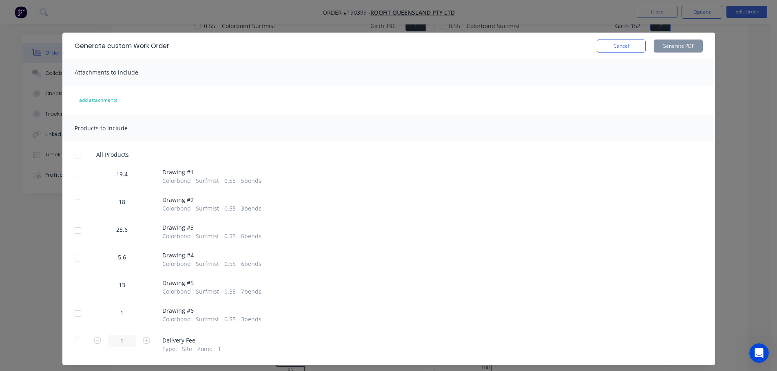
click at [80, 230] on div at bounding box center [78, 231] width 16 height 16
click at [686, 46] on button "Generate PDF" at bounding box center [677, 46] width 49 height 13
click at [625, 44] on button "Cancel" at bounding box center [620, 46] width 49 height 13
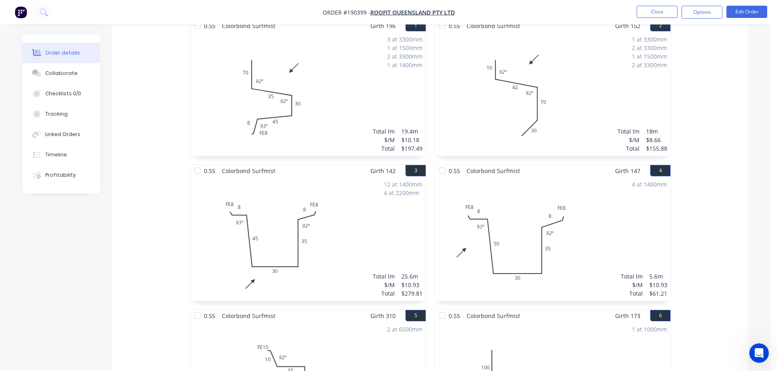
click at [660, 18] on li "Close" at bounding box center [656, 12] width 41 height 13
click at [659, 12] on button "Close" at bounding box center [656, 12] width 41 height 12
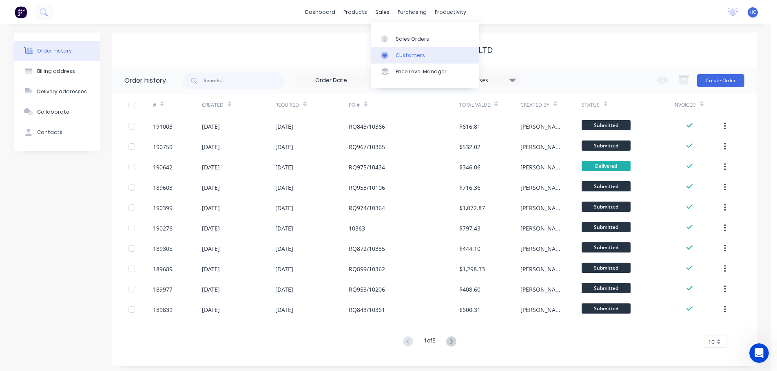
click at [397, 54] on div "Customers" at bounding box center [409, 55] width 29 height 7
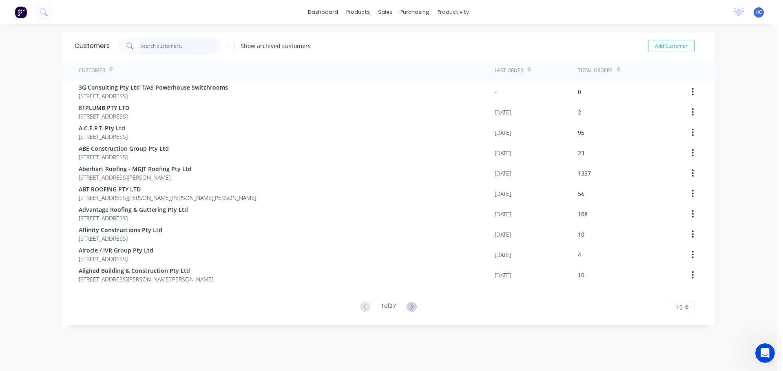
click at [197, 40] on input "text" at bounding box center [179, 46] width 79 height 16
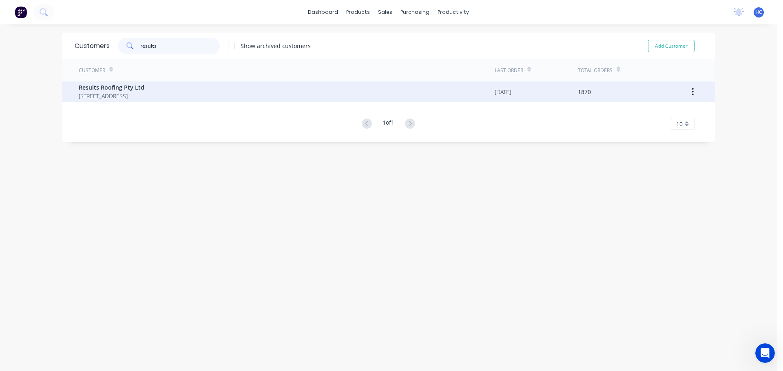
type input "results"
click at [107, 87] on span "Results Roofing Pty Ltd" at bounding box center [112, 87] width 66 height 9
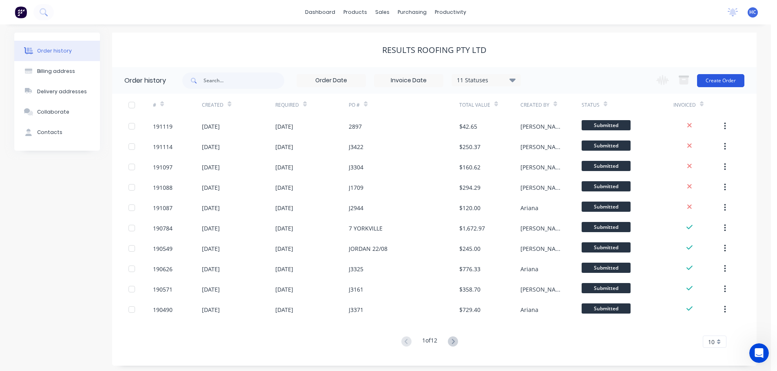
click at [707, 79] on button "Create Order" at bounding box center [720, 80] width 47 height 13
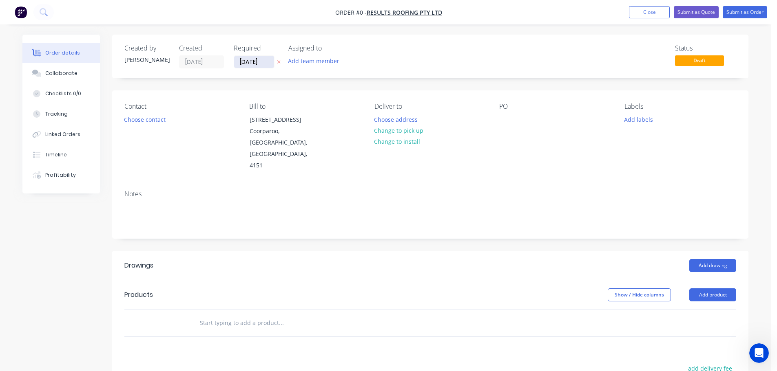
click at [249, 67] on input "[DATE]" at bounding box center [254, 62] width 40 height 12
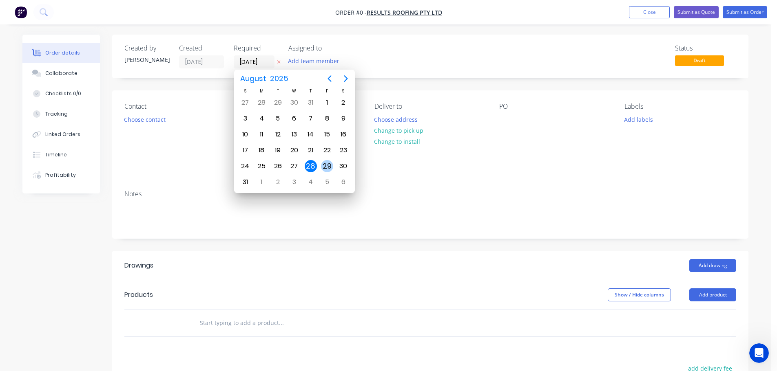
click at [324, 166] on div "29" at bounding box center [327, 166] width 12 height 12
type input "[DATE]"
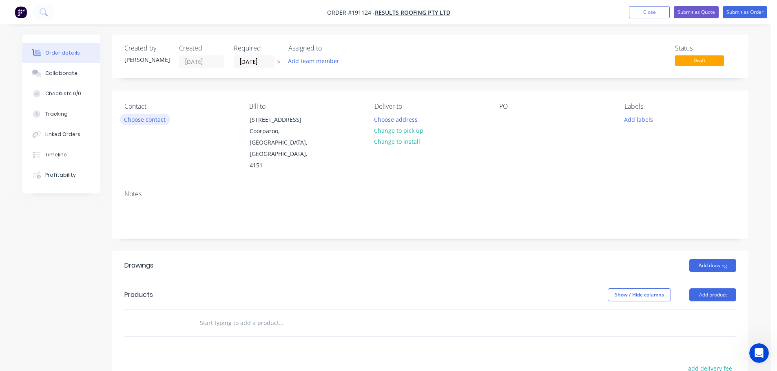
click at [126, 119] on button "Choose contact" at bounding box center [145, 119] width 50 height 11
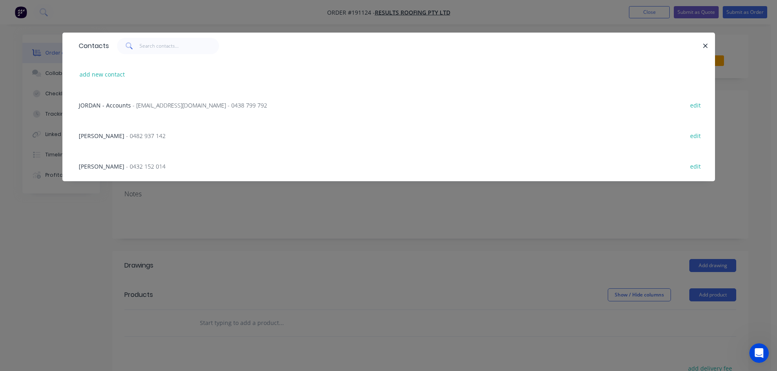
click at [143, 127] on div "BRETT - 0482 937 142 edit" at bounding box center [389, 135] width 628 height 31
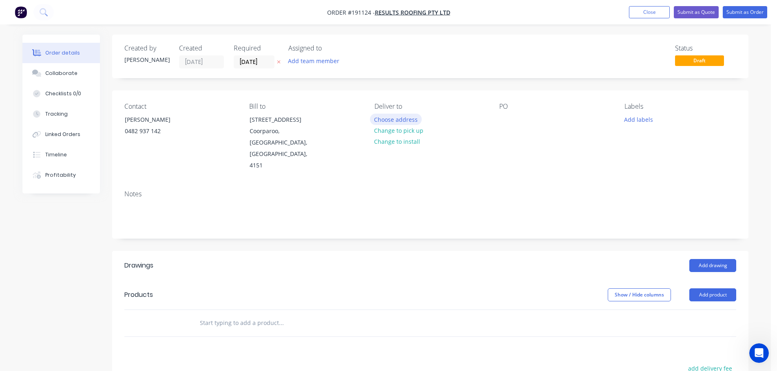
click at [392, 124] on button "Choose address" at bounding box center [396, 119] width 52 height 11
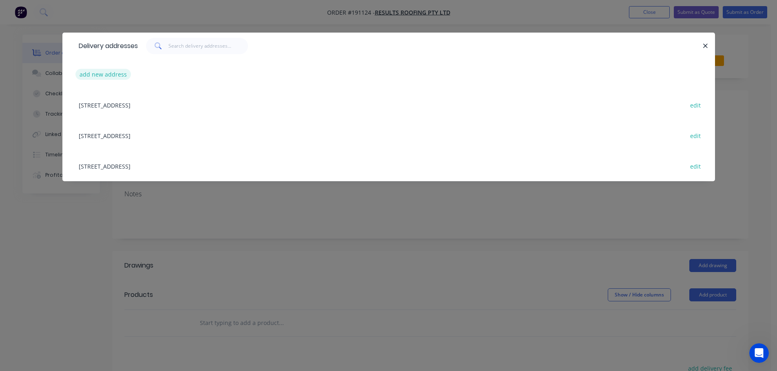
click at [104, 77] on button "add new address" at bounding box center [103, 74] width 56 height 11
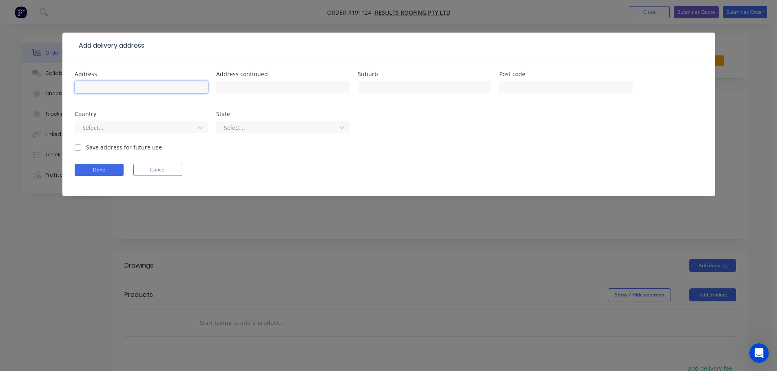
click at [115, 92] on input "text" at bounding box center [141, 87] width 133 height 12
type input "26 CARNOT ST"
click at [404, 86] on input "WAVELL HEIGTHS" at bounding box center [424, 87] width 133 height 12
type input "WAVELL HEIGHTS"
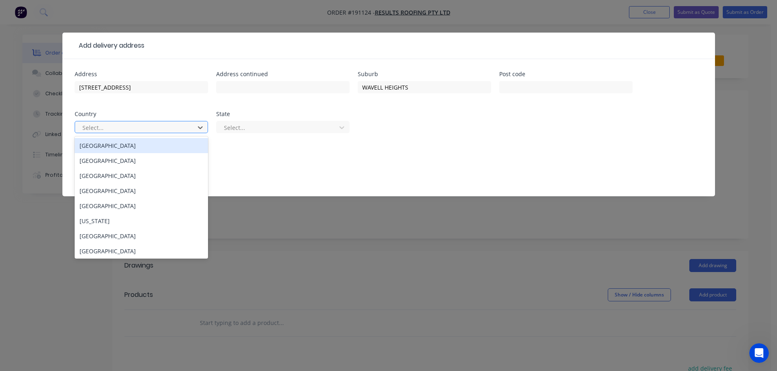
click at [174, 128] on div at bounding box center [136, 128] width 109 height 10
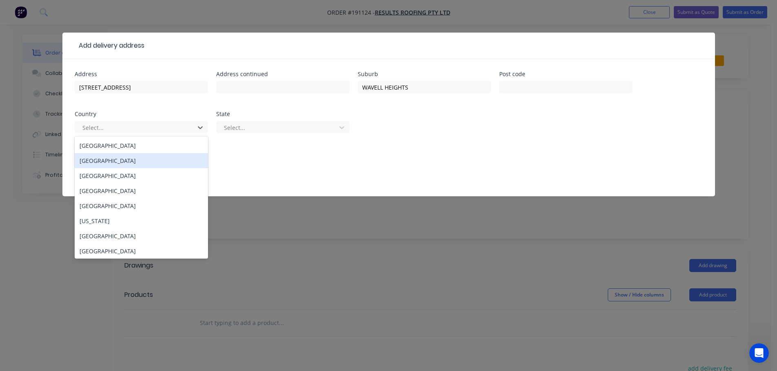
click at [94, 147] on div "[GEOGRAPHIC_DATA]" at bounding box center [141, 145] width 133 height 15
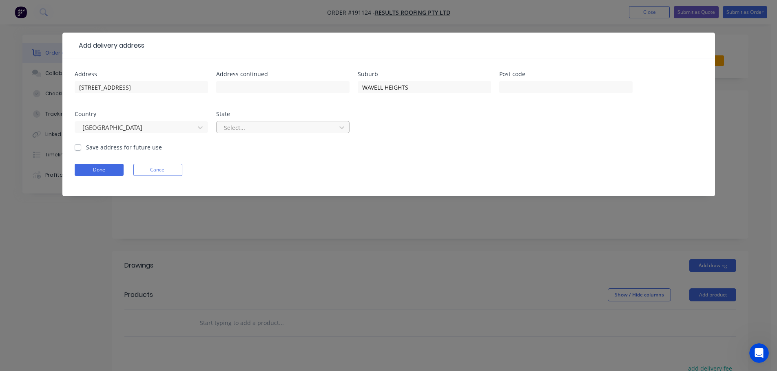
click at [250, 128] on div at bounding box center [277, 128] width 109 height 10
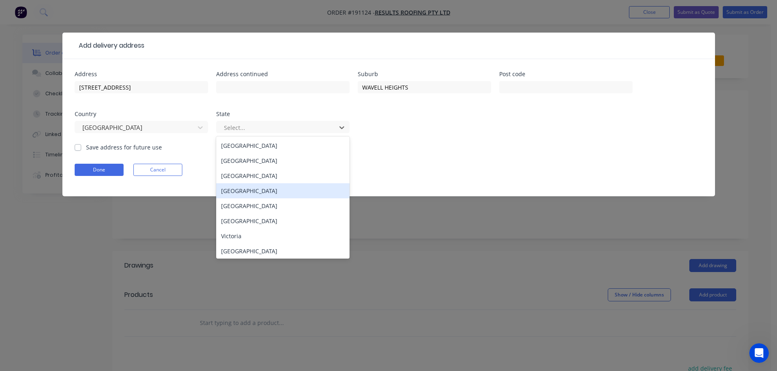
click at [241, 191] on div "[GEOGRAPHIC_DATA]" at bounding box center [282, 190] width 133 height 15
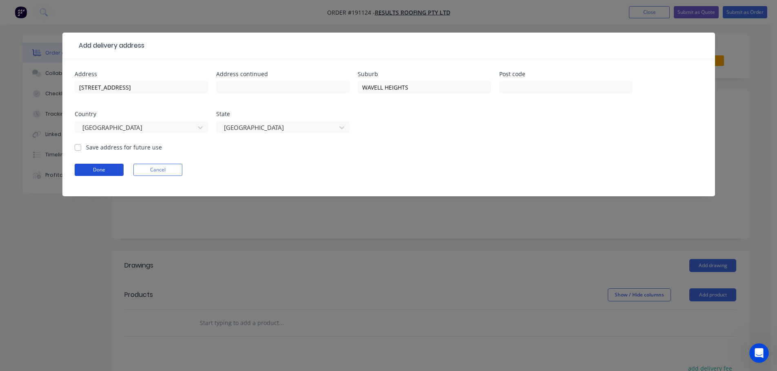
click at [114, 166] on button "Done" at bounding box center [99, 170] width 49 height 12
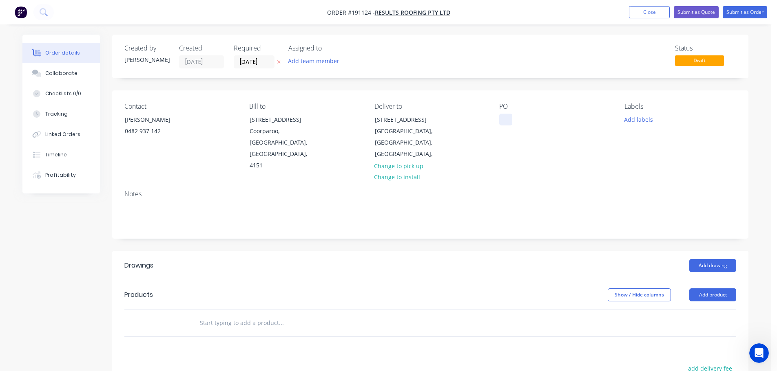
click at [505, 125] on div at bounding box center [505, 120] width 13 height 12
click at [710, 259] on button "Add drawing" at bounding box center [712, 265] width 47 height 13
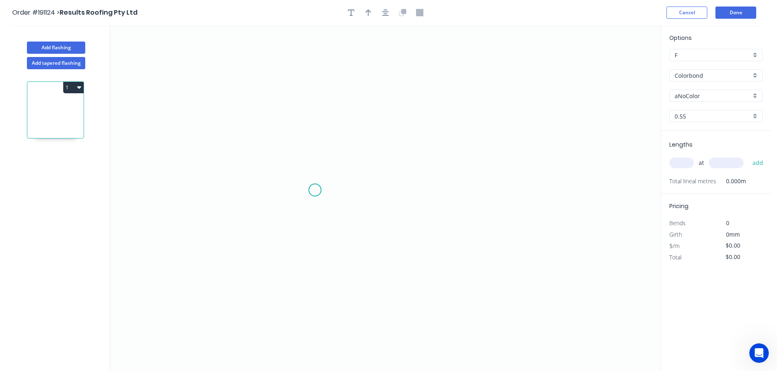
click at [320, 172] on icon "0" at bounding box center [385, 198] width 550 height 346
click at [311, 290] on icon "0" at bounding box center [385, 198] width 550 height 346
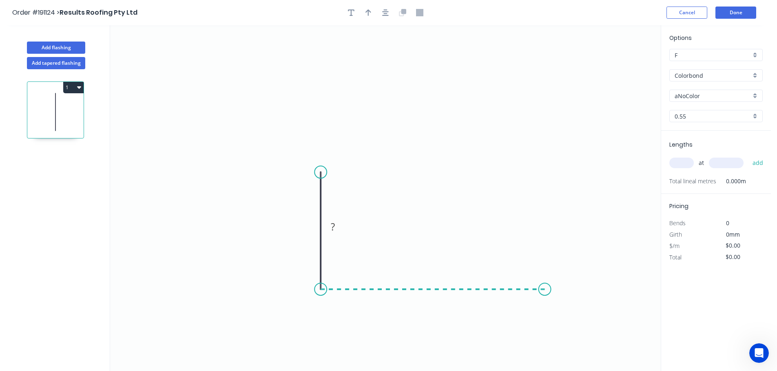
click at [545, 296] on icon "0 ?" at bounding box center [385, 198] width 550 height 346
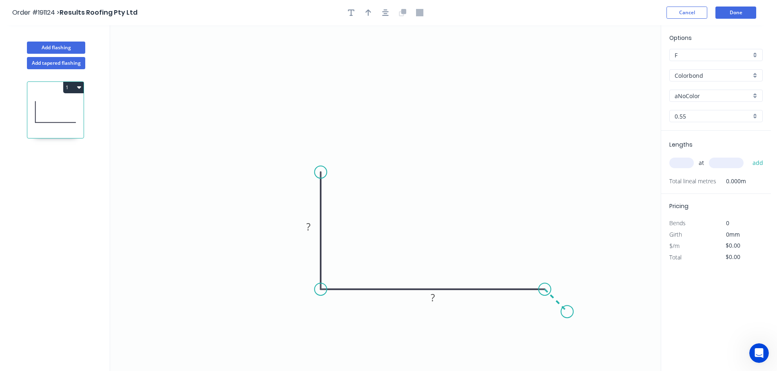
click at [567, 311] on icon "0 ? ?" at bounding box center [385, 198] width 550 height 346
click at [567, 311] on circle at bounding box center [567, 312] width 12 height 12
click at [568, 293] on rect at bounding box center [564, 288] width 16 height 11
type input "$12.62"
click at [369, 14] on icon "button" at bounding box center [368, 12] width 6 height 7
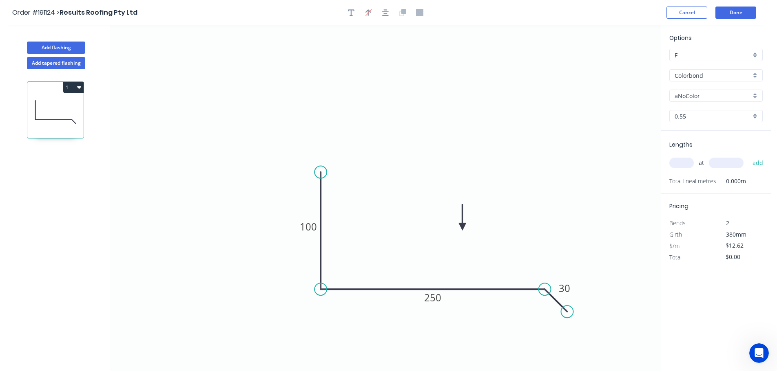
drag, startPoint x: 618, startPoint y: 65, endPoint x: 448, endPoint y: 243, distance: 245.4
click at [459, 230] on icon at bounding box center [462, 217] width 7 height 26
click at [697, 92] on input "aNoColor" at bounding box center [712, 96] width 76 height 9
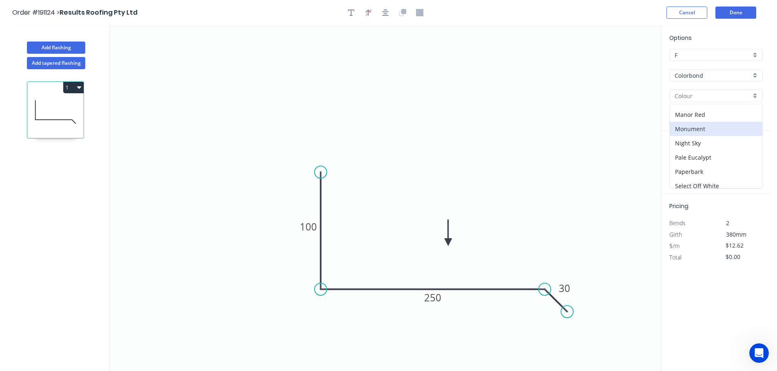
scroll to position [163, 0]
click at [696, 147] on div "Monument" at bounding box center [715, 148] width 93 height 14
type input "Monument"
click at [686, 162] on input "text" at bounding box center [681, 163] width 24 height 11
type input "2"
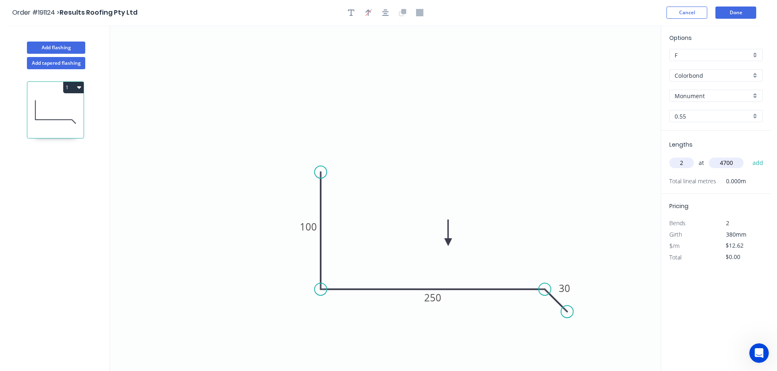
type input "4700"
click at [748, 156] on button "add" at bounding box center [757, 163] width 19 height 14
type input "$118.63"
drag, startPoint x: 464, startPoint y: 98, endPoint x: 537, endPoint y: 102, distance: 72.7
click at [464, 98] on icon "0 100 250 30" at bounding box center [385, 198] width 550 height 346
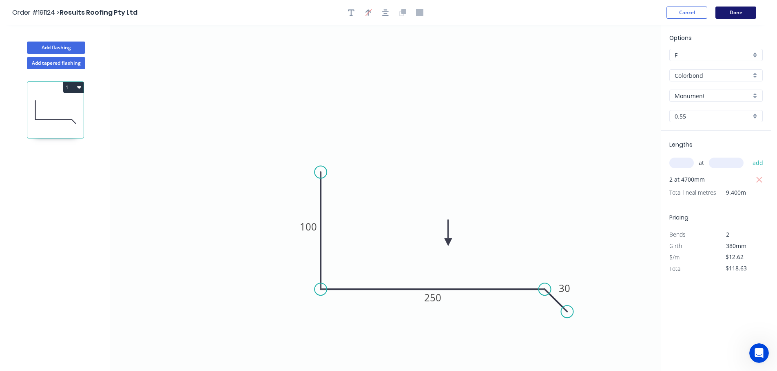
click at [740, 13] on button "Done" at bounding box center [735, 13] width 41 height 12
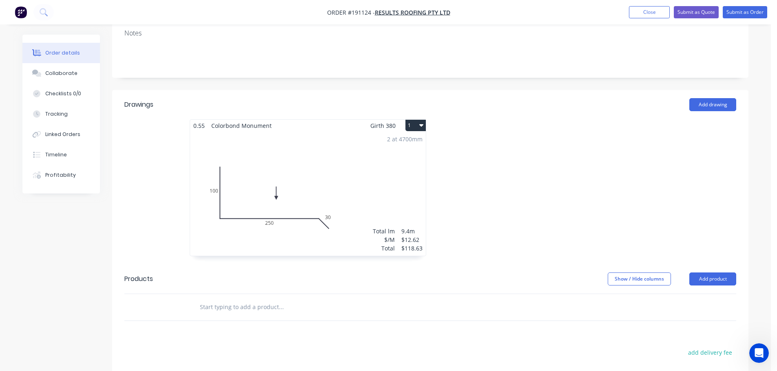
scroll to position [163, 0]
click at [557, 171] on div at bounding box center [552, 189] width 245 height 145
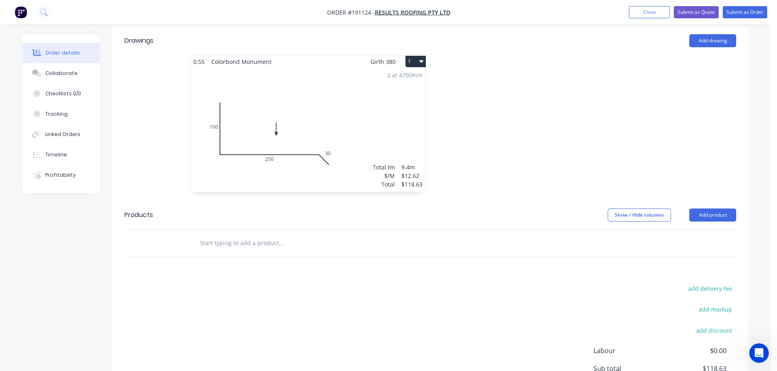
scroll to position [245, 0]
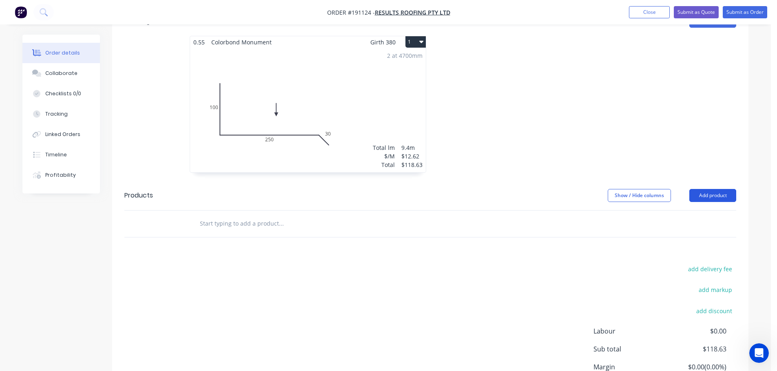
click at [725, 189] on button "Add product" at bounding box center [712, 195] width 47 height 13
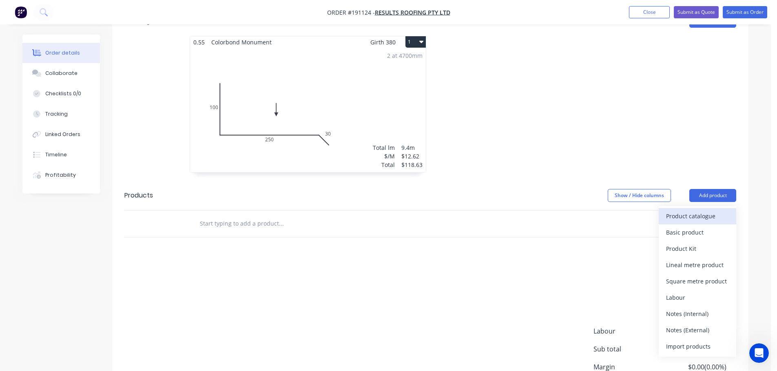
click at [716, 208] on button "Product catalogue" at bounding box center [696, 216] width 77 height 16
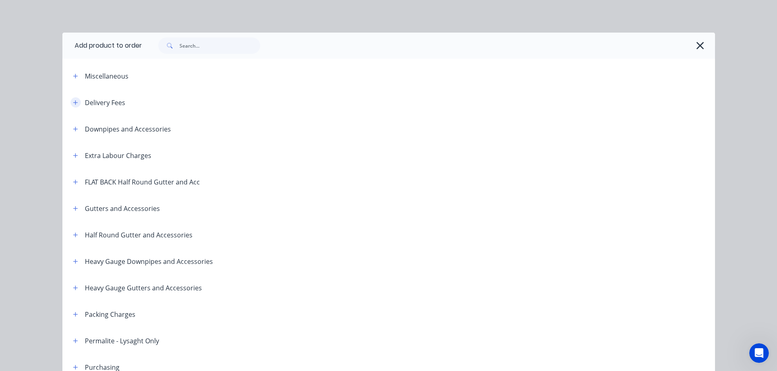
click at [71, 102] on button "button" at bounding box center [76, 102] width 10 height 10
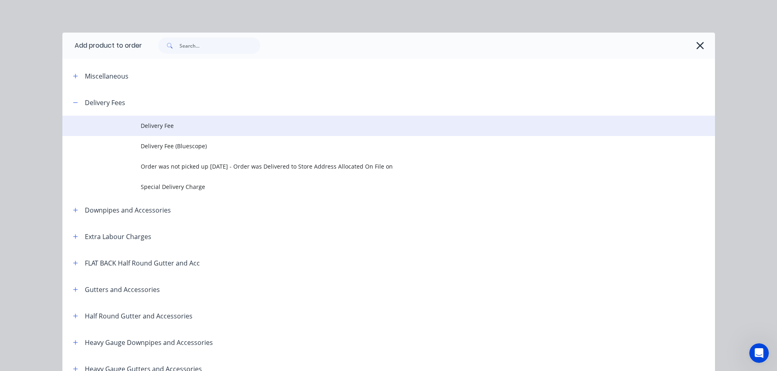
click at [141, 126] on span "Delivery Fee" at bounding box center [370, 125] width 459 height 9
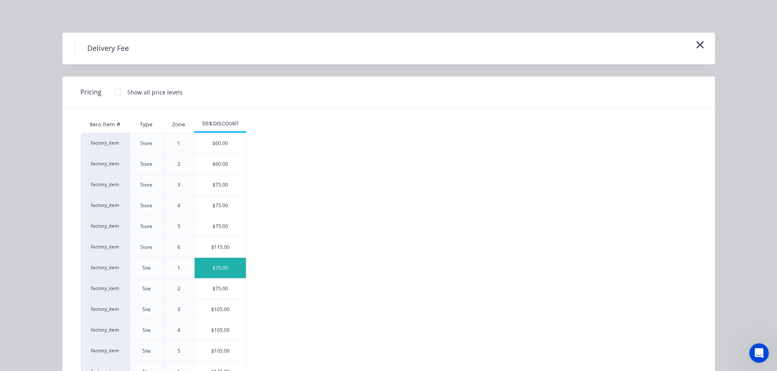
drag, startPoint x: 223, startPoint y: 264, endPoint x: 230, endPoint y: 248, distance: 17.0
click at [224, 263] on div "$75.00" at bounding box center [219, 268] width 51 height 20
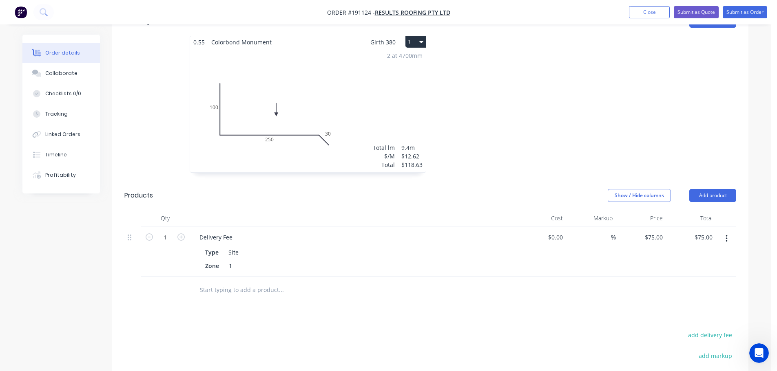
click at [409, 189] on div "Show / Hide columns Add product" at bounding box center [494, 195] width 481 height 13
click at [582, 93] on div at bounding box center [552, 108] width 245 height 145
click at [643, 101] on div at bounding box center [552, 108] width 245 height 145
click at [748, 13] on button "Submit as Order" at bounding box center [744, 12] width 44 height 12
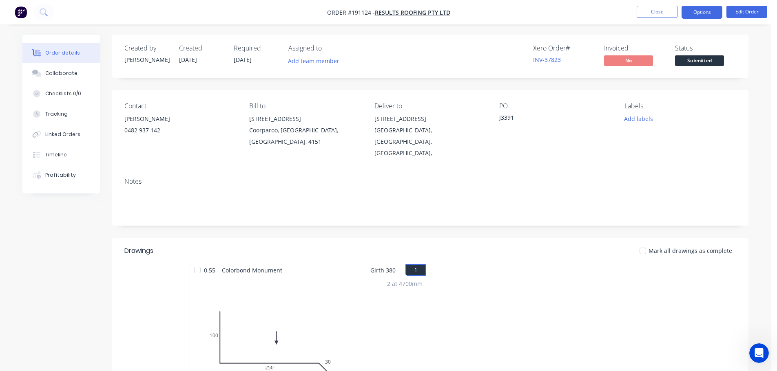
click at [700, 11] on button "Options" at bounding box center [701, 12] width 41 height 13
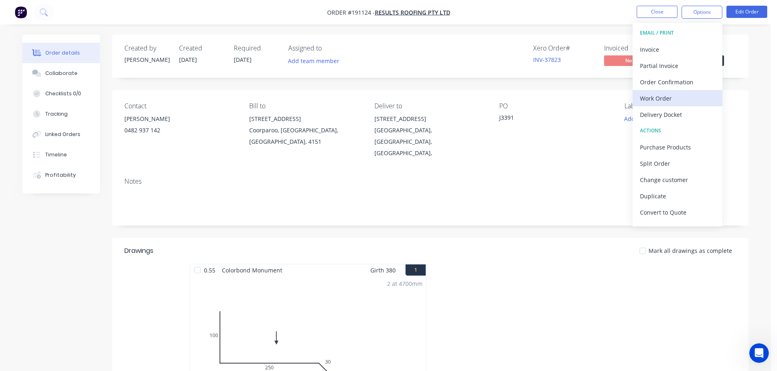
click at [658, 95] on div "Work Order" at bounding box center [677, 99] width 75 height 12
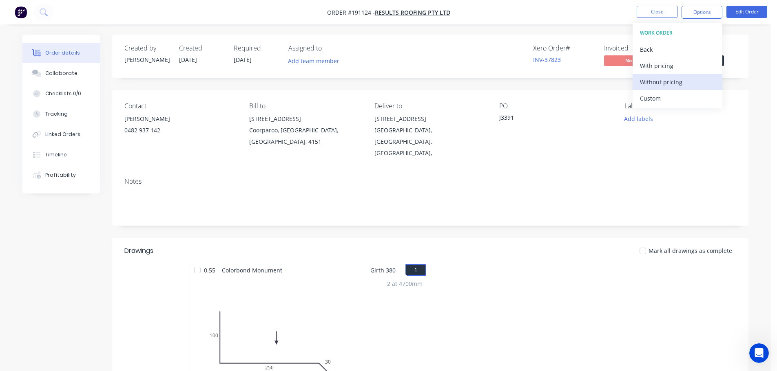
click at [668, 81] on div "Without pricing" at bounding box center [677, 82] width 75 height 12
